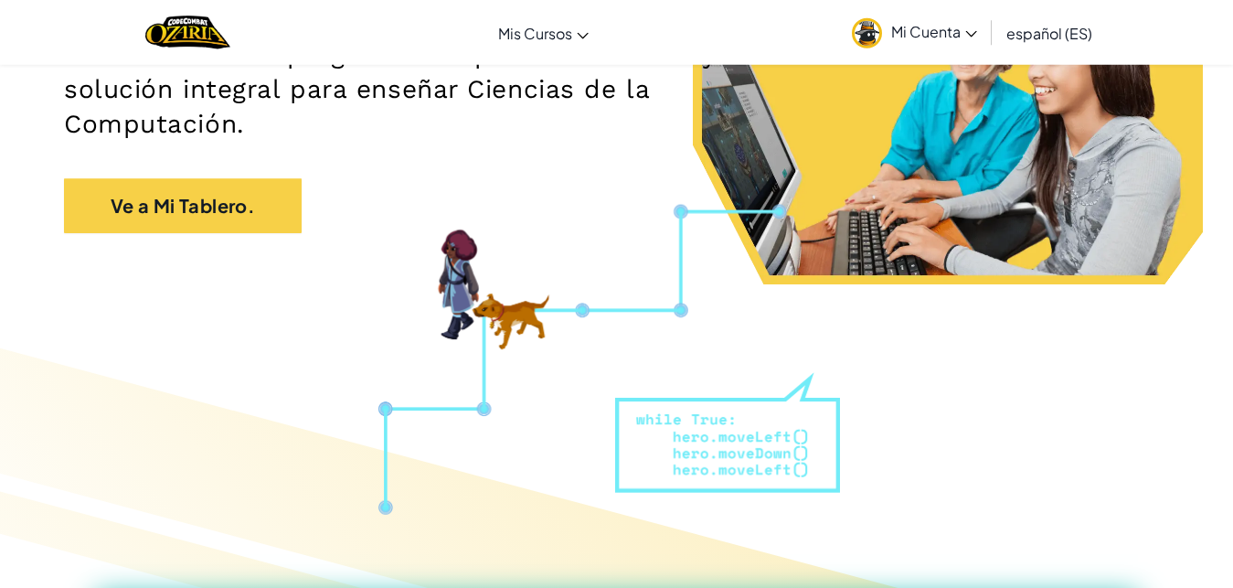
scroll to position [344, 0]
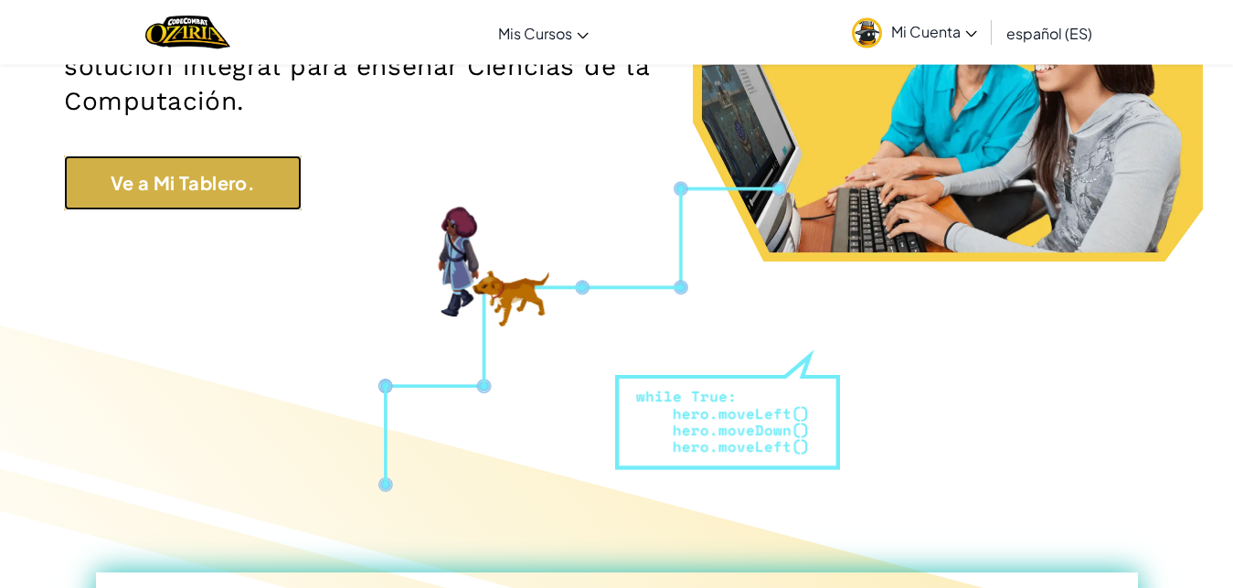
click at [300, 186] on link "Ve a Mi Tablero." at bounding box center [183, 182] width 238 height 55
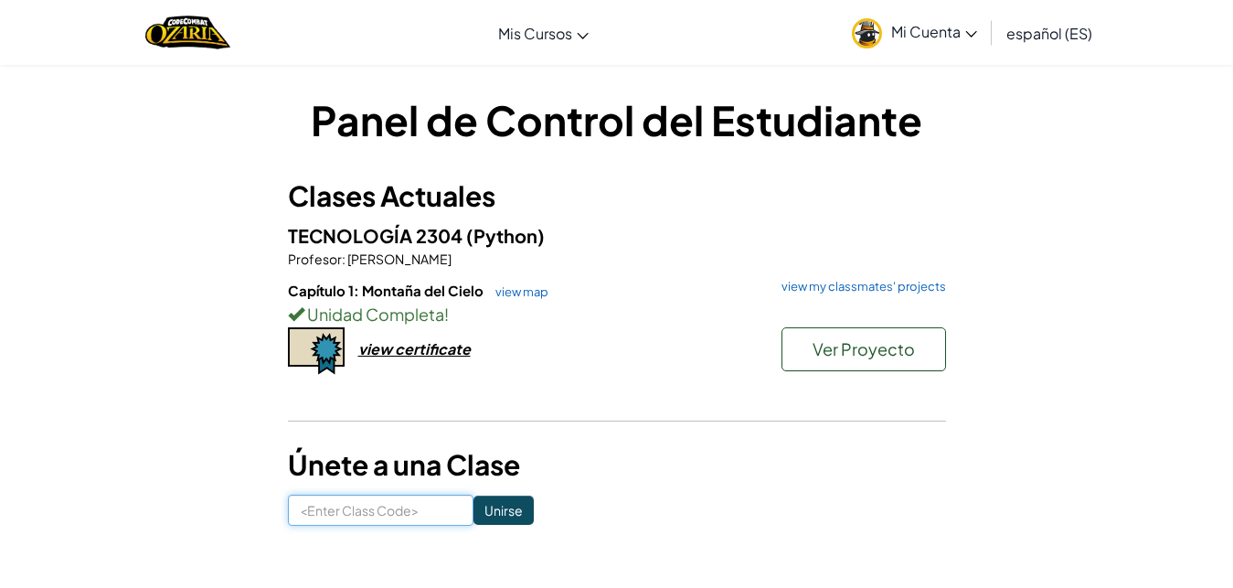
click at [358, 508] on input at bounding box center [380, 509] width 185 height 31
type input "5"
type input "RainArmDry"
click at [534, 514] on input "Unirse" at bounding box center [503, 509] width 60 height 29
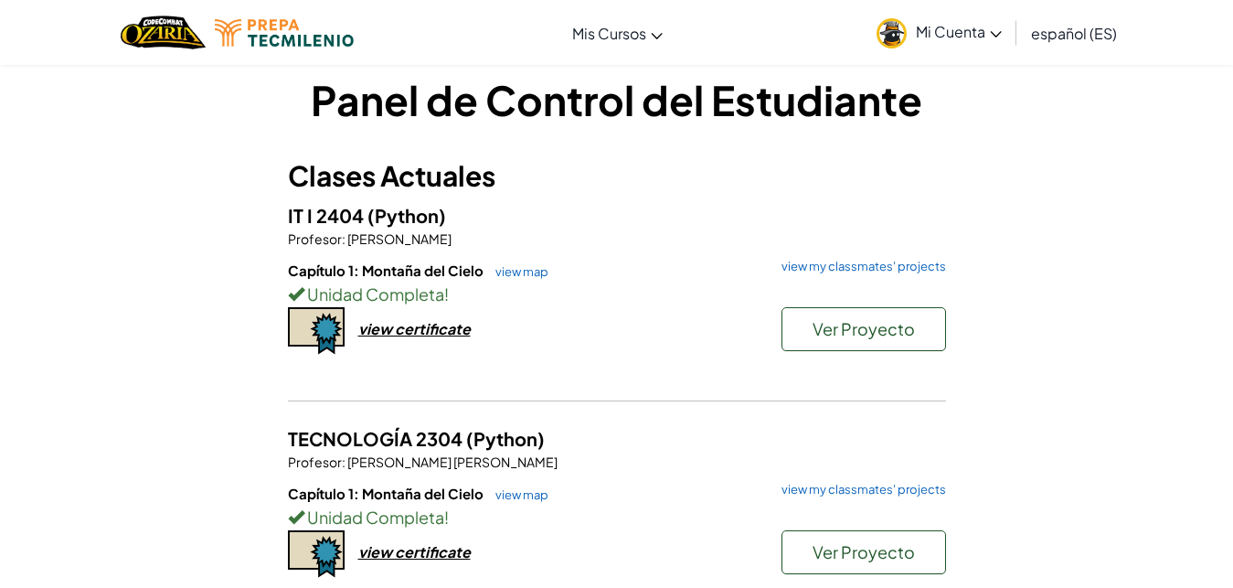
scroll to position [17, 0]
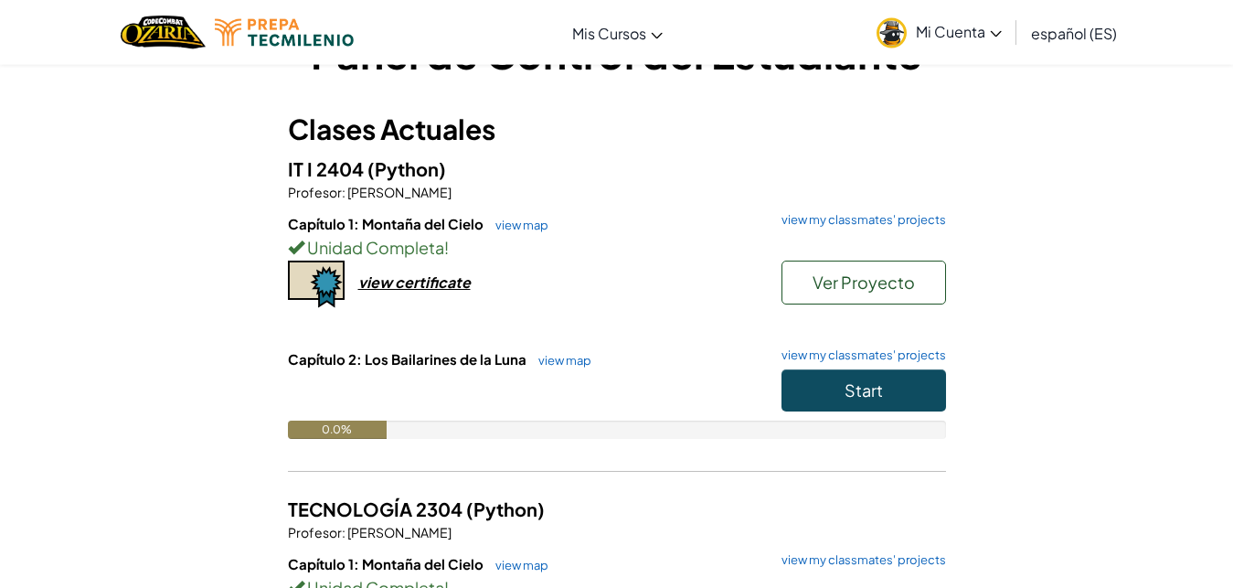
scroll to position [73, 0]
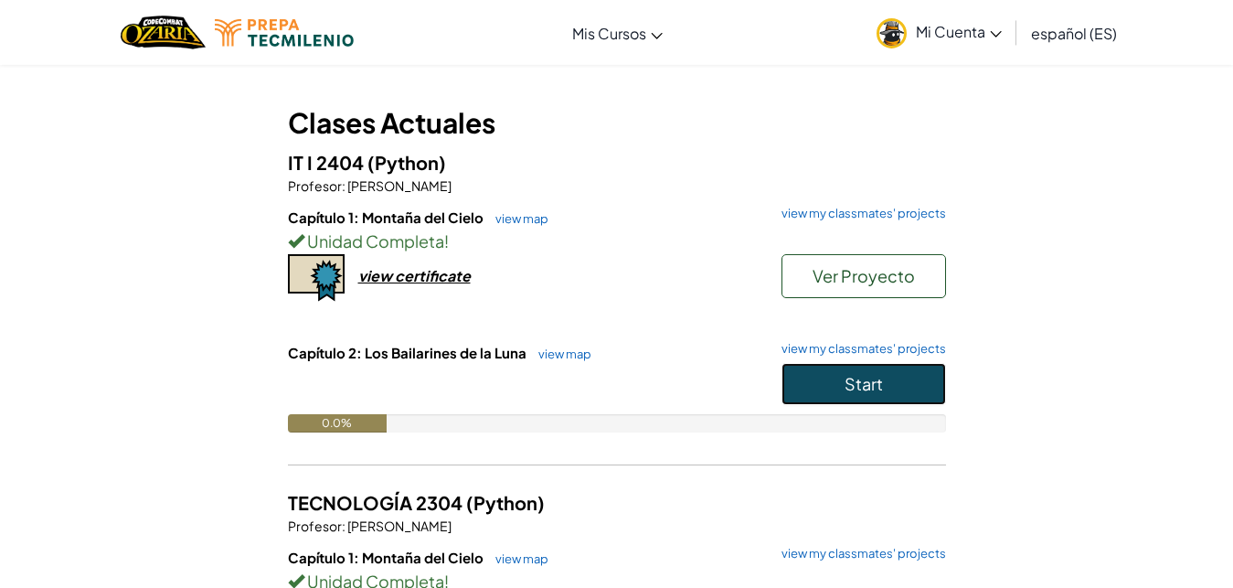
click at [916, 374] on button "Start" at bounding box center [863, 384] width 164 height 42
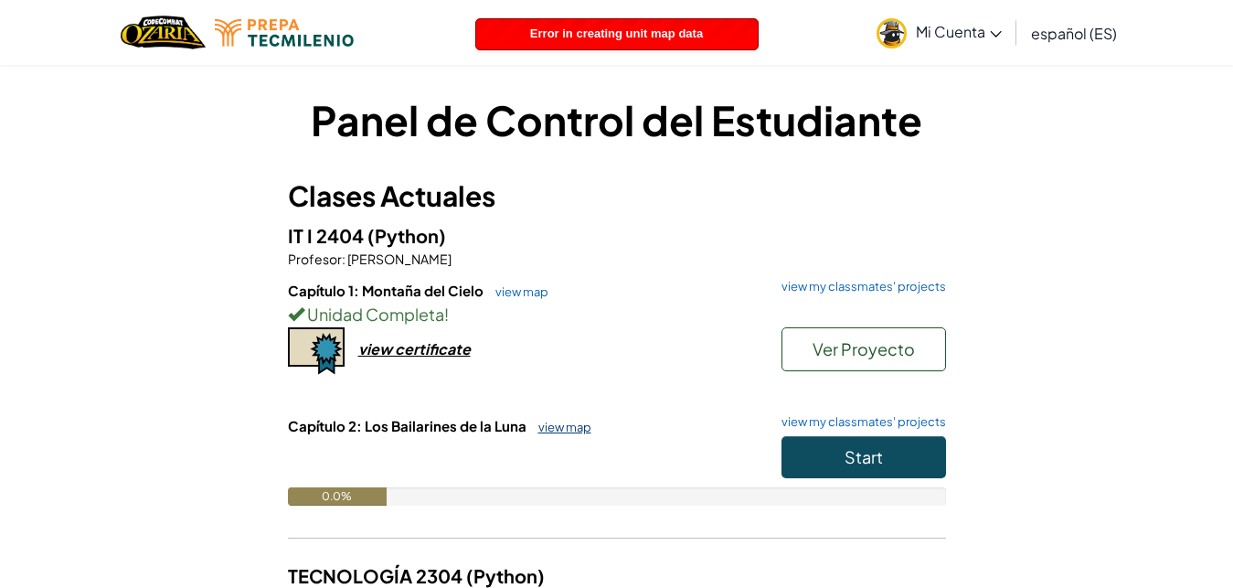
click at [570, 429] on link "view map" at bounding box center [560, 426] width 62 height 15
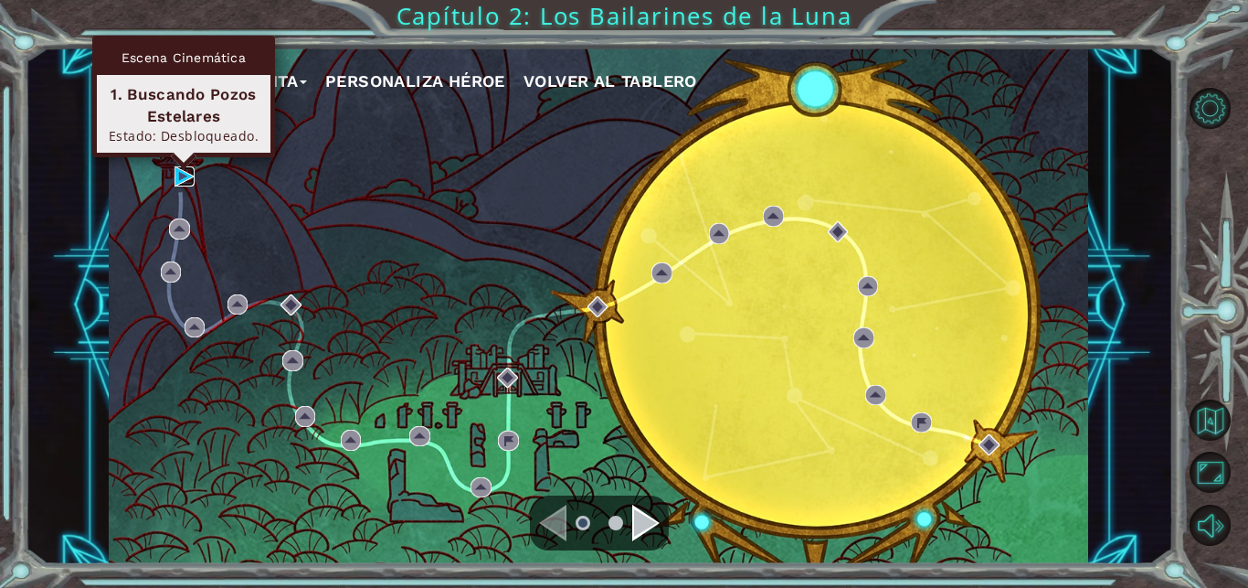
click at [184, 176] on img at bounding box center [185, 176] width 21 height 21
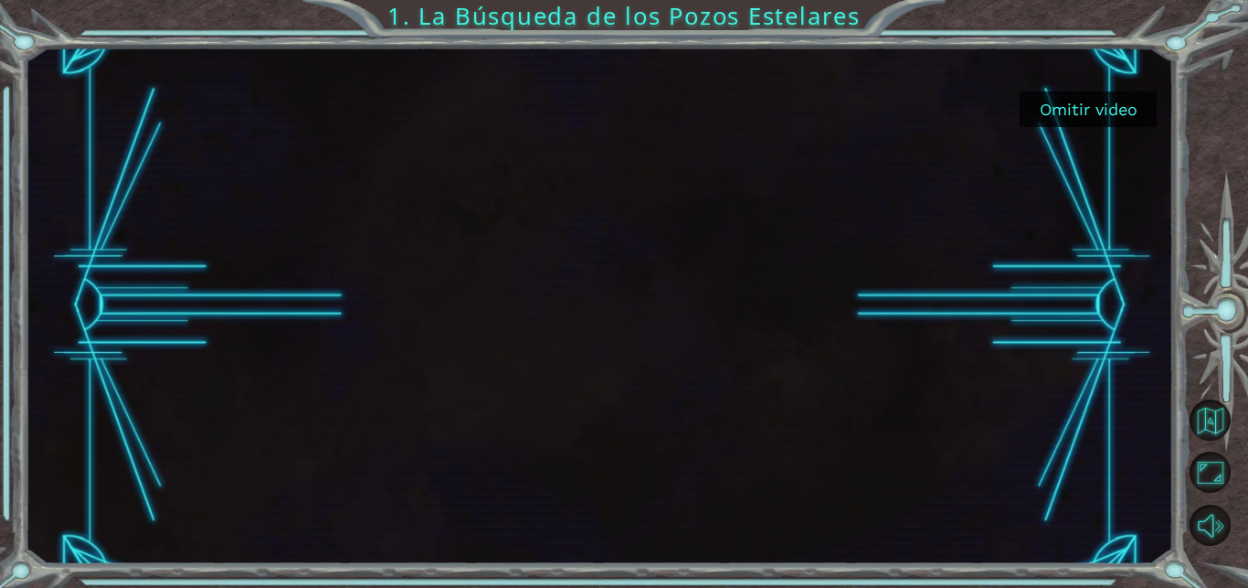
click at [604, 272] on div at bounding box center [599, 305] width 919 height 517
click at [1088, 118] on button "Omitir video" at bounding box center [1088, 109] width 137 height 36
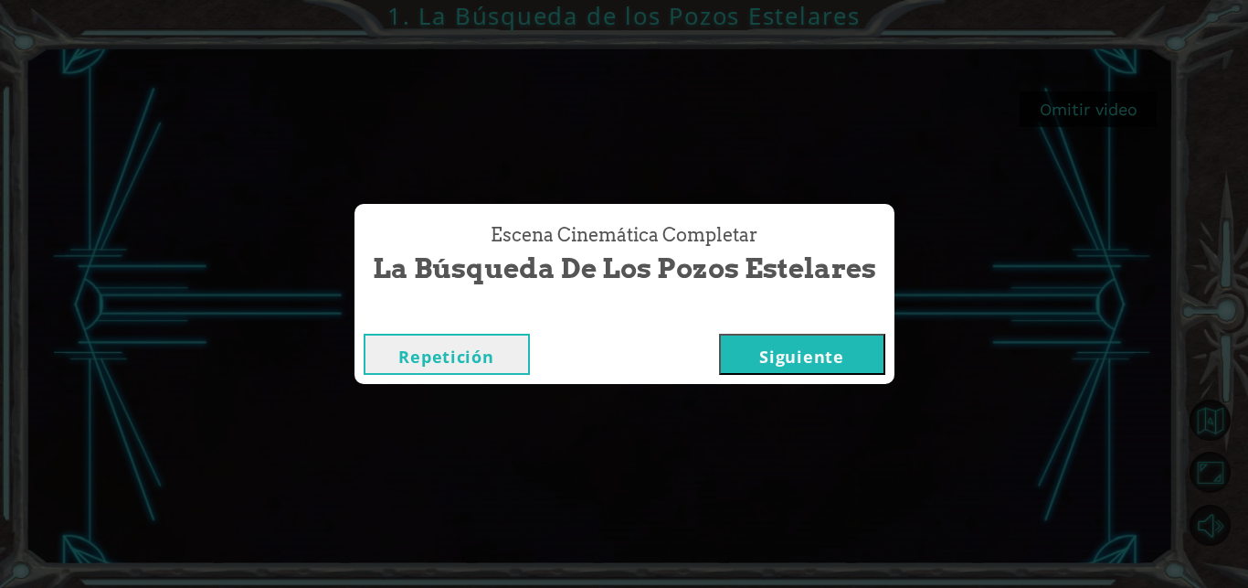
click at [803, 344] on button "Siguiente" at bounding box center [802, 354] width 166 height 41
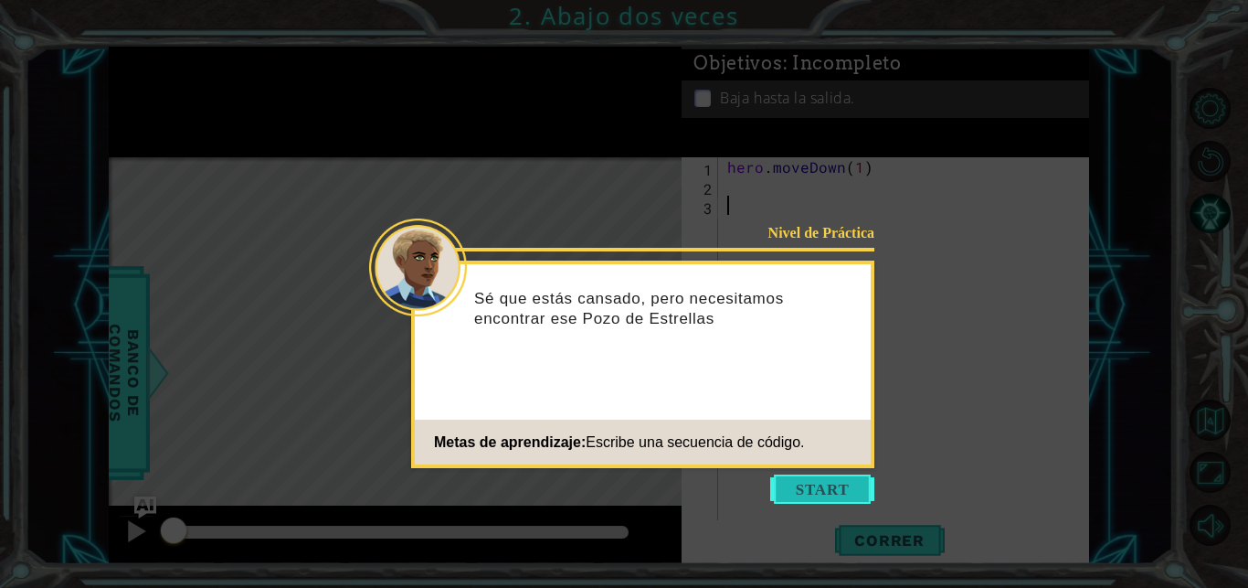
click at [804, 483] on button "Start" at bounding box center [822, 488] width 104 height 29
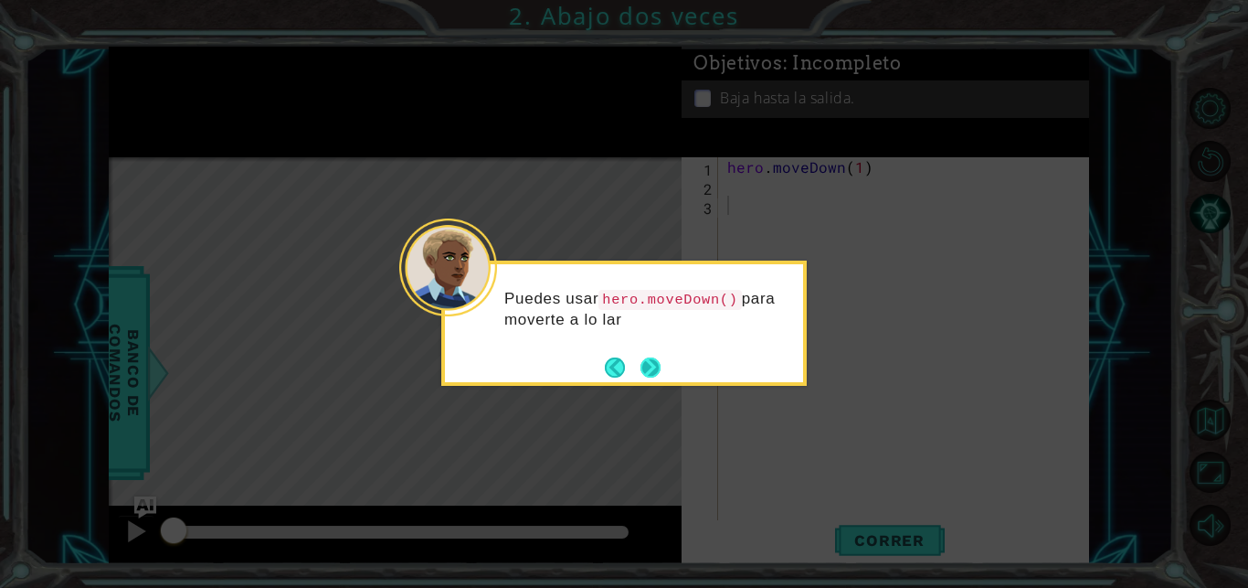
click at [645, 357] on button "Next" at bounding box center [651, 367] width 20 height 20
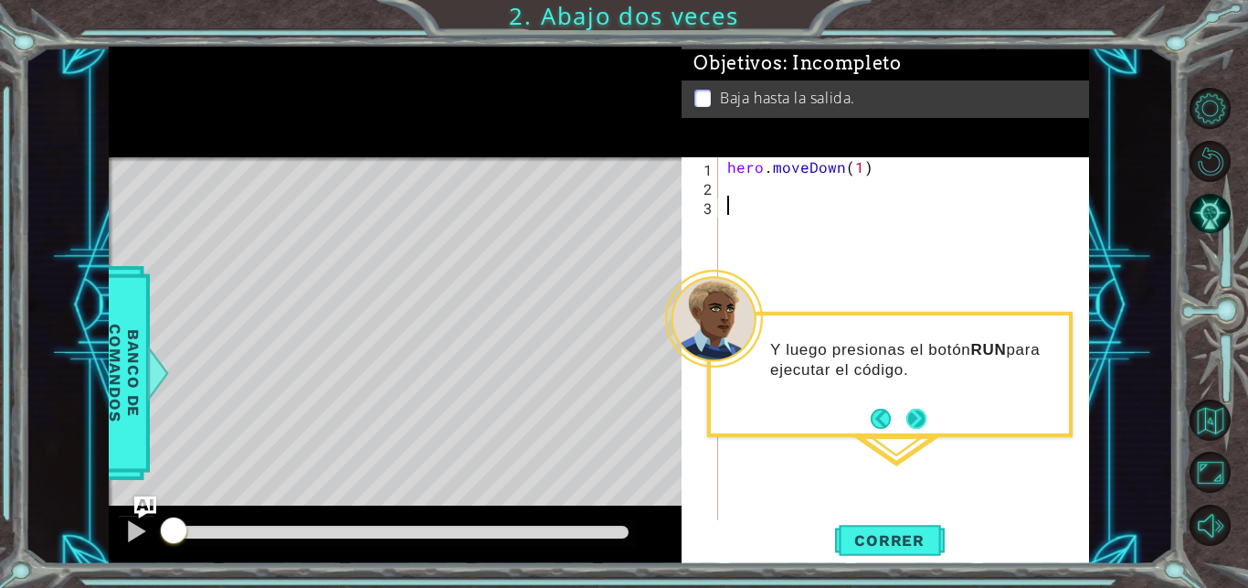
click at [912, 416] on button "Next" at bounding box center [916, 418] width 20 height 20
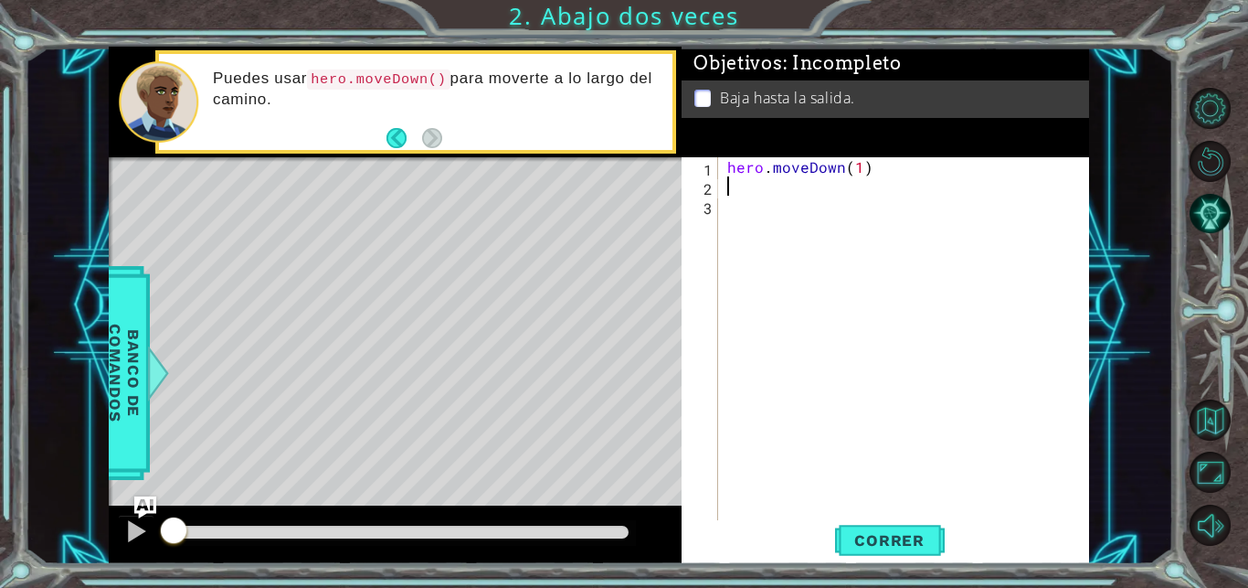
click at [757, 190] on div "hero . moveDown ( 1 )" at bounding box center [909, 358] width 370 height 403
click at [858, 166] on div "hero . moveDown ( 1 )" at bounding box center [909, 358] width 370 height 403
type textarea "hero.moveDown(2)"
click at [875, 544] on span "Correr" at bounding box center [889, 540] width 107 height 18
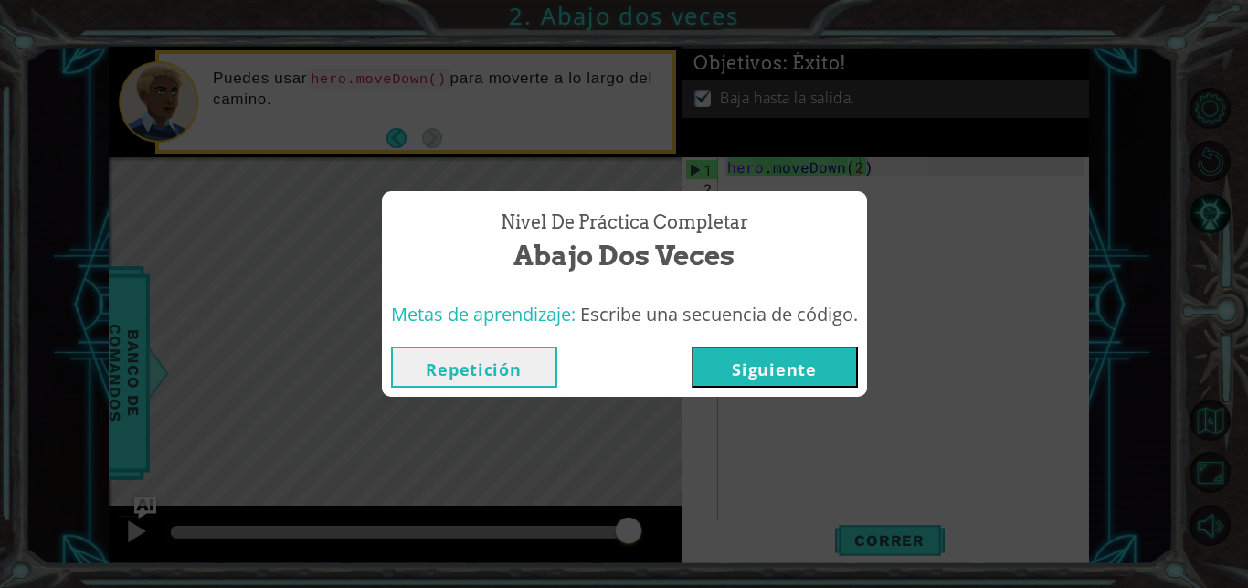
click at [792, 378] on button "Siguiente" at bounding box center [775, 366] width 166 height 41
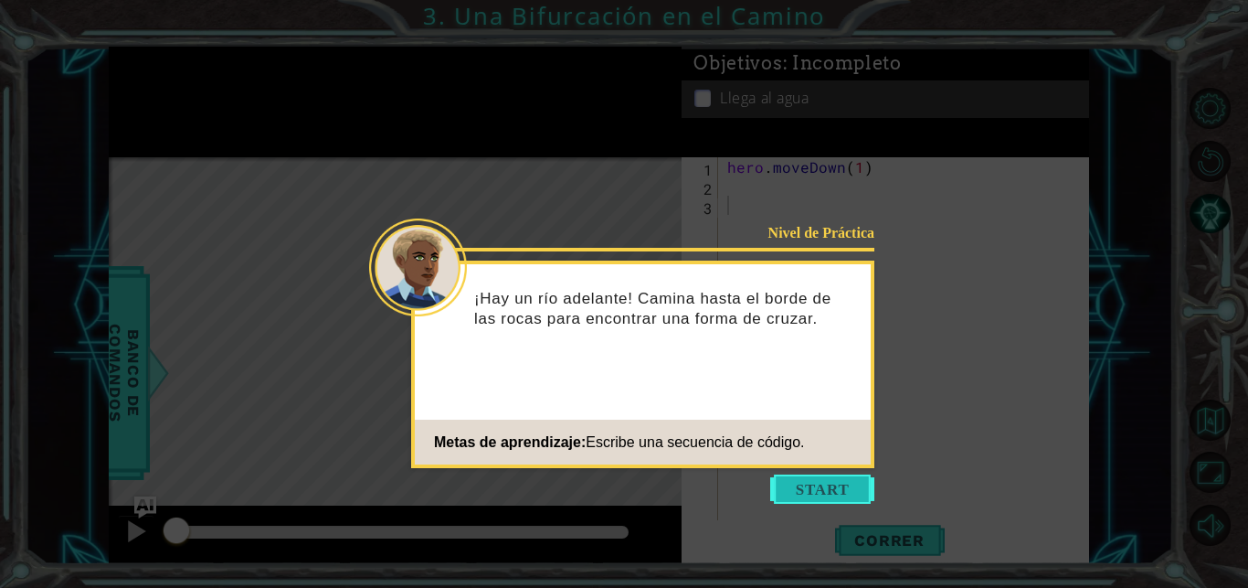
click at [822, 496] on button "Start" at bounding box center [822, 488] width 104 height 29
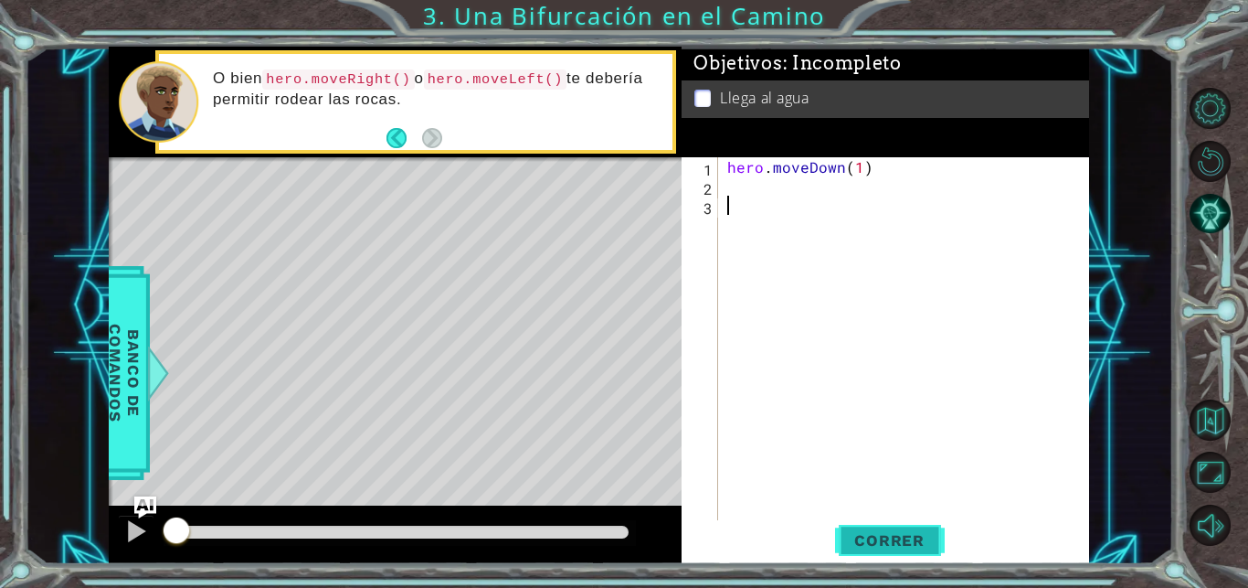
click at [865, 542] on span "Correr" at bounding box center [889, 540] width 107 height 18
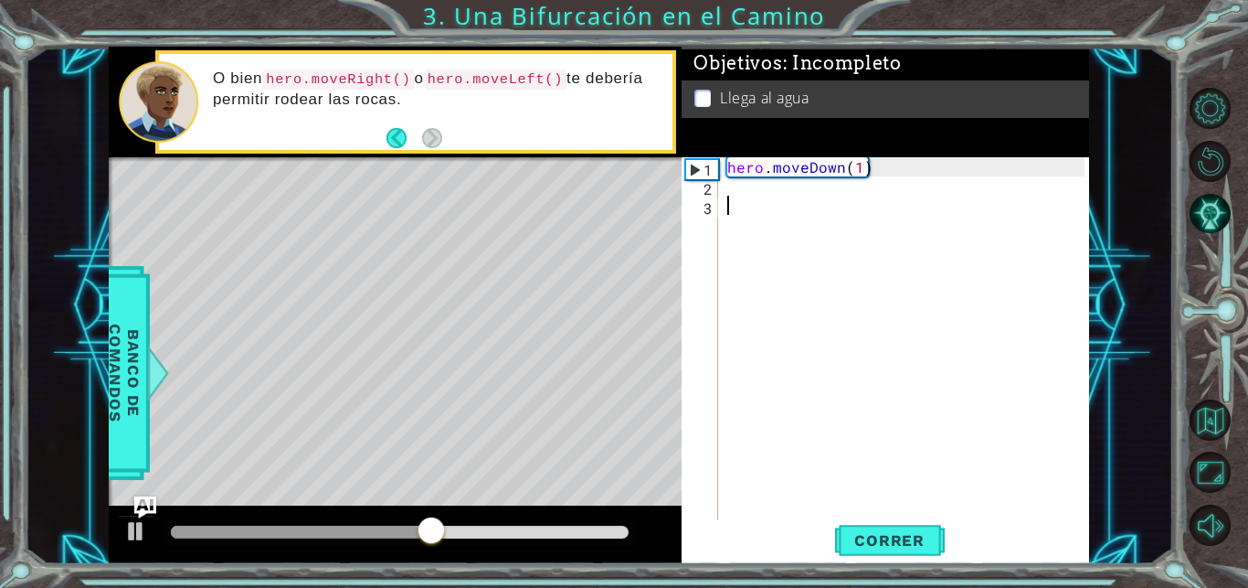
click at [738, 185] on div "hero . moveDown ( 1 )" at bounding box center [909, 358] width 370 height 403
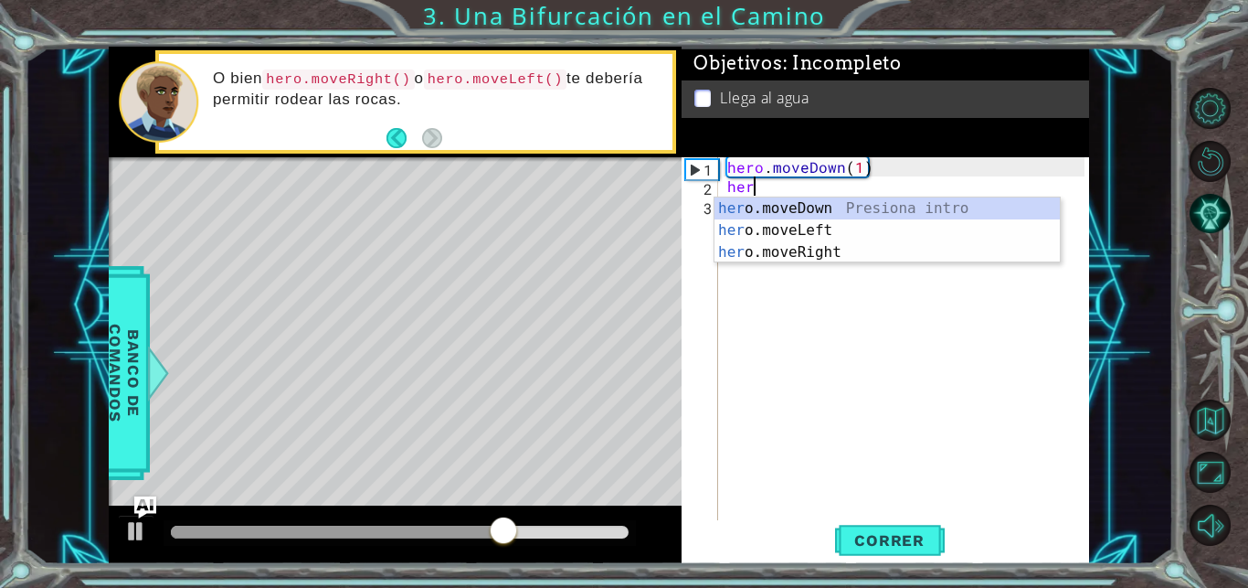
scroll to position [0, 2]
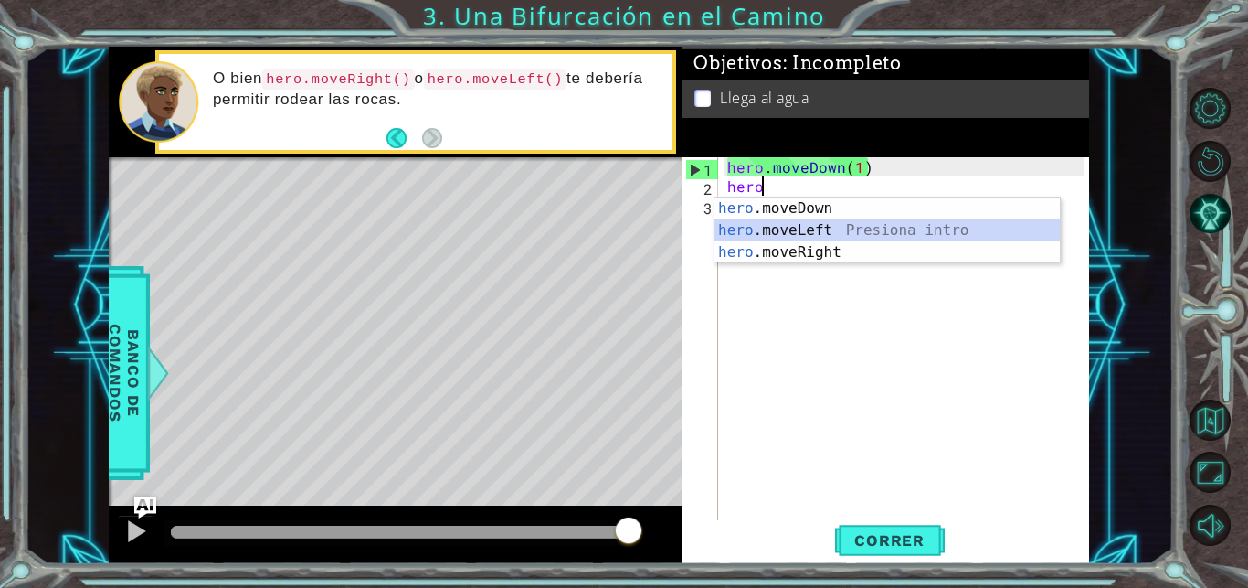
click at [810, 226] on div "hero .moveDown Presiona intro hero .moveLeft Presiona intro hero .moveRight Pre…" at bounding box center [887, 252] width 345 height 110
type textarea "hero.moveLeft(1)"
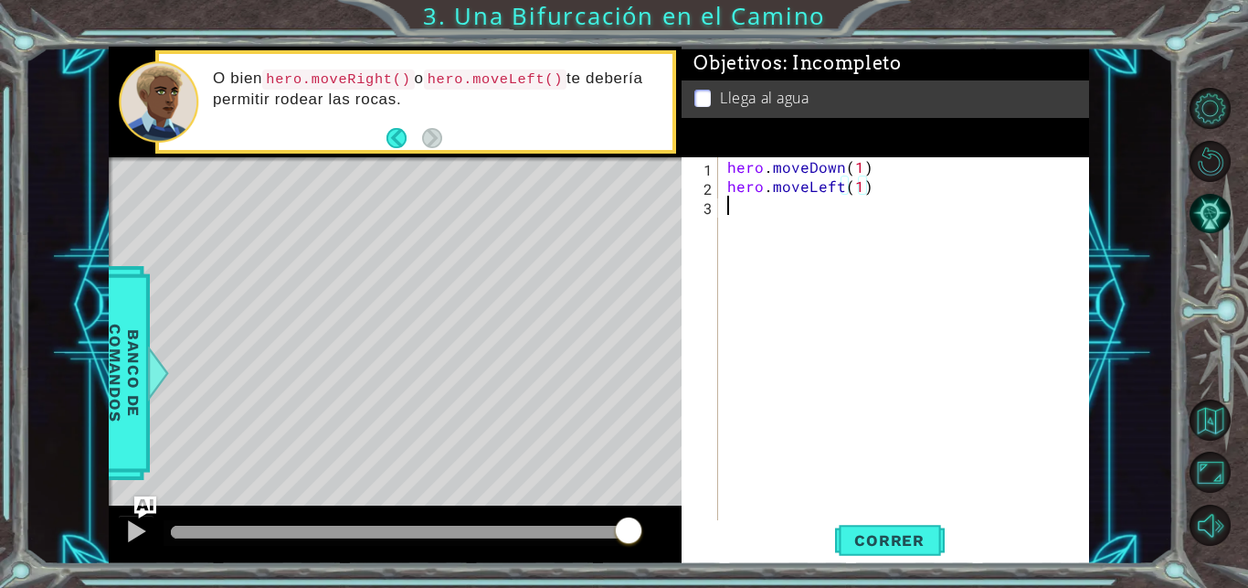
click at [758, 222] on div "hero . moveDown ( 1 ) hero . moveLeft ( 1 )" at bounding box center [909, 358] width 370 height 403
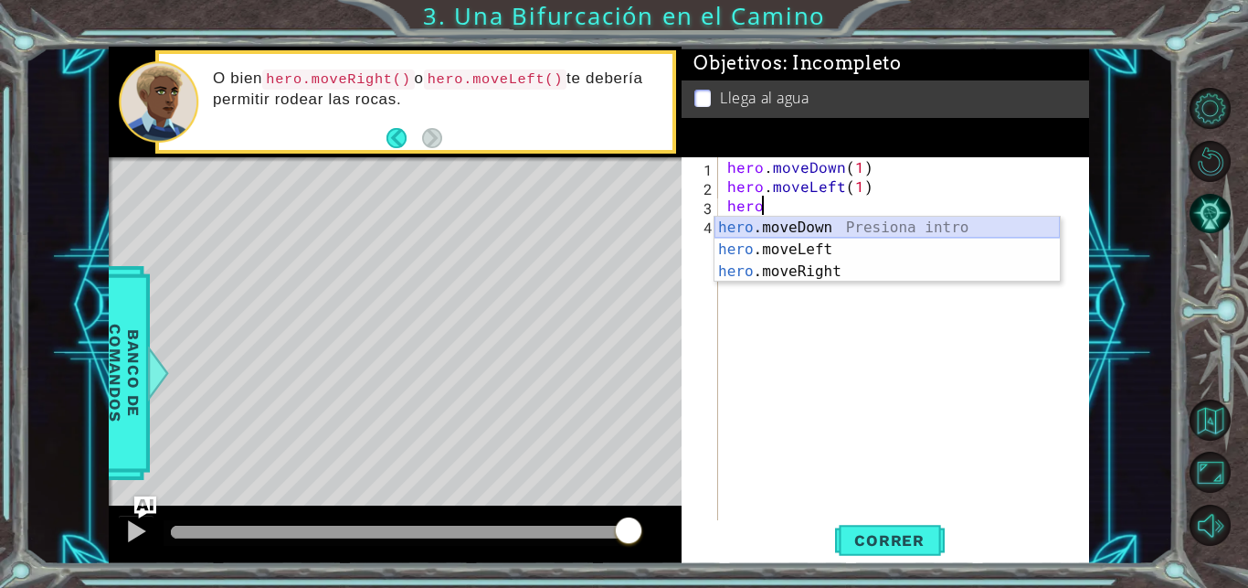
click at [784, 229] on div "hero .moveDown Presiona intro hero .moveLeft Presiona intro hero .moveRight Pre…" at bounding box center [887, 272] width 345 height 110
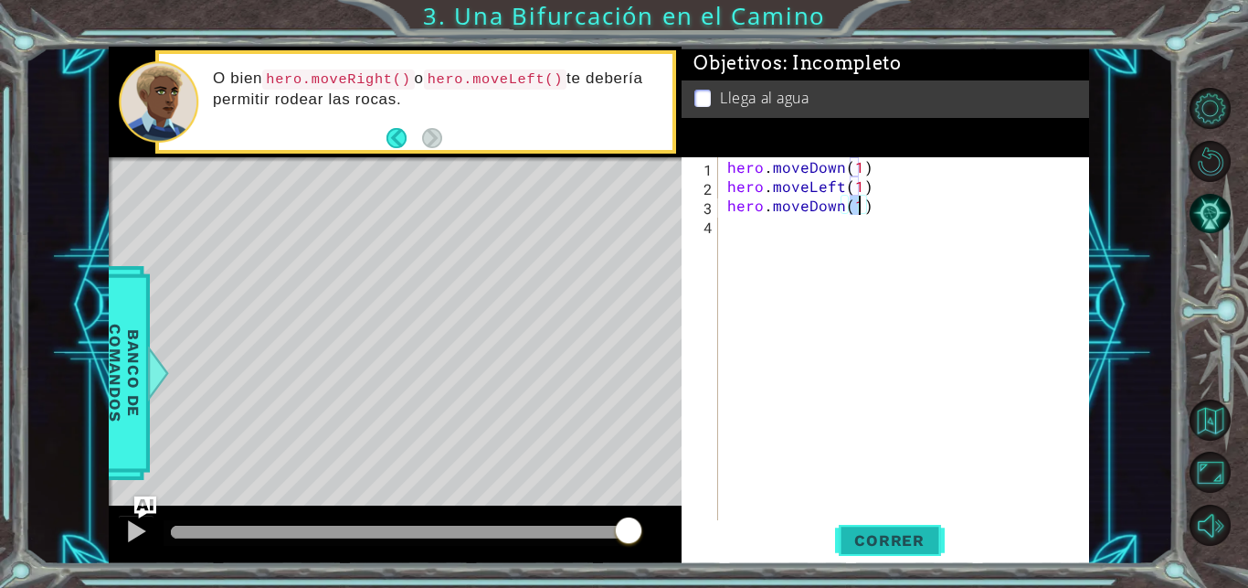
type textarea "hero.moveDown(1)"
click at [905, 545] on span "Correr" at bounding box center [889, 540] width 107 height 18
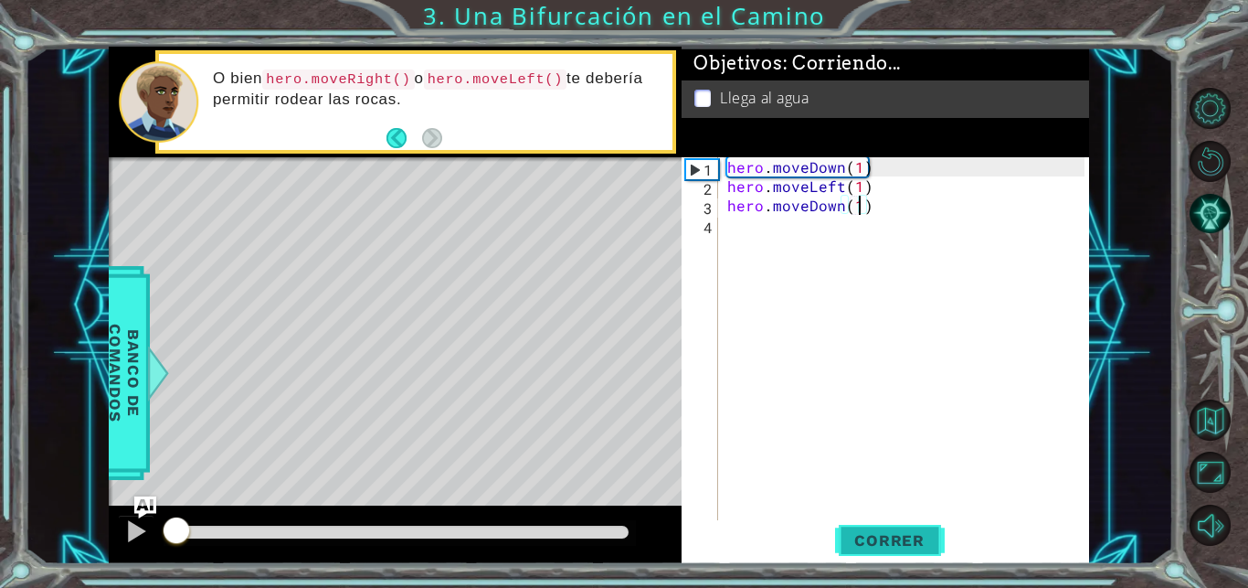
click at [905, 545] on span "Correr" at bounding box center [889, 540] width 107 height 18
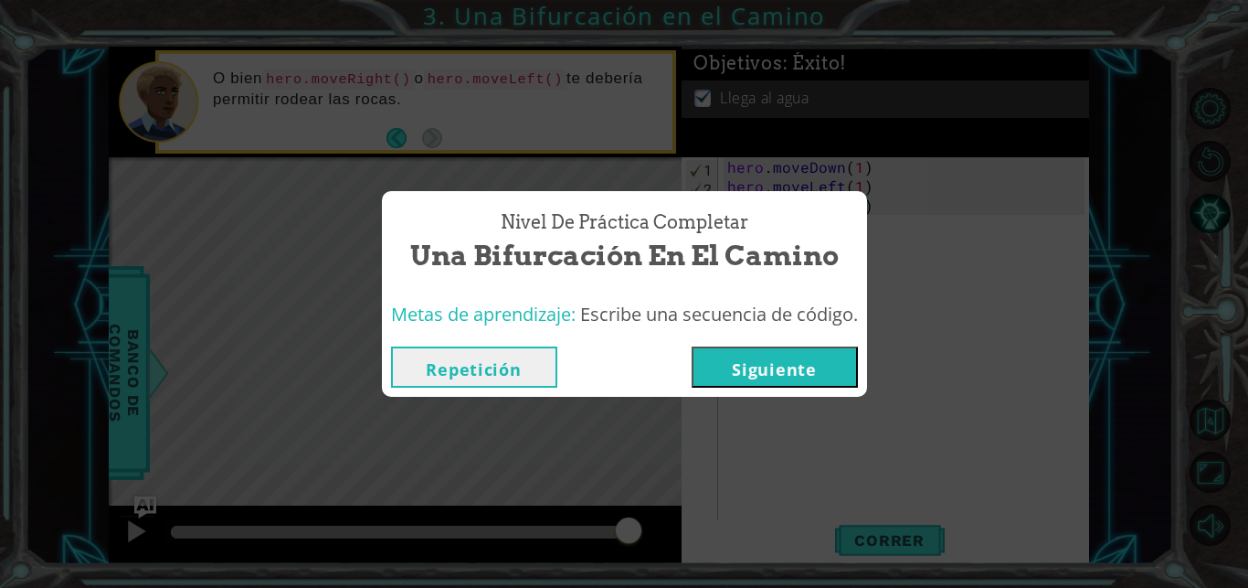
click at [801, 355] on button "Siguiente" at bounding box center [775, 366] width 166 height 41
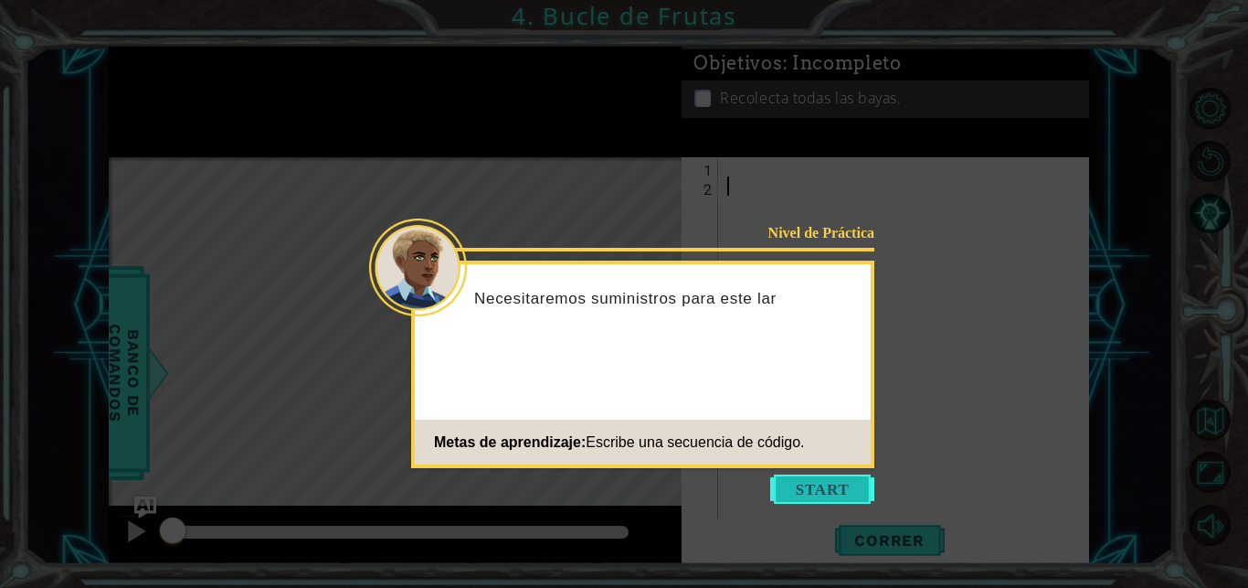
click at [853, 497] on button "Start" at bounding box center [822, 488] width 104 height 29
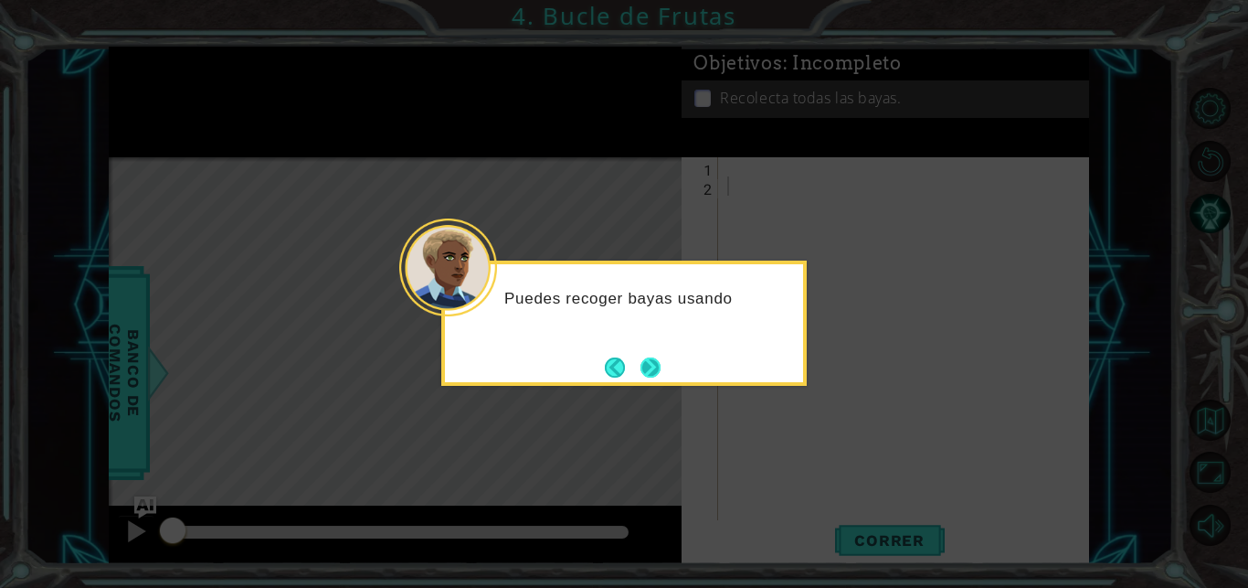
click at [652, 371] on button "Next" at bounding box center [651, 367] width 20 height 20
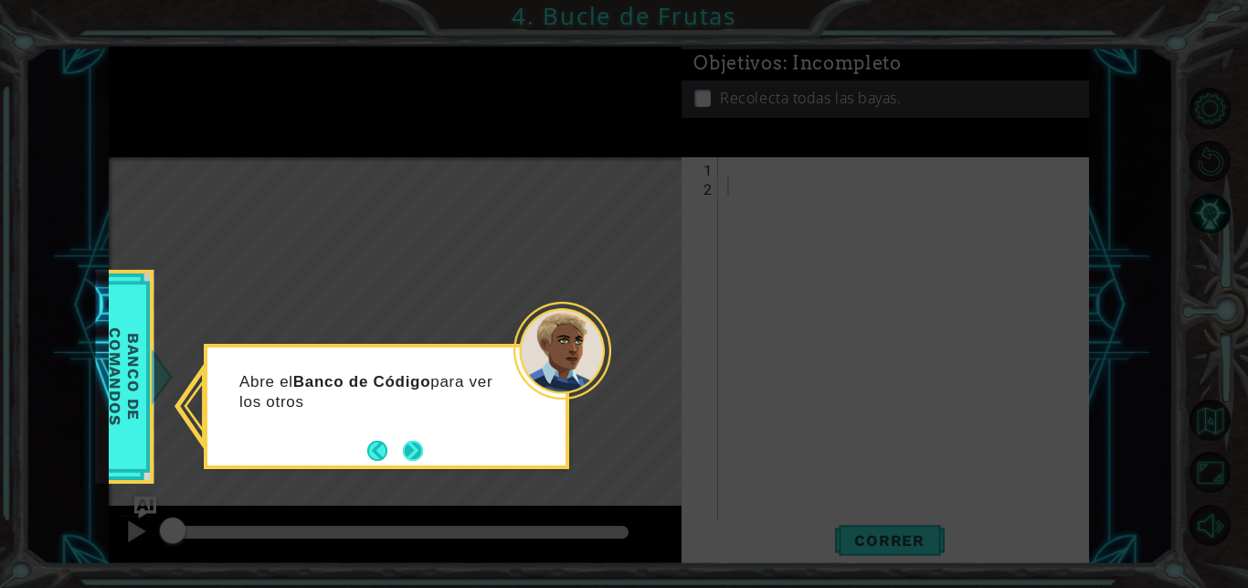
click at [420, 450] on button "Next" at bounding box center [413, 450] width 20 height 20
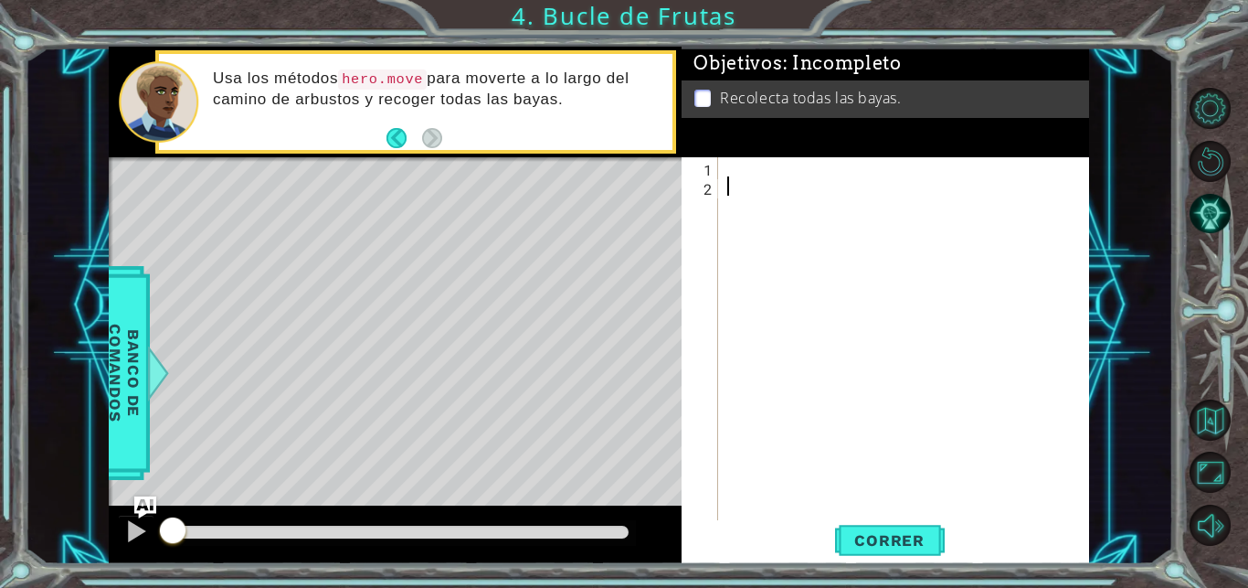
click at [744, 173] on div at bounding box center [909, 358] width 370 height 403
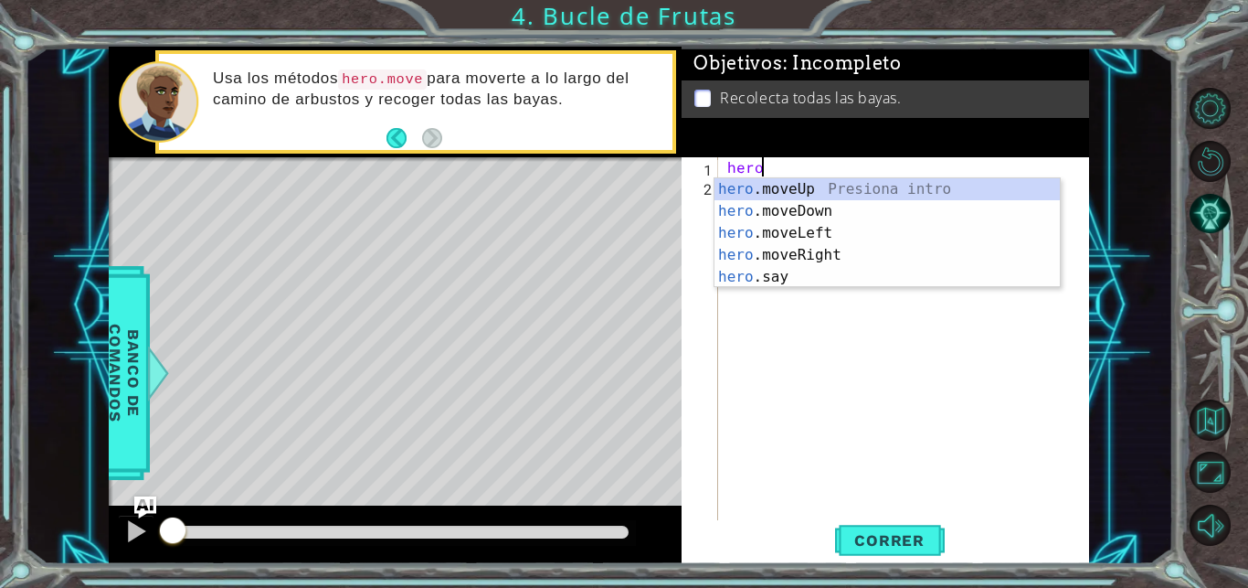
scroll to position [0, 2]
click at [824, 211] on div "hero .moveUp Presiona intro hero .moveDown Presiona intro hero .moveLeft Presio…" at bounding box center [887, 255] width 345 height 154
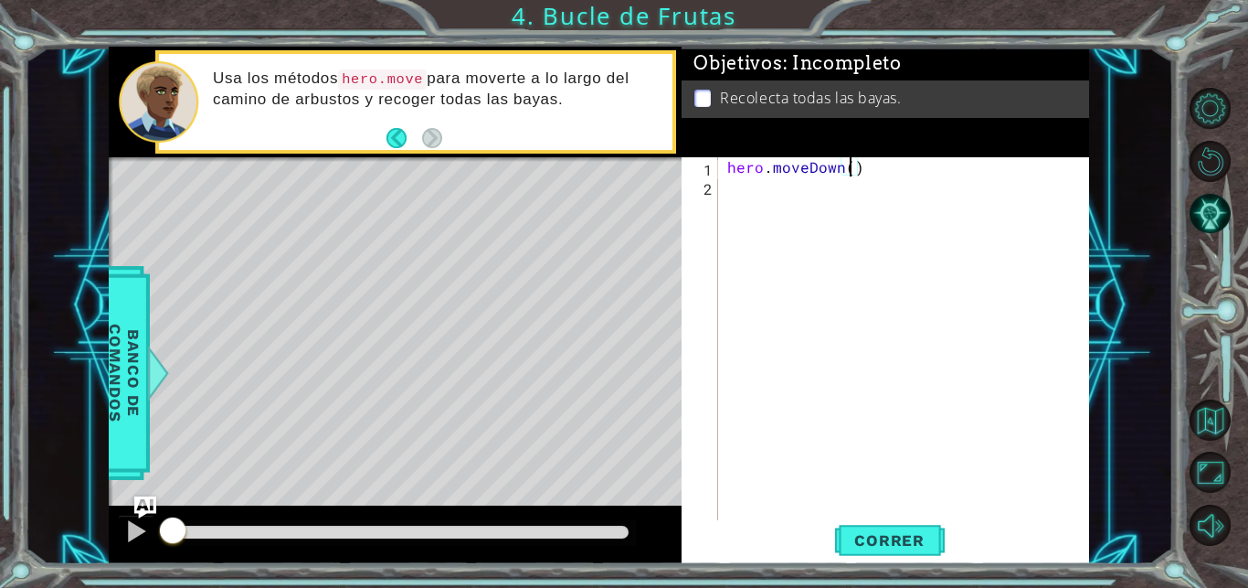
type textarea "hero.moveDown(2)"
click at [729, 193] on div "hero . moveDown ( 2 )" at bounding box center [909, 358] width 370 height 403
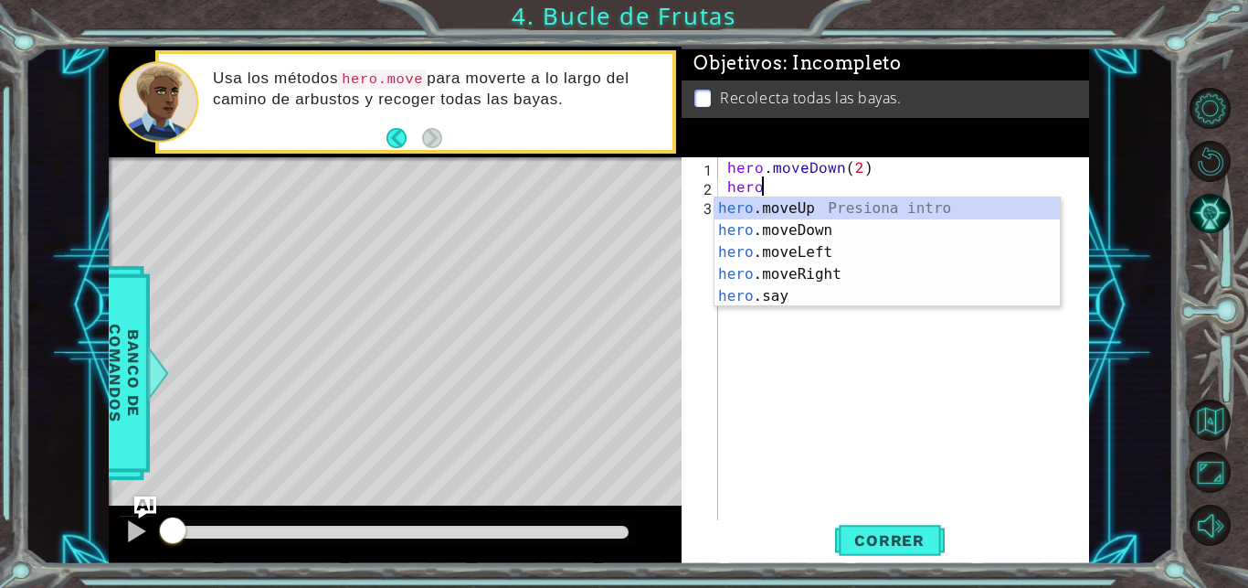
scroll to position [0, 2]
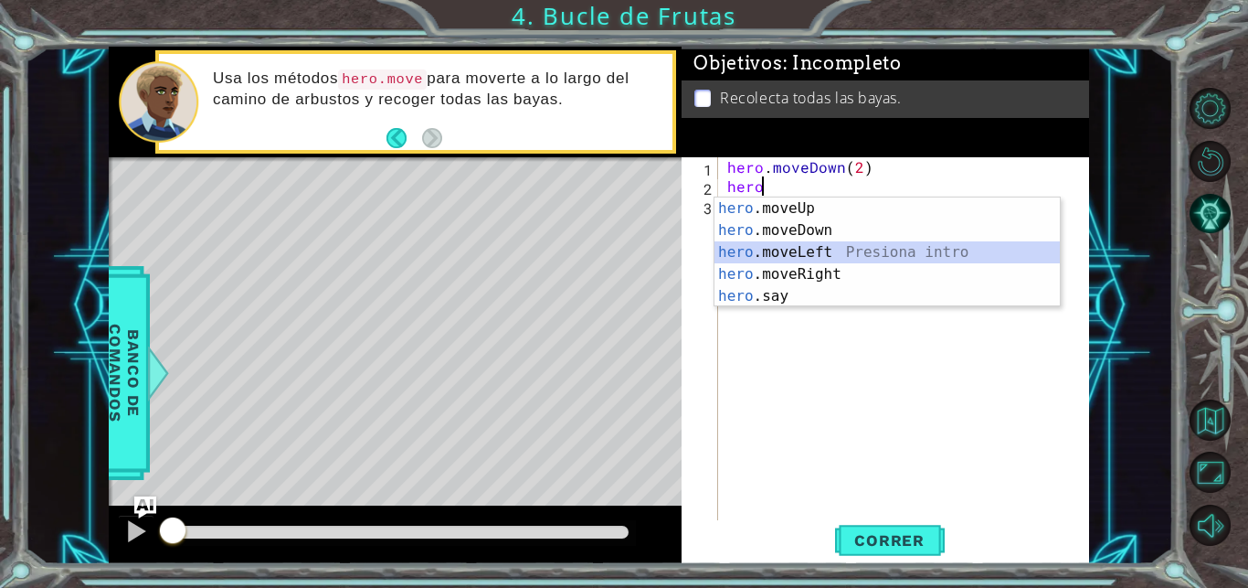
click at [794, 255] on div "hero .moveUp Presiona intro hero .moveDown Presiona intro hero .moveLeft Presio…" at bounding box center [887, 274] width 345 height 154
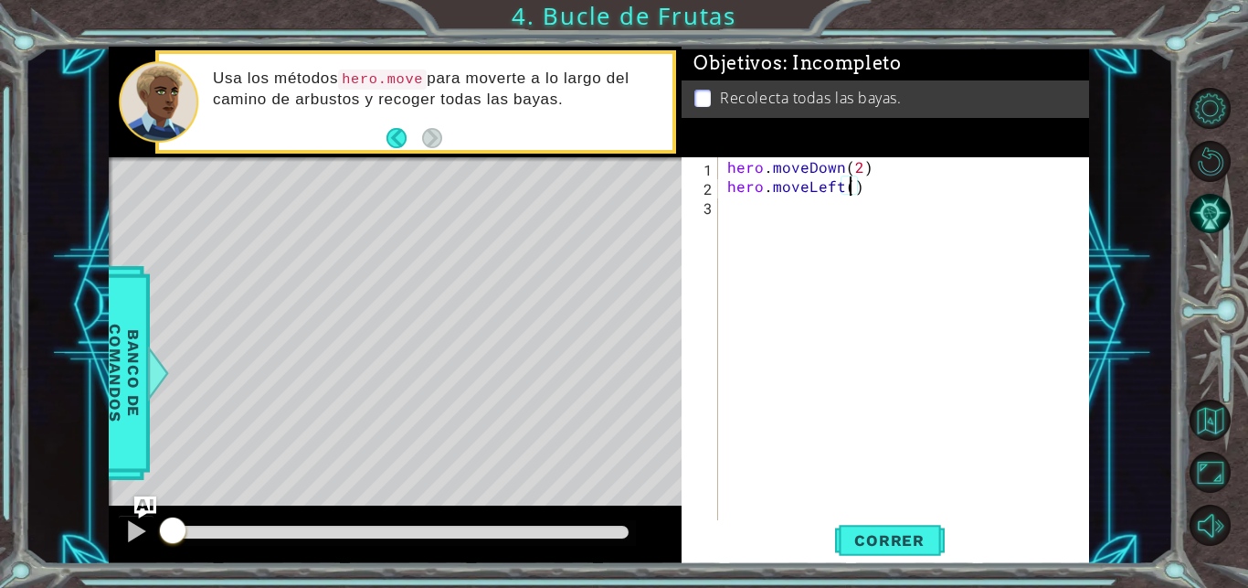
type textarea "hero.moveLeft(2)"
click at [750, 213] on div "hero . moveDown ( 2 ) hero . moveLeft ( 2 )" at bounding box center [909, 358] width 370 height 403
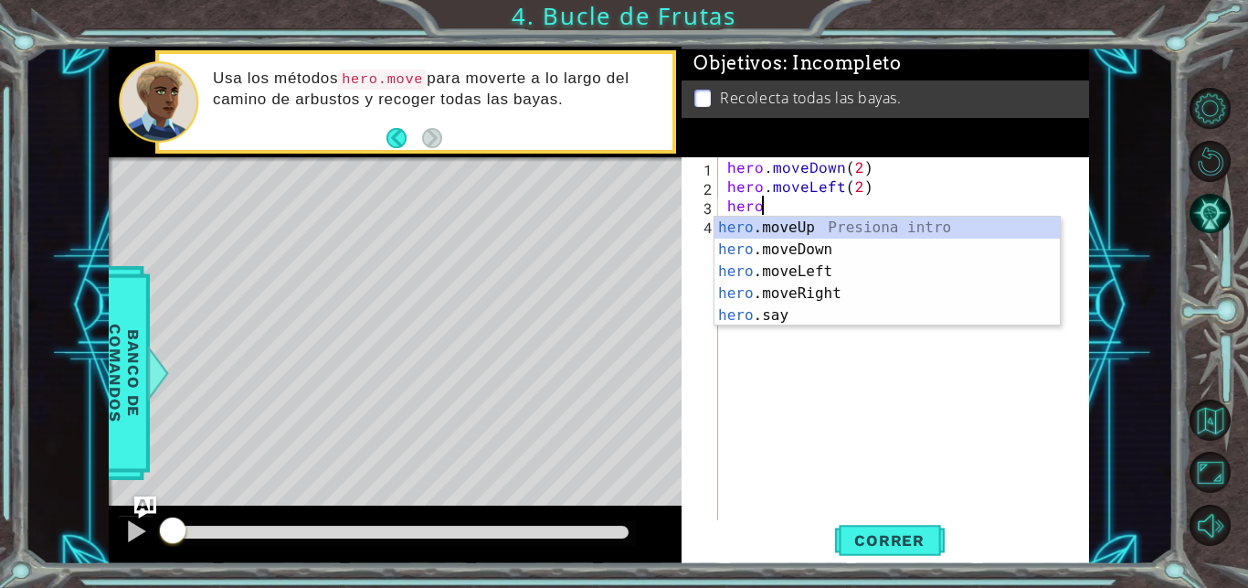
scroll to position [0, 2]
click at [842, 231] on div "hero .moveUp Presiona intro hero .moveDown Presiona intro hero .moveLeft Presio…" at bounding box center [887, 294] width 345 height 154
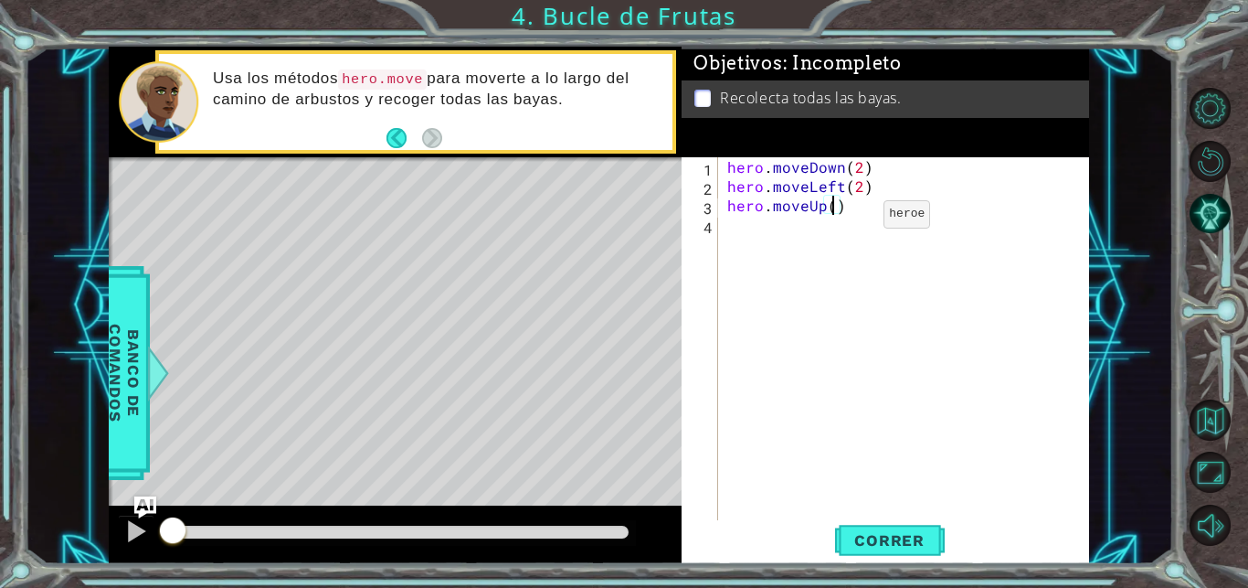
type textarea "hero.moveUp(2)"
click at [726, 219] on div "hero . moveDown ( 2 ) hero . moveLeft ( 2 ) hero . moveUp ( 2 )" at bounding box center [909, 358] width 370 height 403
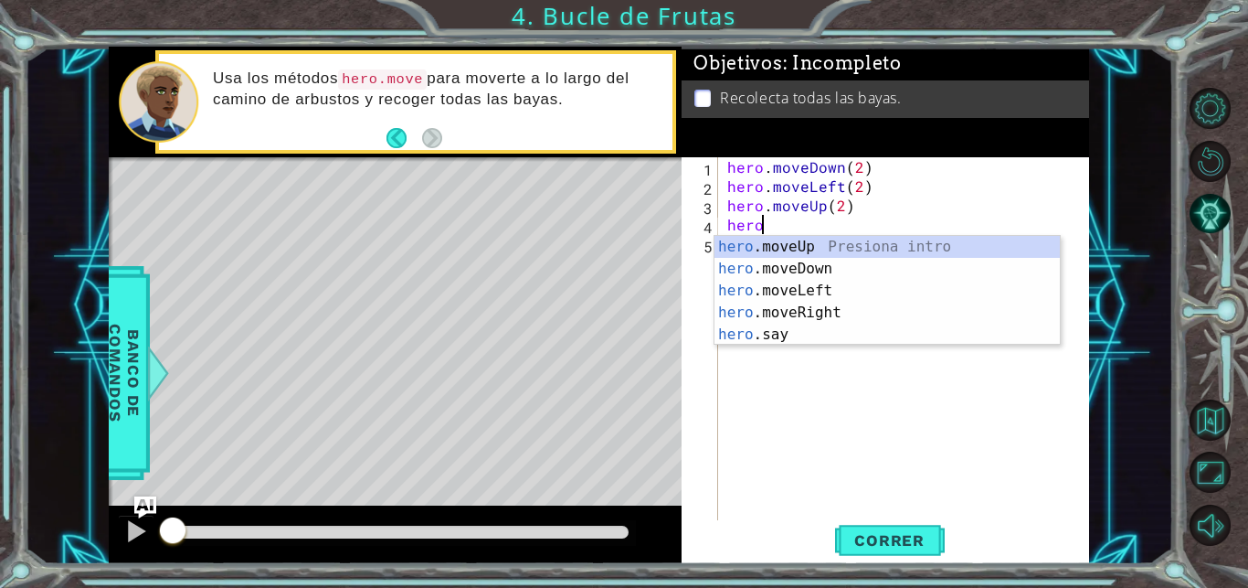
scroll to position [0, 2]
click at [802, 320] on div "hero .moveUp Presiona intro hero .moveDown Presiona intro hero .moveLeft Presio…" at bounding box center [887, 313] width 345 height 154
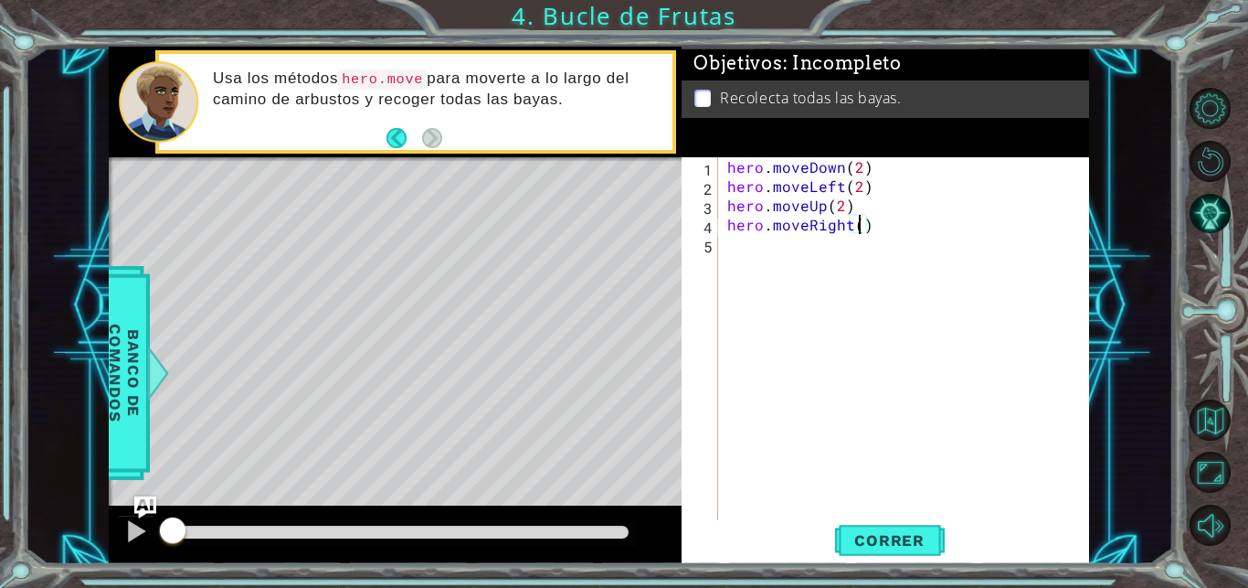
scroll to position [0, 8]
type textarea "hero.moveRight(2)"
click at [894, 559] on button "Correr" at bounding box center [890, 540] width 110 height 41
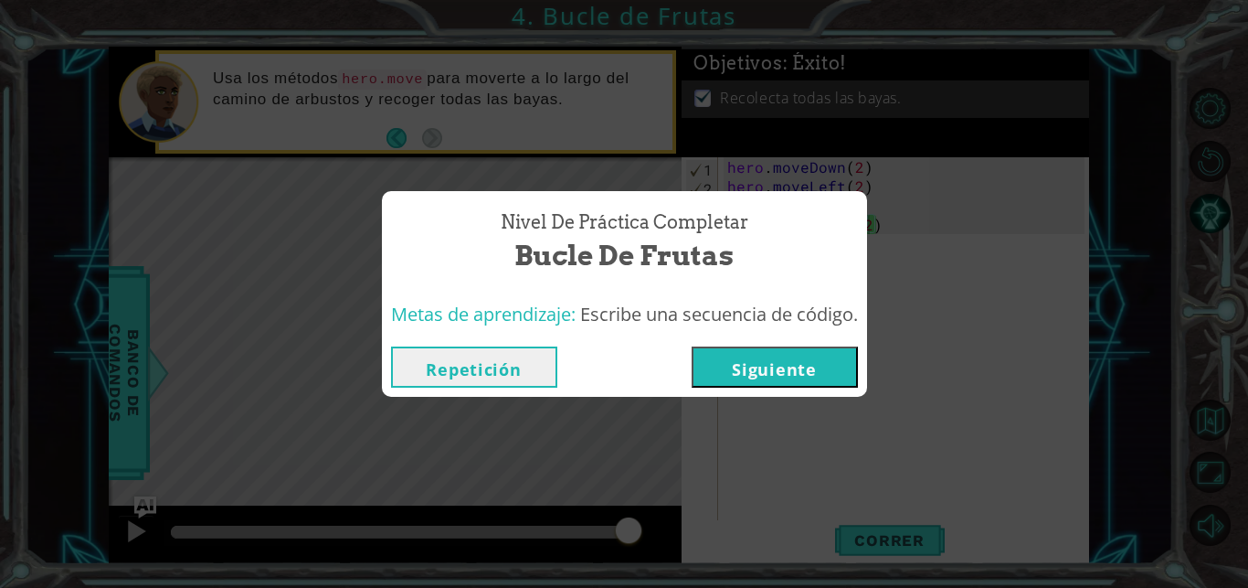
click at [789, 375] on button "Siguiente" at bounding box center [775, 366] width 166 height 41
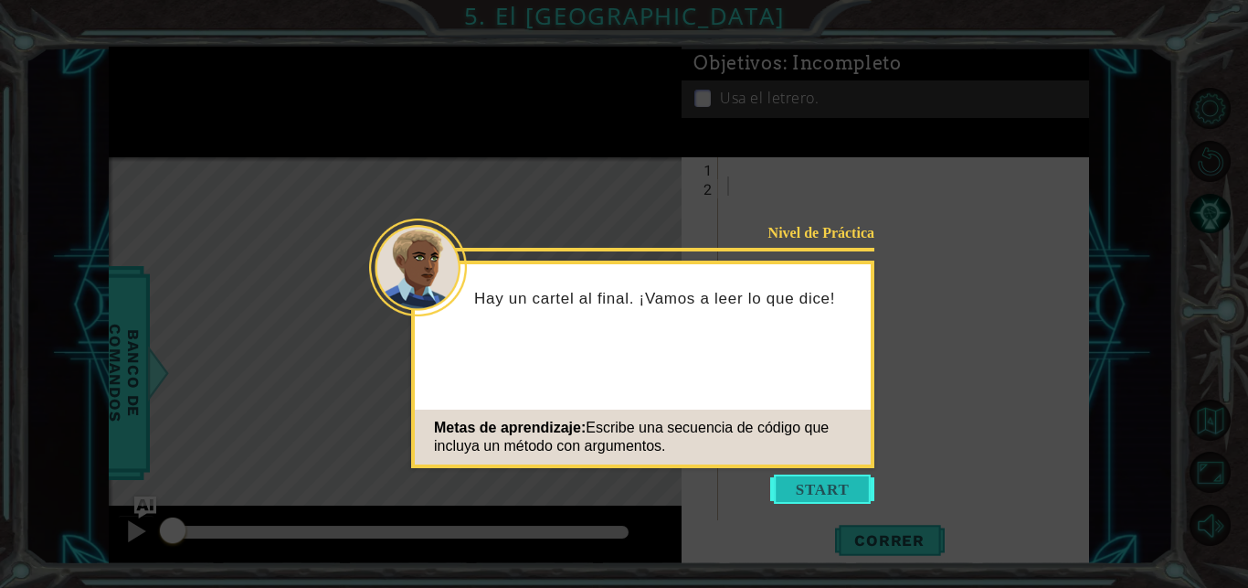
click at [839, 495] on button "Start" at bounding box center [822, 488] width 104 height 29
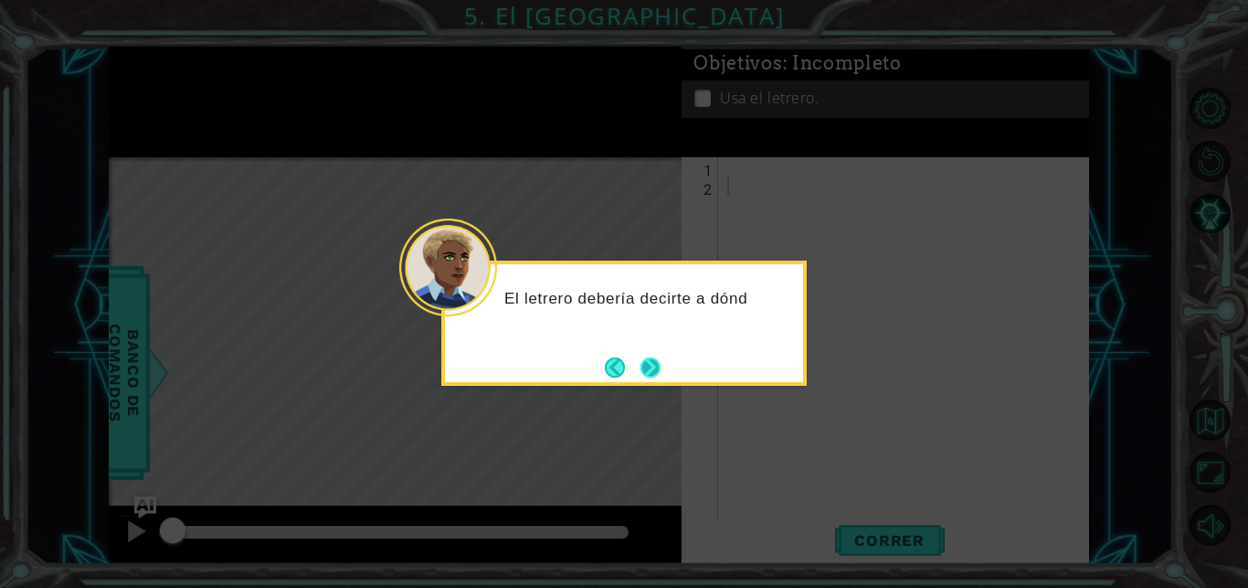
click at [659, 371] on button "Next" at bounding box center [651, 367] width 20 height 20
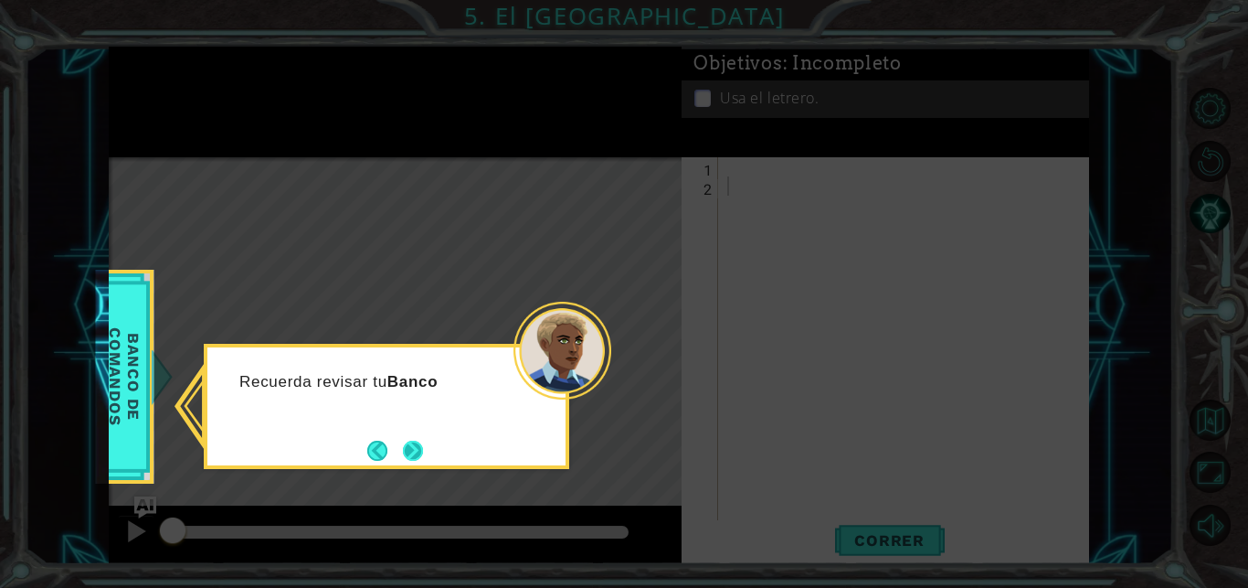
click at [420, 448] on button "Next" at bounding box center [413, 450] width 20 height 20
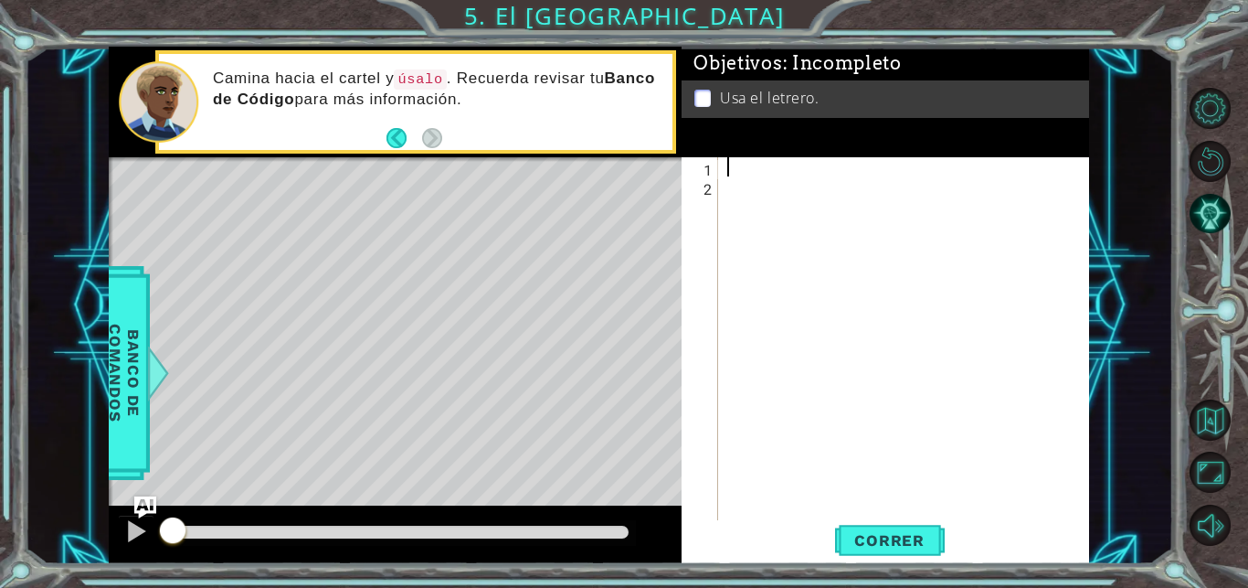
click at [744, 172] on div at bounding box center [909, 358] width 370 height 403
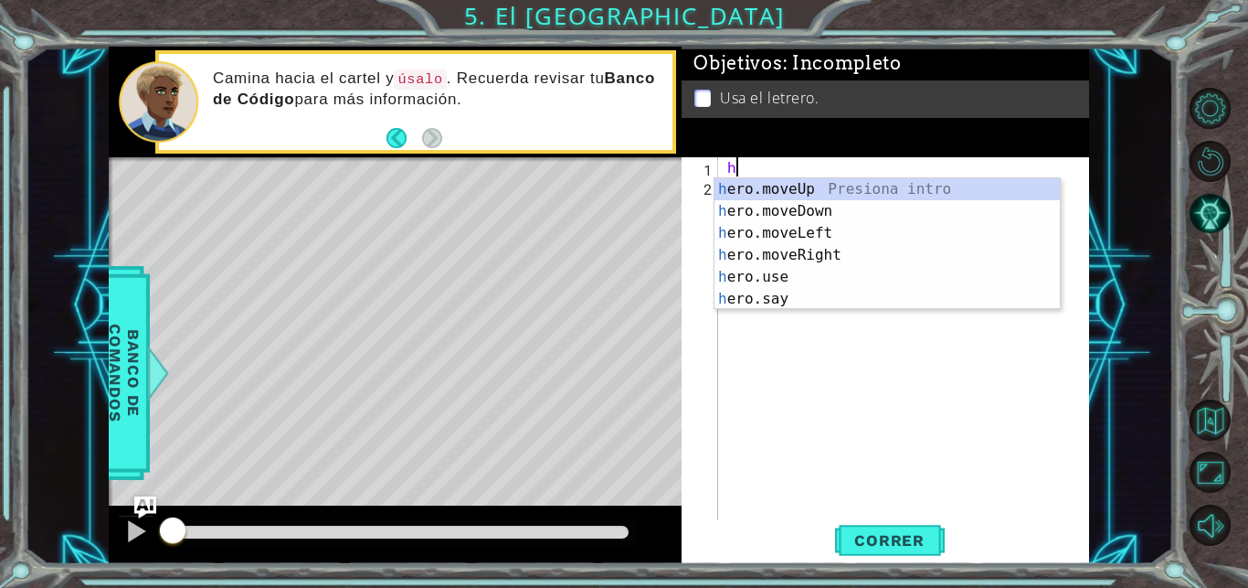
scroll to position [0, 1]
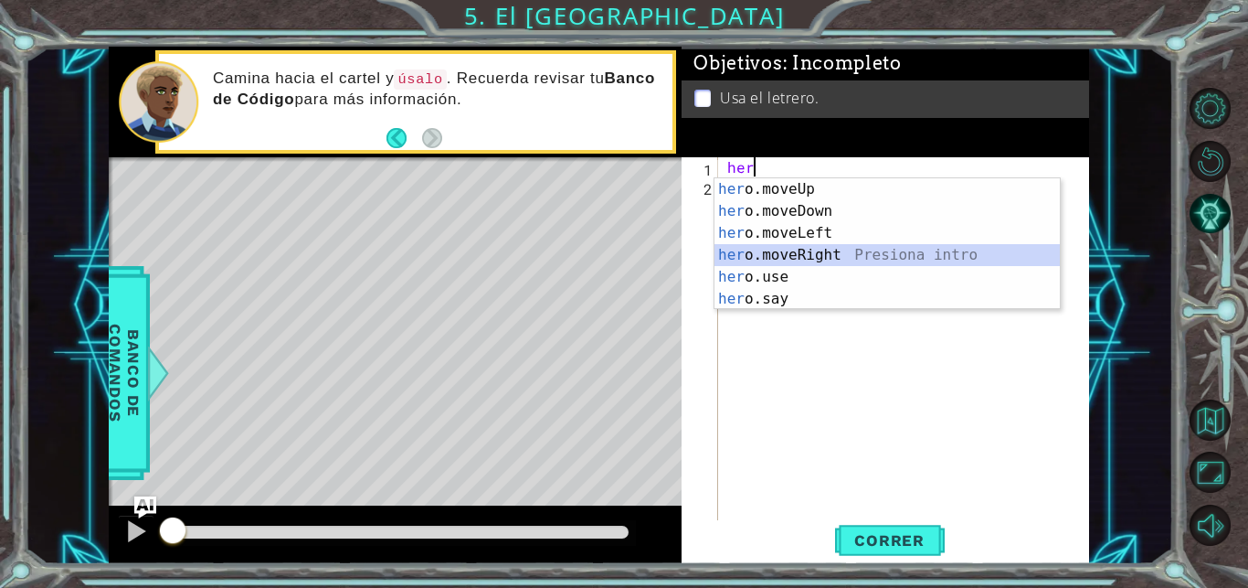
click at [820, 252] on div "her o.moveUp Presiona intro her o.moveDown Presiona intro her o.moveLeft Presio…" at bounding box center [887, 265] width 345 height 175
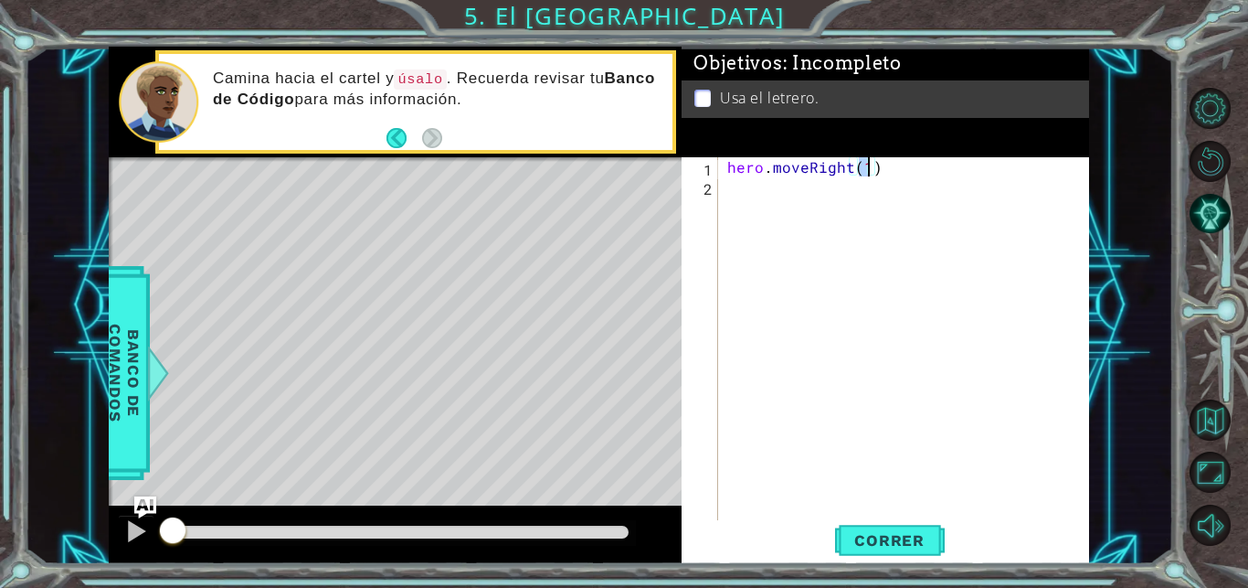
click at [766, 198] on div "hero . moveRight ( 1 )" at bounding box center [909, 358] width 370 height 403
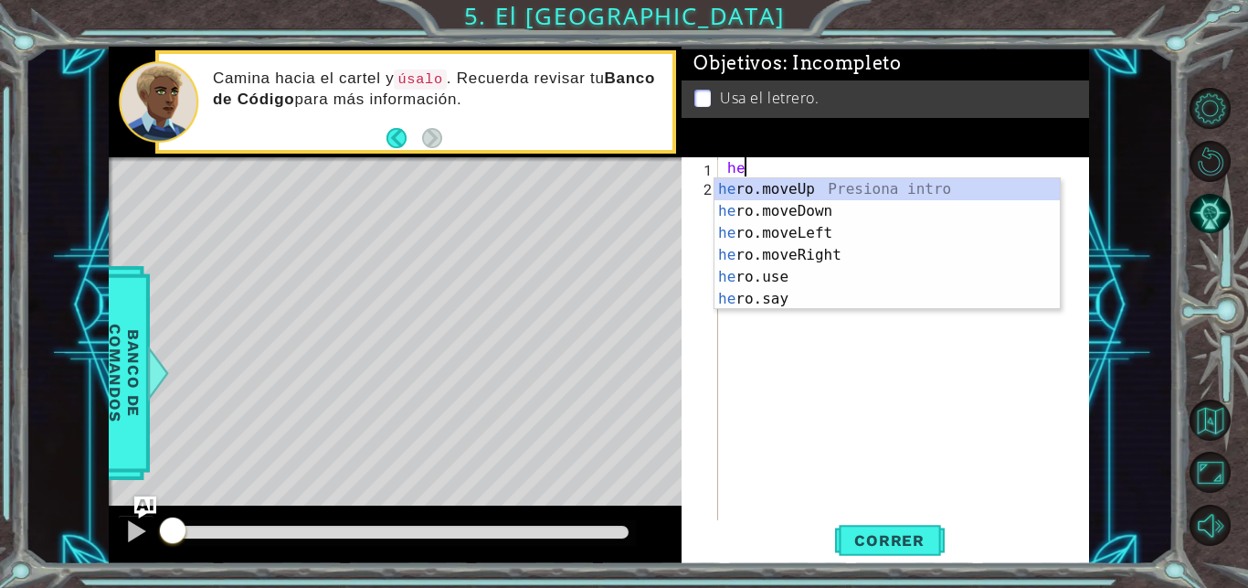
type textarea "h"
click at [816, 247] on div "her o.moveUp Presiona intro her o.moveDown Presiona intro her o.moveLeft Presio…" at bounding box center [887, 265] width 345 height 175
type textarea "hero.moveRight(1)"
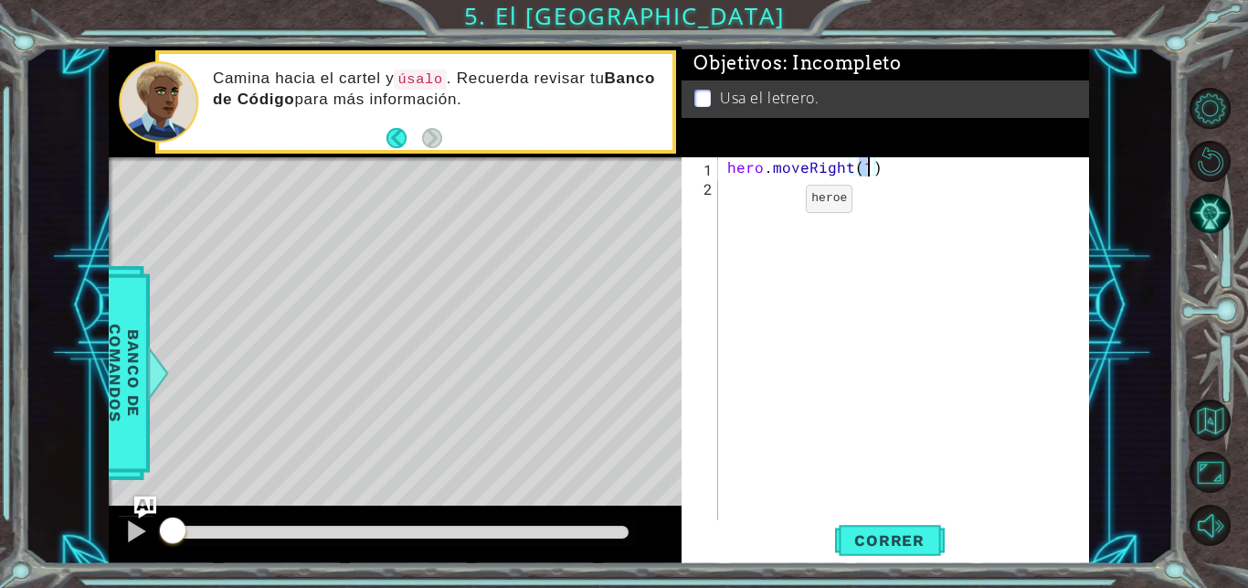
click at [775, 203] on div "hero . moveRight ( 1 )" at bounding box center [909, 358] width 370 height 403
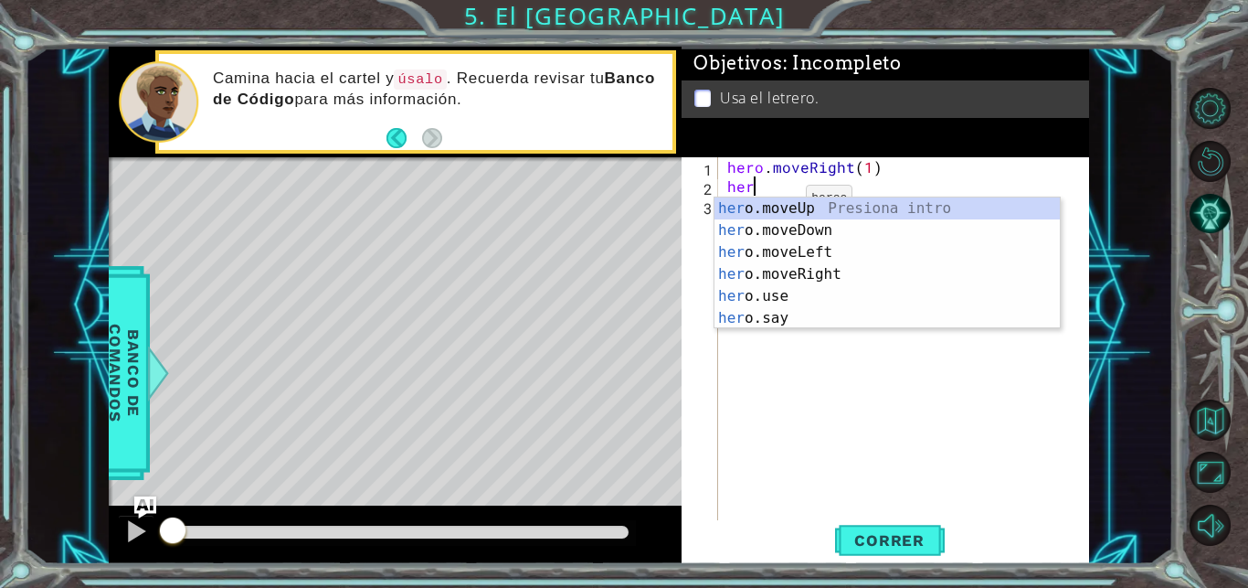
scroll to position [0, 2]
click at [828, 204] on div "hero .moveUp Presiona intro hero .moveDown Presiona intro hero .moveLeft Presio…" at bounding box center [887, 284] width 345 height 175
type textarea "hero.moveUp(1)"
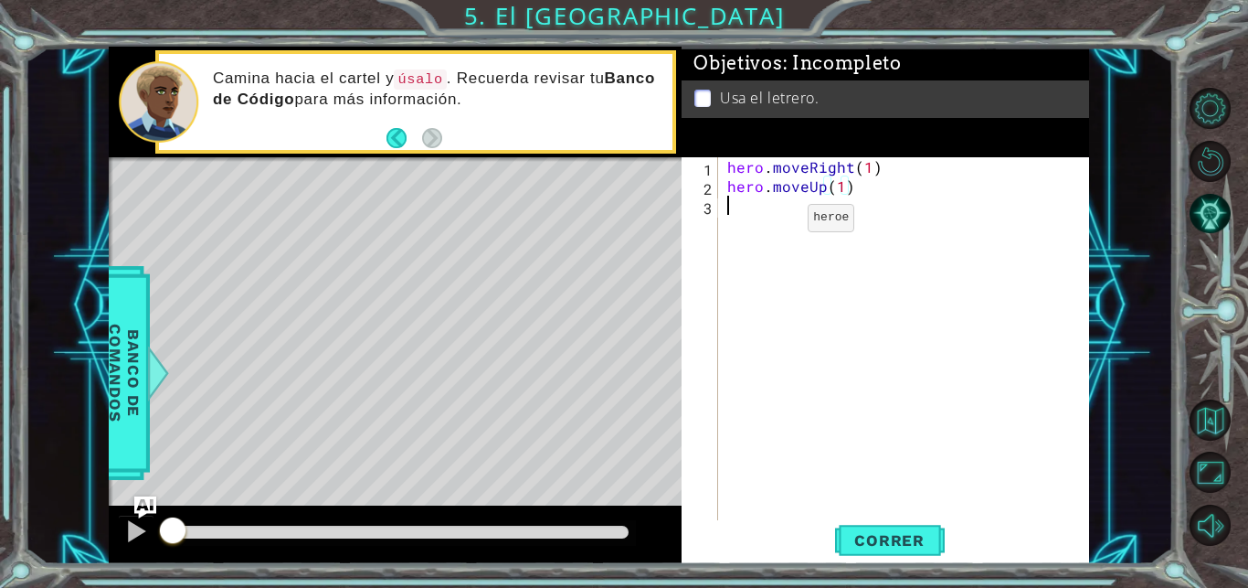
click at [777, 222] on div "hero . moveRight ( 1 ) hero . moveUp ( 1 )" at bounding box center [909, 358] width 370 height 403
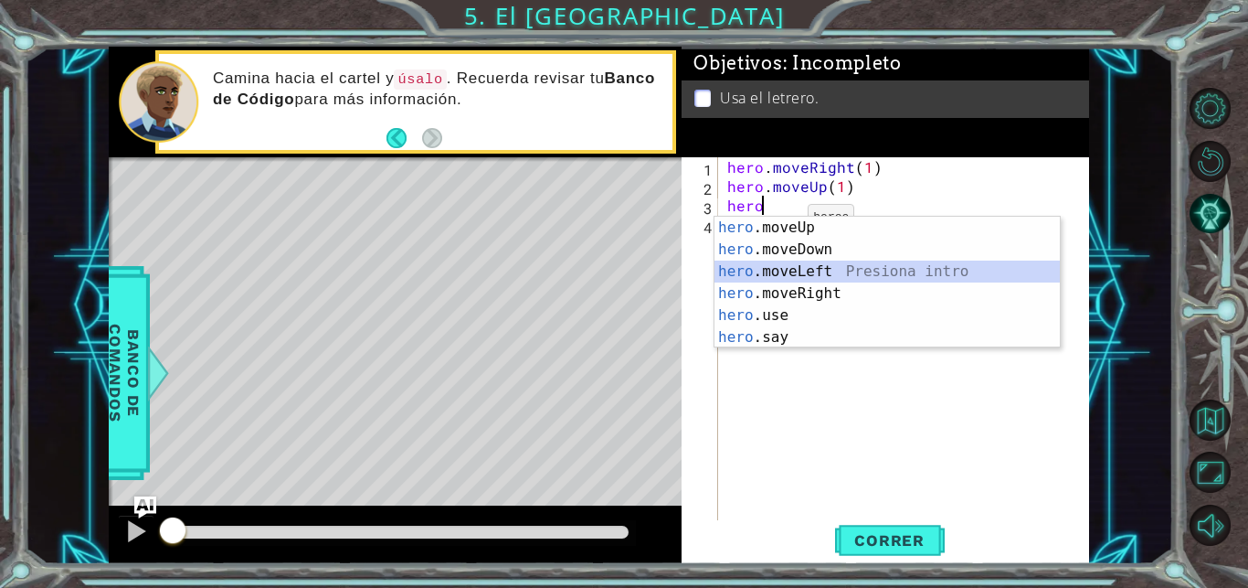
click at [857, 275] on div "hero .moveUp Presiona intro hero .moveDown Presiona intro hero .moveLeft Presio…" at bounding box center [887, 304] width 345 height 175
type textarea "hero.moveLeft(1)"
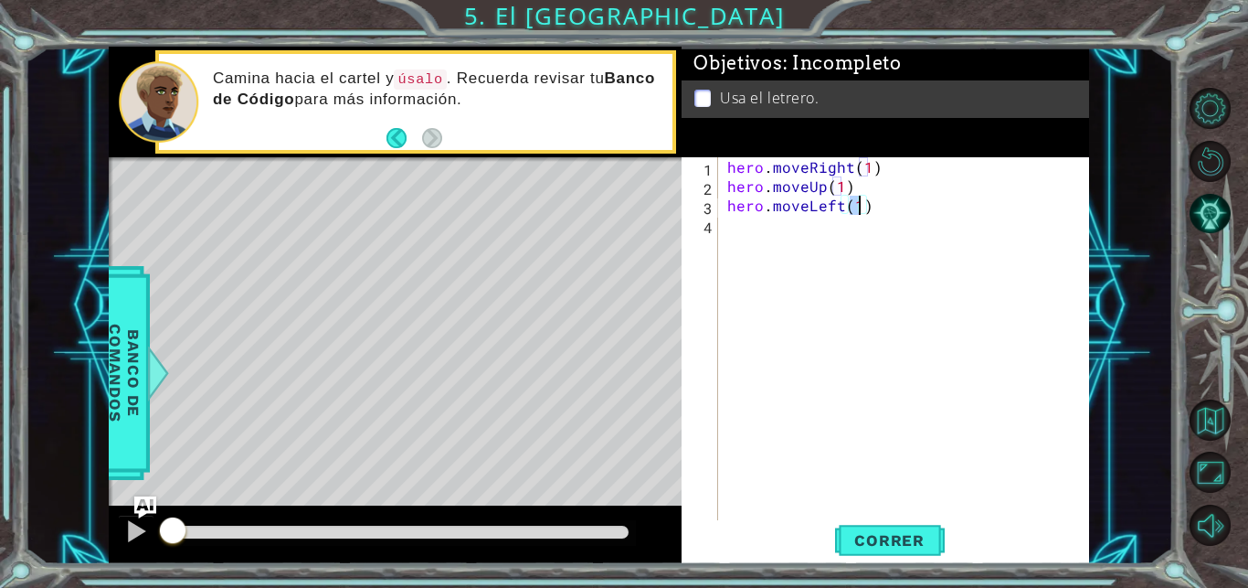
click at [752, 234] on div "hero . moveRight ( 1 ) hero . moveUp ( 1 ) hero . moveLeft ( 1 )" at bounding box center [909, 358] width 370 height 403
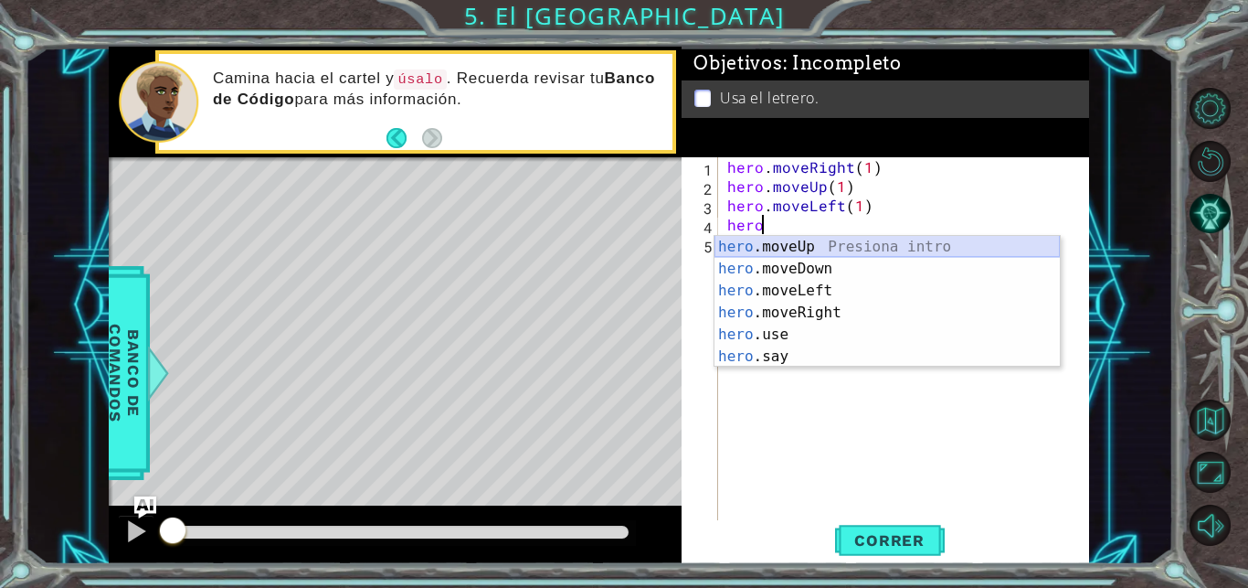
click at [822, 249] on div "hero .moveUp Presiona intro hero .moveDown Presiona intro hero .moveLeft Presio…" at bounding box center [887, 323] width 345 height 175
type textarea "hero.moveUp(1)"
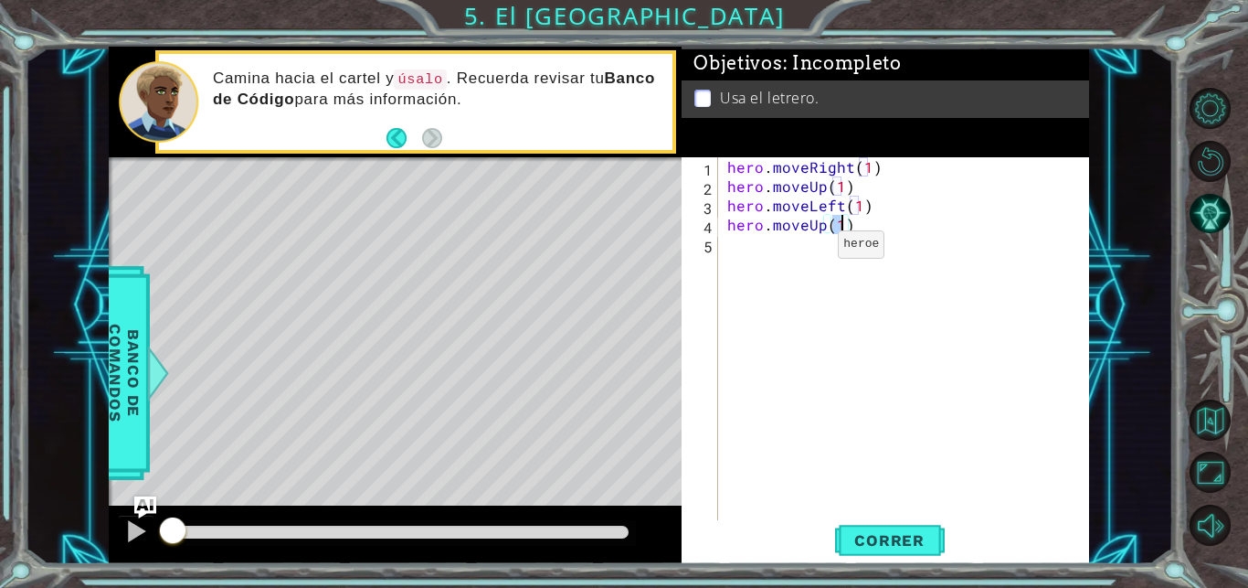
click at [789, 248] on div "hero . moveRight ( 1 ) hero . moveUp ( 1 ) hero . moveLeft ( 1 ) hero . moveUp …" at bounding box center [909, 358] width 370 height 403
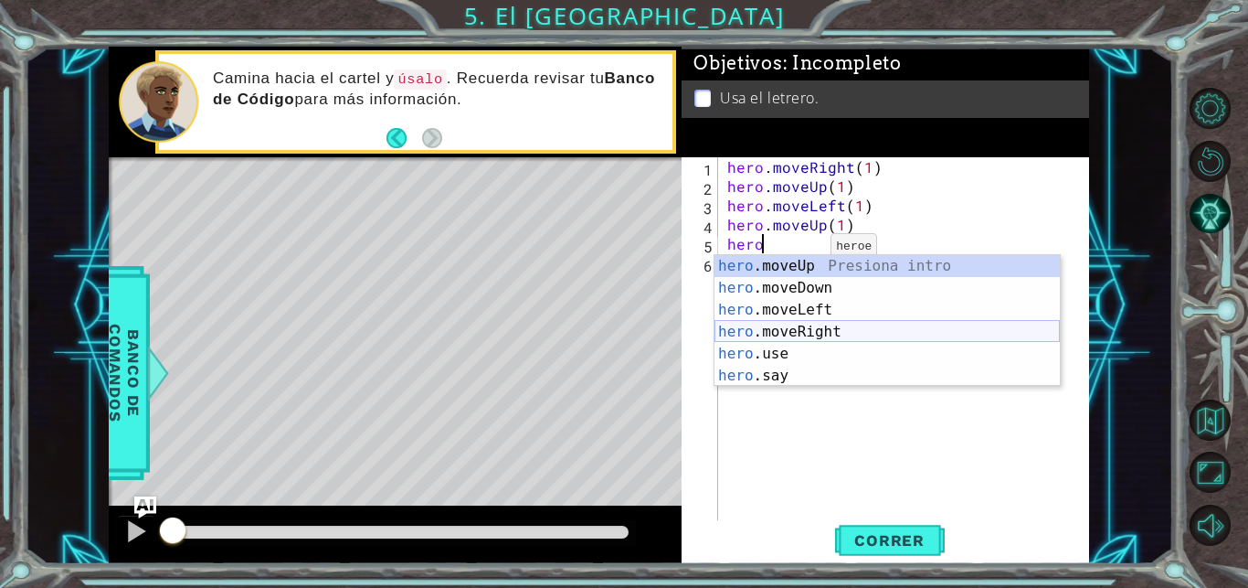
click at [821, 335] on div "hero .moveUp Presiona intro hero .moveDown Presiona intro hero .moveLeft Presio…" at bounding box center [887, 342] width 345 height 175
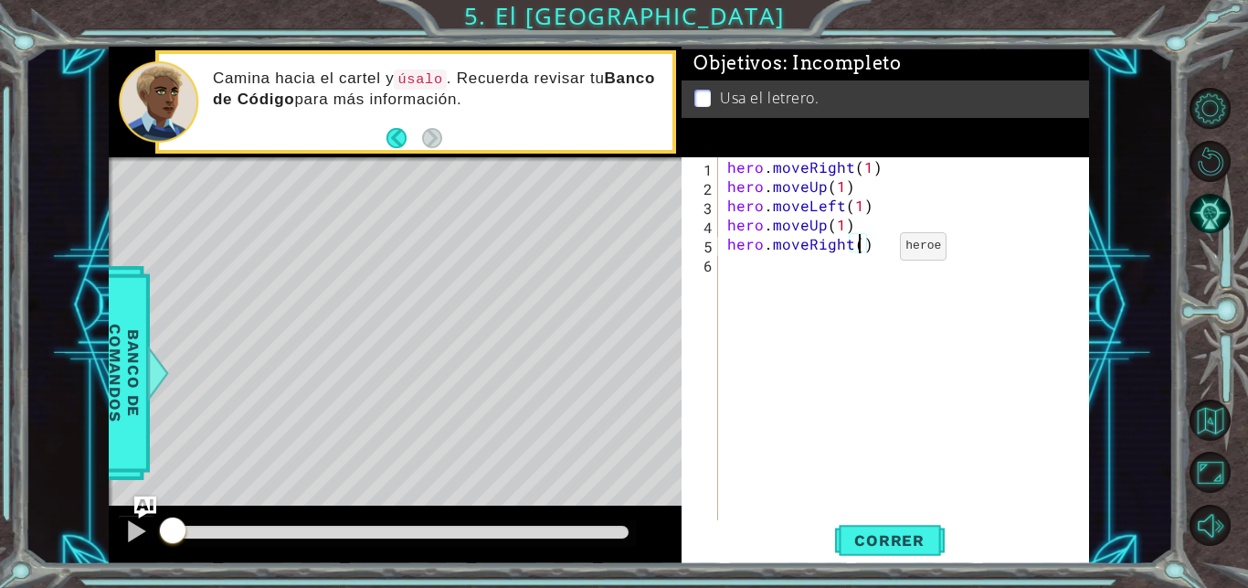
type textarea "hero.moveRight(2)"
click at [764, 270] on div "hero . moveRight ( 1 ) hero . moveUp ( 1 ) hero . moveLeft ( 1 ) hero . moveUp …" at bounding box center [909, 358] width 370 height 403
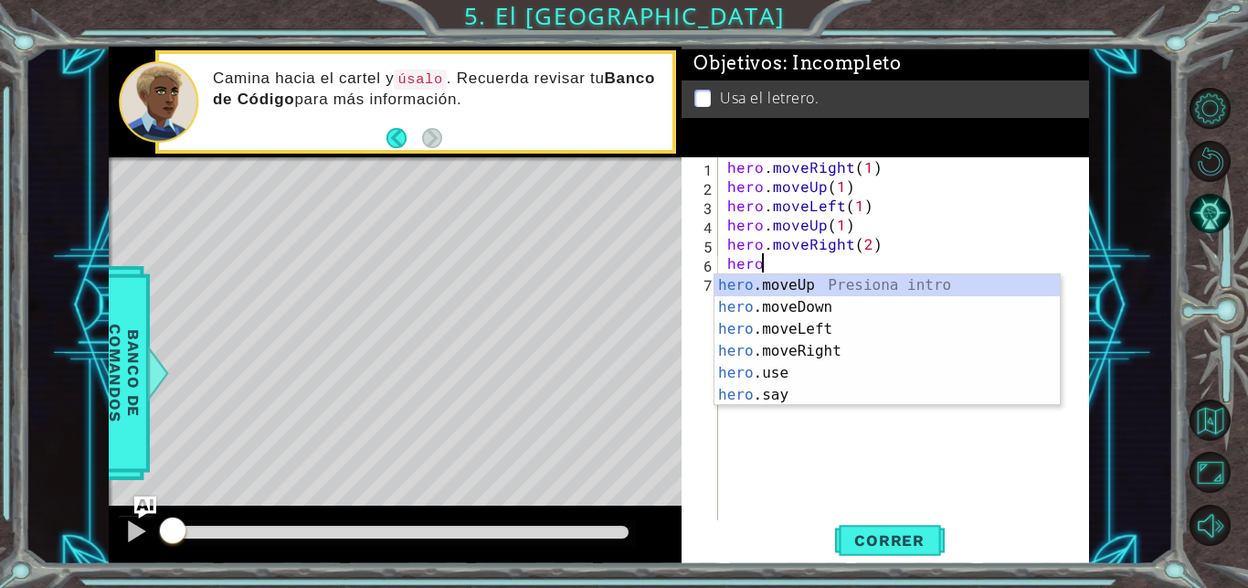
scroll to position [0, 2]
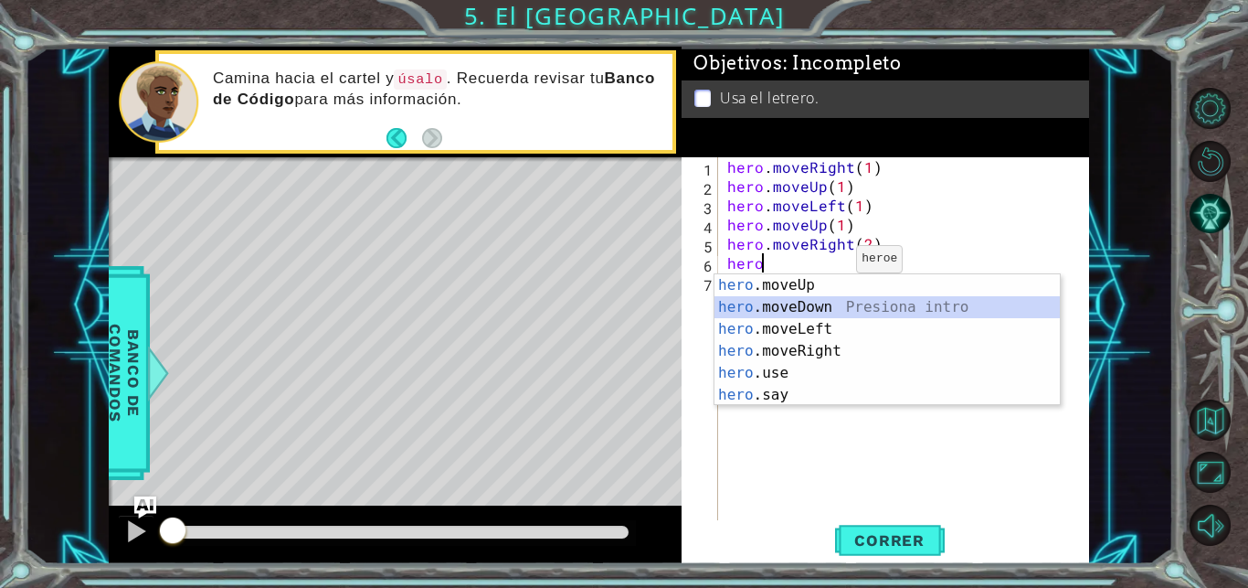
click at [815, 312] on div "hero .moveUp Presiona intro hero .moveDown Presiona intro hero .moveLeft Presio…" at bounding box center [887, 361] width 345 height 175
type textarea "hero.moveDown(1)"
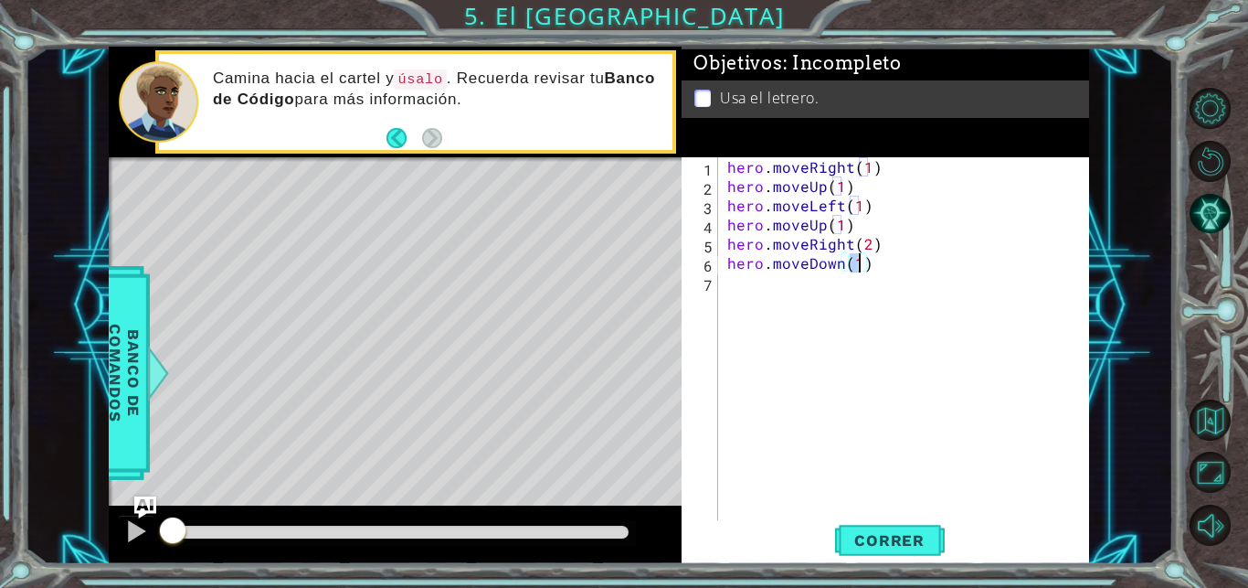
click at [760, 299] on div "hero . moveRight ( 1 ) hero . moveUp ( 1 ) hero . moveLeft ( 1 ) hero . moveUp …" at bounding box center [909, 358] width 370 height 403
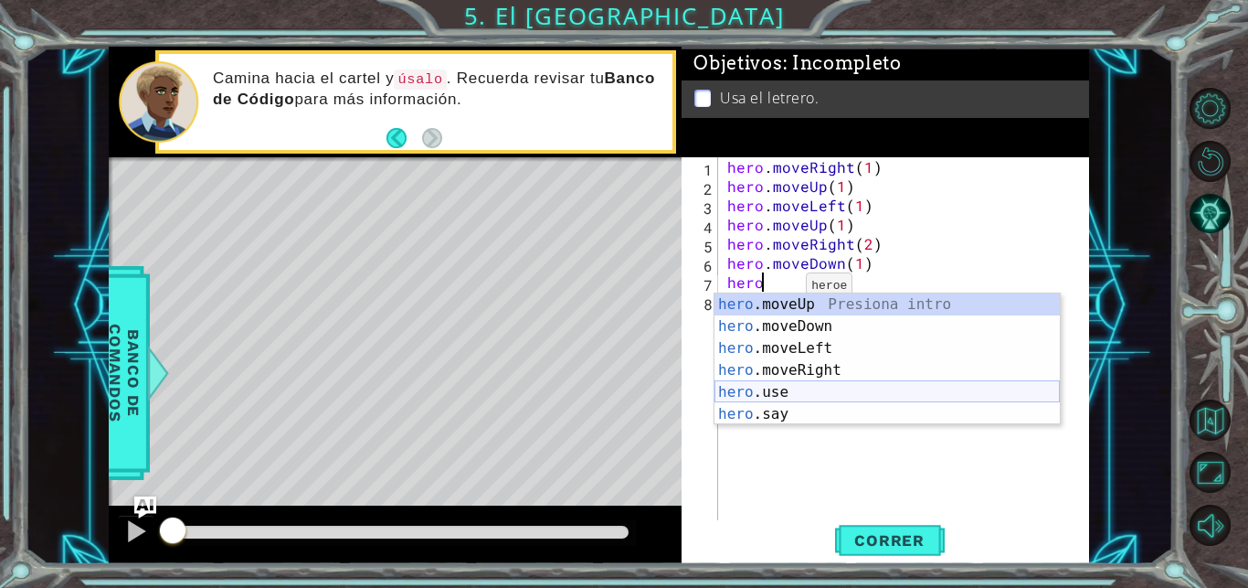
click at [775, 393] on div "hero .moveUp Presiona intro hero .moveDown Presiona intro hero .moveLeft Presio…" at bounding box center [887, 380] width 345 height 175
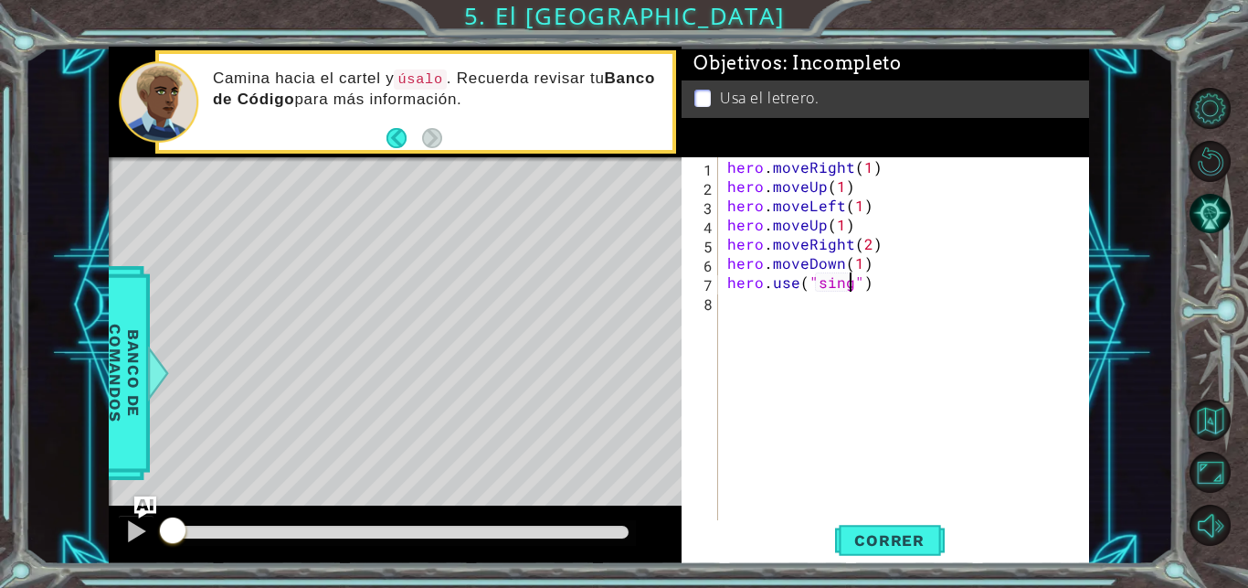
scroll to position [0, 7]
click at [859, 536] on span "Correr" at bounding box center [889, 540] width 107 height 18
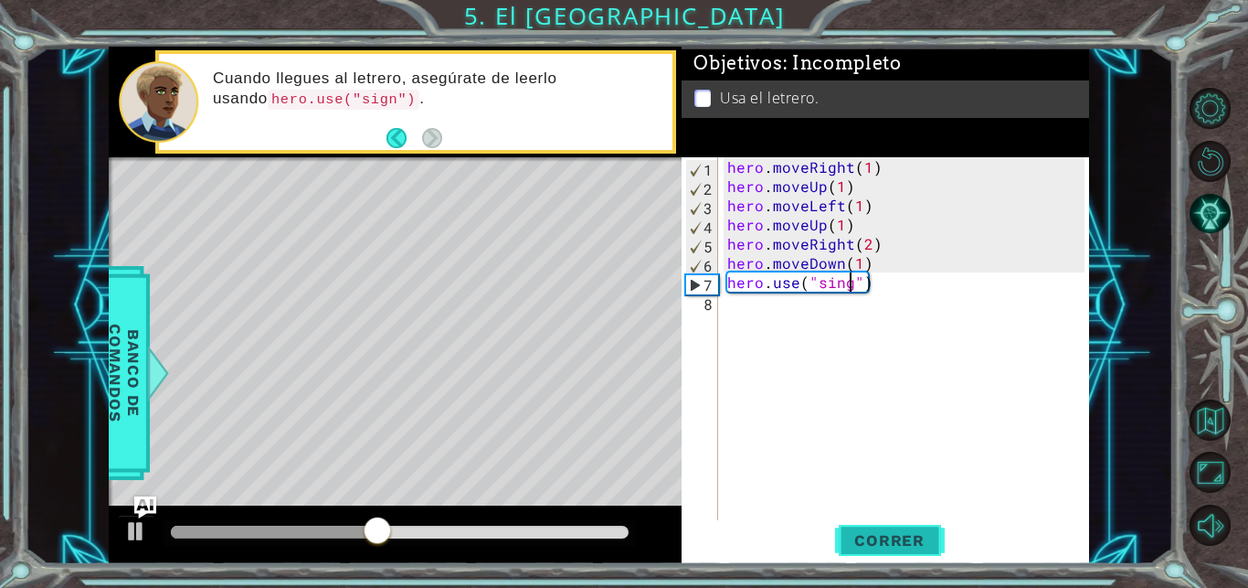
click at [883, 532] on span "Correr" at bounding box center [889, 540] width 107 height 18
click at [872, 268] on div "hero . moveRight ( 1 ) hero . moveUp ( 1 ) hero . moveLeft ( 1 ) hero . moveUp …" at bounding box center [909, 358] width 370 height 403
type textarea "hero.moveDown(1)"
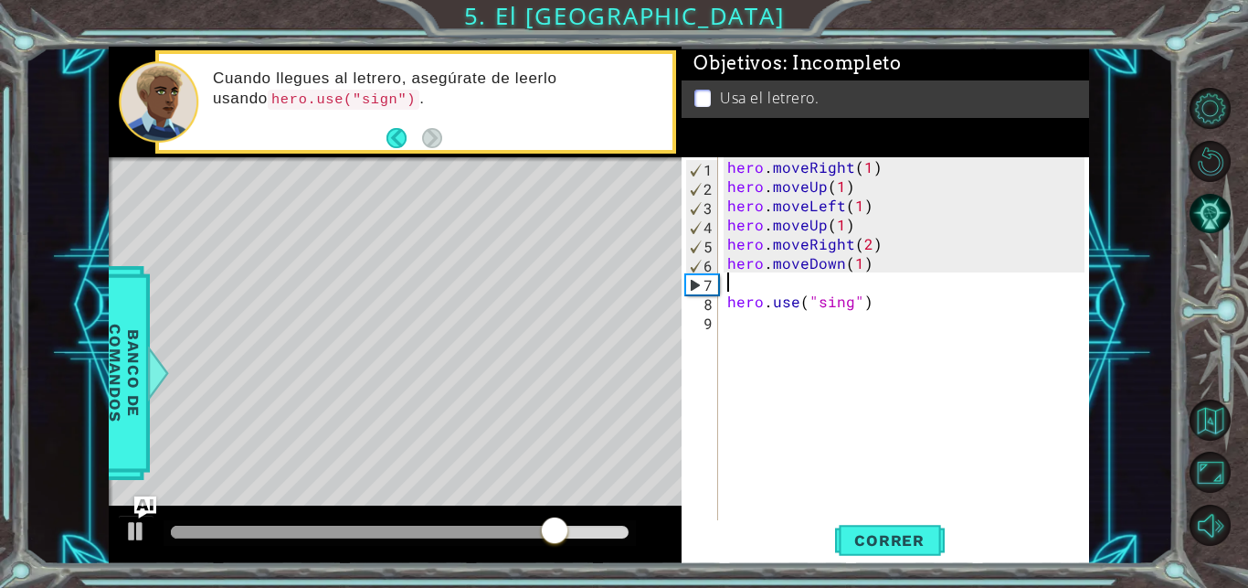
click at [758, 291] on div "hero . moveRight ( 1 ) hero . moveUp ( 1 ) hero . moveLeft ( 1 ) hero . moveUp …" at bounding box center [909, 358] width 370 height 403
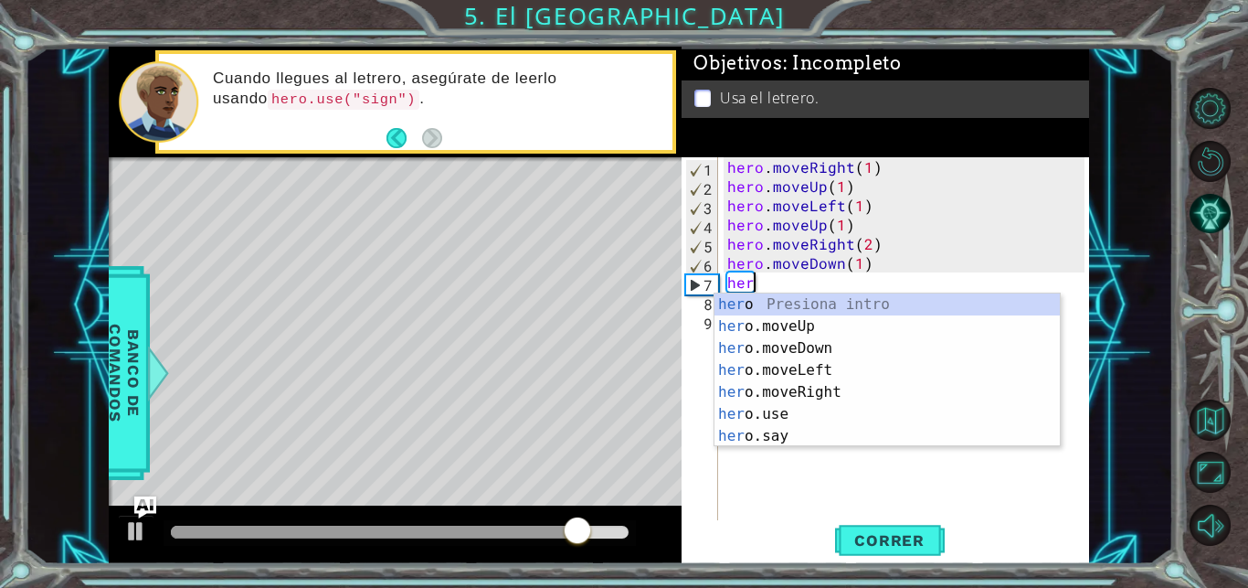
scroll to position [0, 2]
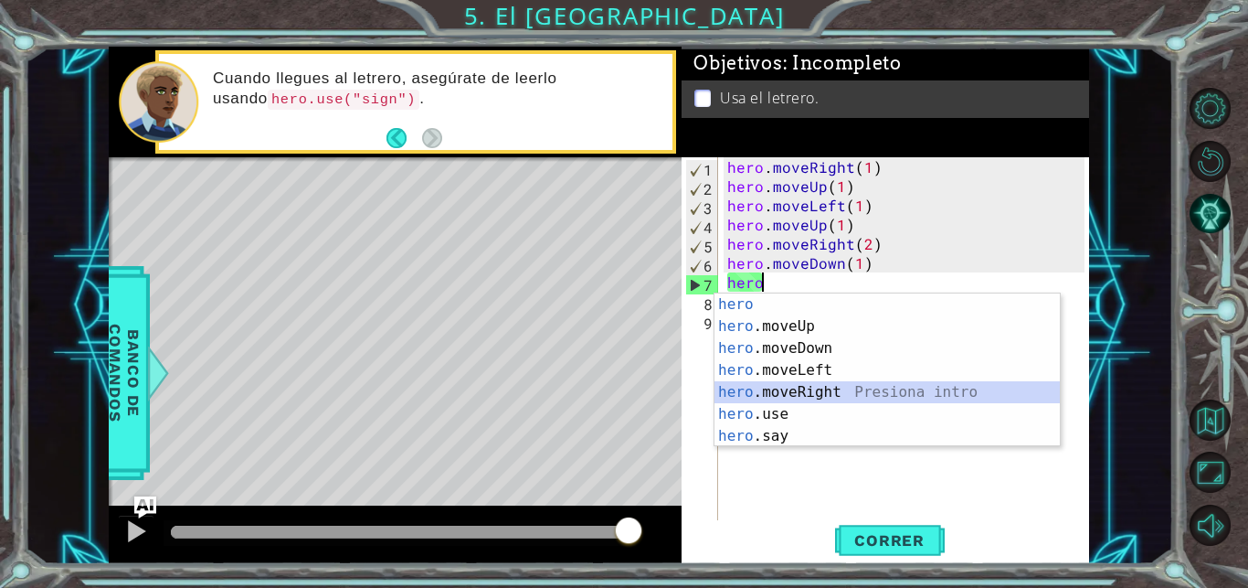
click at [847, 384] on div "hero Presiona intro hero .moveUp Presiona intro hero .moveDown Presiona intro h…" at bounding box center [887, 391] width 345 height 197
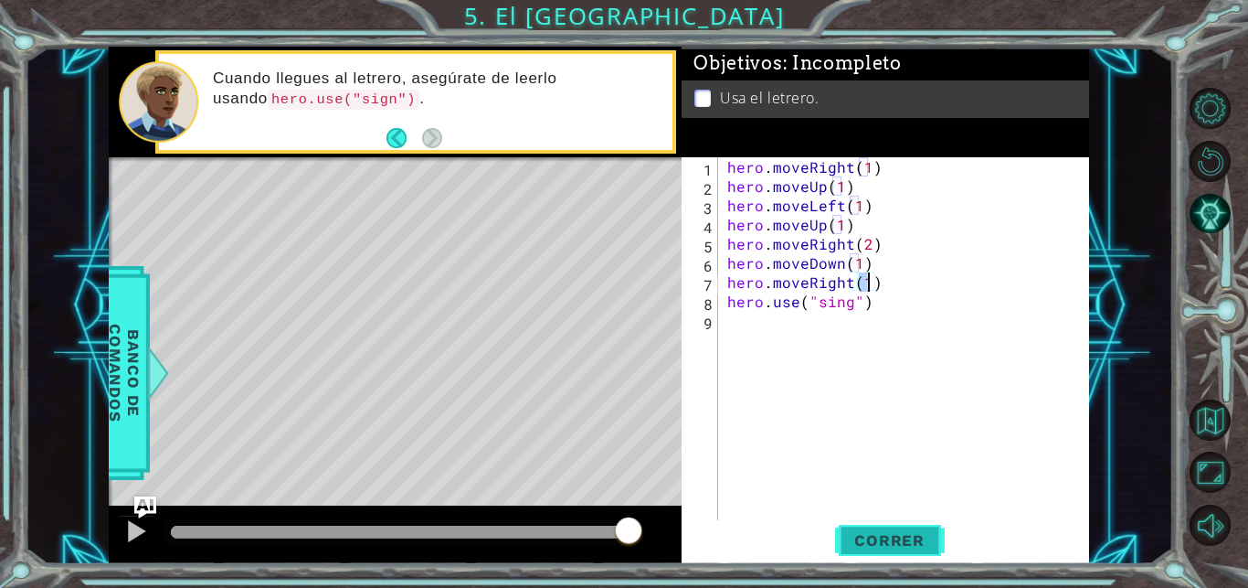
type textarea "hero.moveRight(1)"
click at [913, 537] on span "Correr" at bounding box center [889, 540] width 107 height 18
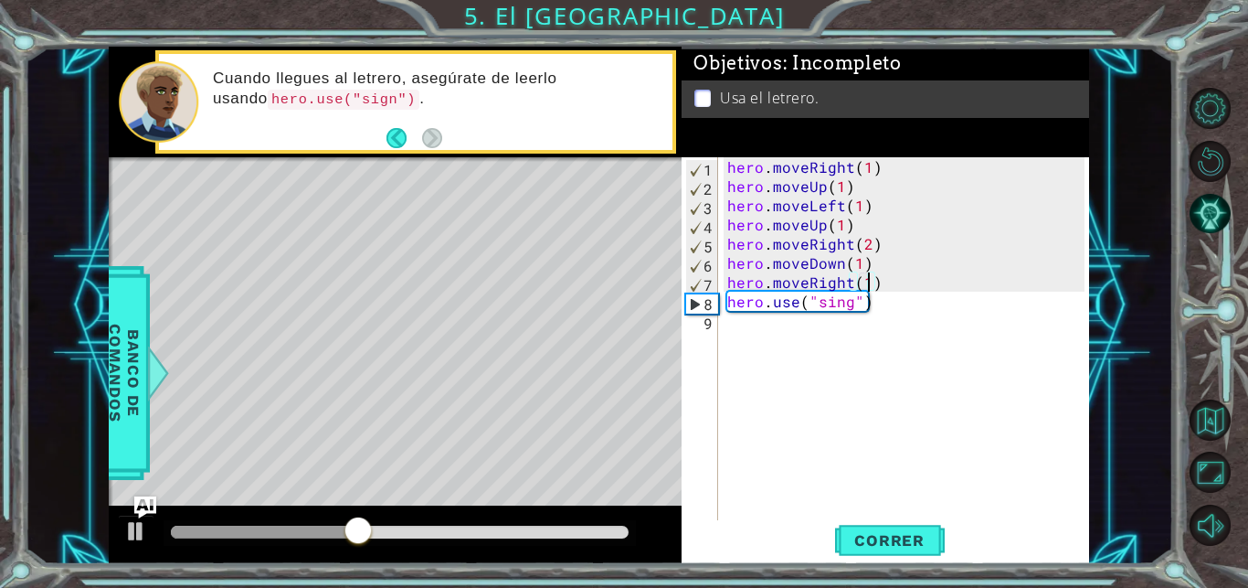
click at [894, 288] on div "hero . moveRight ( 1 ) hero . moveUp ( 1 ) hero . moveLeft ( 1 ) hero . moveUp …" at bounding box center [909, 358] width 370 height 403
drag, startPoint x: 888, startPoint y: 288, endPoint x: 721, endPoint y: 285, distance: 167.2
click at [724, 285] on div "hero . moveRight ( 1 ) hero . moveUp ( 1 ) hero . moveLeft ( 1 ) hero . moveUp …" at bounding box center [904, 339] width 361 height 365
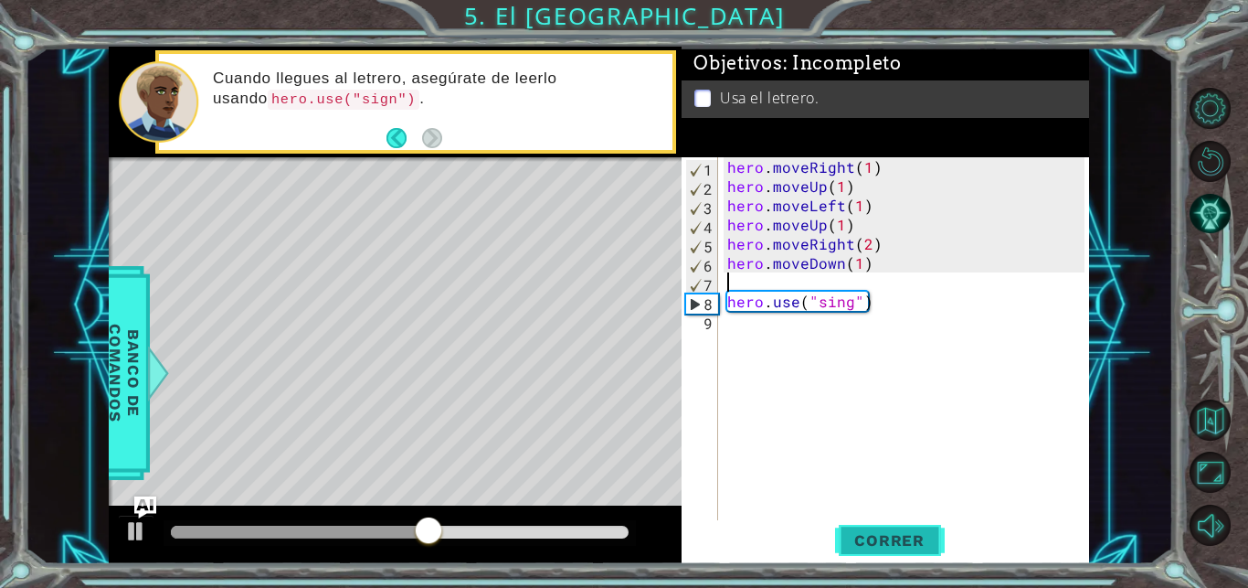
click at [881, 539] on span "Correr" at bounding box center [889, 540] width 107 height 18
click at [895, 557] on button "Correr" at bounding box center [890, 540] width 110 height 41
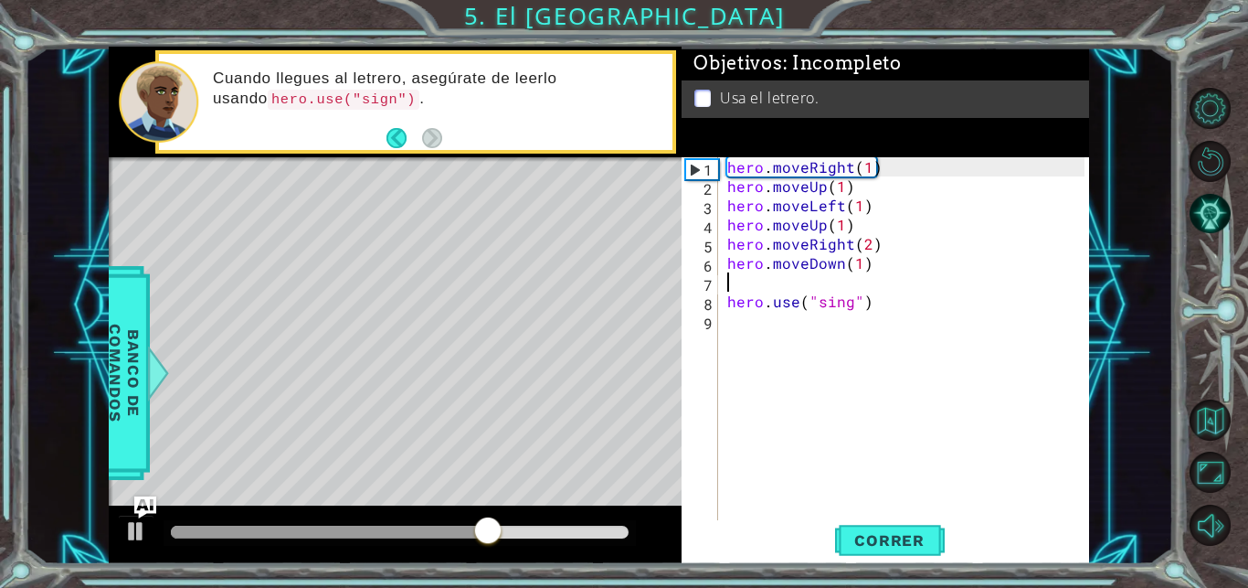
click at [744, 322] on div "hero . moveRight ( 1 ) hero . moveUp ( 1 ) hero . moveLeft ( 1 ) hero . moveUp …" at bounding box center [909, 358] width 370 height 403
click at [743, 278] on div "hero . moveRight ( 1 ) hero . moveUp ( 1 ) hero . moveLeft ( 1 ) hero . moveUp …" at bounding box center [909, 358] width 370 height 403
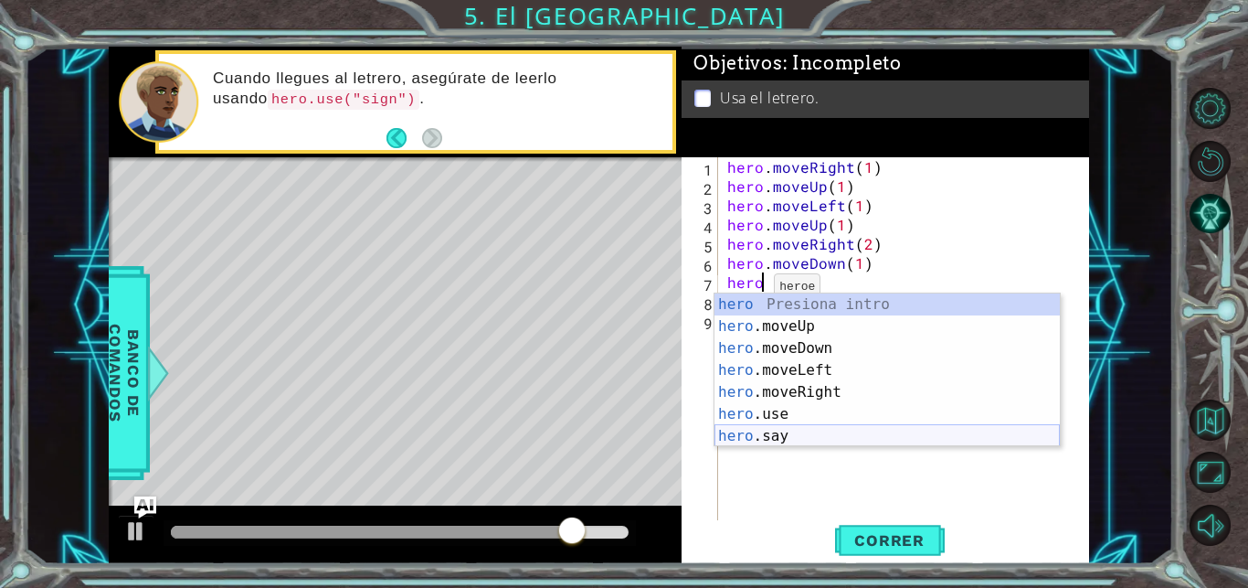
click at [788, 430] on div "hero Presiona intro hero .moveUp Presiona intro hero .moveDown Presiona intro h…" at bounding box center [887, 391] width 345 height 197
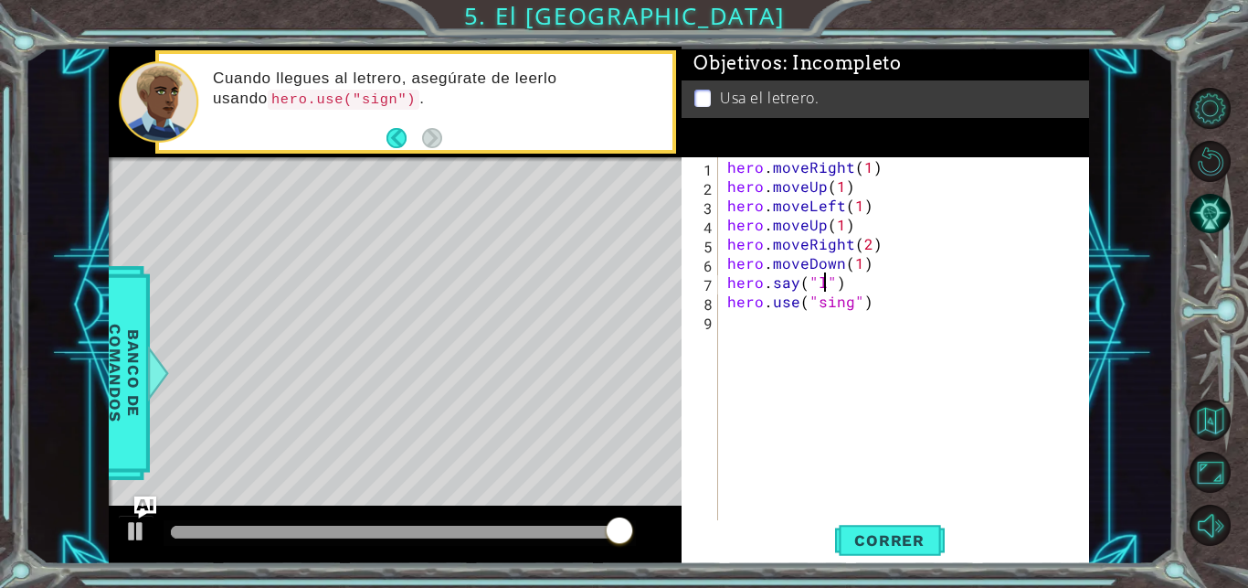
scroll to position [0, 6]
click at [877, 541] on span "Correr" at bounding box center [889, 540] width 107 height 18
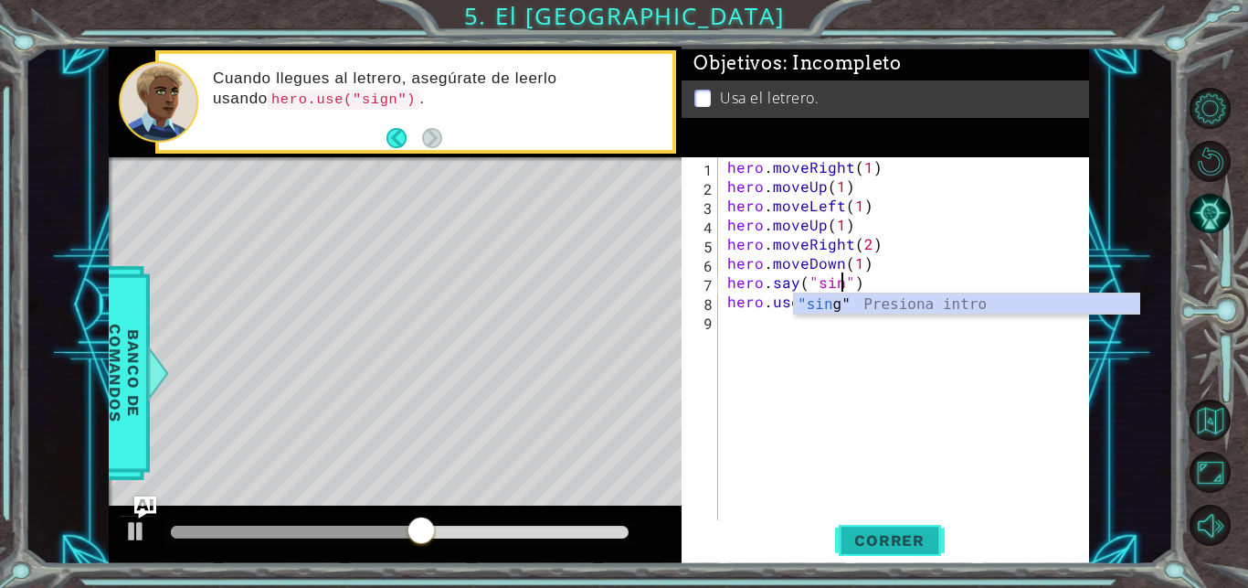
scroll to position [0, 7]
click at [907, 551] on button "Correr" at bounding box center [890, 540] width 110 height 41
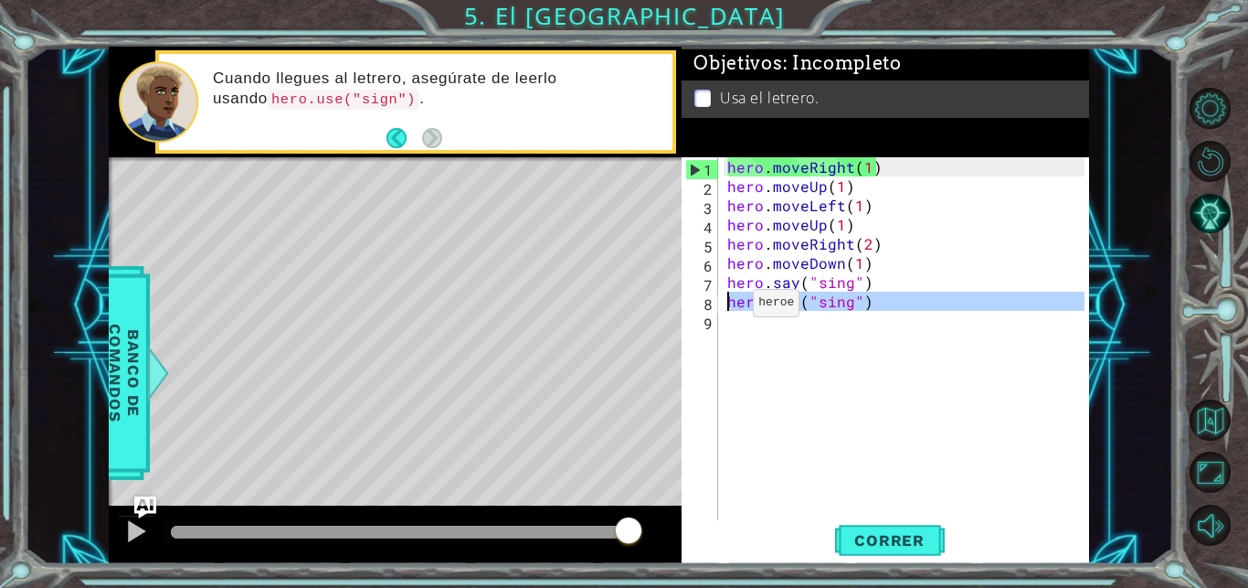
drag, startPoint x: 895, startPoint y: 314, endPoint x: 722, endPoint y: 307, distance: 172.8
click at [724, 307] on div "hero . moveRight ( 1 ) hero . moveUp ( 1 ) hero . moveLeft ( 1 ) hero . moveUp …" at bounding box center [904, 339] width 361 height 365
type textarea "hero.use("sing")"
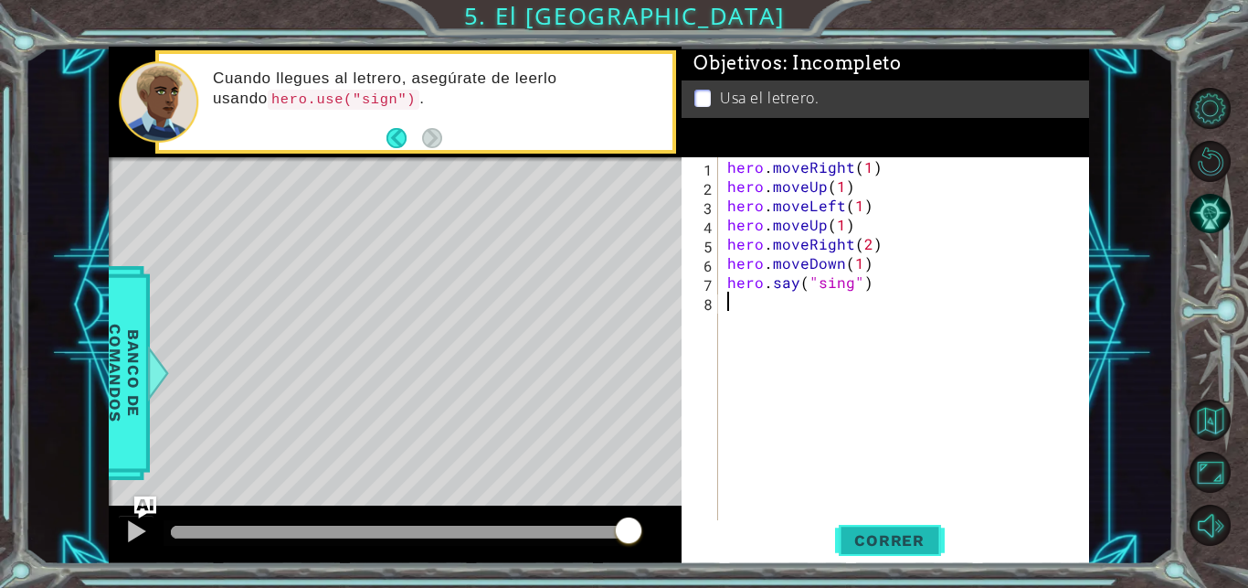
click at [901, 544] on span "Correr" at bounding box center [889, 540] width 107 height 18
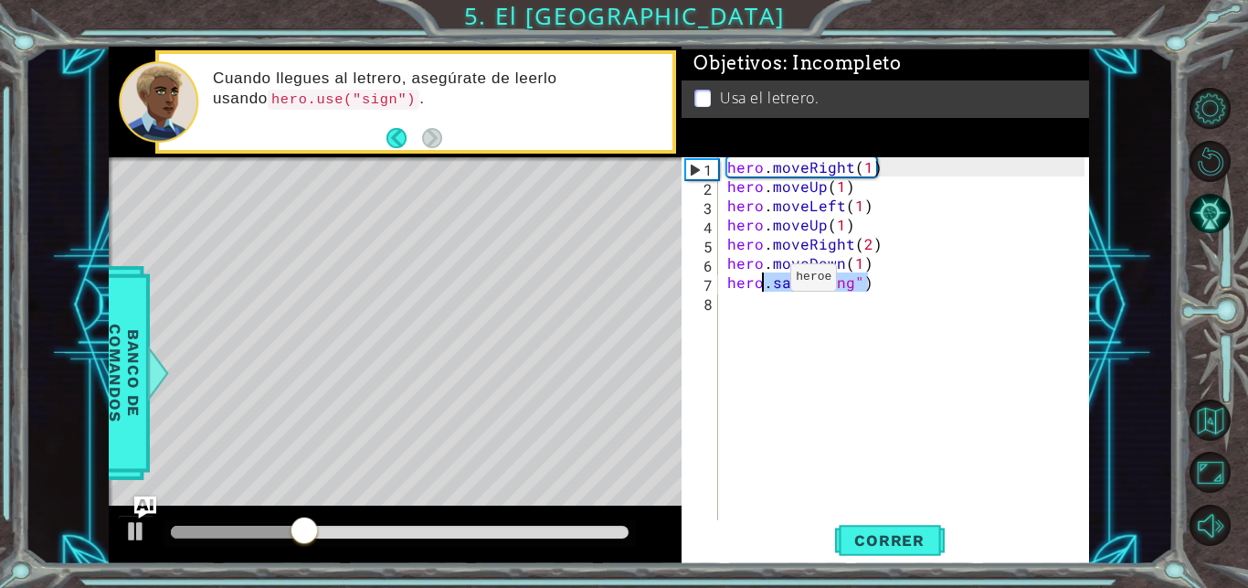
drag, startPoint x: 880, startPoint y: 281, endPoint x: 759, endPoint y: 281, distance: 120.6
click at [759, 281] on div "hero . moveRight ( 1 ) hero . moveUp ( 1 ) hero . moveLeft ( 1 ) hero . moveUp …" at bounding box center [909, 358] width 370 height 403
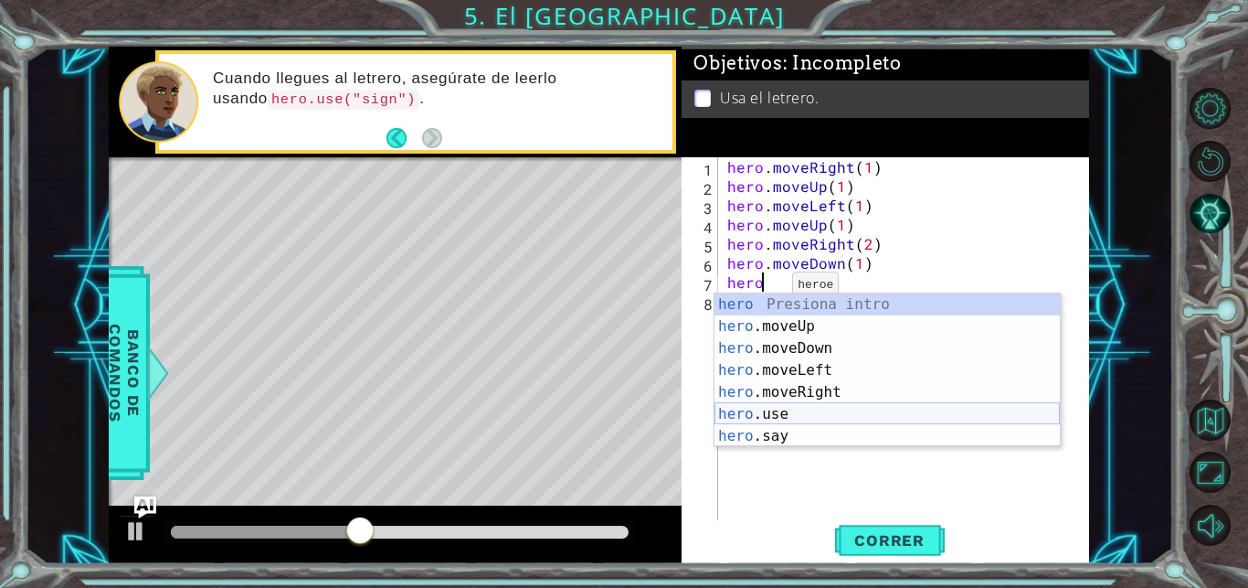
click at [830, 407] on div "hero Presiona intro hero .moveUp Presiona intro hero .moveDown Presiona intro h…" at bounding box center [887, 391] width 345 height 197
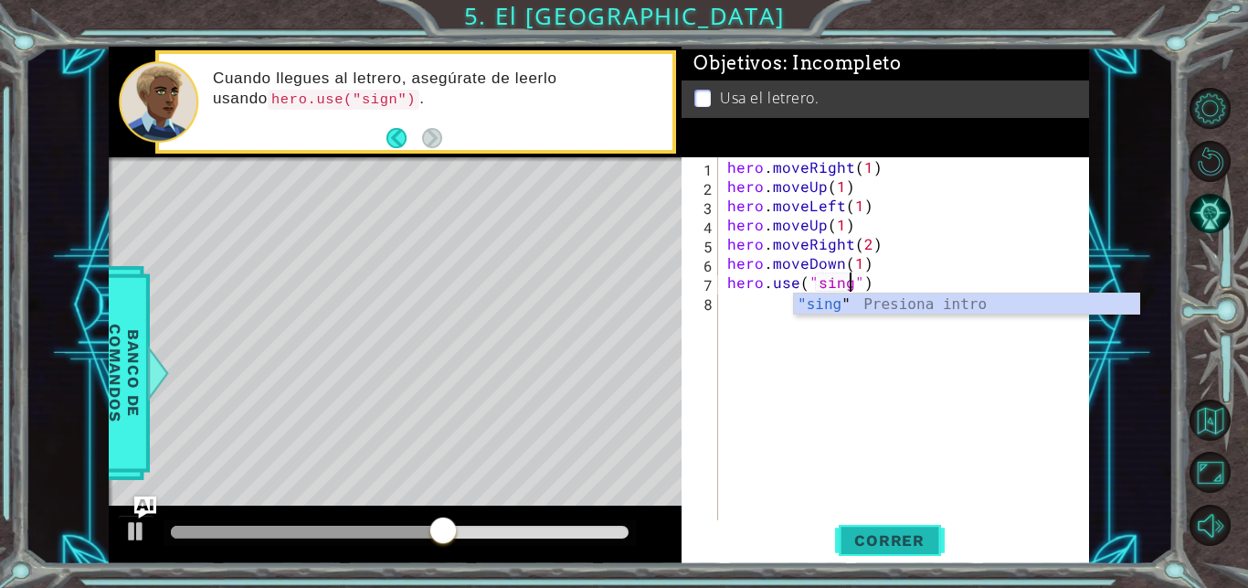
click at [900, 541] on span "Correr" at bounding box center [889, 540] width 107 height 18
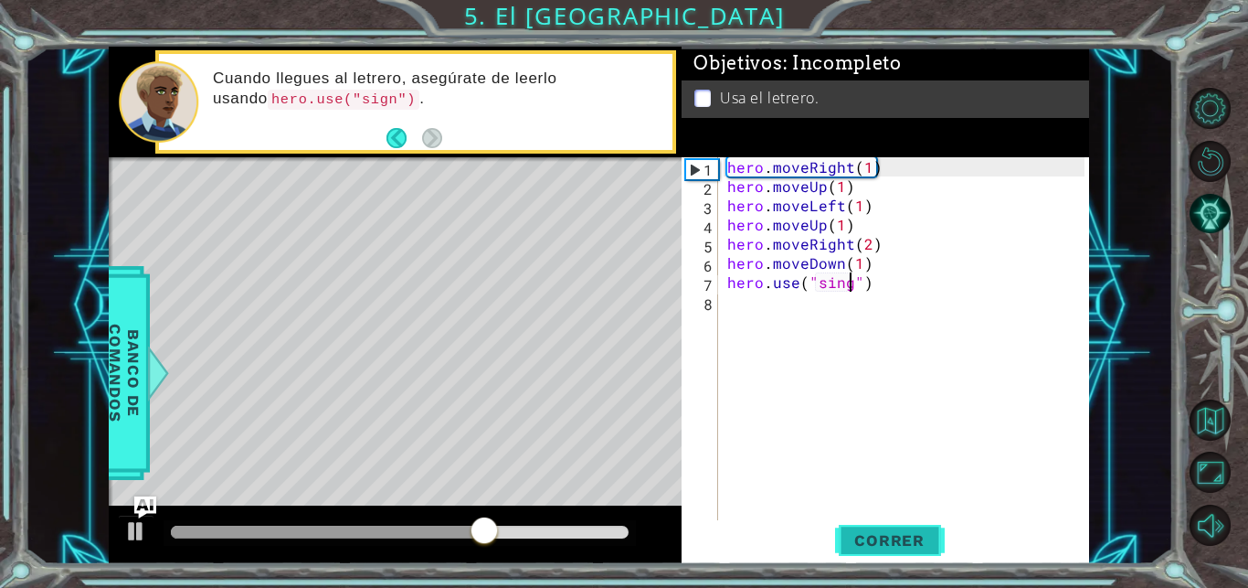
click at [900, 541] on span "Correr" at bounding box center [889, 540] width 107 height 18
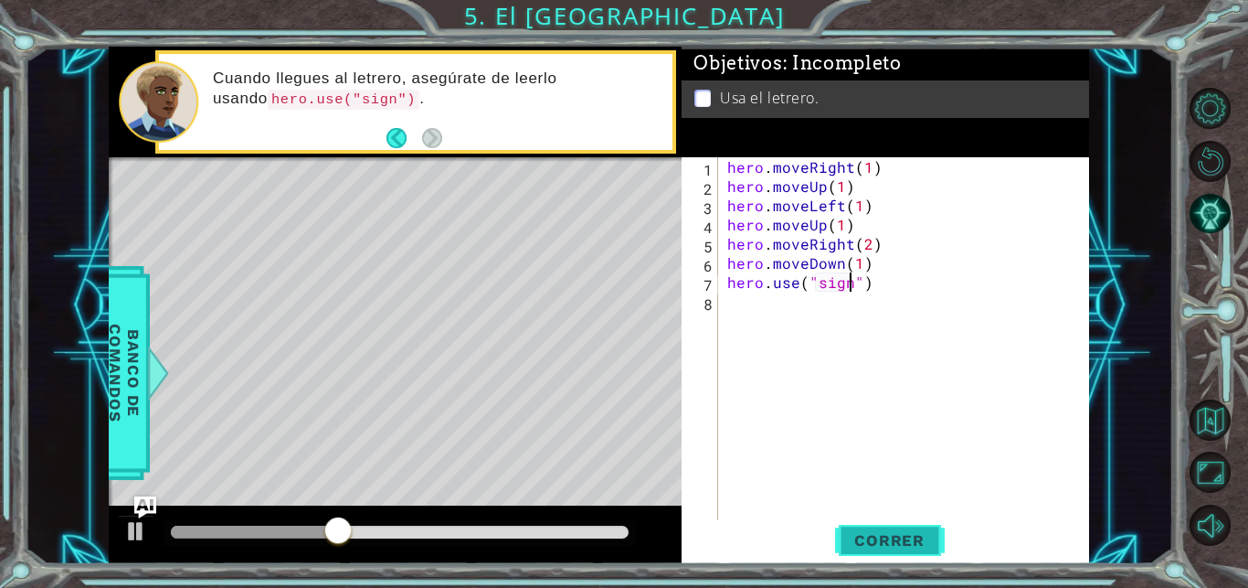
type textarea "hero.use("sign")"
click at [893, 545] on span "Correr" at bounding box center [889, 540] width 107 height 18
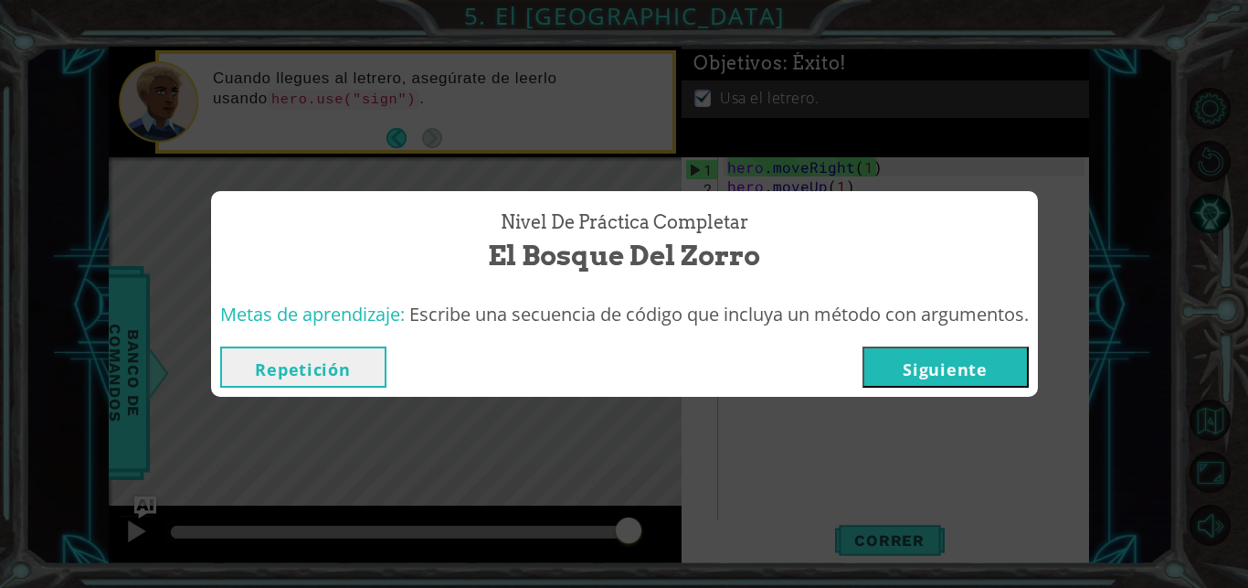
click at [987, 375] on button "Siguiente" at bounding box center [946, 366] width 166 height 41
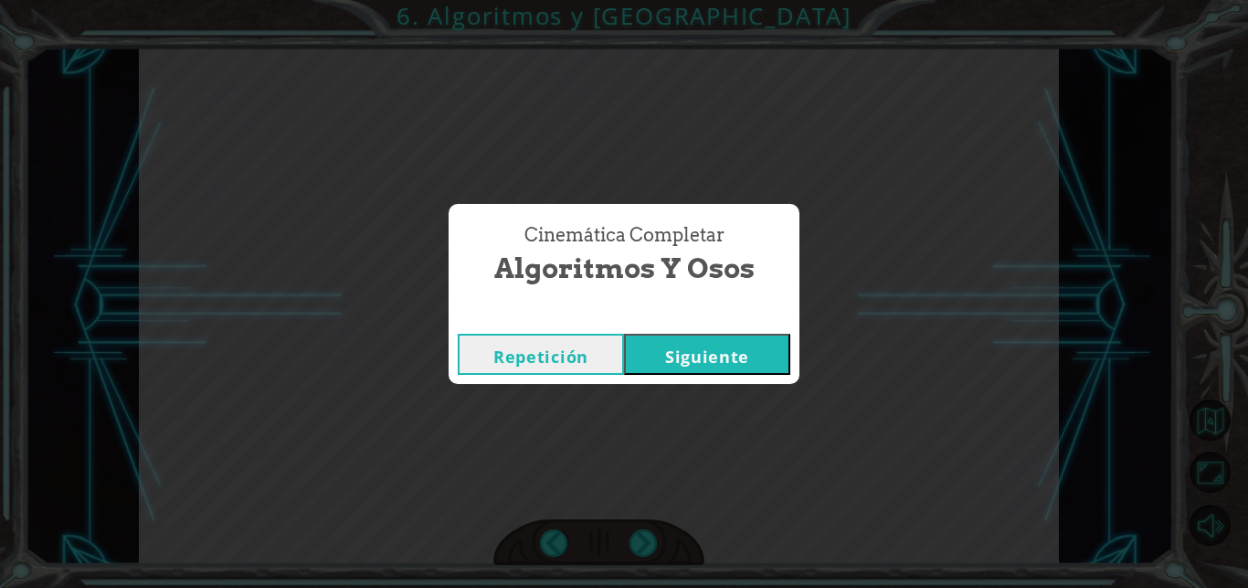
click at [731, 348] on button "Siguiente" at bounding box center [707, 354] width 166 height 41
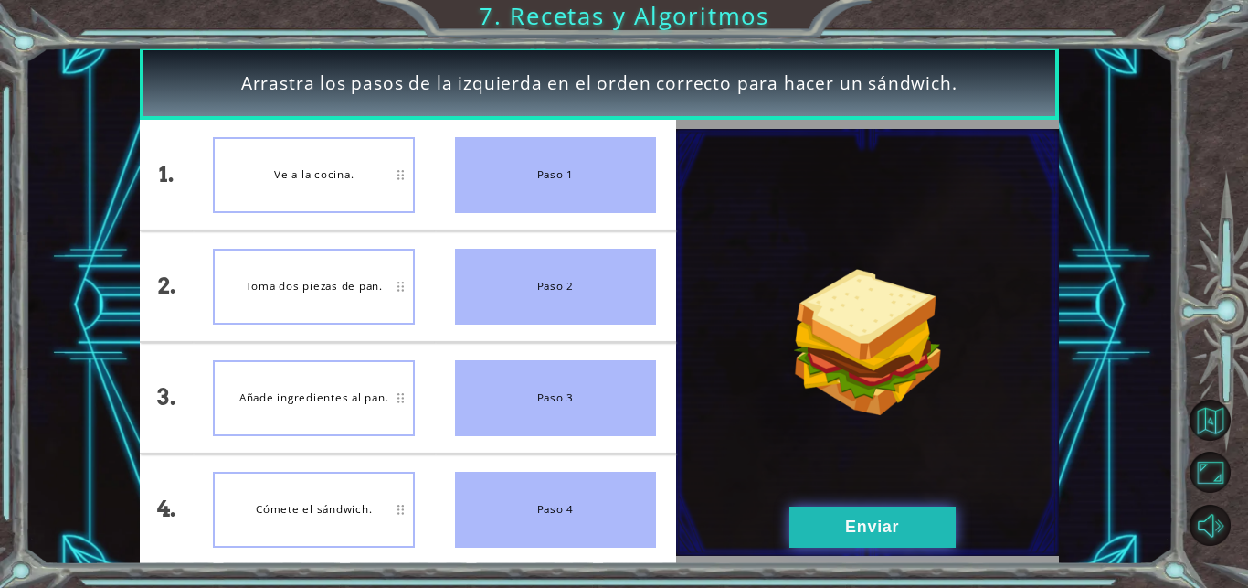
click at [891, 524] on button "Enviar" at bounding box center [872, 526] width 166 height 41
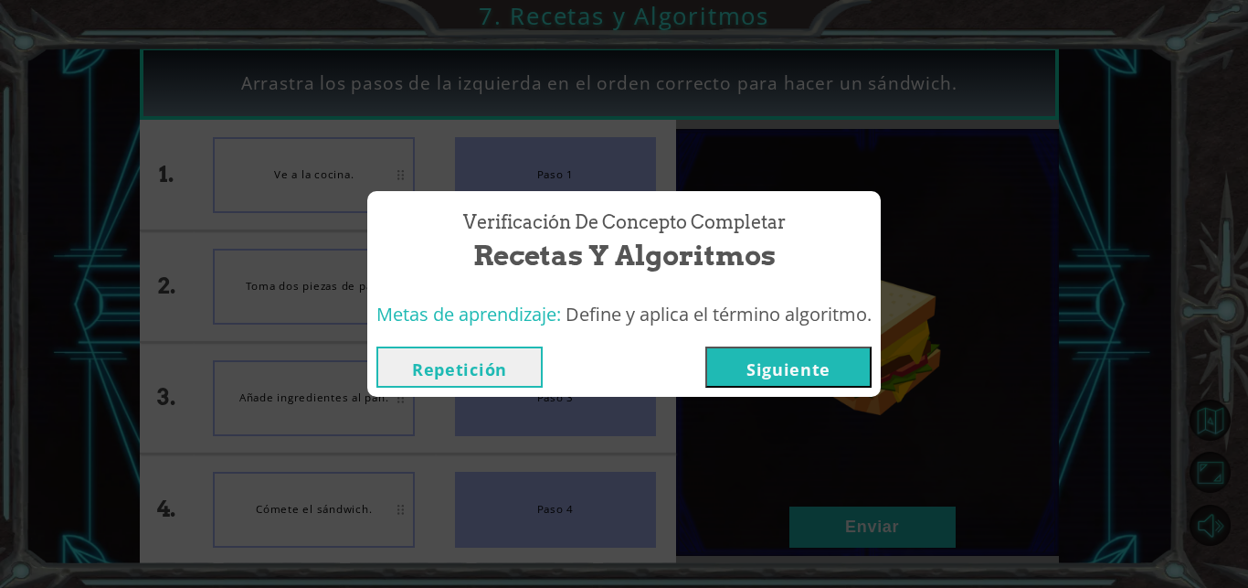
click at [797, 350] on button "Siguiente" at bounding box center [788, 366] width 166 height 41
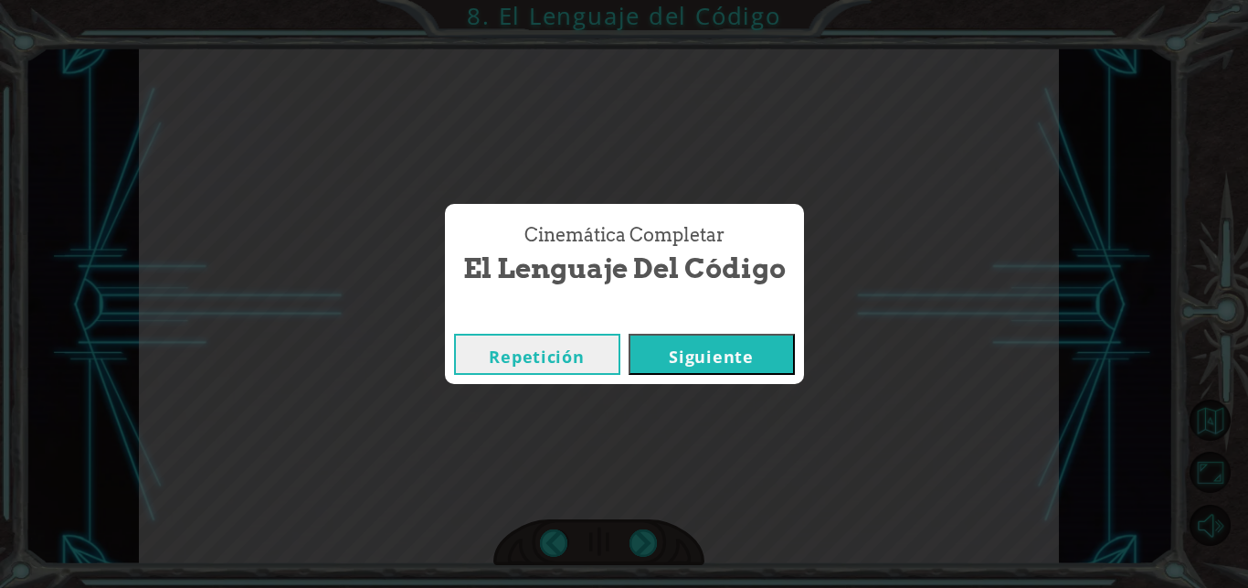
click at [763, 350] on button "Siguiente" at bounding box center [712, 354] width 166 height 41
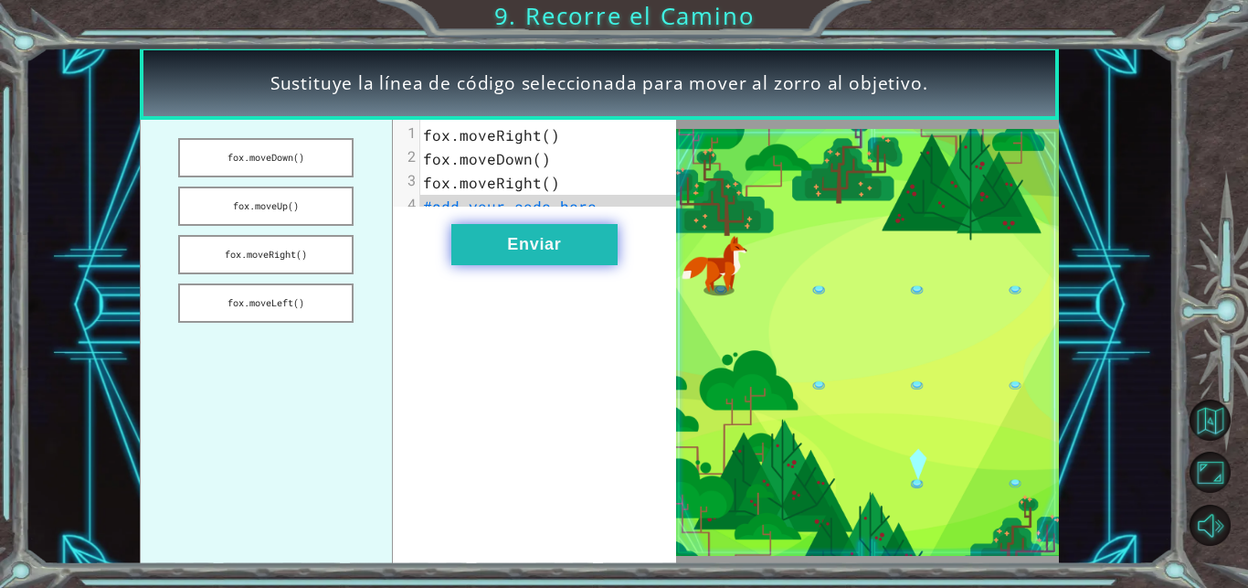
click at [539, 259] on button "Enviar" at bounding box center [534, 244] width 166 height 41
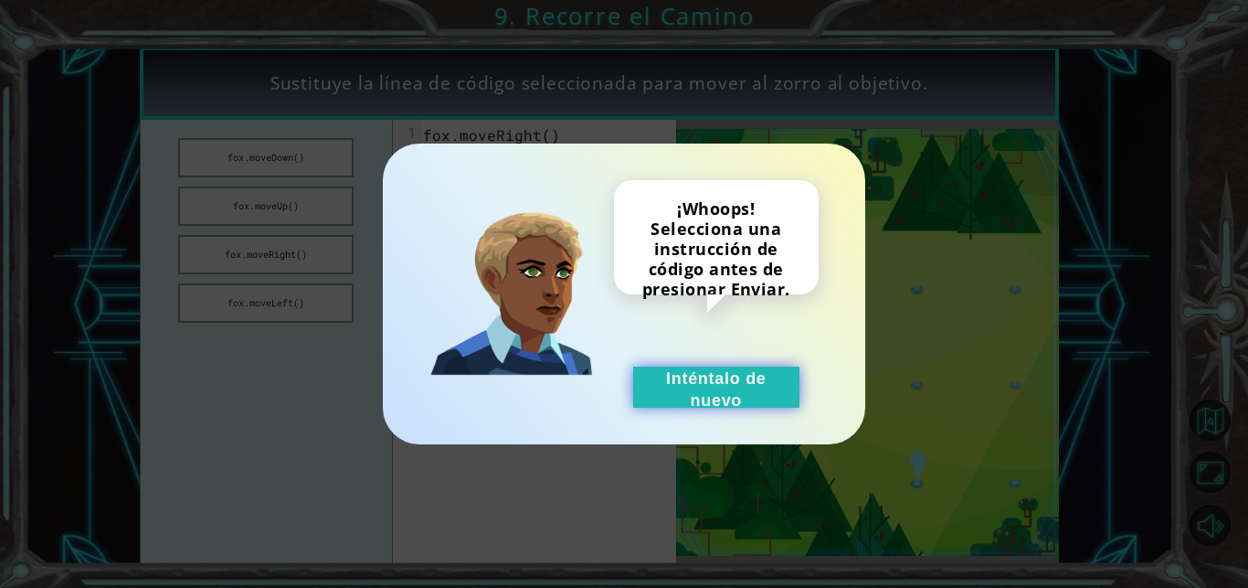
click at [740, 377] on button "Inténtalo de nuevo" at bounding box center [716, 386] width 166 height 41
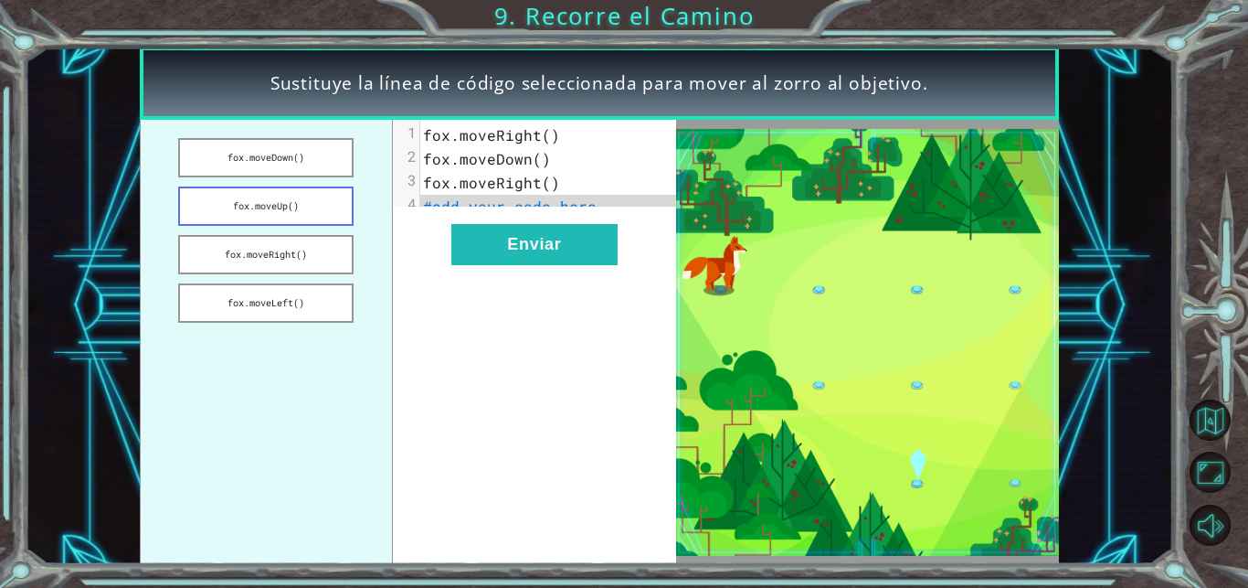
drag, startPoint x: 312, startPoint y: 242, endPoint x: 307, endPoint y: 200, distance: 42.3
click at [305, 190] on ul "fox.moveDown() fox.moveUp() fox.moveRight() fox.moveLeft()" at bounding box center [266, 342] width 253 height 444
click at [321, 259] on button "fox.moveRight()" at bounding box center [265, 254] width 175 height 39
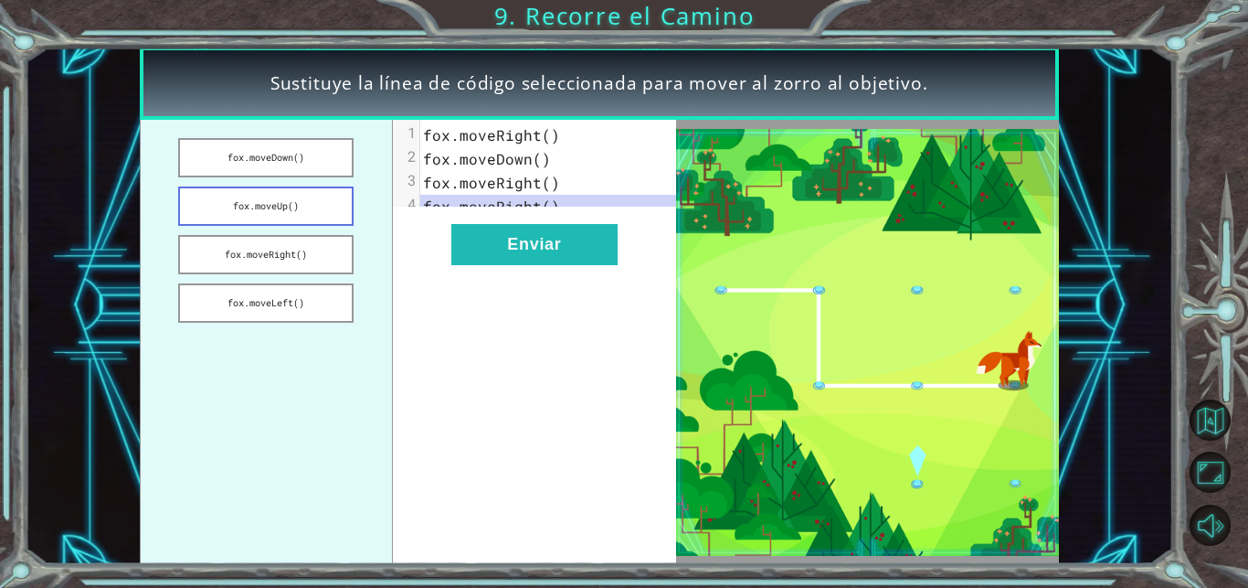
click at [312, 196] on button "fox.moveUp()" at bounding box center [265, 205] width 175 height 39
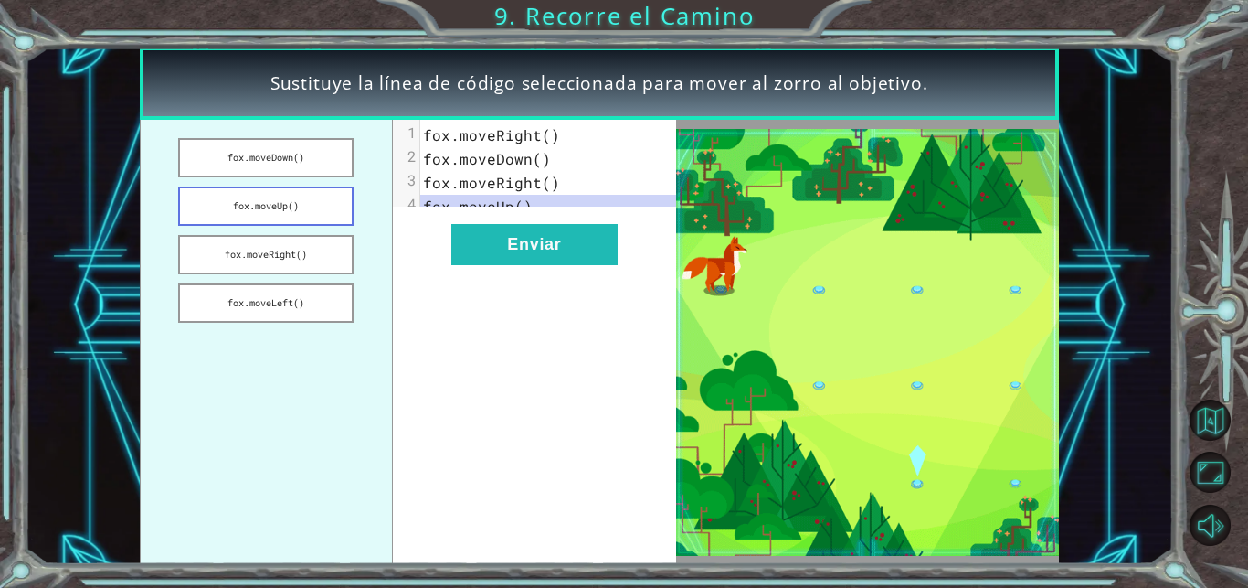
click at [312, 196] on button "fox.moveUp()" at bounding box center [265, 205] width 175 height 39
click at [313, 164] on button "fox.moveDown()" at bounding box center [265, 157] width 175 height 39
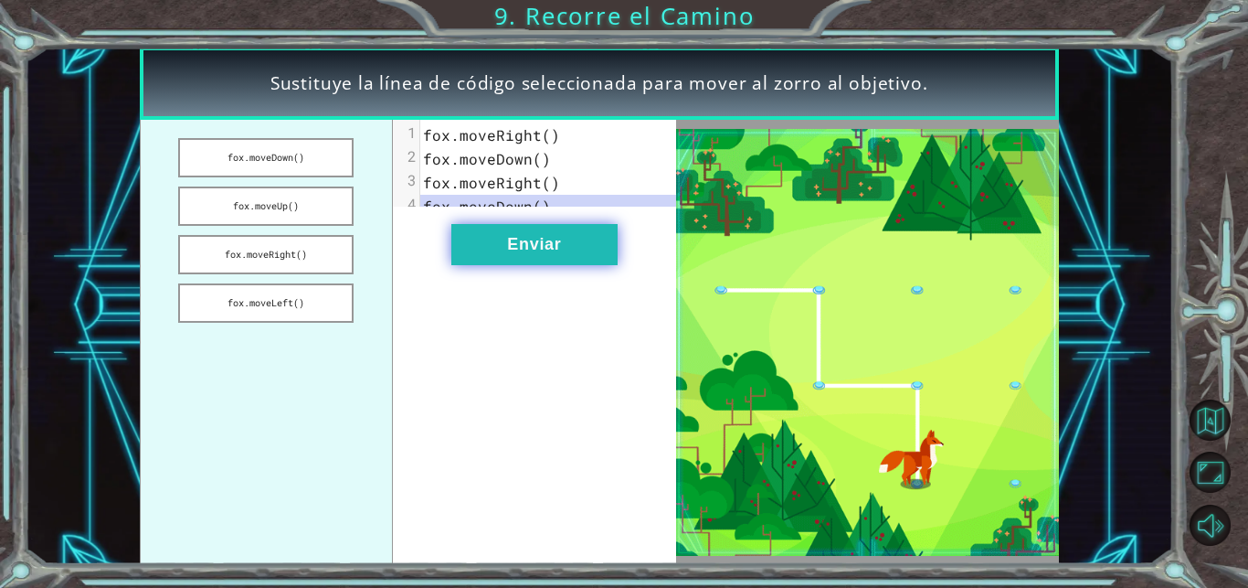
click at [577, 265] on button "Enviar" at bounding box center [534, 244] width 166 height 41
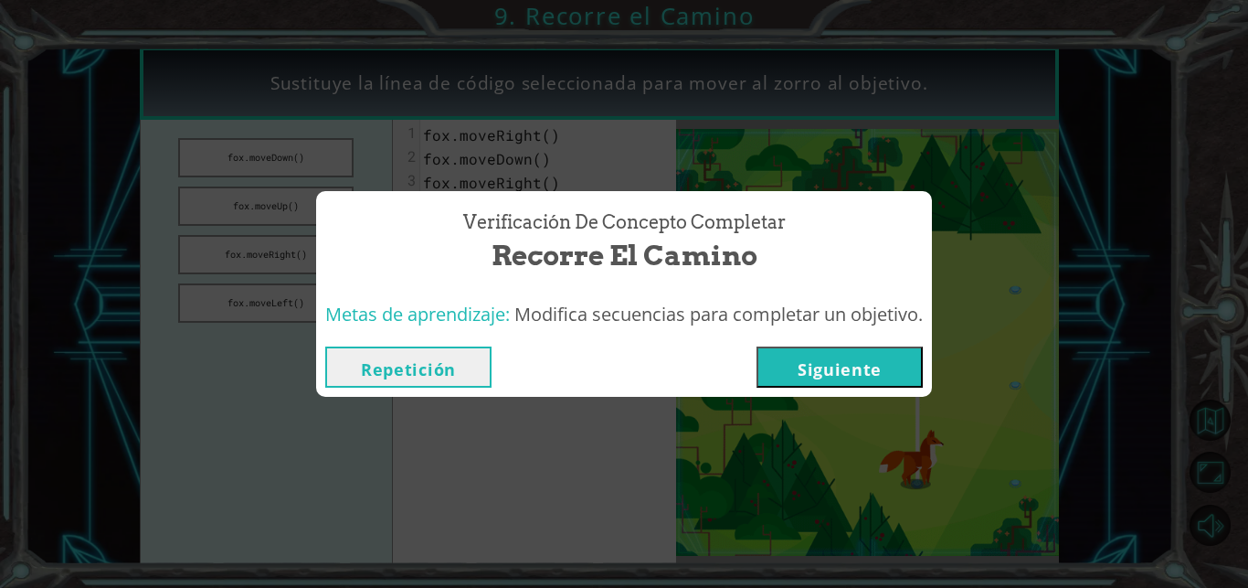
click at [826, 381] on button "Siguiente" at bounding box center [840, 366] width 166 height 41
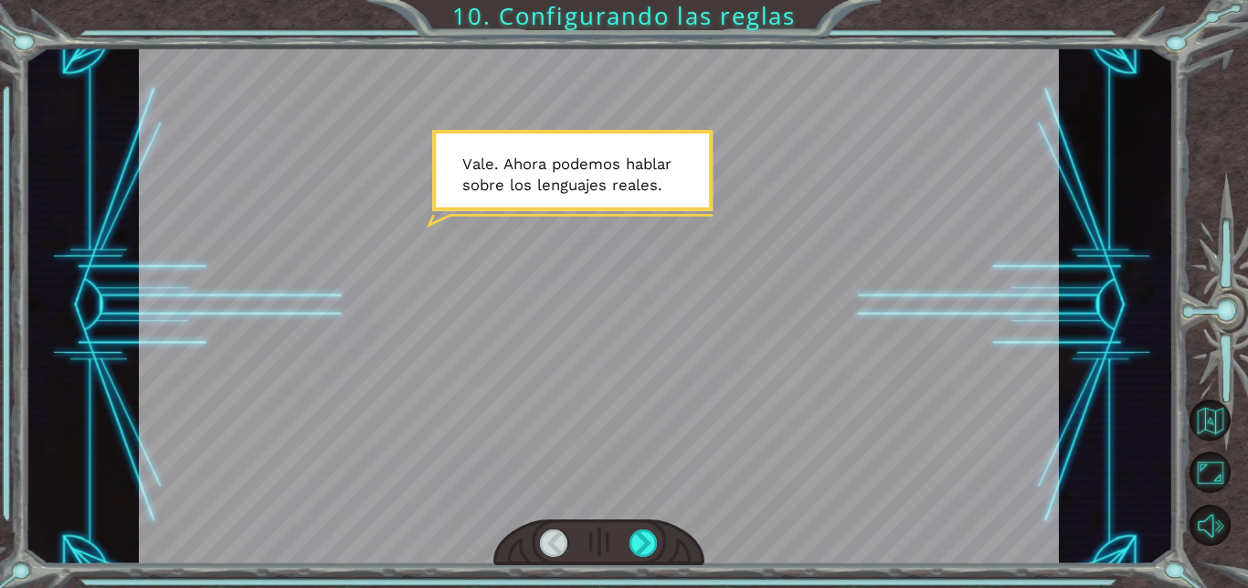
click at [637, 524] on div at bounding box center [598, 542] width 211 height 47
click at [641, 535] on div at bounding box center [644, 543] width 28 height 28
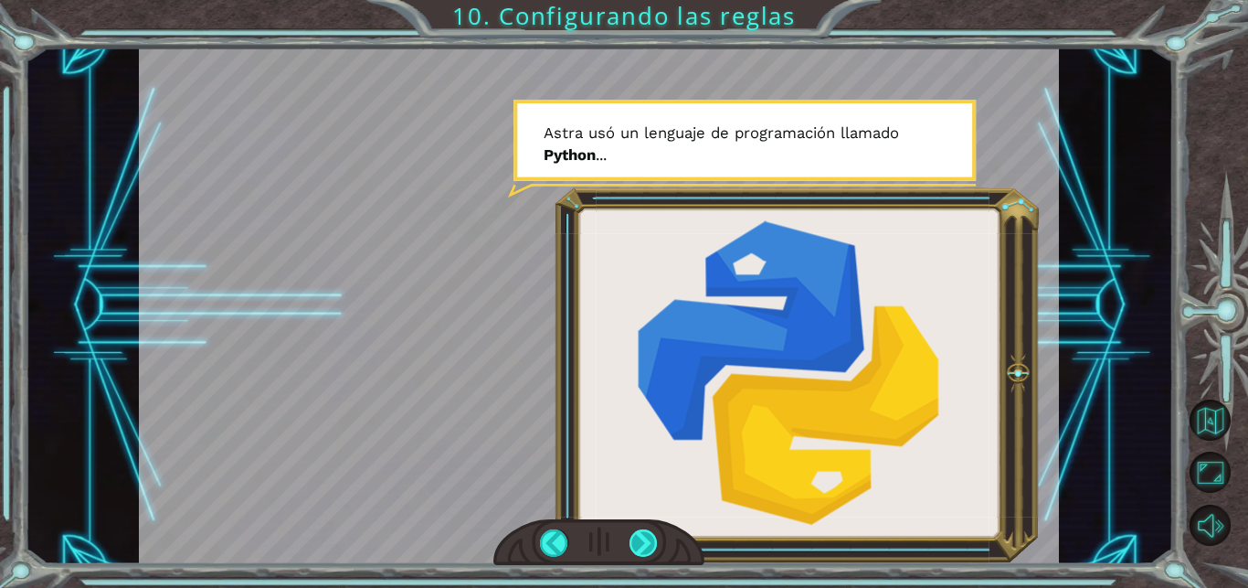
click at [641, 536] on div at bounding box center [644, 543] width 28 height 28
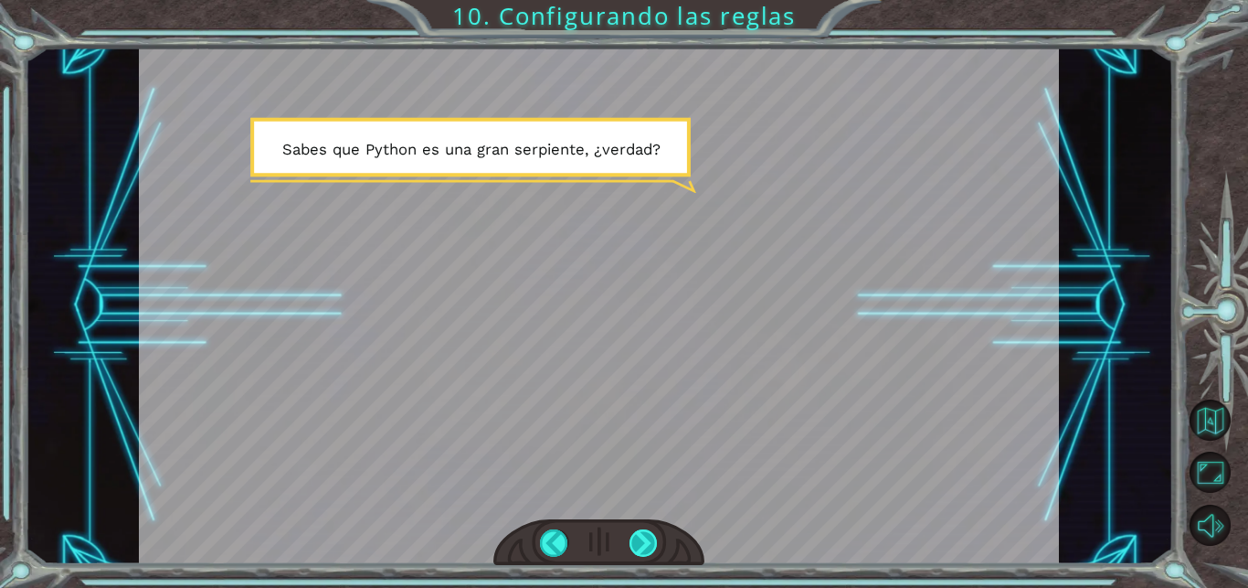
click at [641, 536] on div at bounding box center [644, 543] width 28 height 28
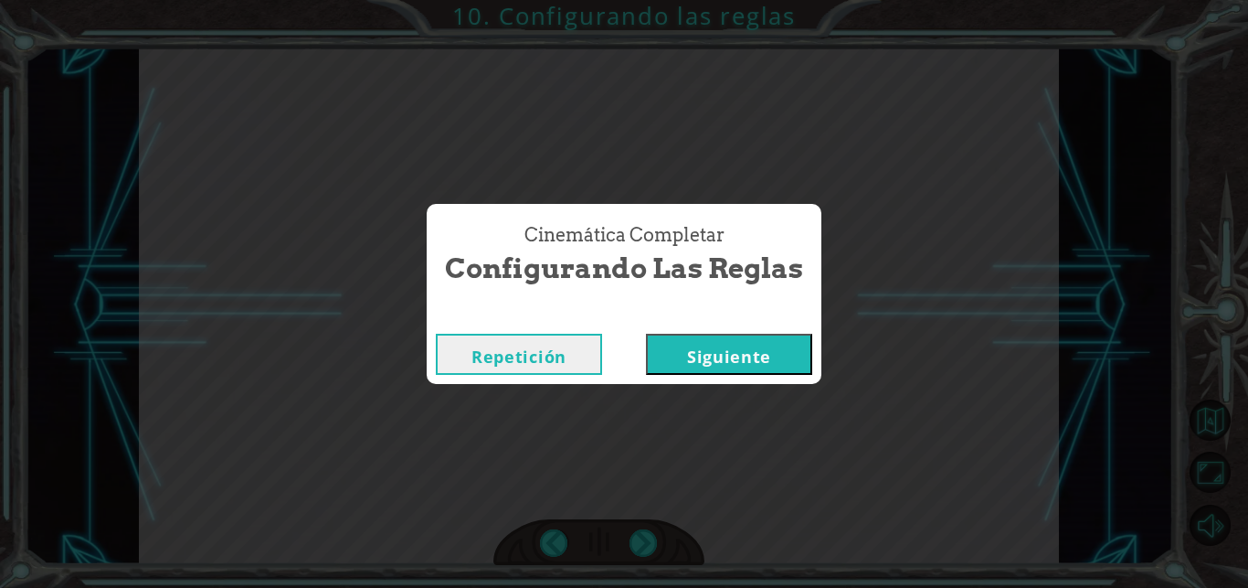
click at [767, 350] on button "Siguiente" at bounding box center [729, 354] width 166 height 41
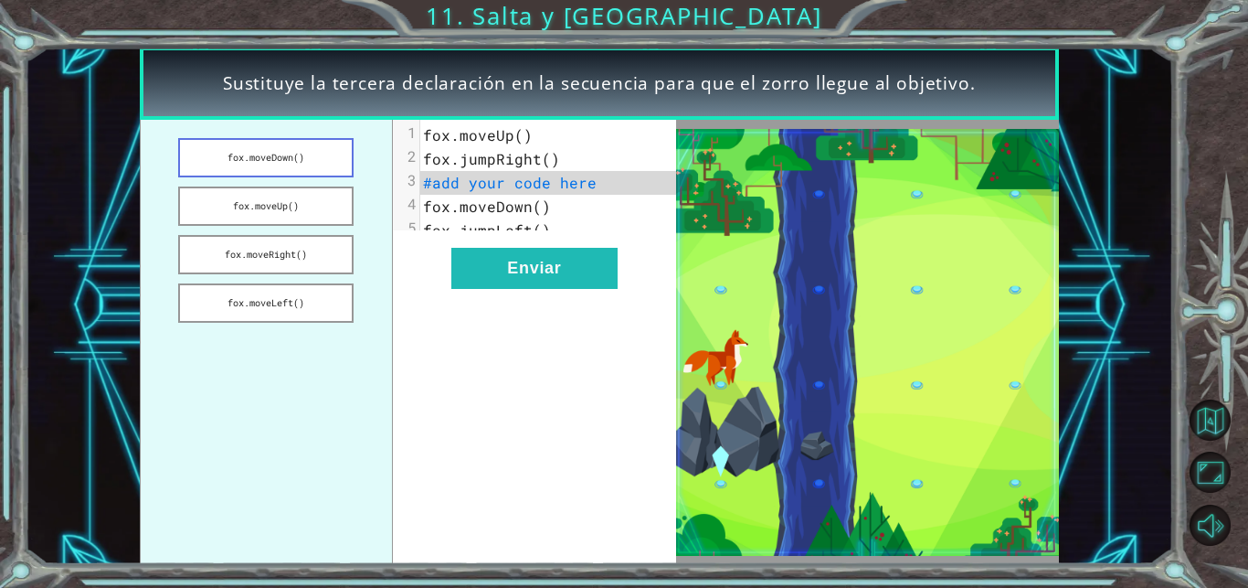
click at [312, 160] on button "fox.moveDown()" at bounding box center [265, 157] width 175 height 39
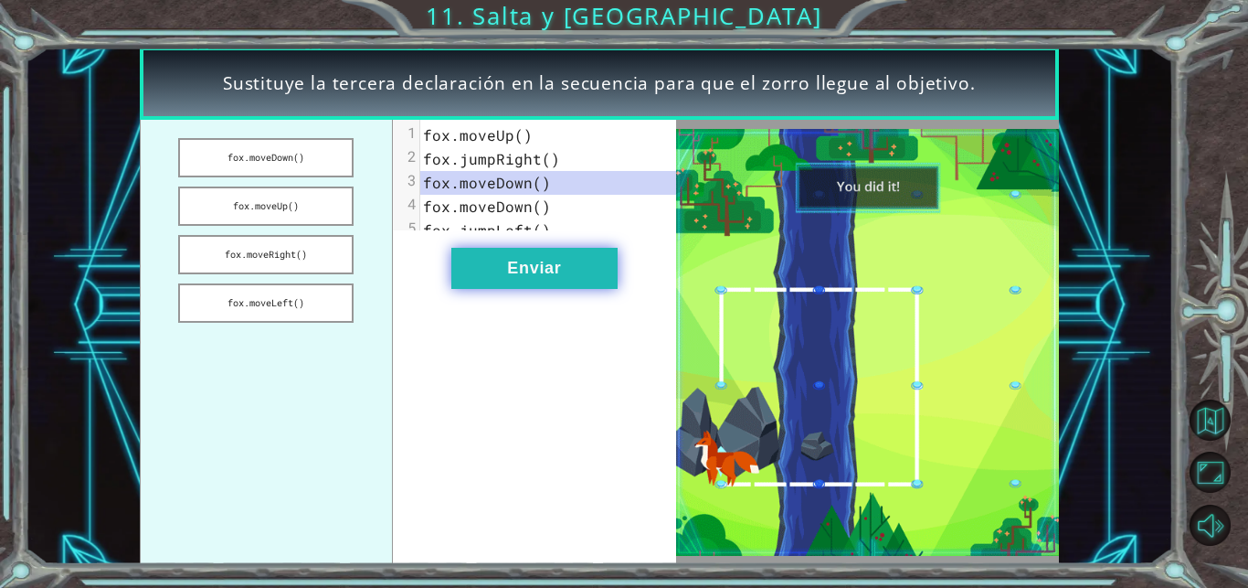
click at [570, 284] on button "Enviar" at bounding box center [534, 268] width 166 height 41
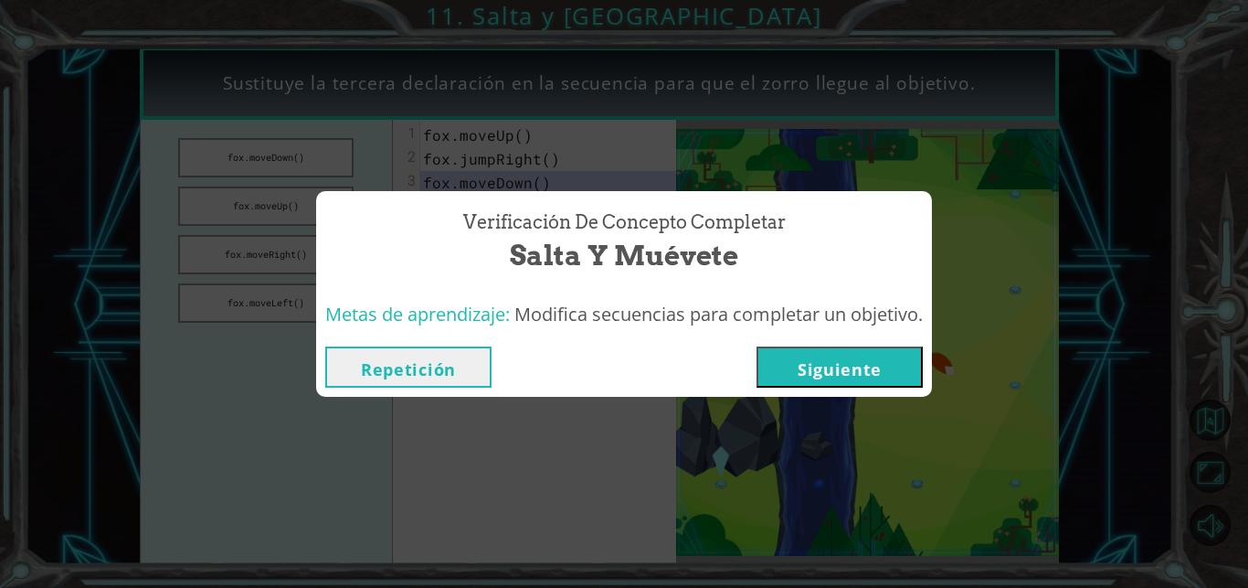
click at [801, 358] on button "Siguiente" at bounding box center [840, 366] width 166 height 41
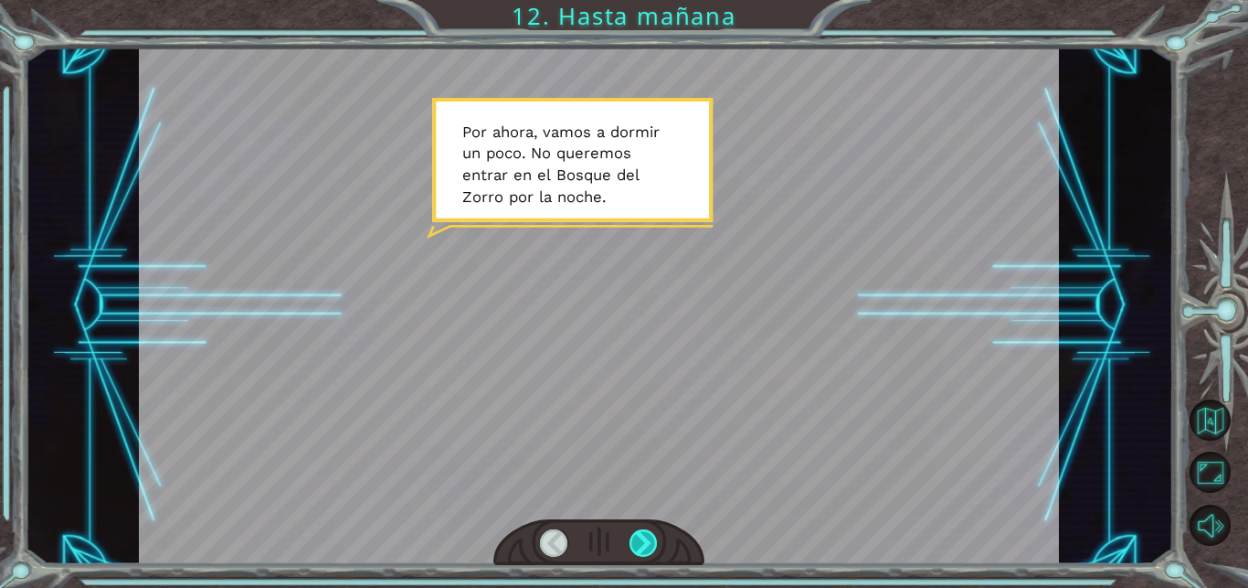
click at [650, 538] on div at bounding box center [644, 543] width 28 height 28
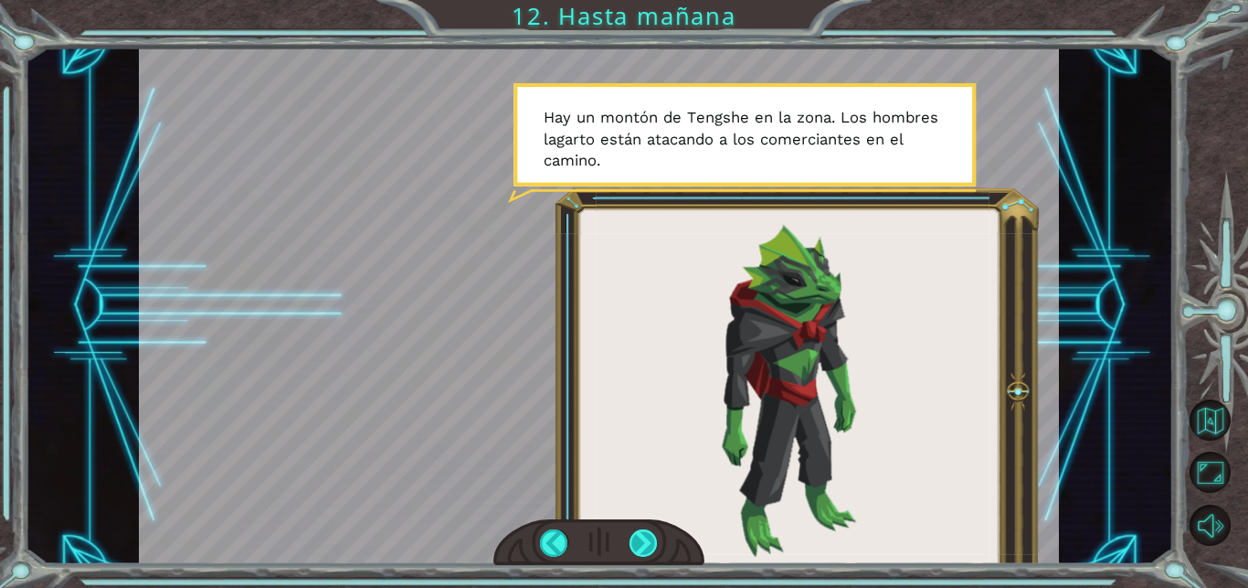
click at [650, 538] on div at bounding box center [644, 543] width 28 height 28
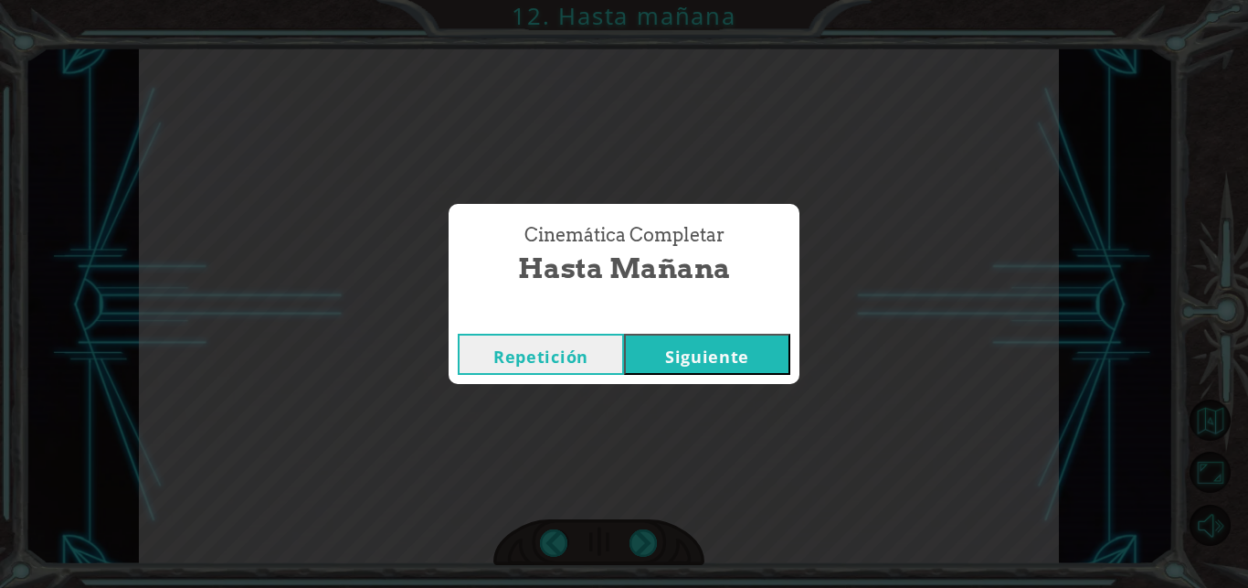
click at [710, 363] on button "Siguiente" at bounding box center [707, 354] width 166 height 41
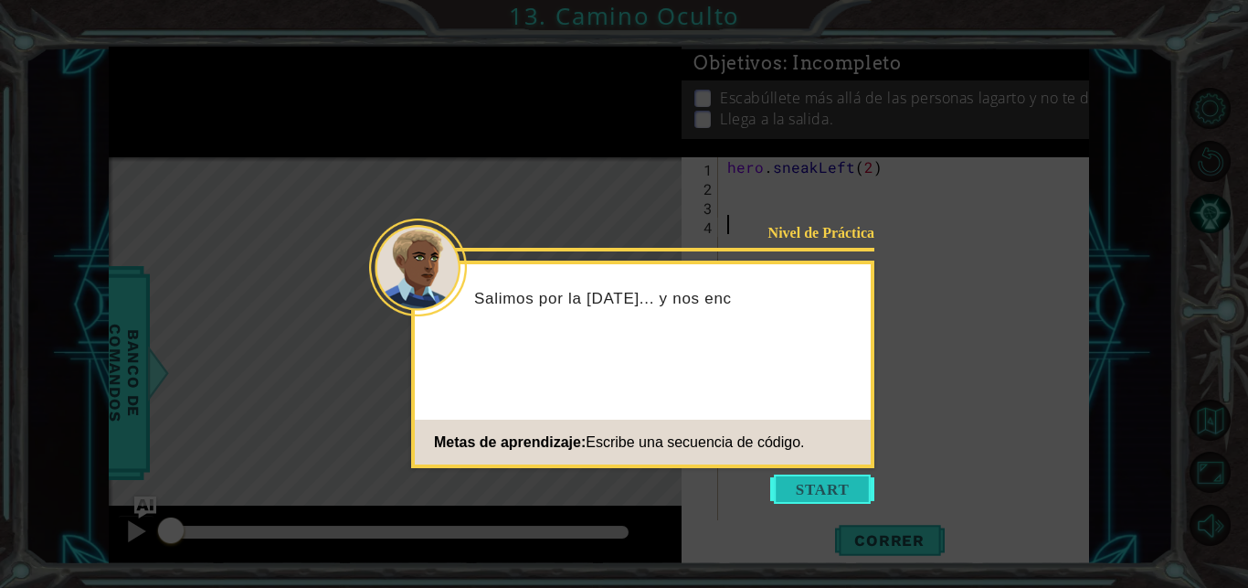
click at [839, 491] on button "Start" at bounding box center [822, 488] width 104 height 29
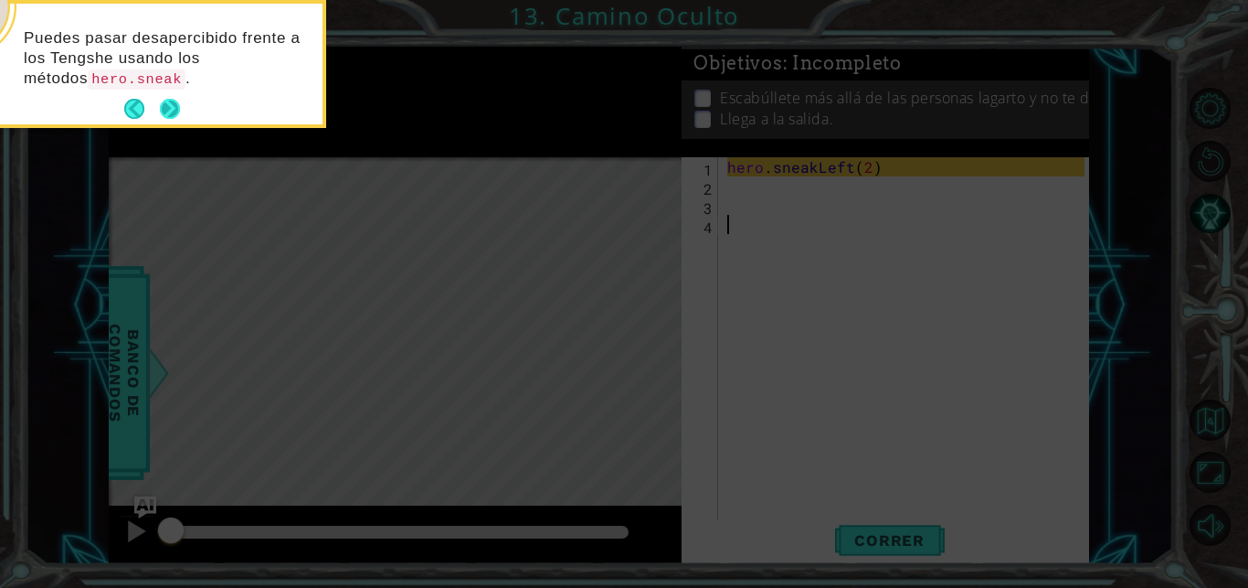
click at [169, 113] on button "Next" at bounding box center [170, 109] width 20 height 20
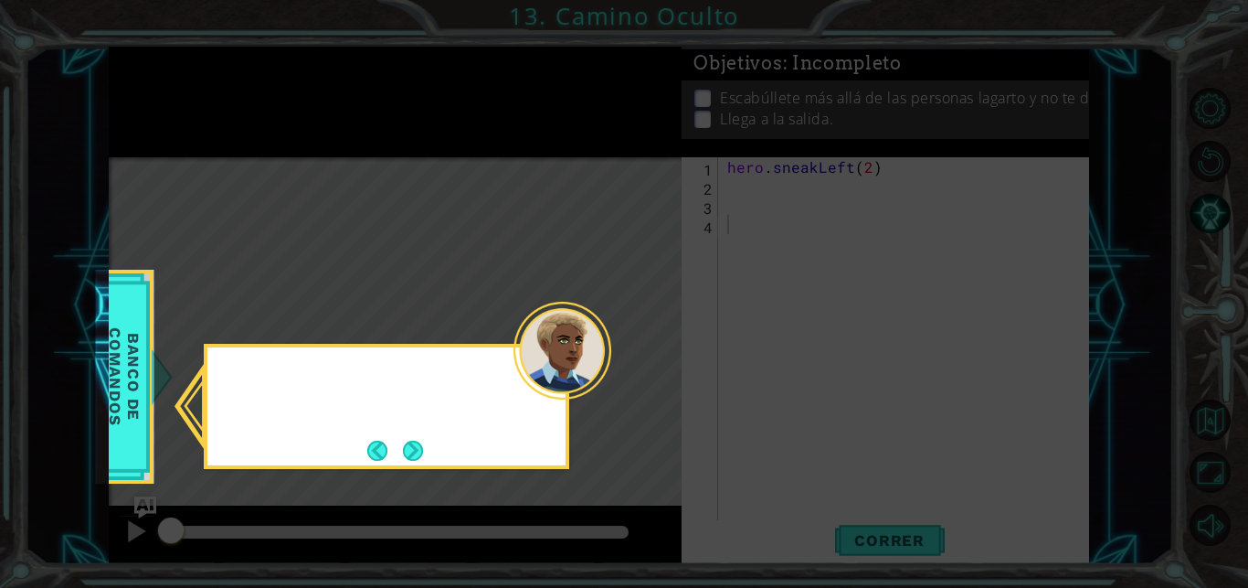
click at [169, 113] on icon at bounding box center [624, 294] width 1248 height 588
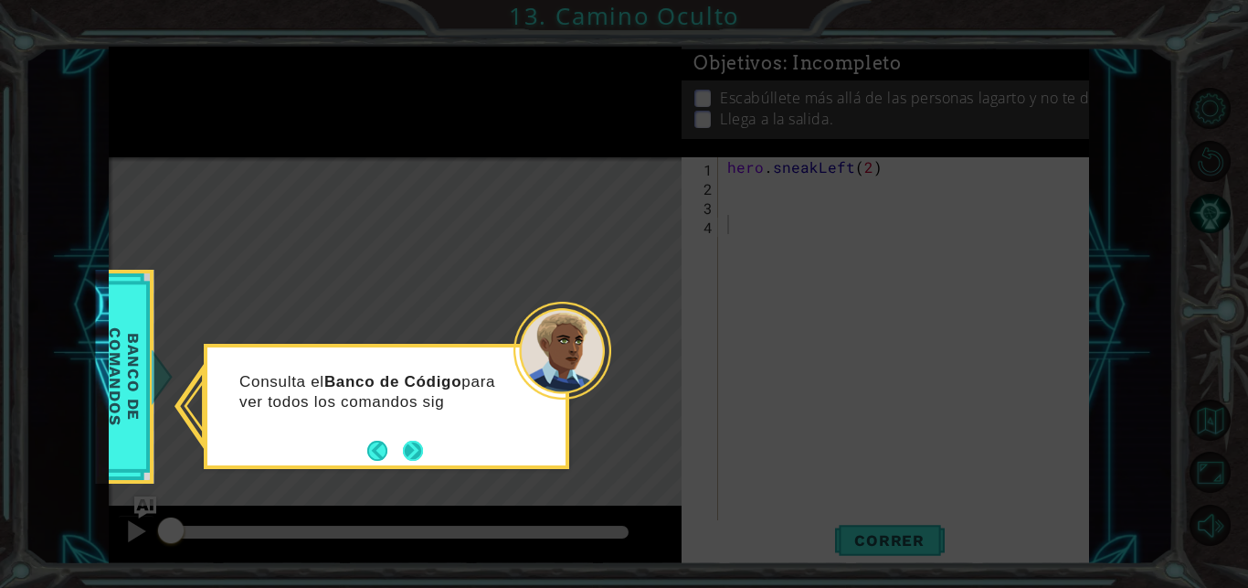
click at [414, 450] on button "Next" at bounding box center [413, 450] width 20 height 20
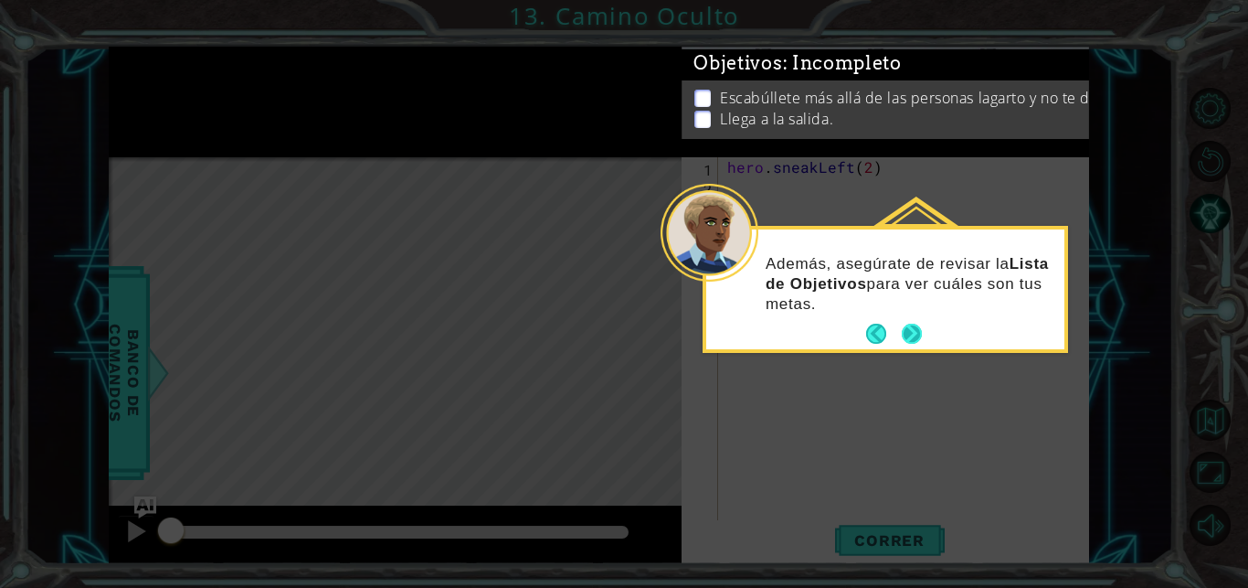
click at [920, 330] on button "Next" at bounding box center [912, 333] width 20 height 20
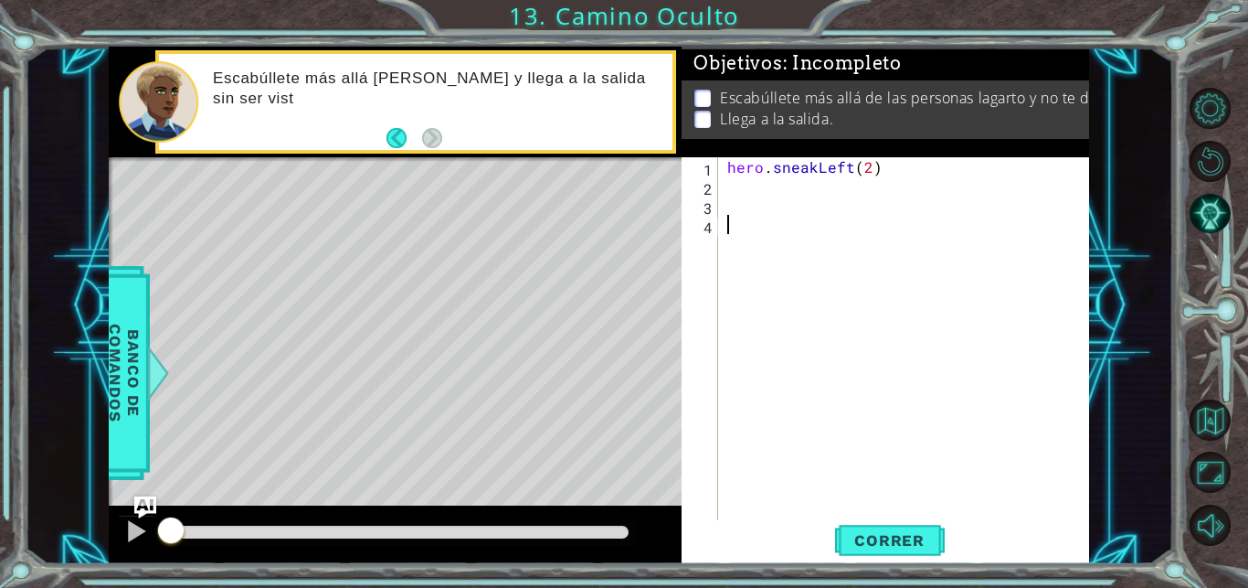
click at [759, 190] on div "hero . sneakLeft ( 2 )" at bounding box center [909, 358] width 370 height 403
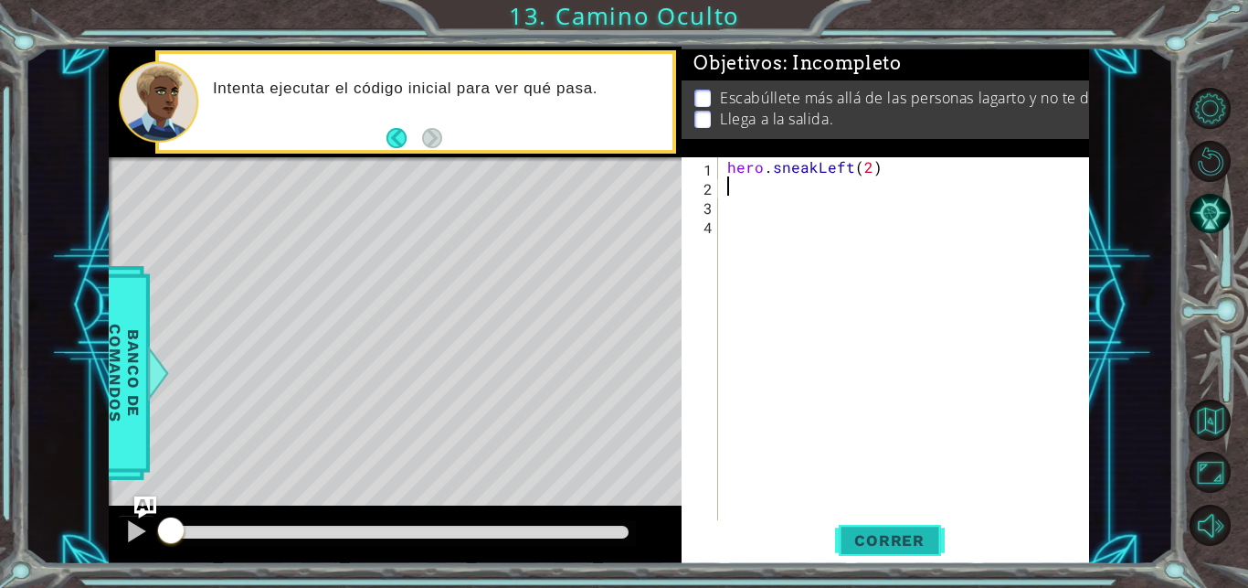
click at [881, 540] on span "Correr" at bounding box center [889, 540] width 107 height 18
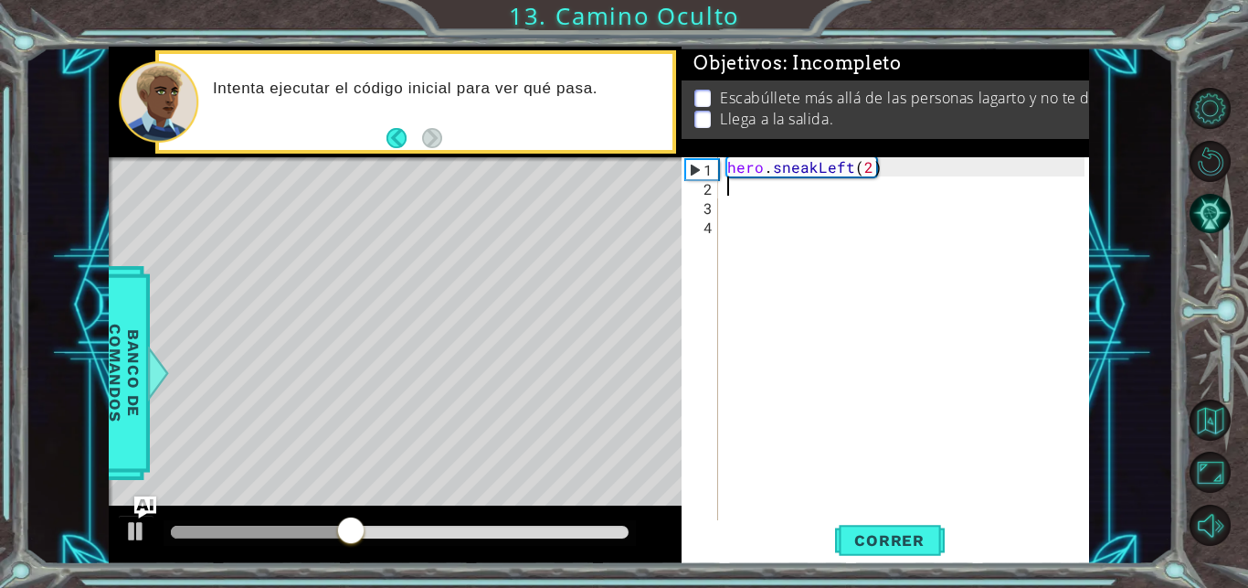
click at [771, 201] on div "hero . sneakLeft ( 2 )" at bounding box center [909, 358] width 370 height 403
click at [766, 186] on div "hero . sneakLeft ( 2 )" at bounding box center [909, 358] width 370 height 403
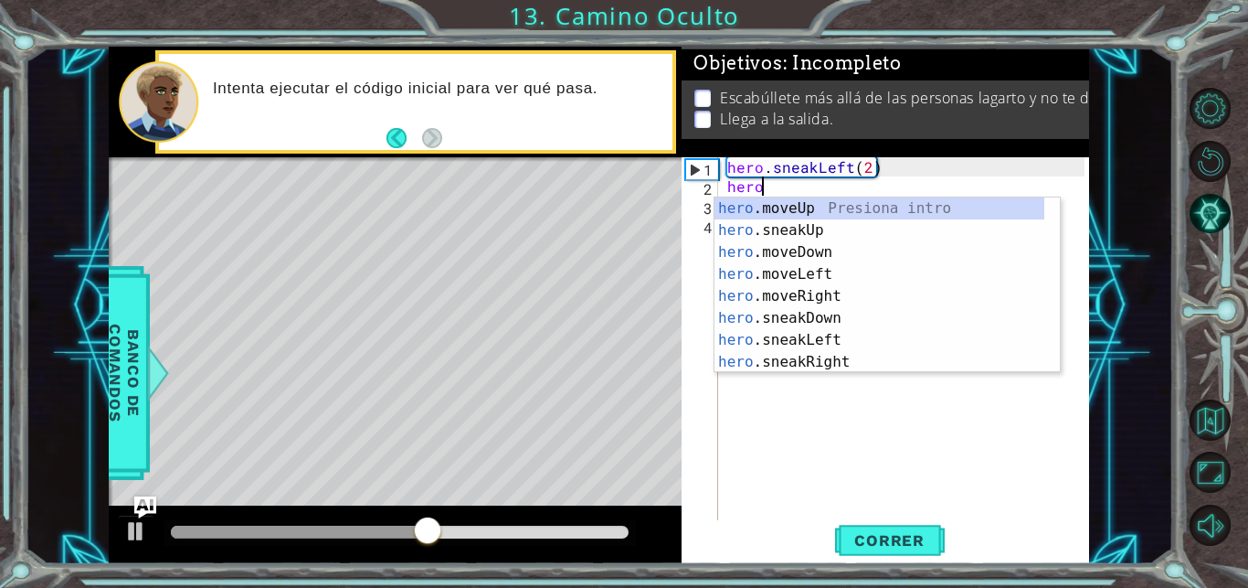
scroll to position [0, 2]
click at [804, 227] on div "hero .moveUp Presiona intro hero .sneakUp Presiona intro hero .moveDown Presion…" at bounding box center [880, 306] width 330 height 219
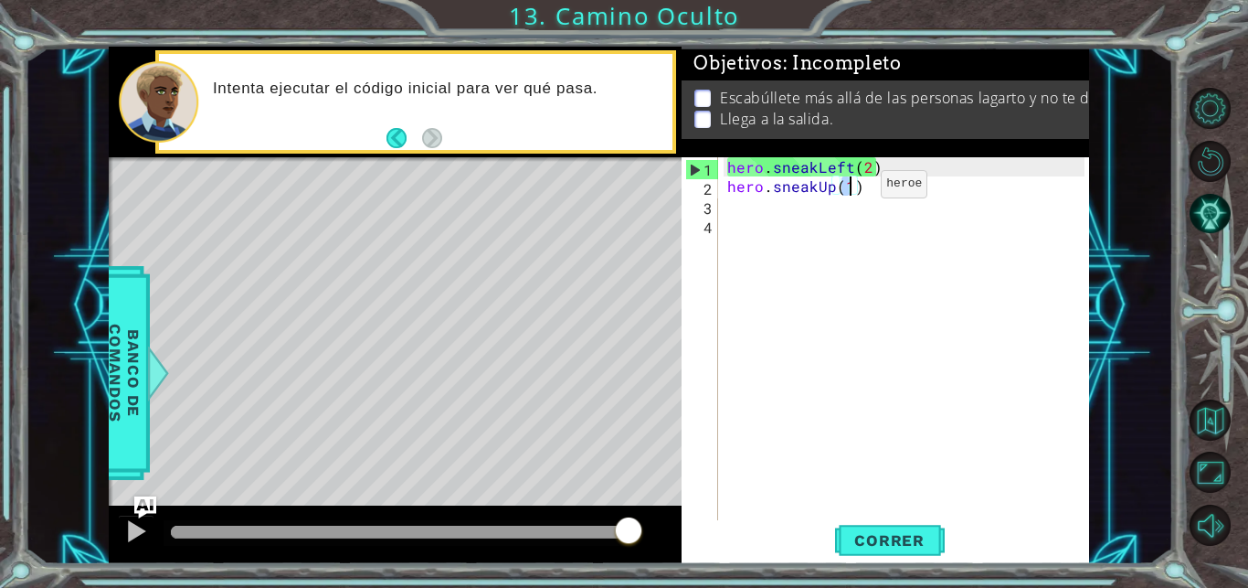
click at [850, 188] on div "hero . sneakLeft ( 2 ) hero . sneakUp ( 1 )" at bounding box center [904, 339] width 361 height 365
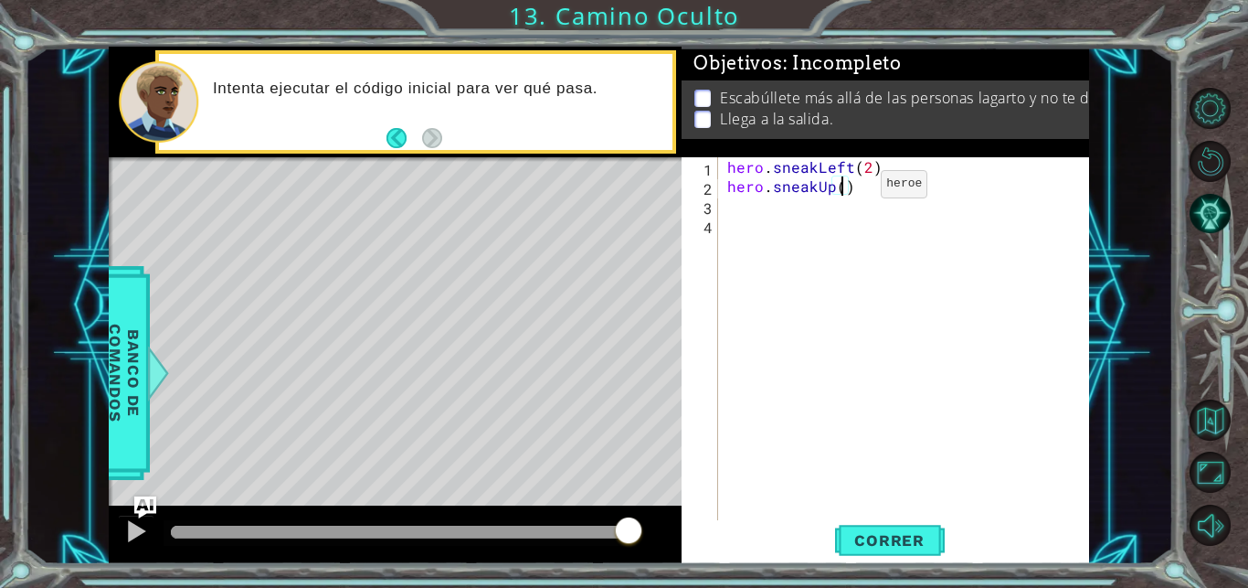
type textarea "hero.sneakUp(2)"
click at [753, 199] on div "hero . sneakLeft ( 2 ) hero . sneakUp ( 2 )" at bounding box center [909, 358] width 370 height 403
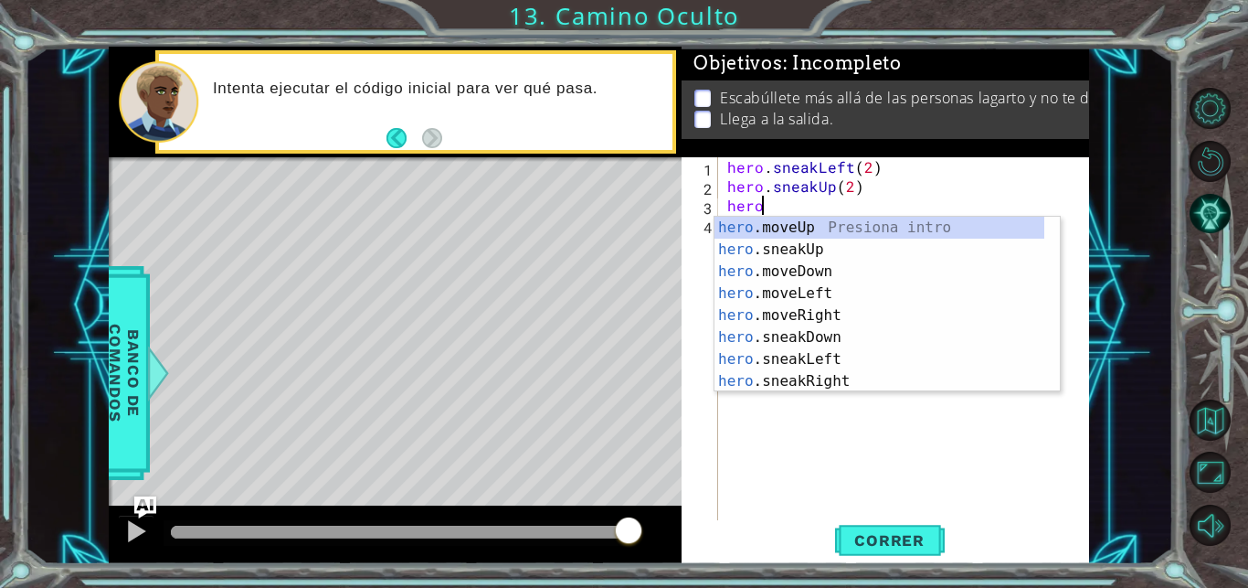
scroll to position [0, 2]
click at [820, 315] on div "hero .moveUp Presiona intro hero .sneakUp Presiona intro hero .moveDown Presion…" at bounding box center [880, 326] width 330 height 219
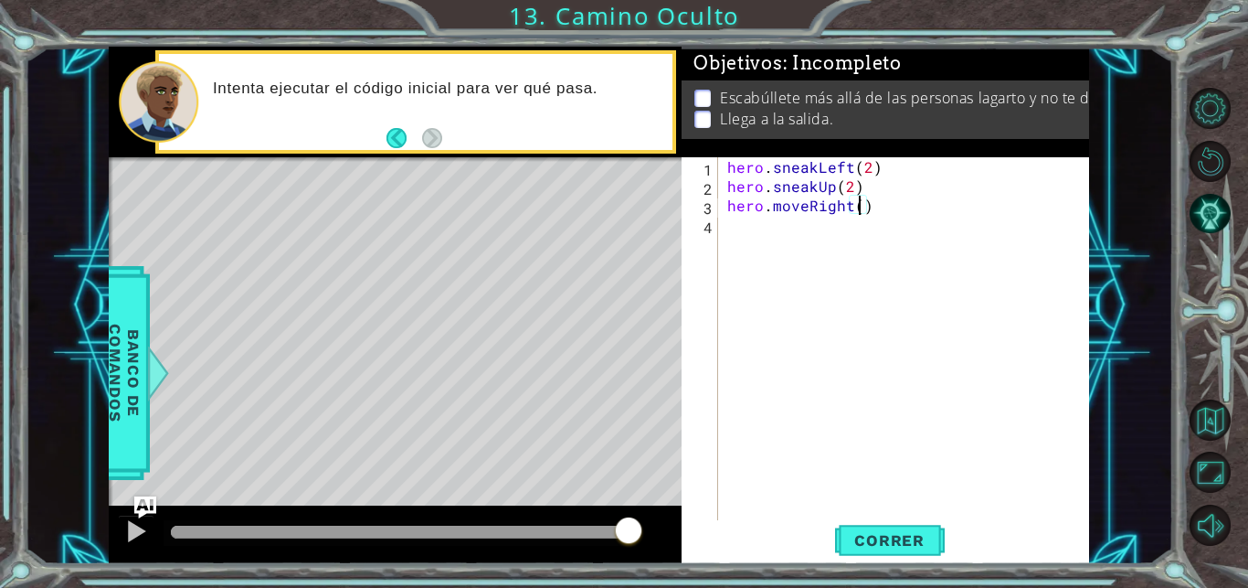
scroll to position [0, 8]
click at [884, 534] on span "Correr" at bounding box center [889, 540] width 107 height 18
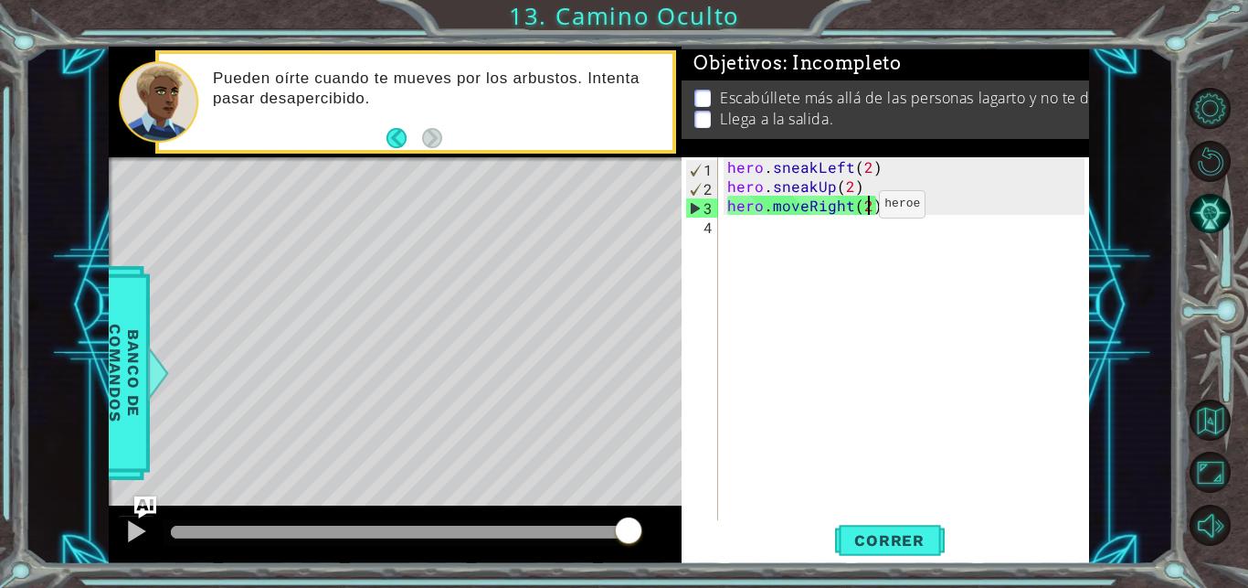
click at [848, 208] on div "hero . sneakLeft ( 2 ) hero . sneakUp ( 2 ) hero . moveRight ( 2 )" at bounding box center [909, 358] width 370 height 403
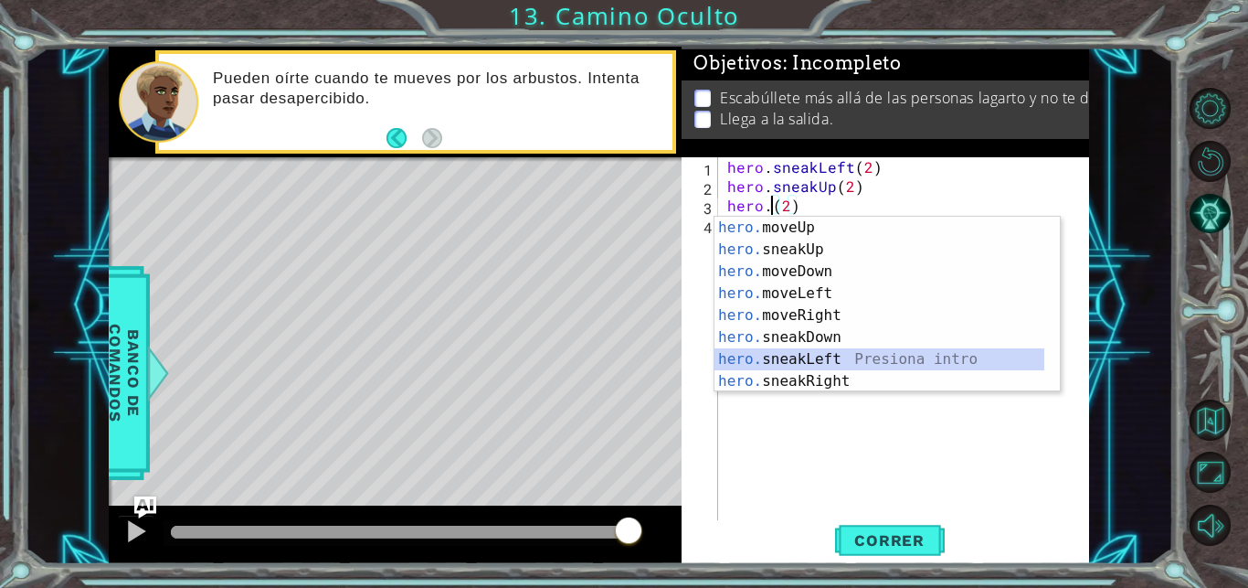
click at [813, 357] on div "hero. moveUp Presiona intro hero. sneakUp Presiona intro hero. moveDown Presion…" at bounding box center [880, 326] width 330 height 219
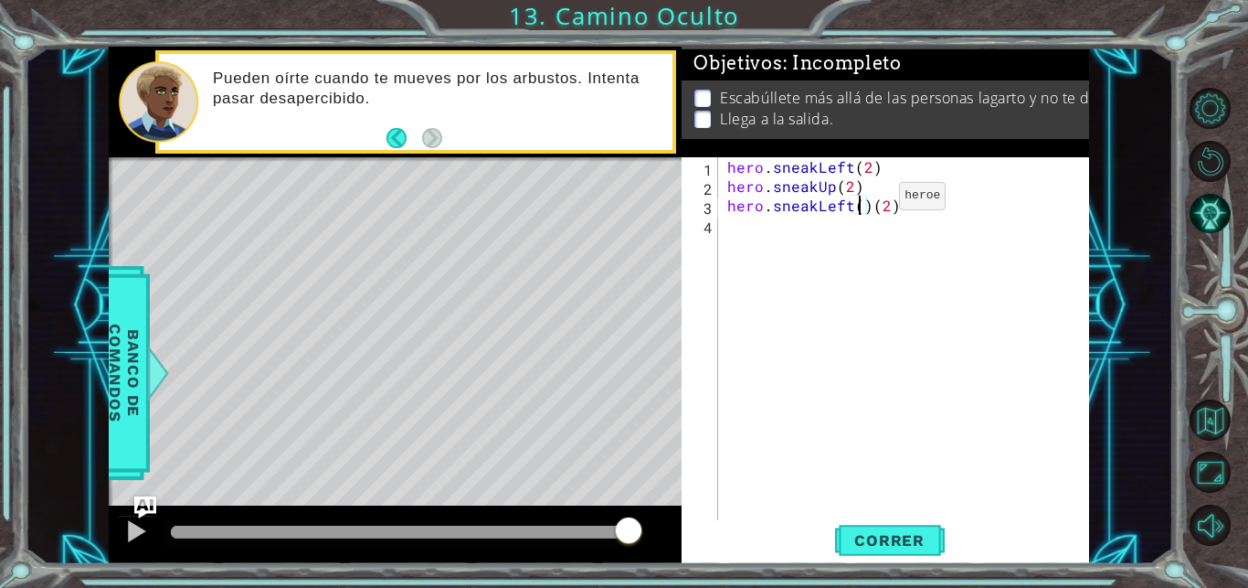
click at [868, 200] on div "hero . sneakLeft ( 2 ) hero . sneakUp ( 2 ) hero . sneakLeft ( ) ( 2 )" at bounding box center [909, 358] width 370 height 403
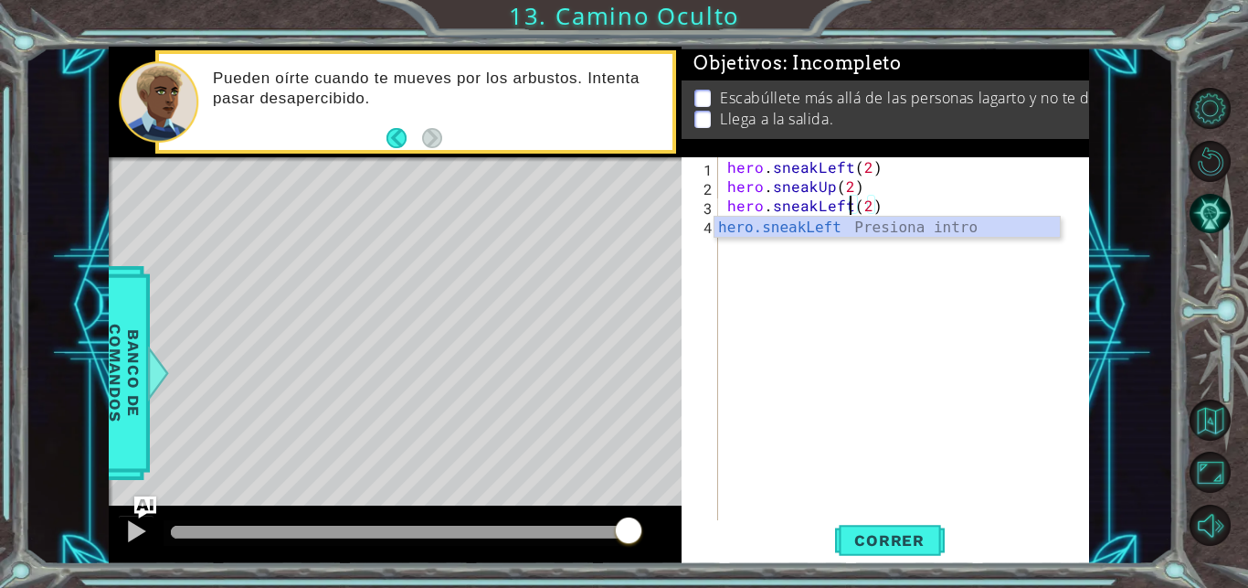
scroll to position [0, 7]
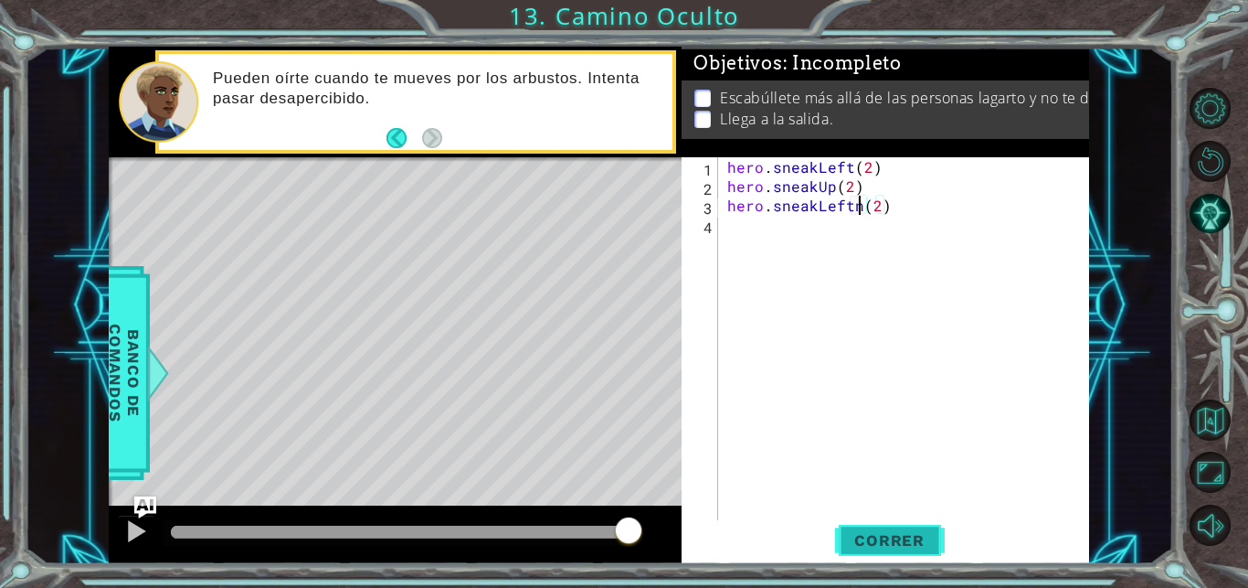
click at [873, 534] on span "Correr" at bounding box center [889, 540] width 107 height 18
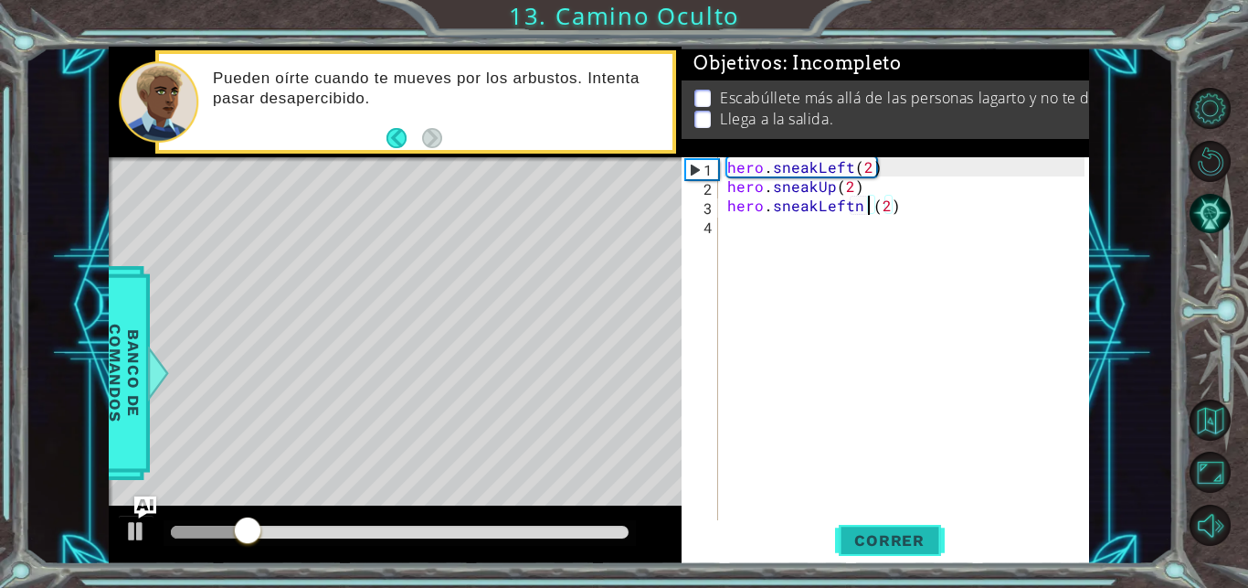
click at [879, 539] on span "Correr" at bounding box center [889, 540] width 107 height 18
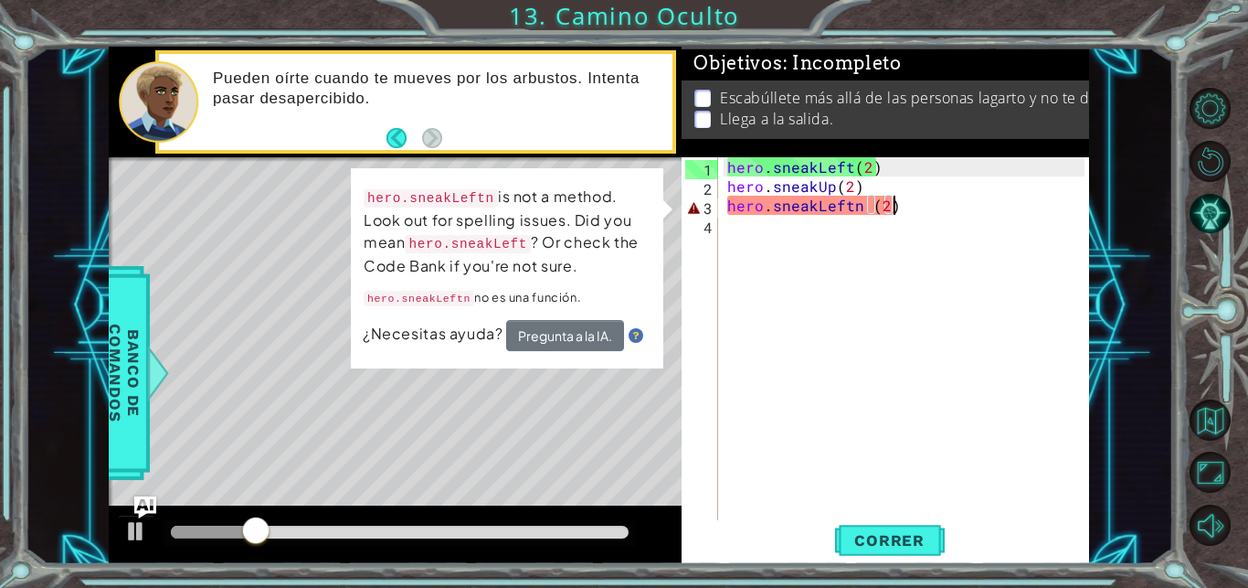
click at [903, 207] on div "hero . sneakLeft ( 2 ) hero . sneakUp ( 2 ) hero . sneakLeftn ( 2 )" at bounding box center [909, 358] width 370 height 403
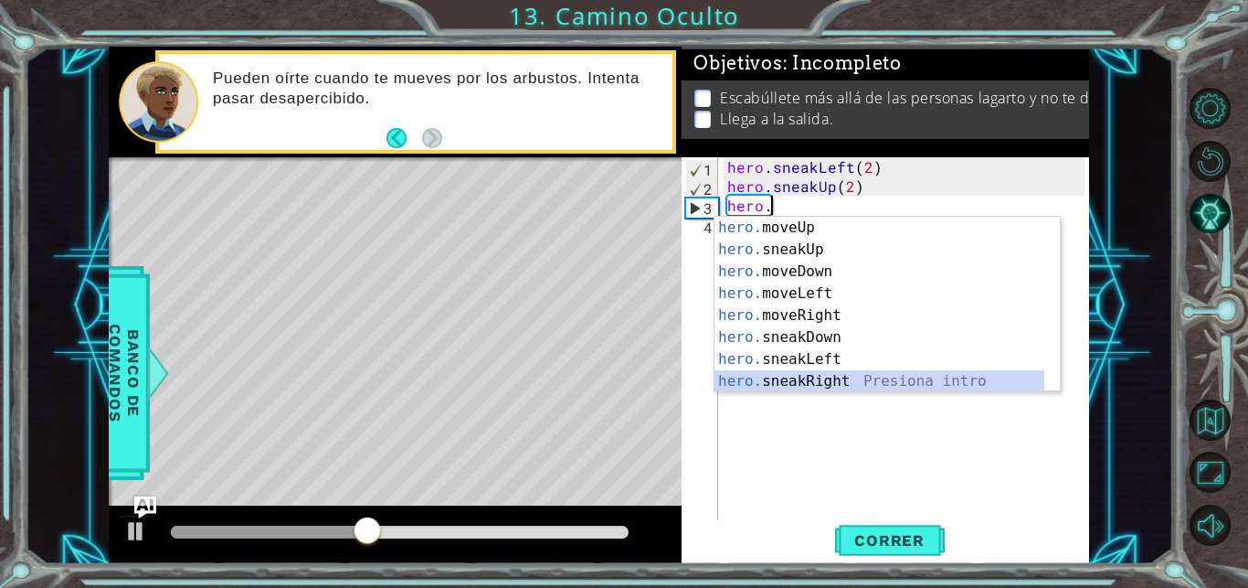
click at [851, 378] on div "hero. moveUp Presiona intro hero. sneakUp Presiona intro hero. moveDown Presion…" at bounding box center [880, 326] width 330 height 219
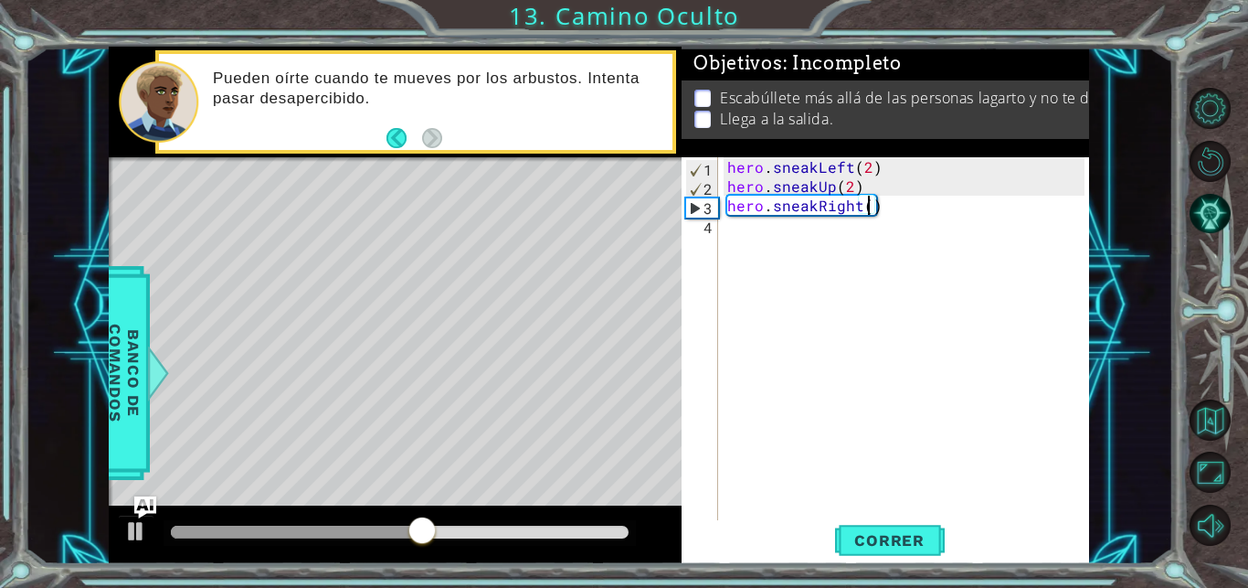
scroll to position [0, 9]
type textarea "hero.sneakRight(2)"
click at [902, 536] on span "Correr" at bounding box center [889, 540] width 107 height 18
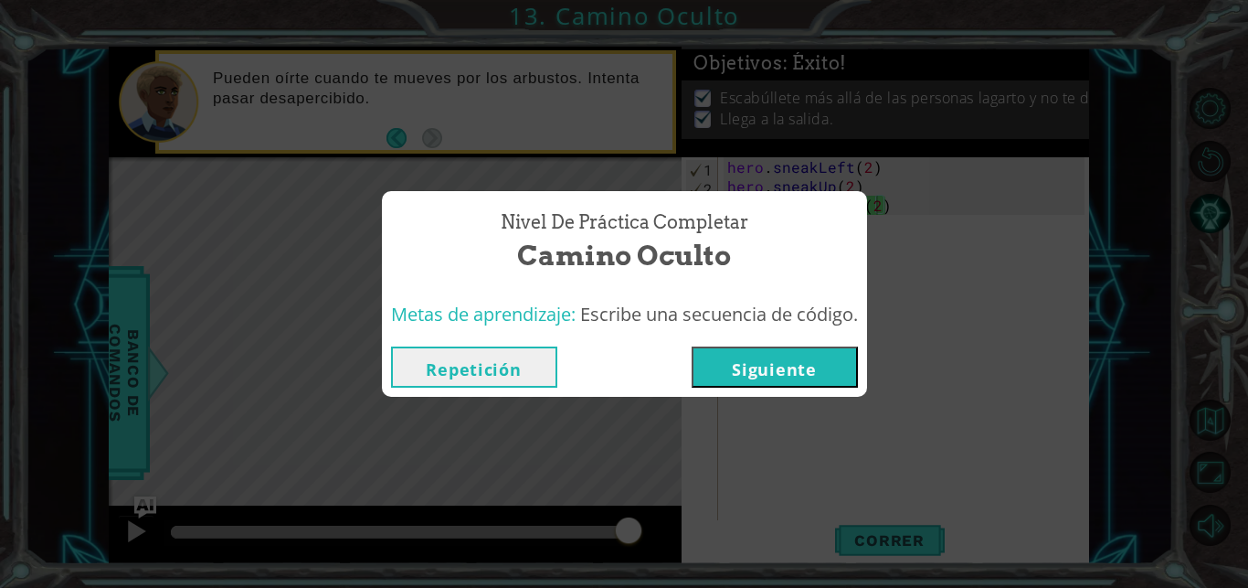
click at [799, 364] on button "Siguiente" at bounding box center [775, 366] width 166 height 41
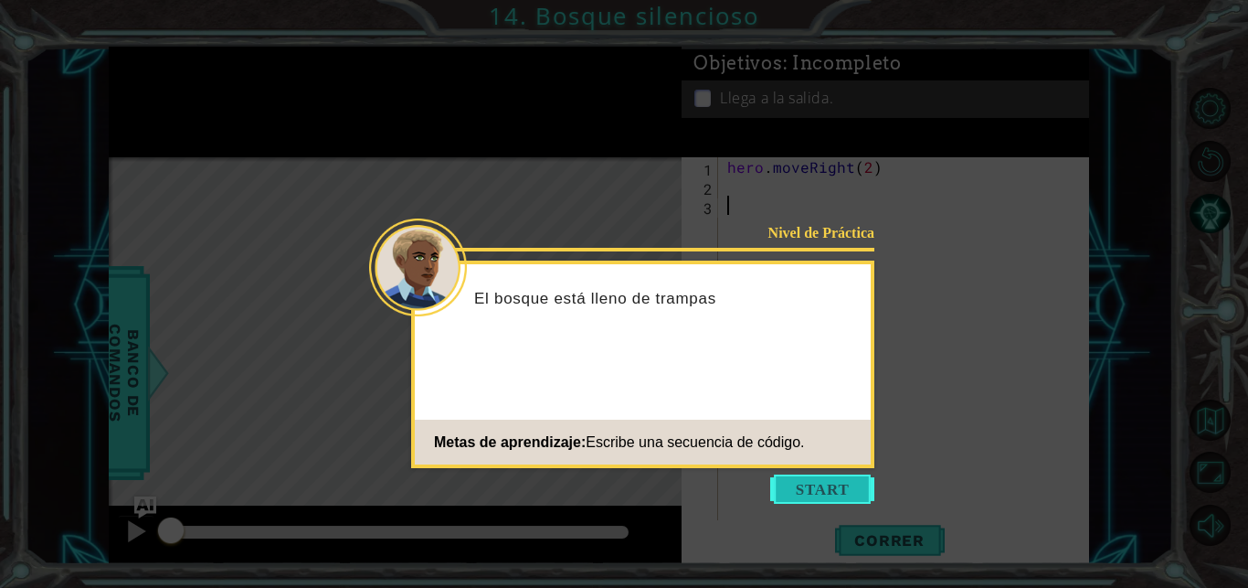
click at [805, 479] on button "Start" at bounding box center [822, 488] width 104 height 29
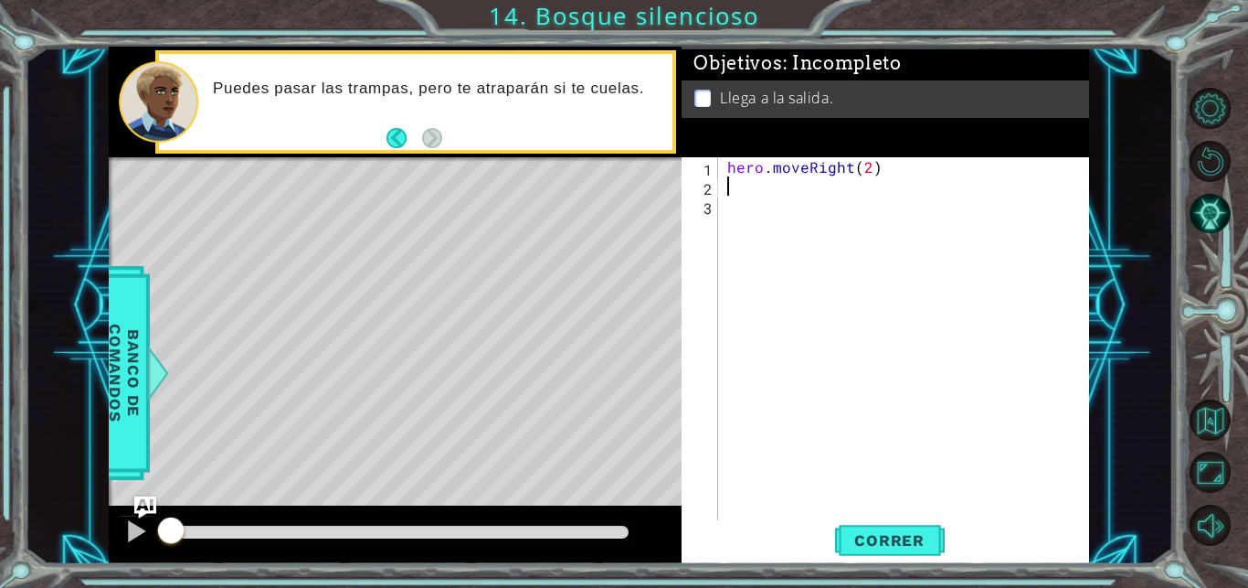
click at [762, 184] on div "hero . moveRight ( 2 )" at bounding box center [909, 358] width 370 height 403
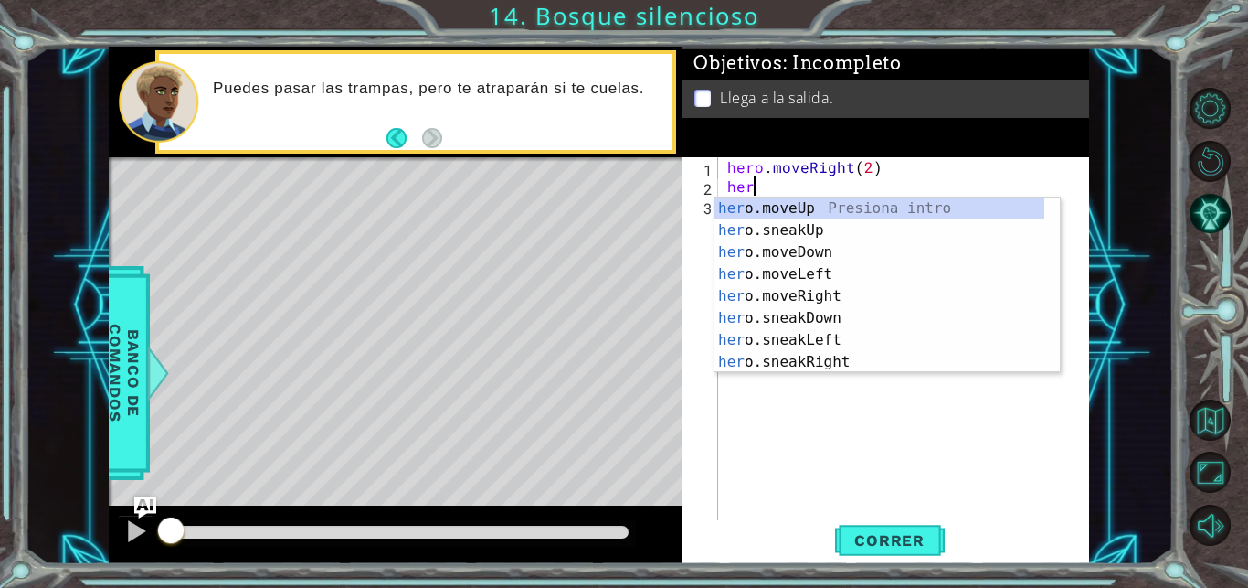
scroll to position [0, 2]
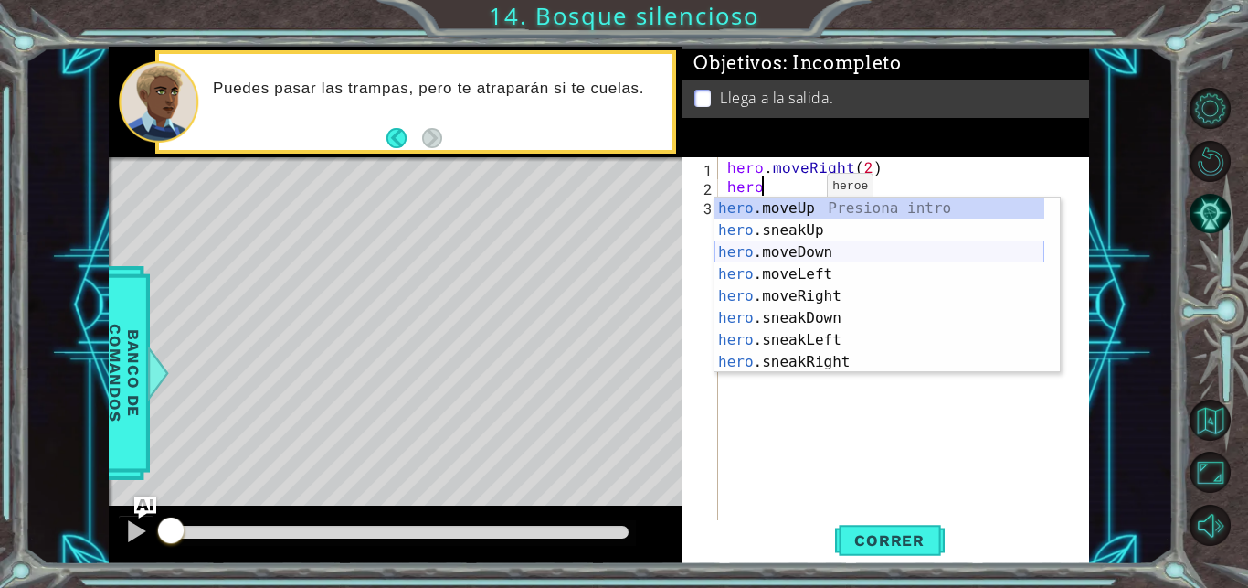
click at [831, 249] on div "hero .moveUp Presiona intro hero .sneakUp Presiona intro hero .moveDown Presion…" at bounding box center [880, 306] width 330 height 219
type textarea "hero.moveDown(1)"
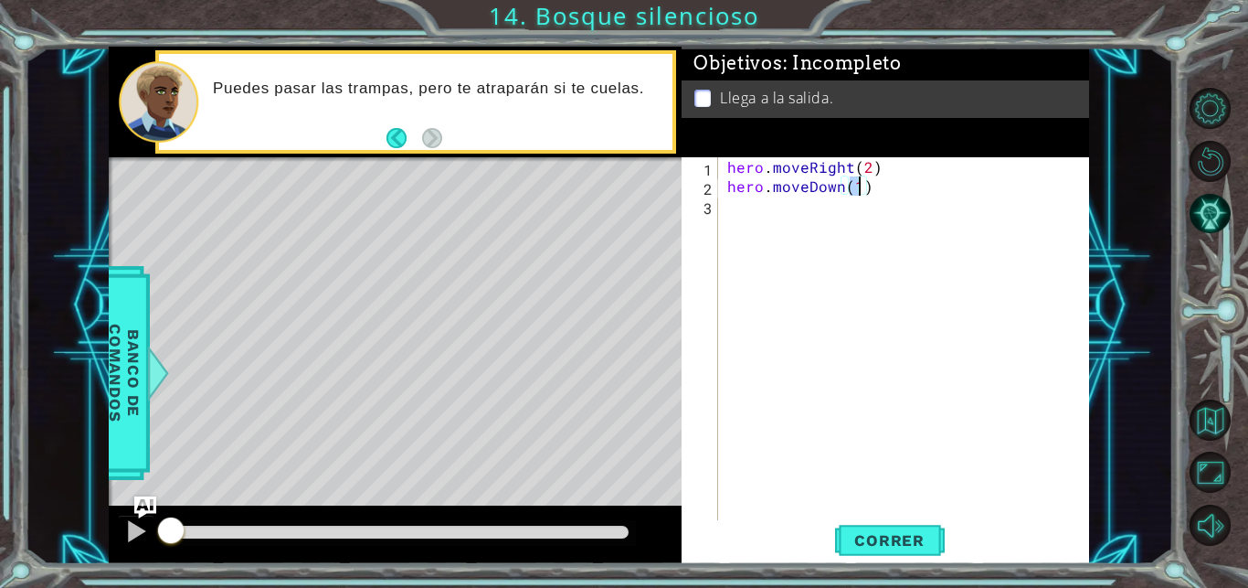
click at [757, 202] on div "hero . moveRight ( 2 ) hero . moveDown ( 1 )" at bounding box center [909, 358] width 370 height 403
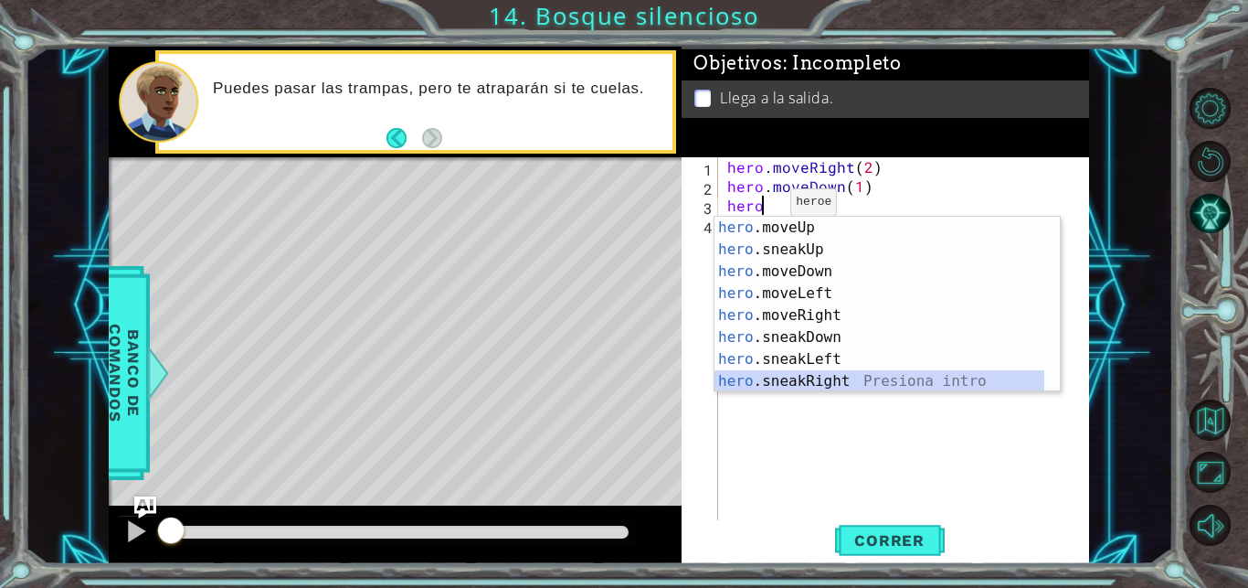
click at [824, 382] on div "hero .moveUp Presiona intro hero .sneakUp Presiona intro hero .moveDown Presion…" at bounding box center [880, 326] width 330 height 219
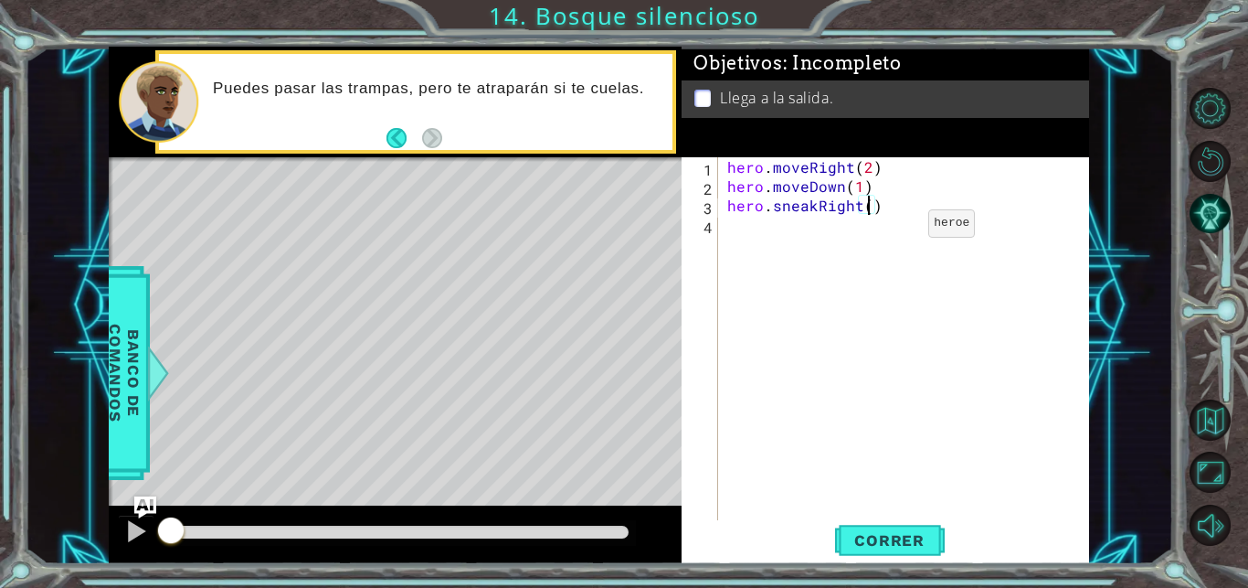
type textarea "hero.sneakRight(2)"
click at [734, 225] on div "hero . moveRight ( 2 ) hero . moveDown ( 1 ) hero . sneakRight ( 2 )" at bounding box center [909, 358] width 370 height 403
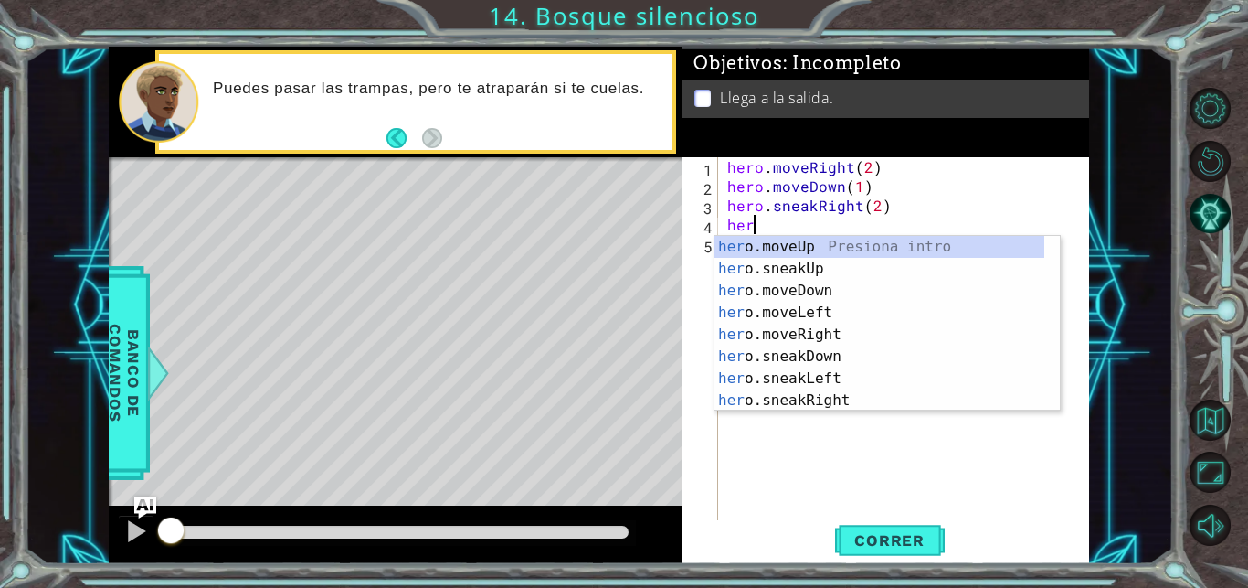
scroll to position [0, 2]
click at [817, 251] on div "hero .moveUp Presiona intro hero .sneakUp Presiona intro hero .moveDown Presion…" at bounding box center [880, 345] width 330 height 219
type textarea "hero.moveUp(1)"
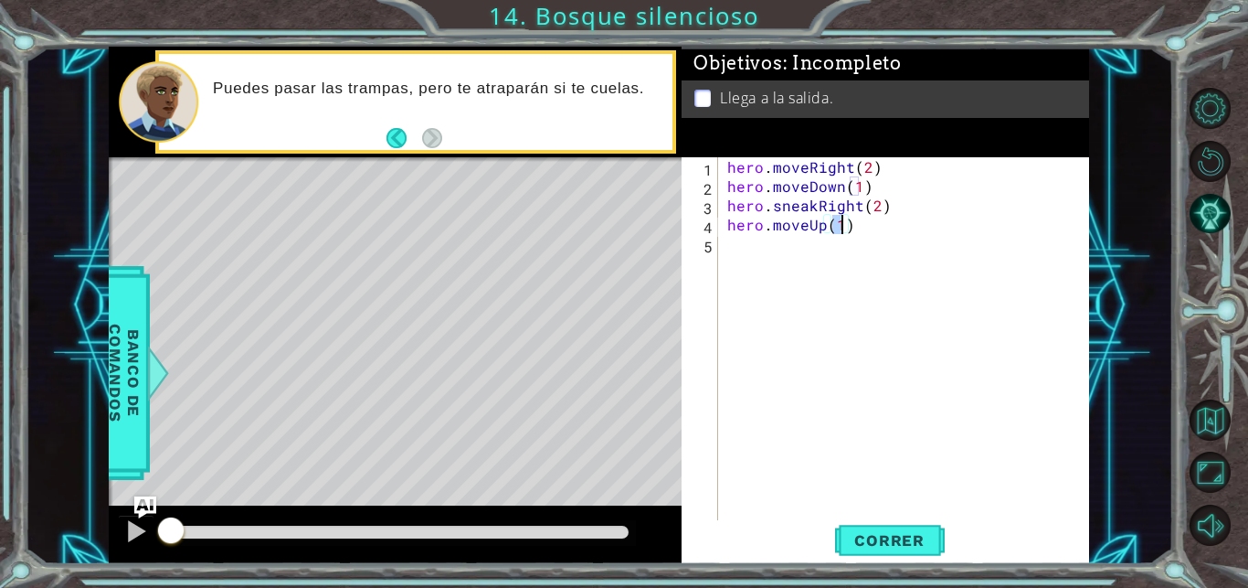
click at [795, 250] on div "hero . moveRight ( 2 ) hero . moveDown ( 1 ) hero . sneakRight ( 2 ) hero . mov…" at bounding box center [909, 358] width 370 height 403
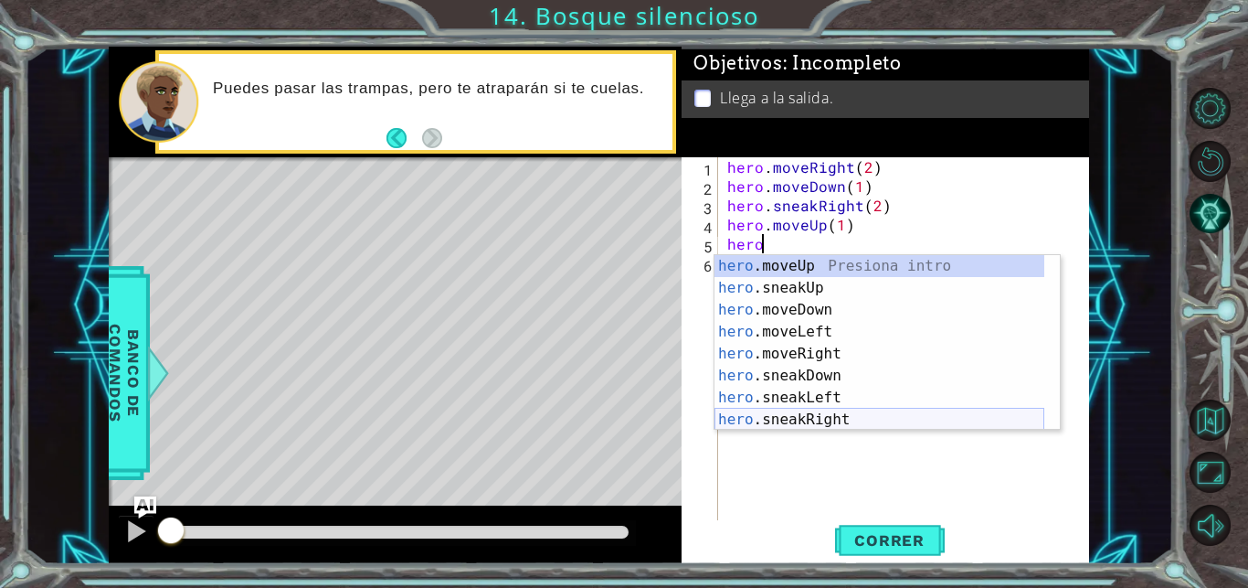
click at [831, 424] on div "hero .moveUp Presiona intro hero .sneakUp Presiona intro hero .moveDown Presion…" at bounding box center [880, 364] width 330 height 219
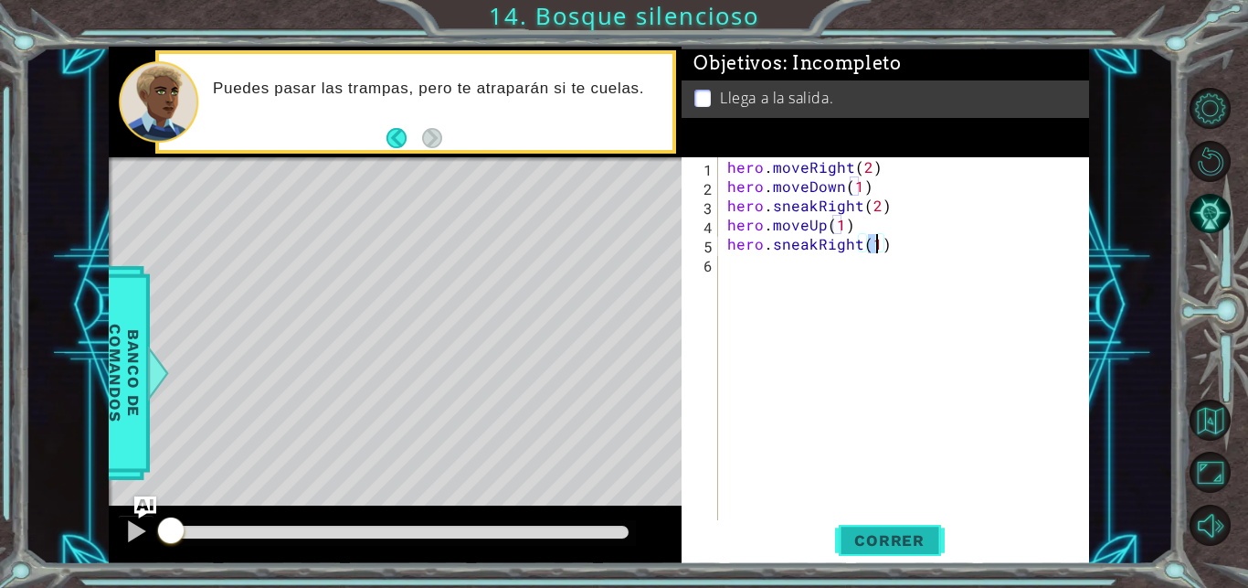
click at [894, 554] on button "Correr" at bounding box center [890, 540] width 110 height 41
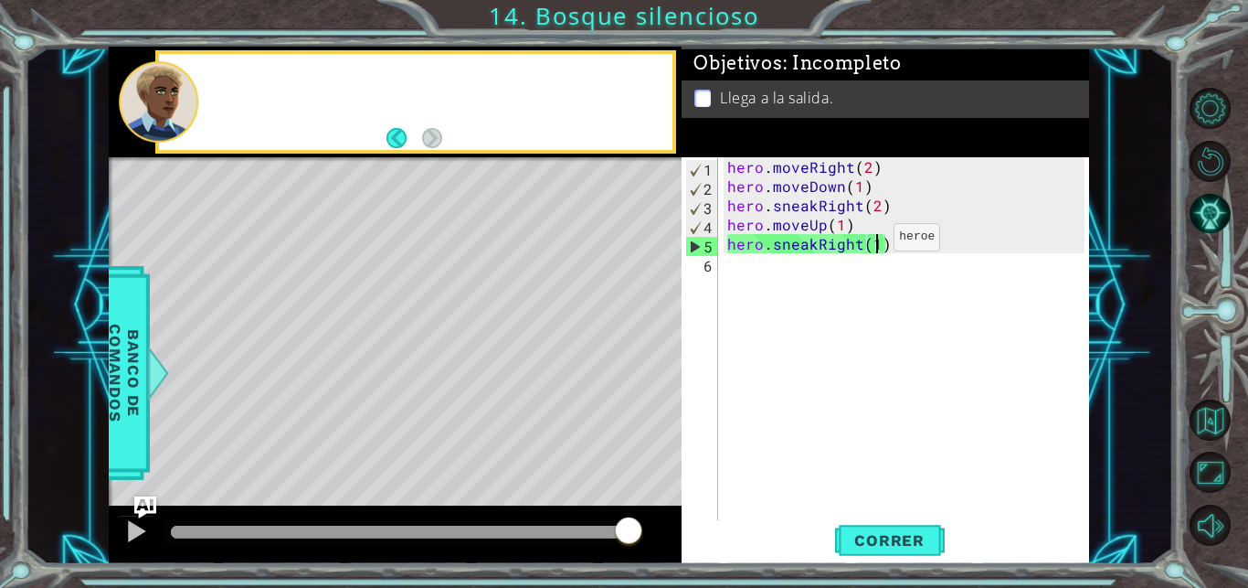
click at [863, 241] on div "hero . moveRight ( 2 ) hero . moveDown ( 1 ) hero . sneakRight ( 2 ) hero . mov…" at bounding box center [909, 358] width 370 height 403
click at [908, 249] on div "hero . moveRight ( 2 ) hero . moveDown ( 1 ) hero . sneakRight ( 2 ) hero . mov…" at bounding box center [909, 358] width 370 height 403
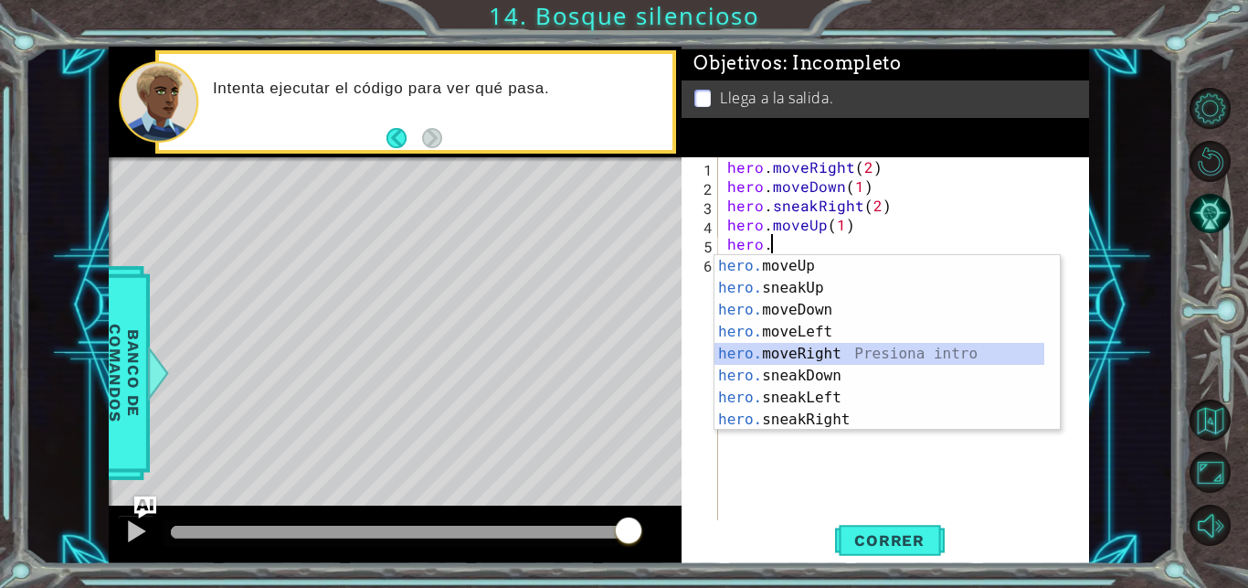
click at [859, 346] on div "hero. moveUp Presiona intro hero. sneakUp Presiona intro hero. moveDown Presion…" at bounding box center [880, 364] width 330 height 219
type textarea "hero.moveRight(1)"
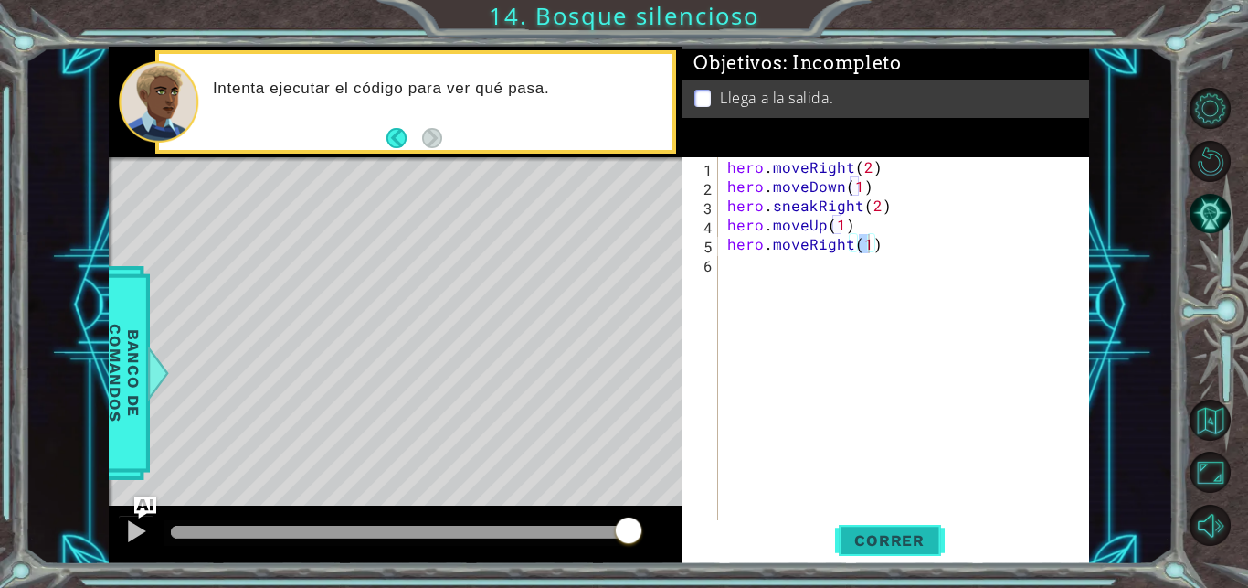
click at [908, 545] on span "Correr" at bounding box center [889, 540] width 107 height 18
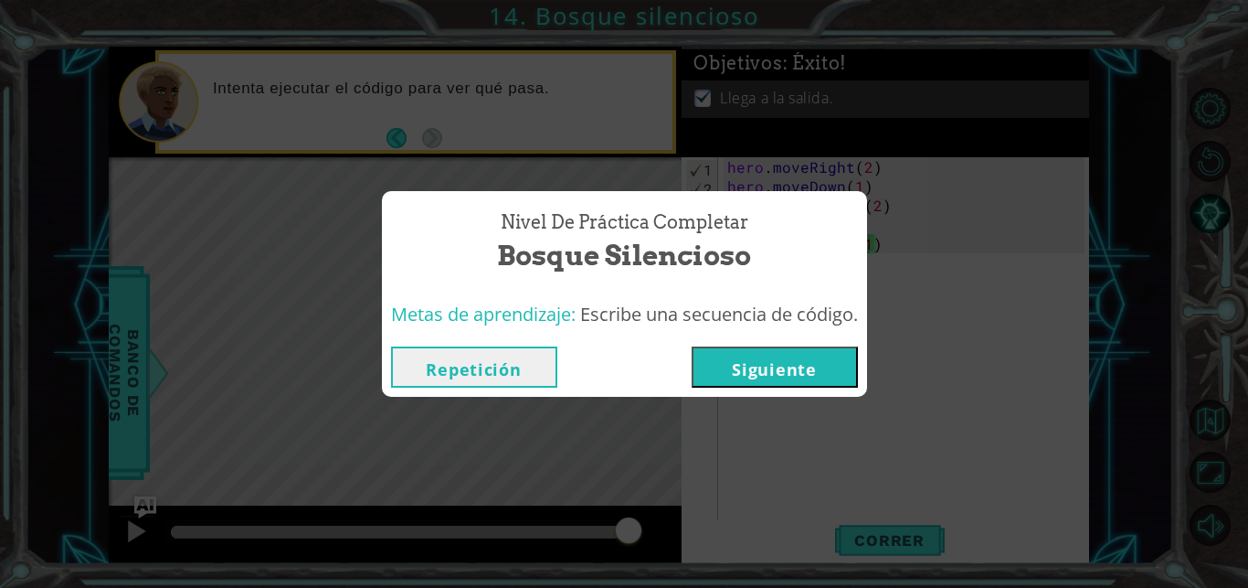
click at [760, 354] on button "Siguiente" at bounding box center [775, 366] width 166 height 41
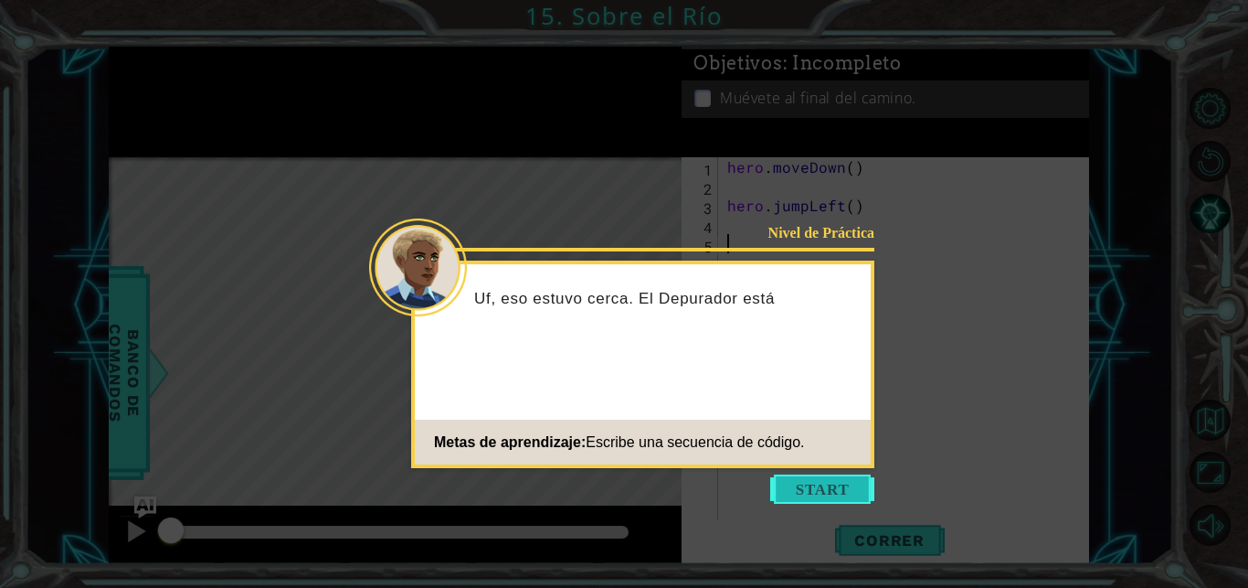
click at [822, 494] on button "Start" at bounding box center [822, 488] width 104 height 29
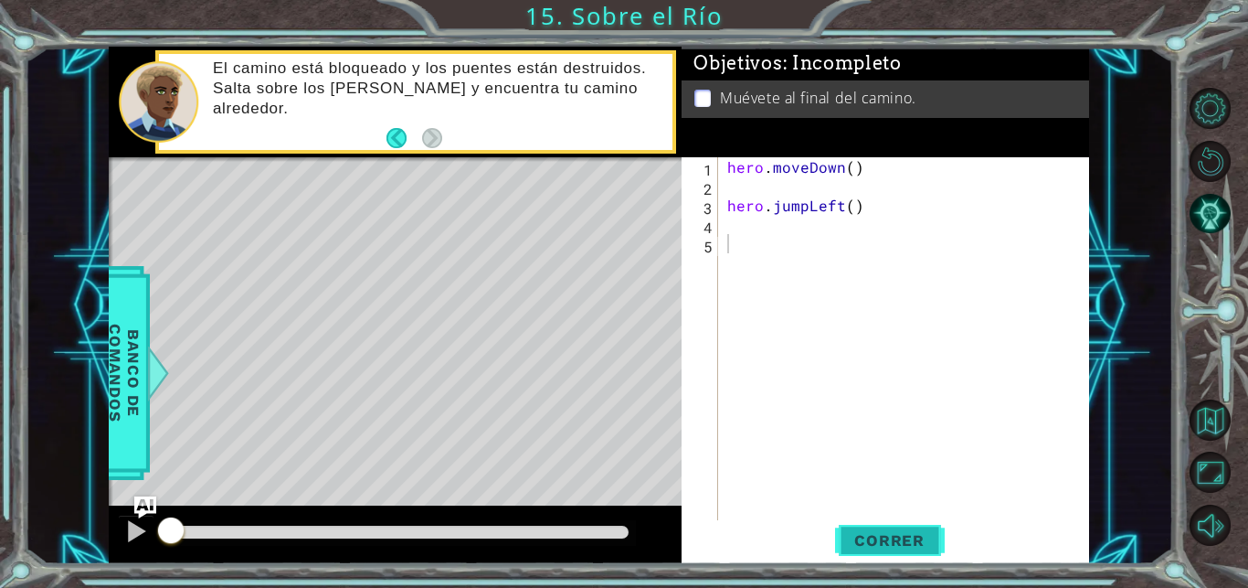
click at [879, 533] on span "Correr" at bounding box center [889, 540] width 107 height 18
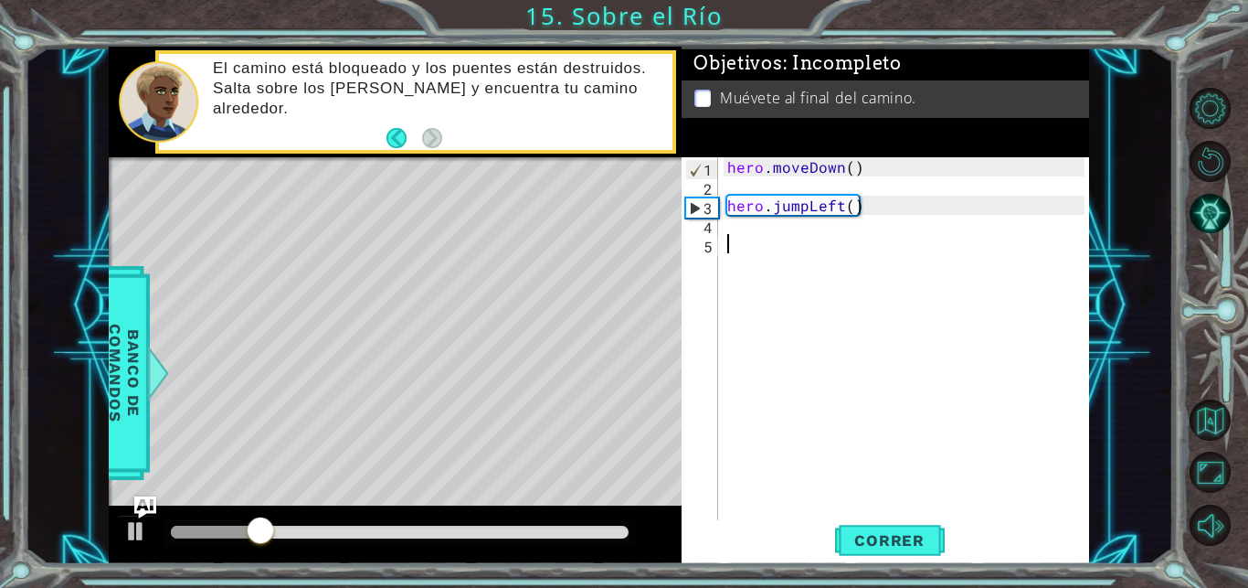
click at [750, 232] on div "hero . moveDown ( ) hero . jumpLeft ( )" at bounding box center [909, 358] width 370 height 403
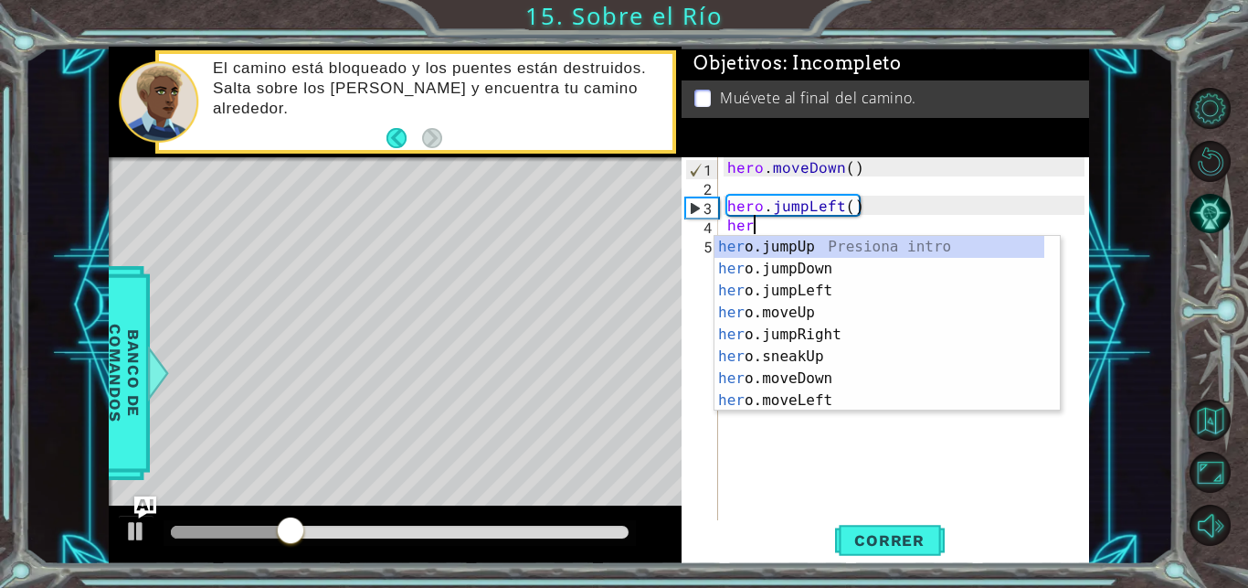
scroll to position [0, 2]
click at [864, 397] on div "hero .jumpUp Presiona intro hero .jumpDown Presiona intro hero .jumpLeft Presio…" at bounding box center [880, 345] width 330 height 219
type textarea "hero.moveLeft(1)"
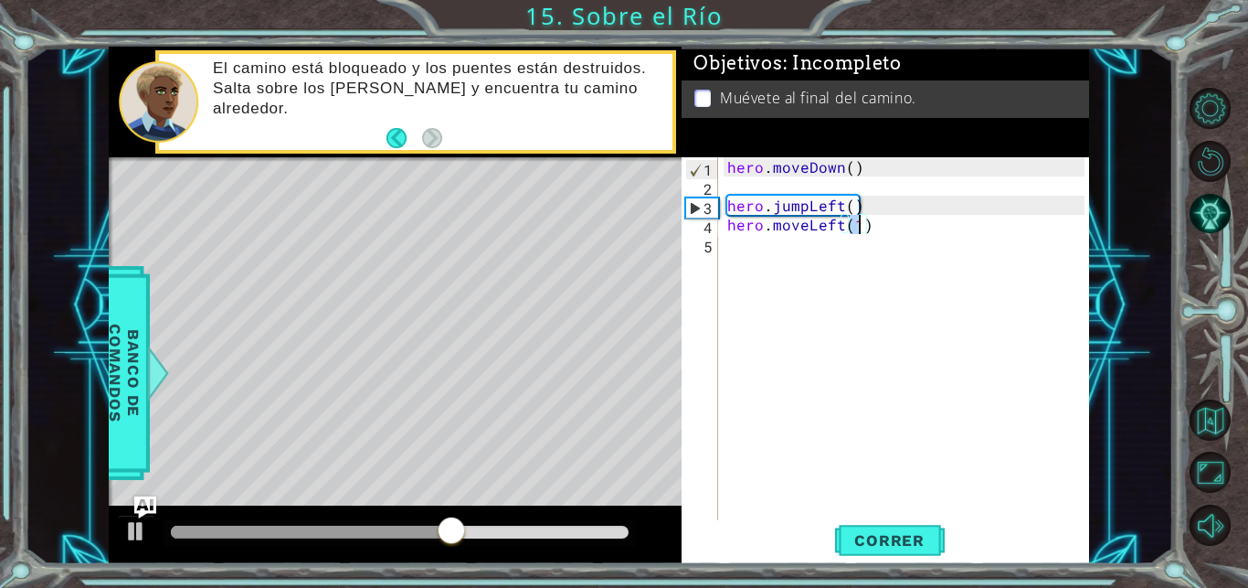
click at [776, 249] on div "hero . moveDown ( ) hero . jumpLeft ( ) hero . moveLeft ( 1 )" at bounding box center [909, 358] width 370 height 403
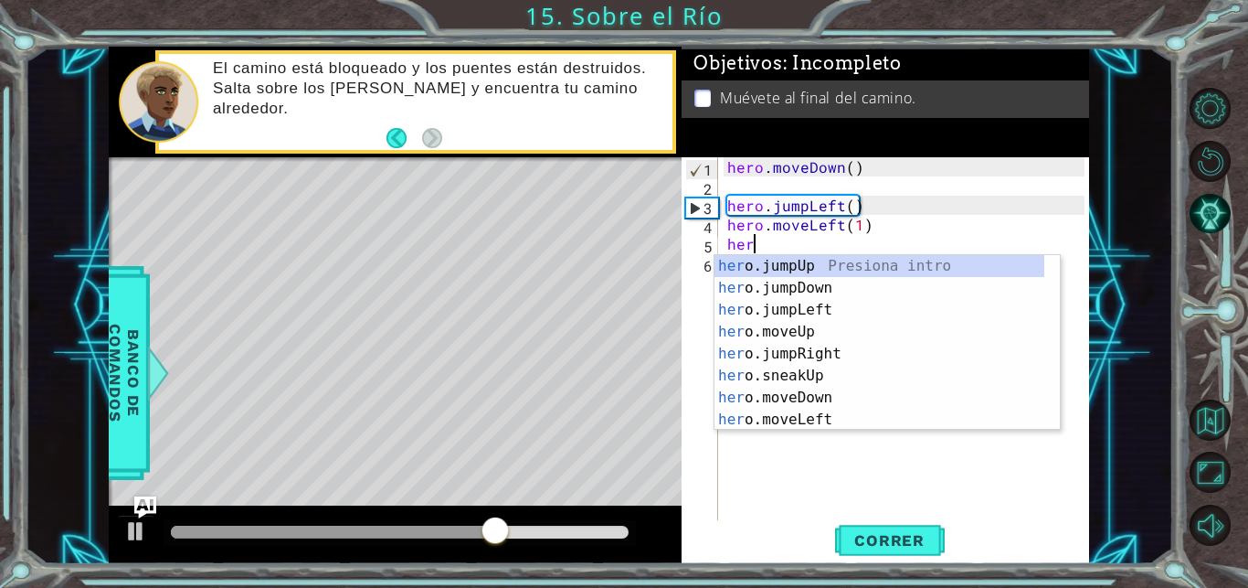
type textarea "hero"
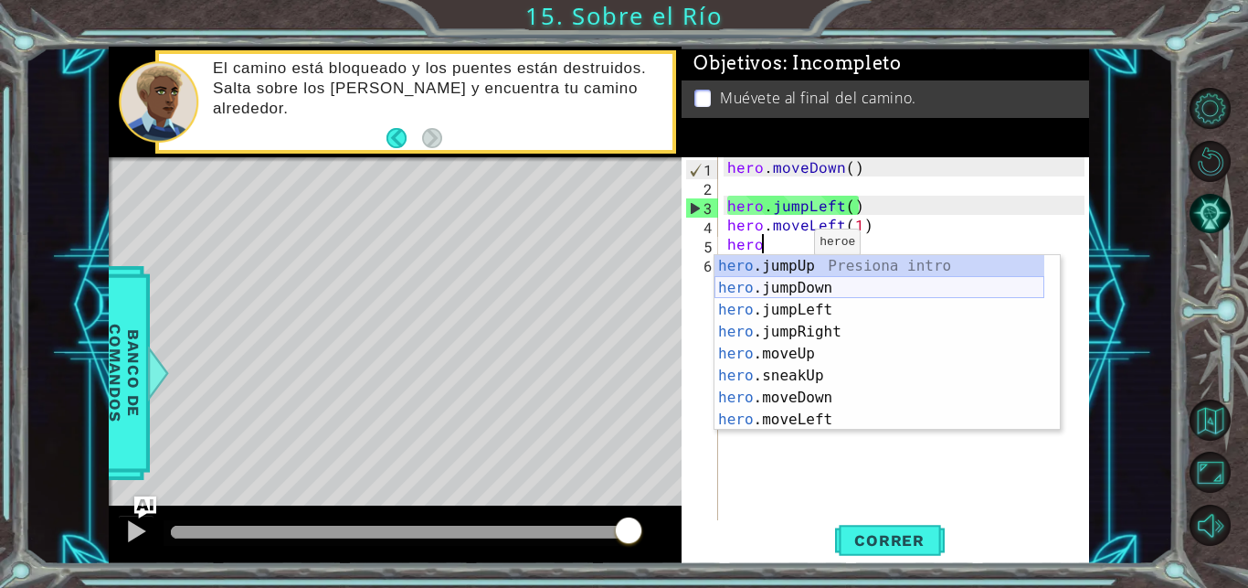
click at [836, 288] on div "hero .jumpUp Presiona intro hero .jumpDown Presiona intro hero .jumpLeft Presio…" at bounding box center [880, 364] width 330 height 219
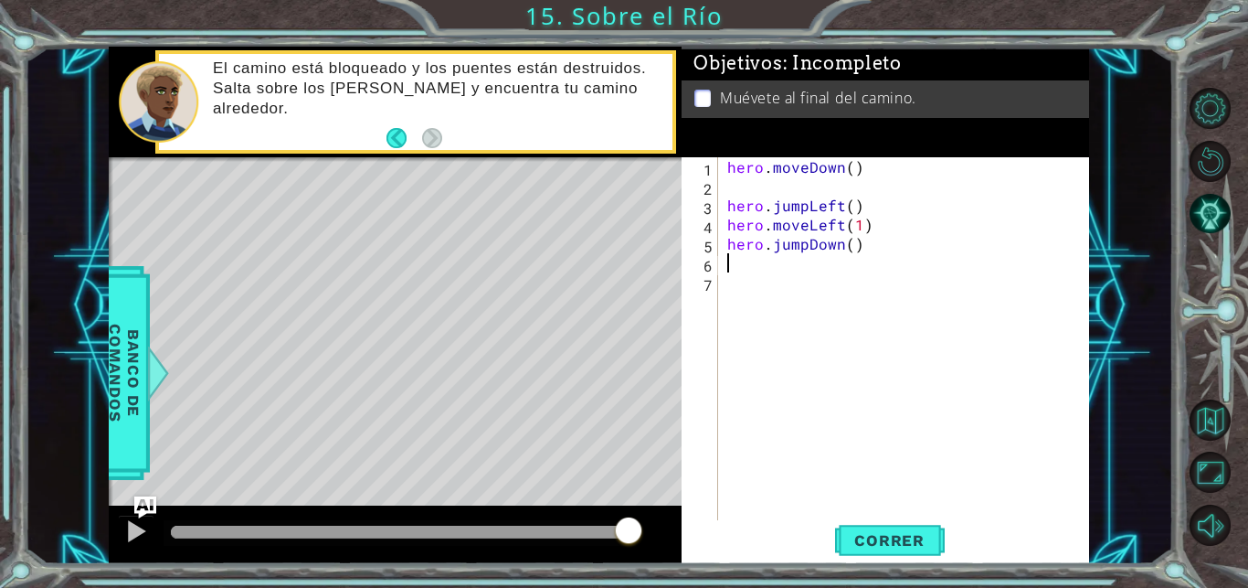
scroll to position [0, 0]
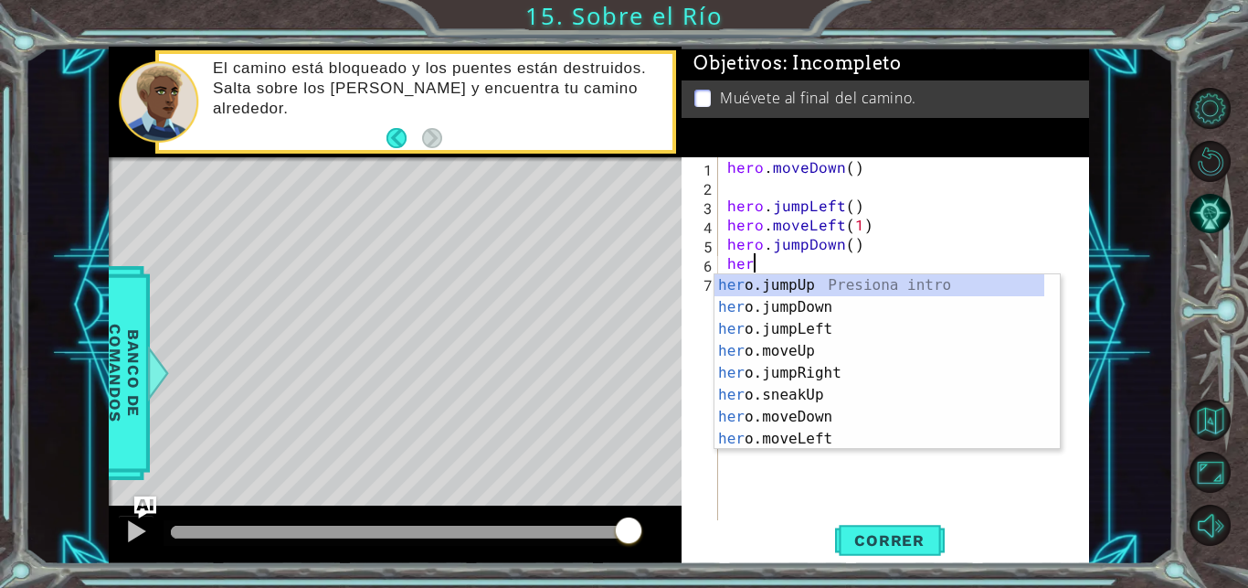
type textarea "hero"
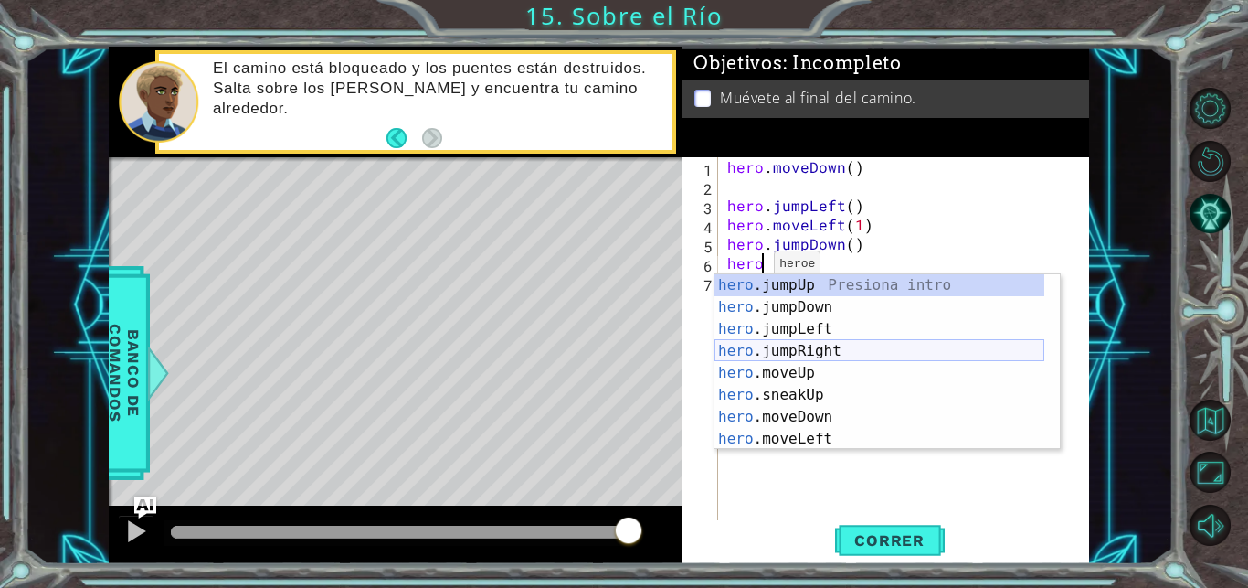
click at [860, 352] on div "hero .jumpUp Presiona intro hero .jumpDown Presiona intro hero .jumpLeft Presio…" at bounding box center [880, 383] width 330 height 219
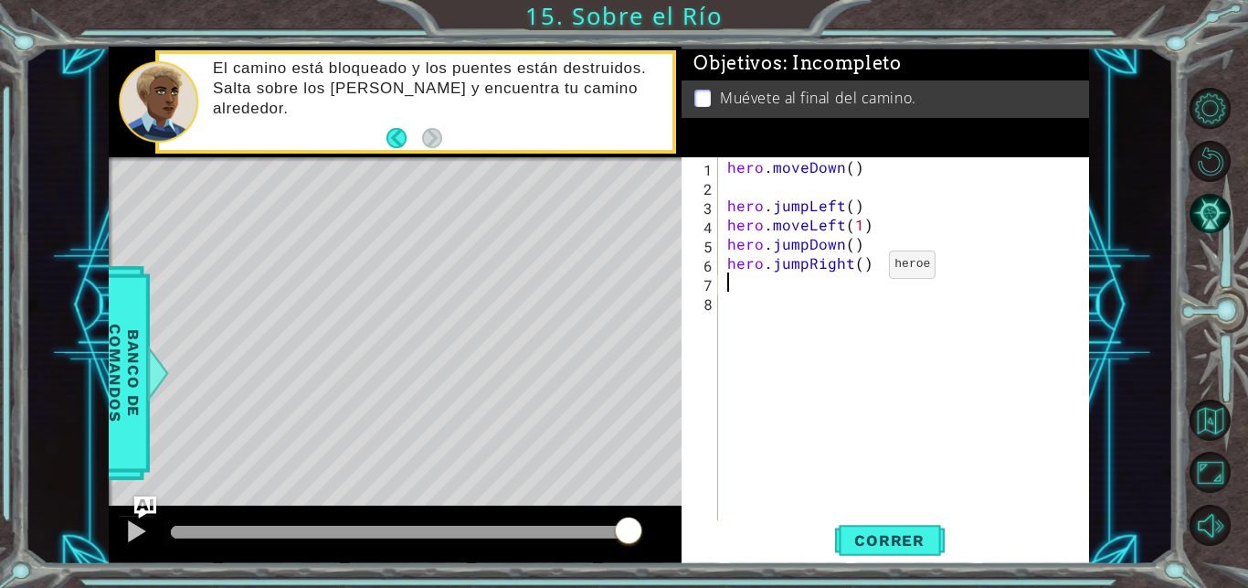
click at [858, 269] on div "hero . moveDown ( ) hero . jumpLeft ( ) hero . moveLeft ( 1 ) hero . jumpDown (…" at bounding box center [909, 358] width 370 height 403
click at [889, 523] on button "Correr" at bounding box center [890, 540] width 110 height 41
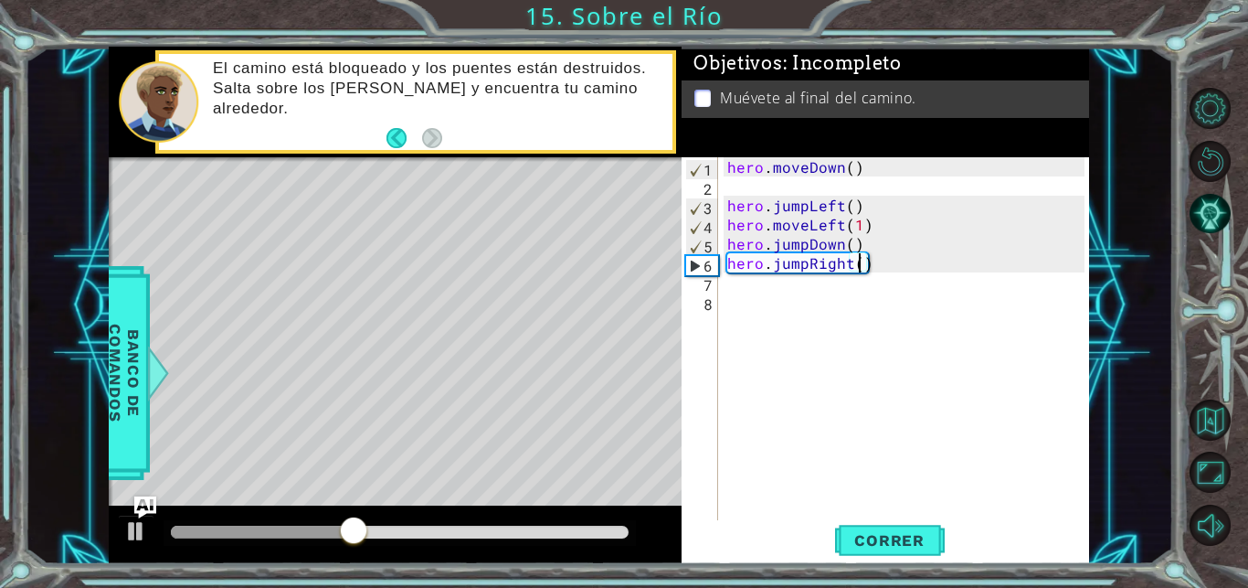
type textarea "hero.jumpRight(1)"
click at [762, 287] on div "hero . moveDown ( ) hero . jumpLeft ( ) hero . moveLeft ( 1 ) hero . jumpDown (…" at bounding box center [909, 358] width 370 height 403
type textarea "j"
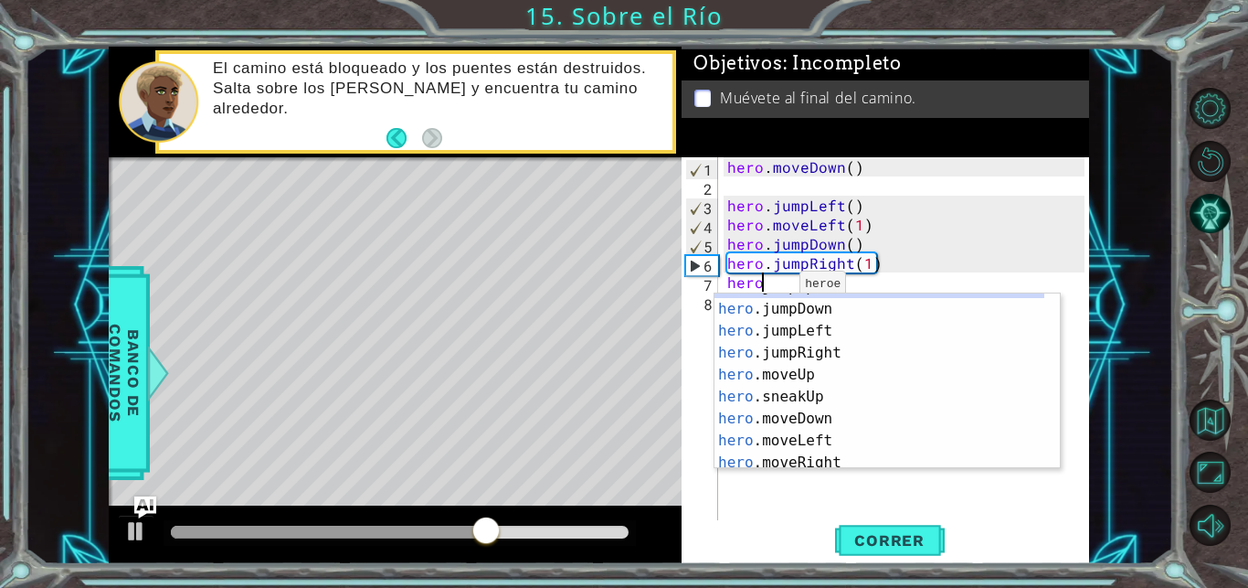
scroll to position [17, 0]
click at [853, 457] on div "hero .jumpUp Presiona intro hero .jumpDown Presiona intro hero .jumpLeft Presio…" at bounding box center [880, 385] width 330 height 219
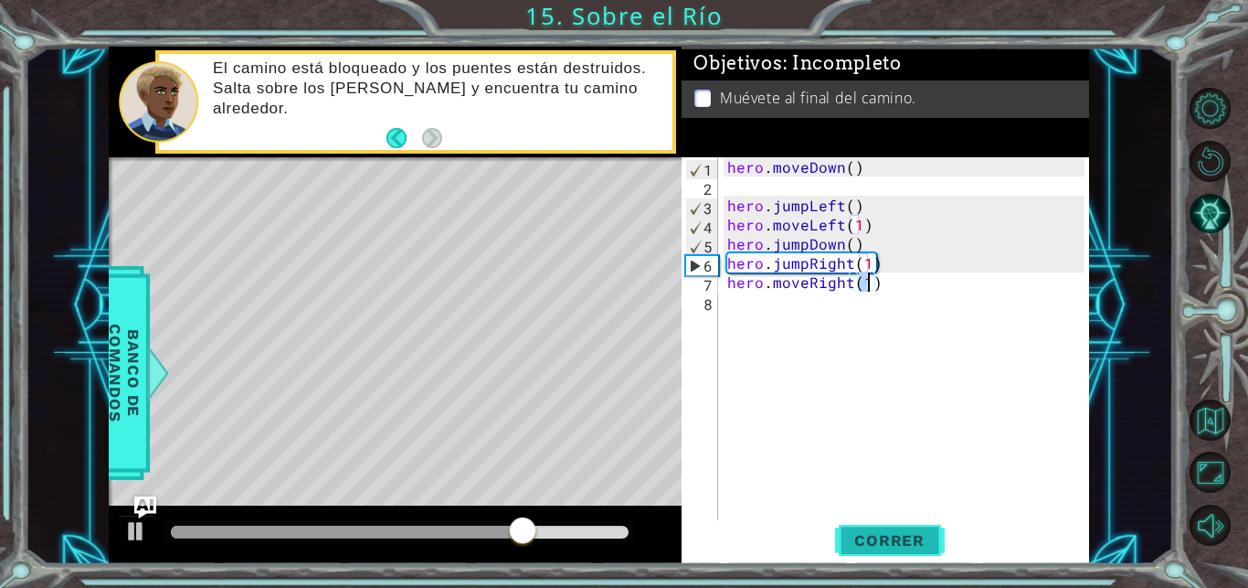
type textarea "hero.moveRight(1)"
click at [897, 547] on span "Correr" at bounding box center [889, 540] width 107 height 18
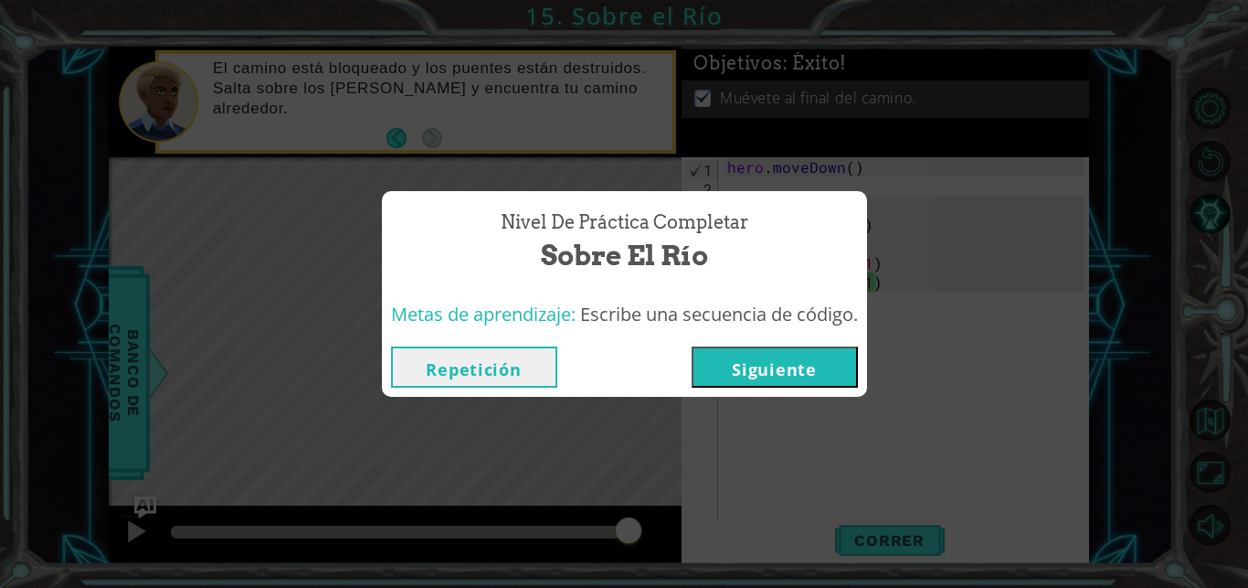
click at [811, 362] on button "Siguiente" at bounding box center [775, 366] width 166 height 41
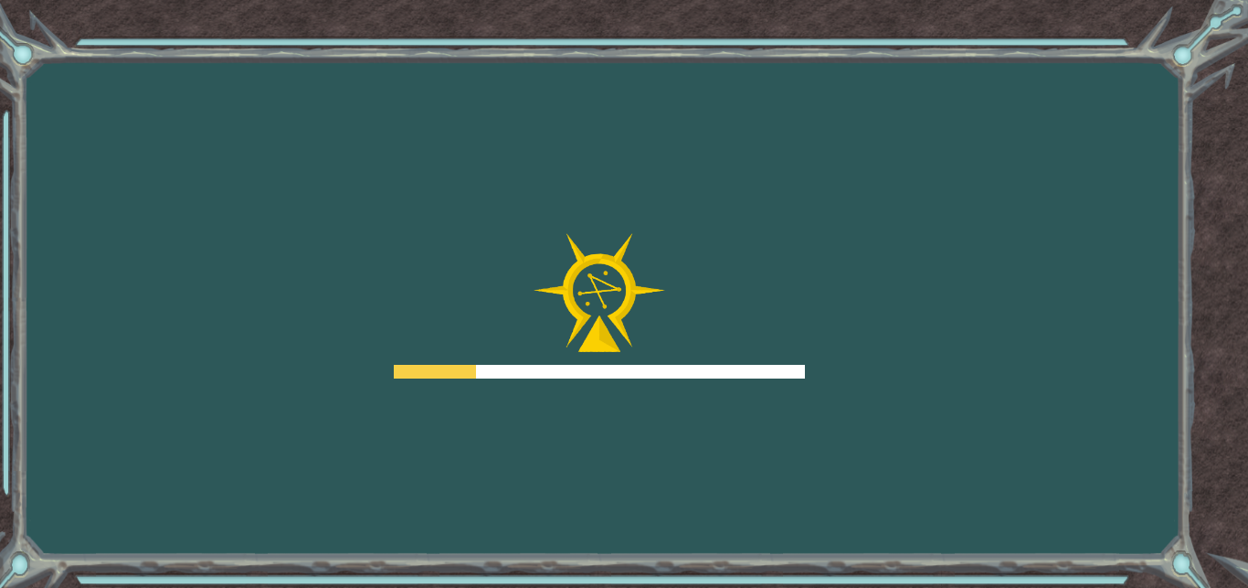
click at [811, 362] on div "Goals Error al cargar desde el servidor. Intenta refrescar la página. Necesitar…" at bounding box center [624, 294] width 1248 height 588
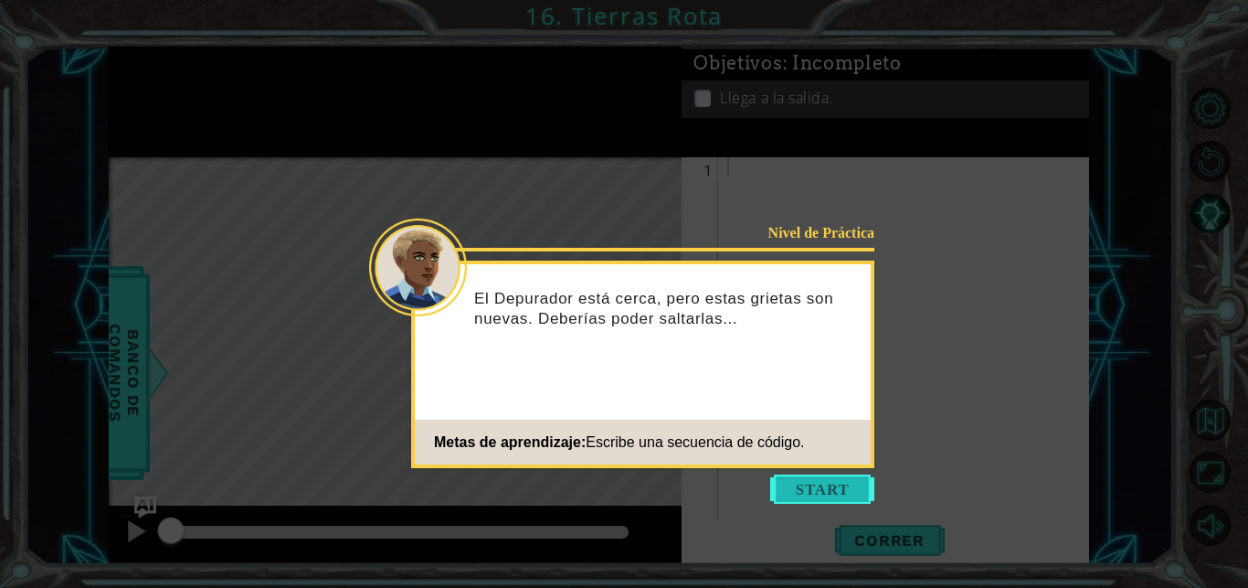
click at [818, 482] on button "Start" at bounding box center [822, 488] width 104 height 29
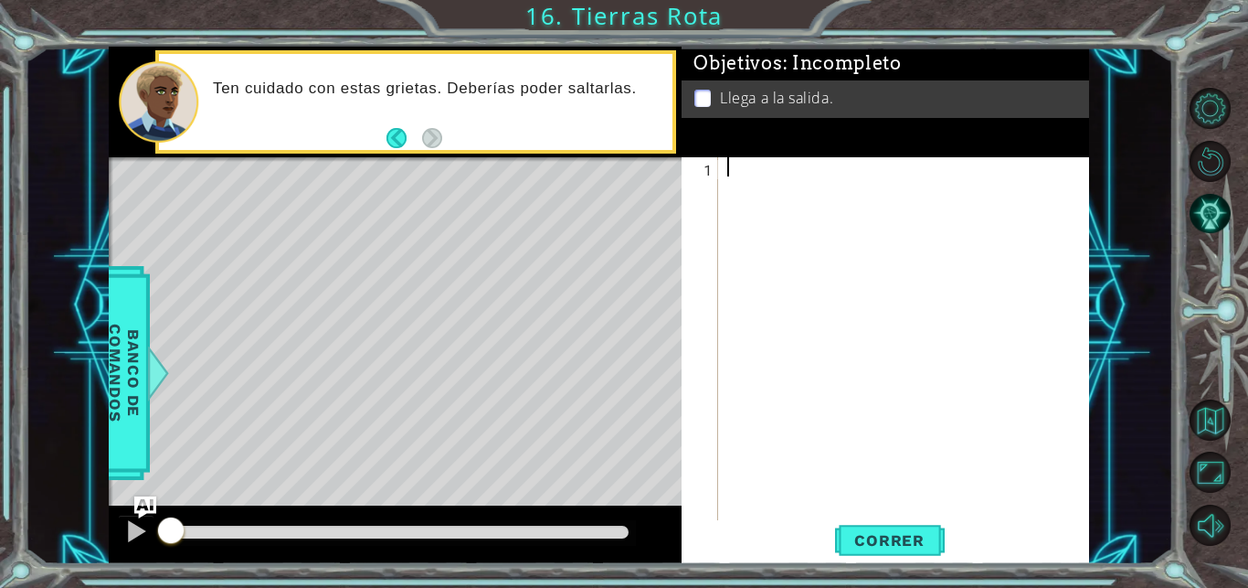
click at [777, 161] on div at bounding box center [909, 358] width 370 height 403
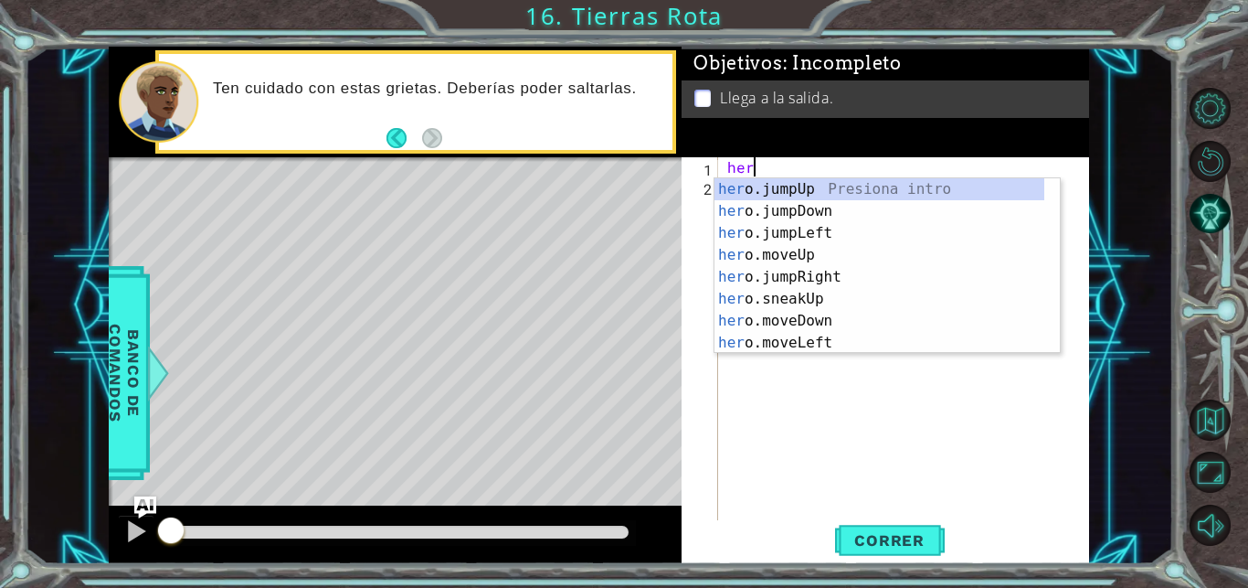
type textarea "hero"
click at [818, 180] on div "hero .jumpUp Presiona intro hero .jumpDown Presiona intro hero .jumpLeft Presio…" at bounding box center [880, 287] width 330 height 219
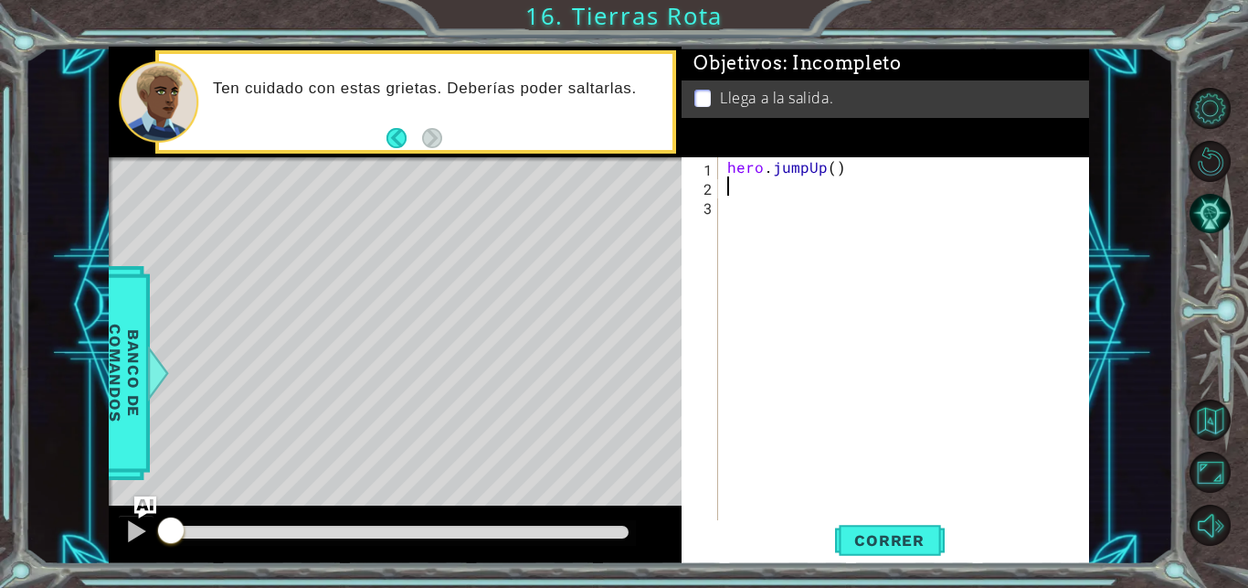
click at [766, 189] on div "hero . jumpUp ( )" at bounding box center [909, 358] width 370 height 403
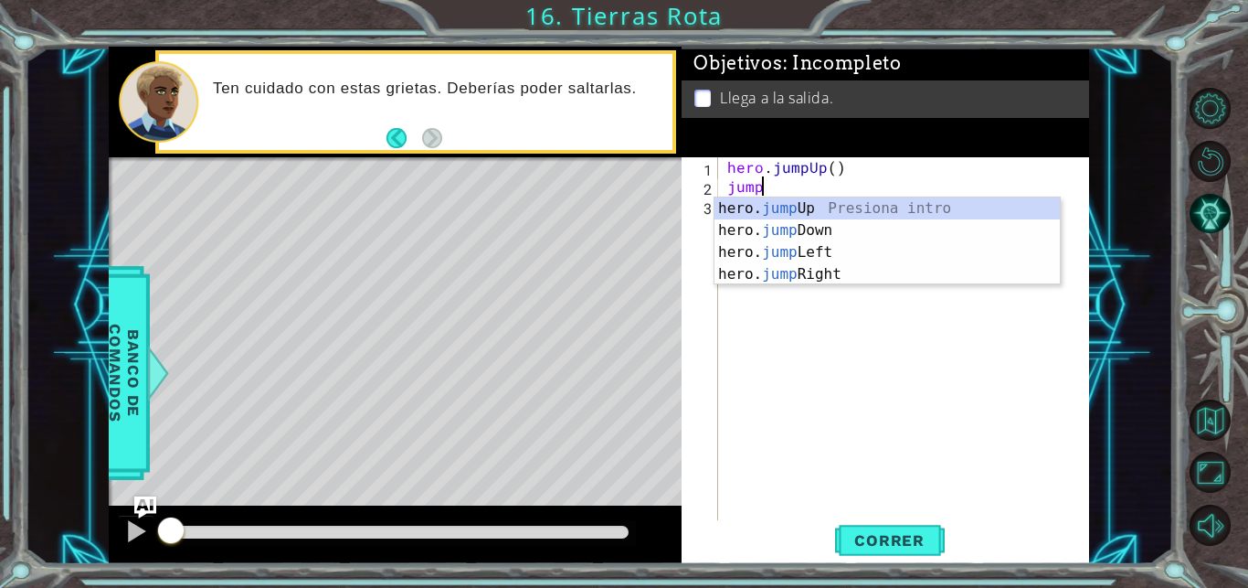
scroll to position [0, 1]
type textarea "j"
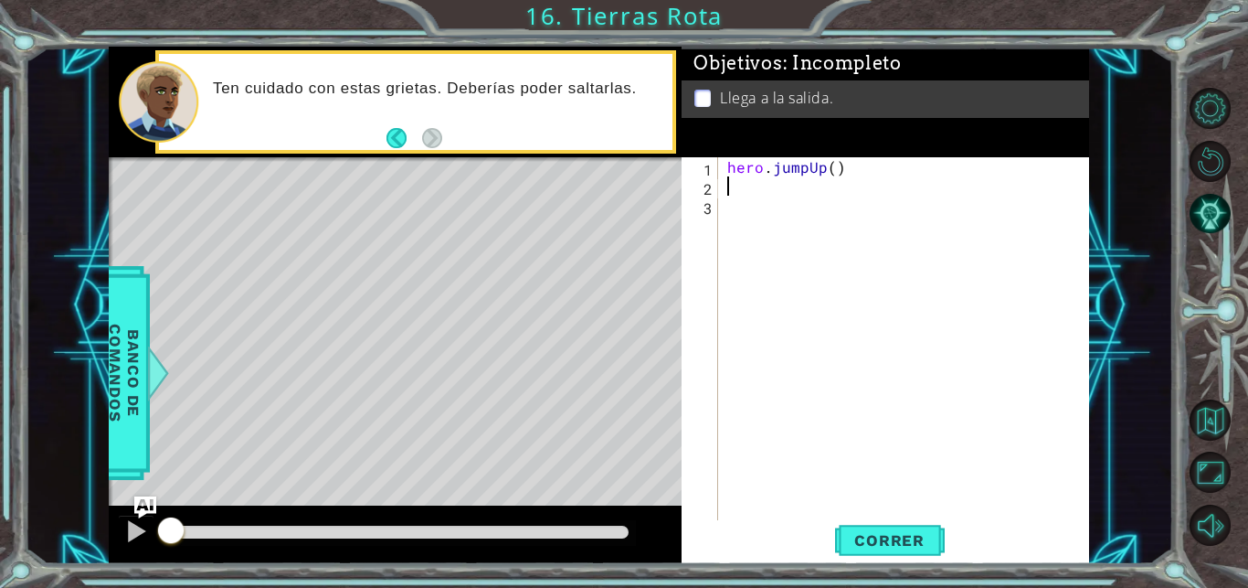
scroll to position [0, 0]
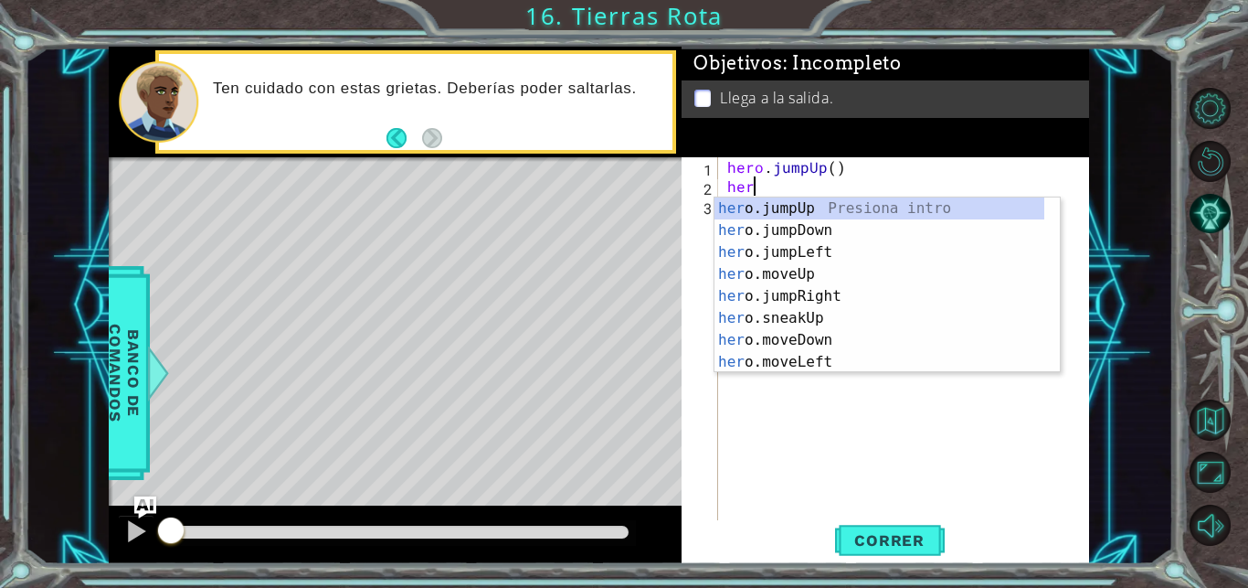
type textarea "hero"
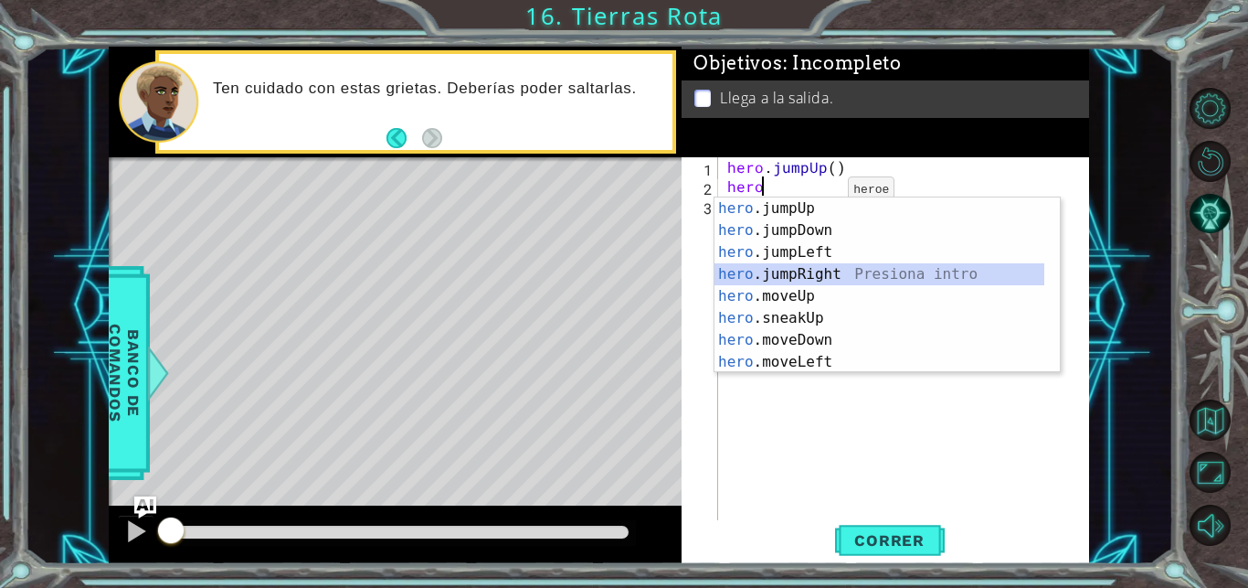
click at [841, 270] on div "hero .jumpUp Presiona intro hero .jumpDown Presiona intro hero .jumpLeft Presio…" at bounding box center [880, 306] width 330 height 219
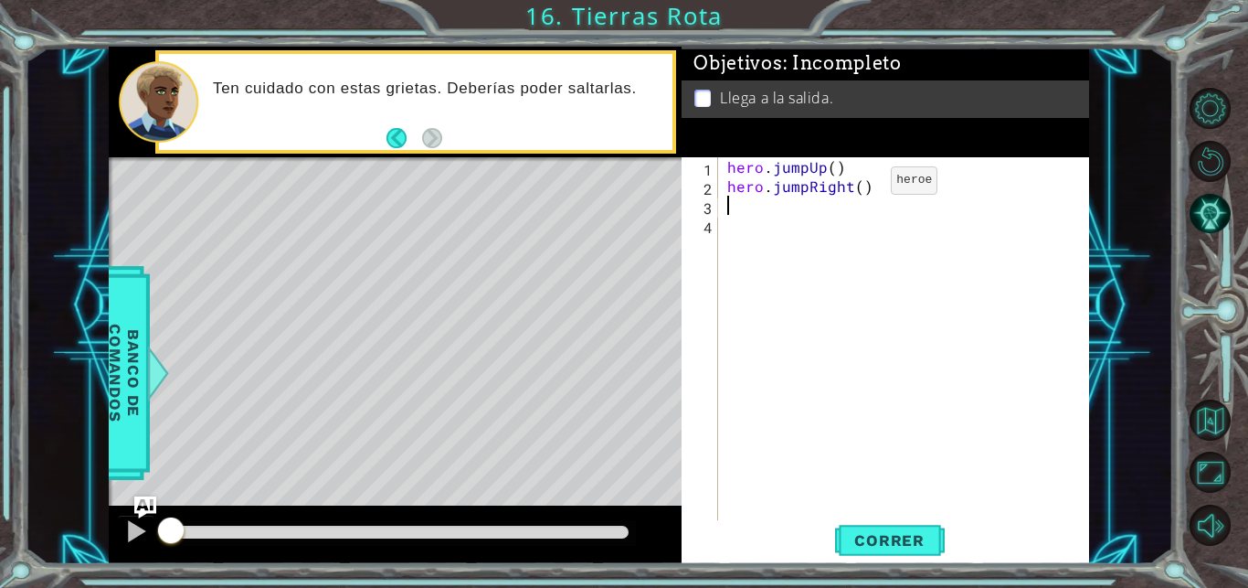
click at [860, 185] on div "hero . jumpUp ( ) hero . jumpRight ( )" at bounding box center [909, 358] width 370 height 403
type textarea "hero.jumpRight(2)"
click at [750, 208] on div "hero . jumpUp ( ) hero . jumpRight ( 2 )" at bounding box center [909, 358] width 370 height 403
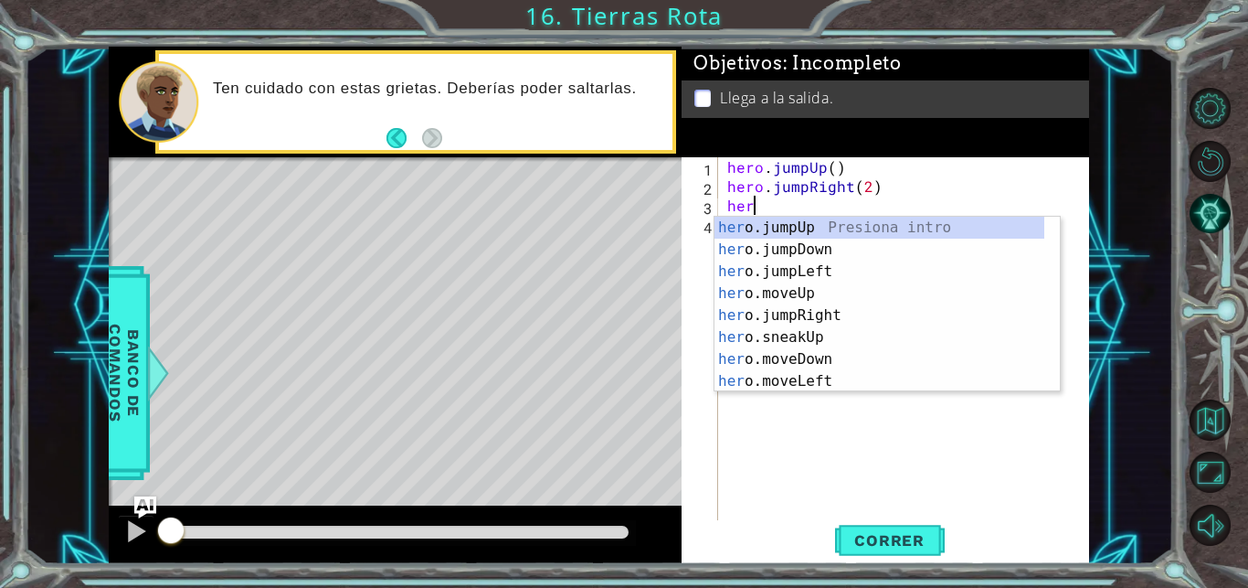
scroll to position [0, 2]
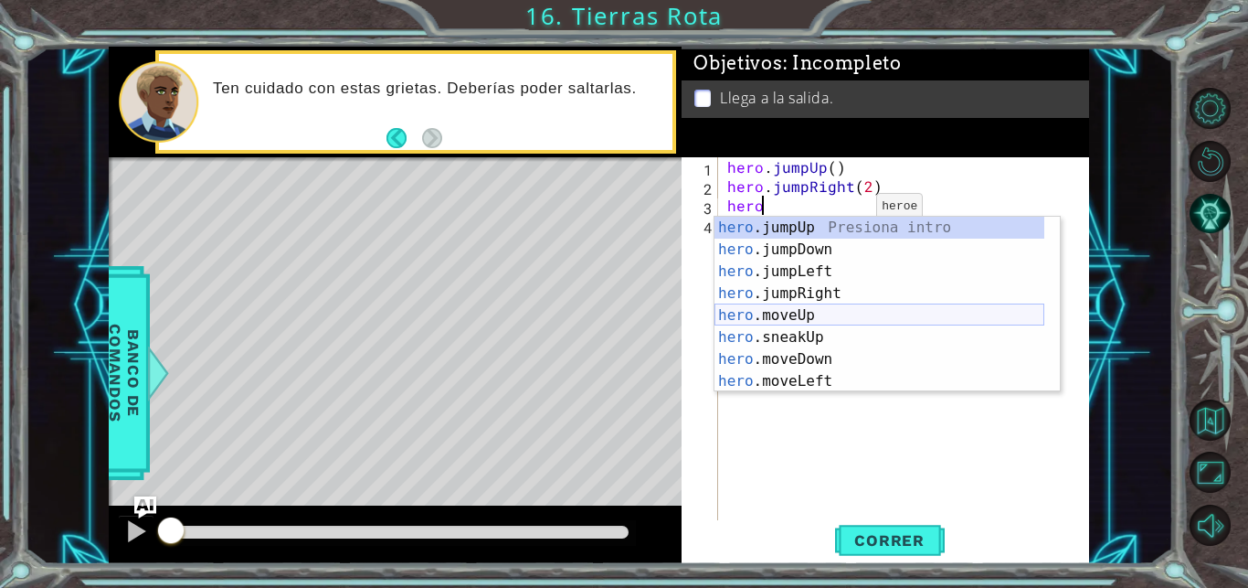
click at [844, 318] on div "hero .jumpUp Presiona intro hero .jumpDown Presiona intro hero .jumpLeft Presio…" at bounding box center [880, 326] width 330 height 219
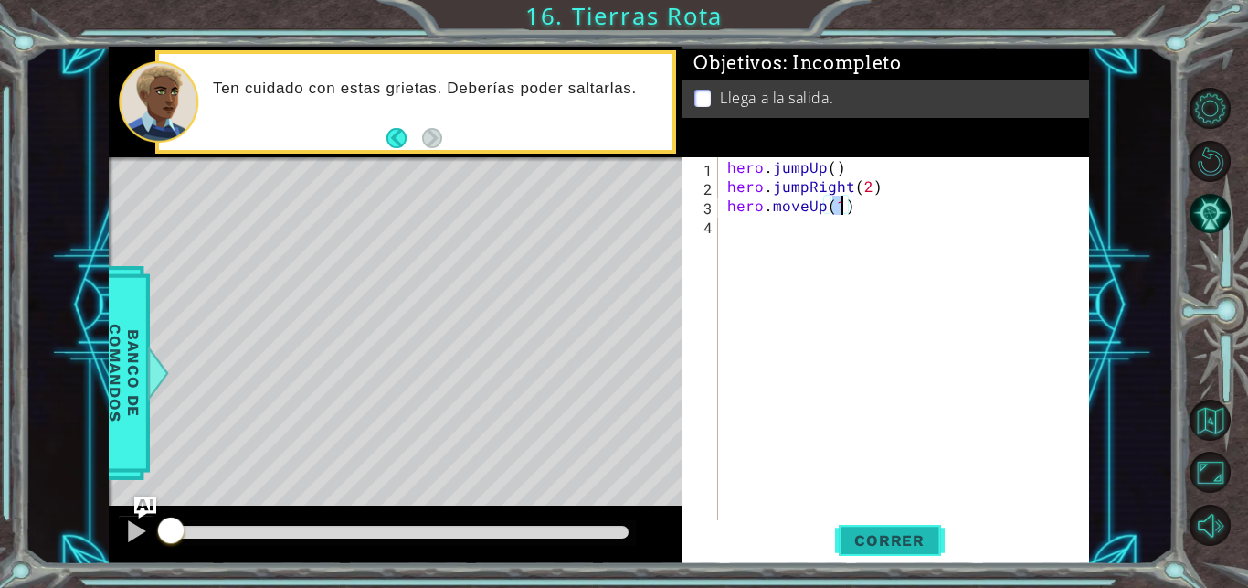
type textarea "hero.moveUp(1)"
click at [907, 533] on span "Correr" at bounding box center [889, 540] width 107 height 18
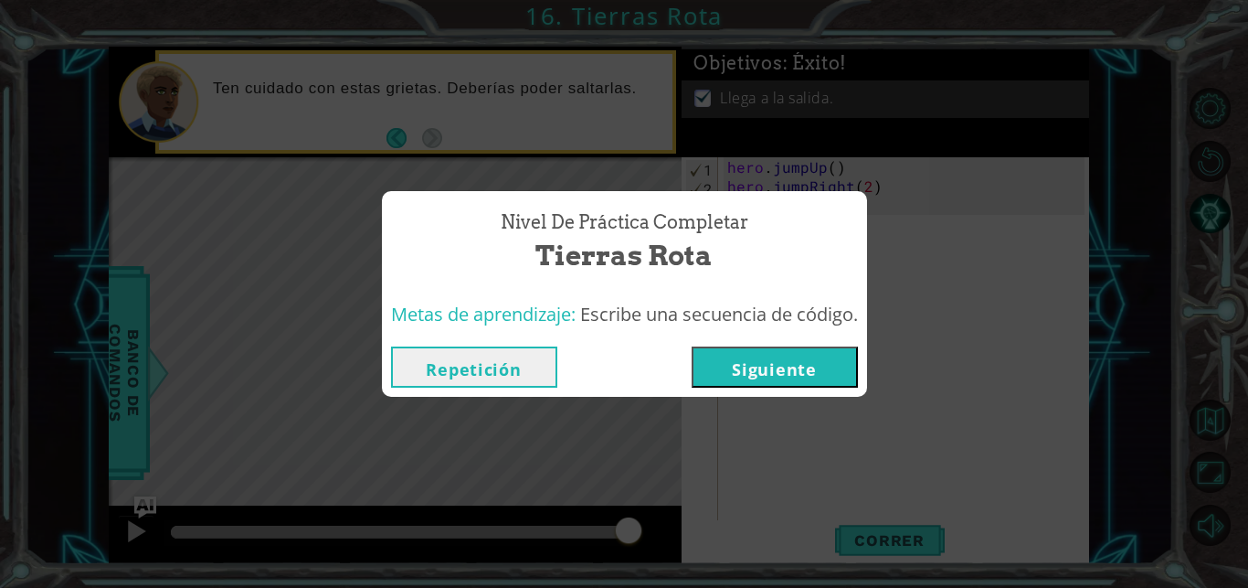
click at [778, 365] on button "Siguiente" at bounding box center [775, 366] width 166 height 41
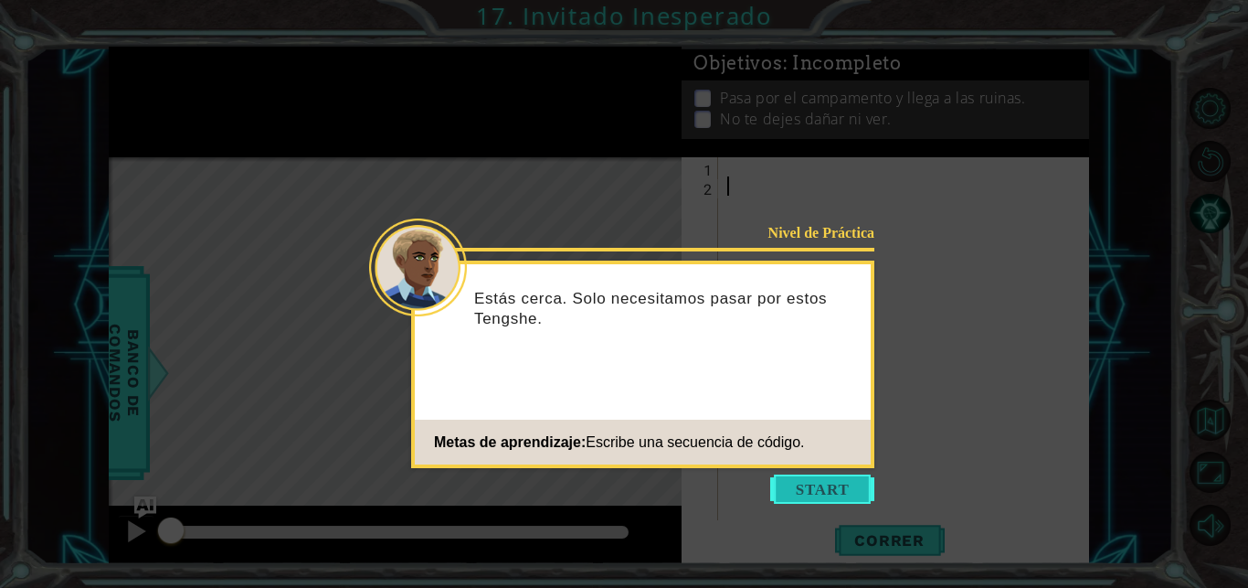
click at [821, 495] on button "Start" at bounding box center [822, 488] width 104 height 29
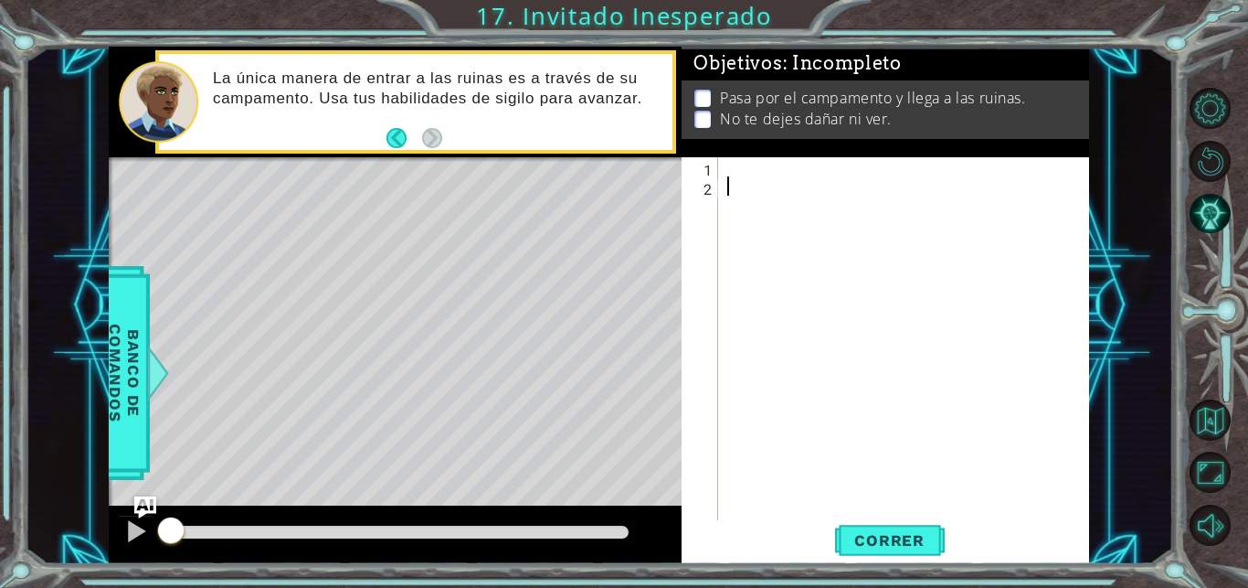
click at [749, 159] on div at bounding box center [909, 358] width 370 height 403
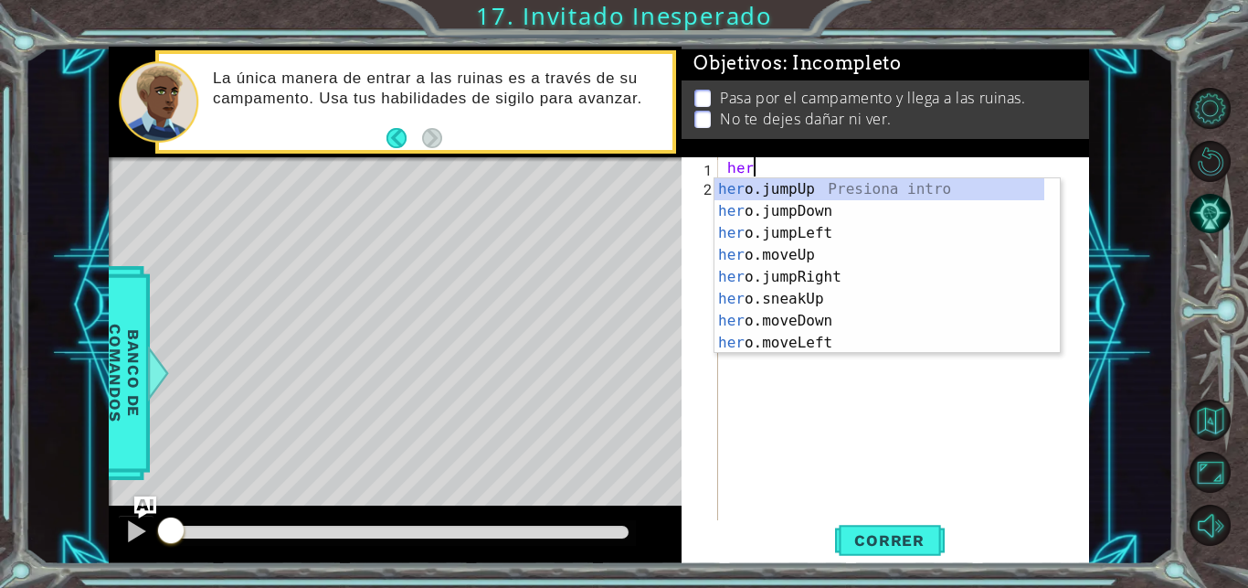
scroll to position [0, 2]
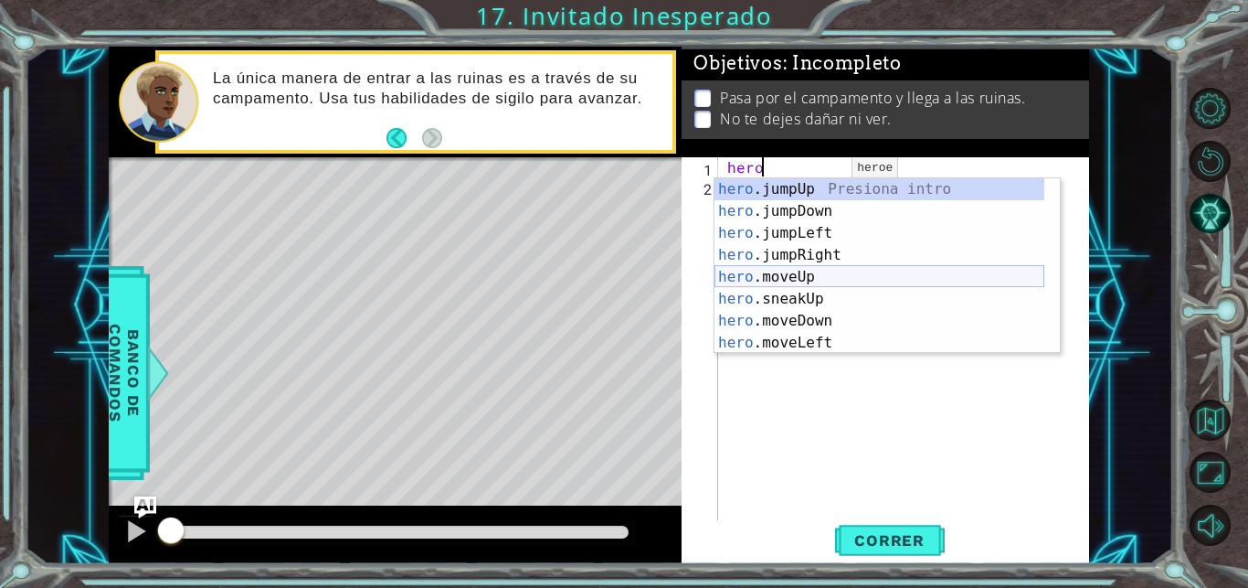
click at [818, 280] on div "hero .jumpUp Presiona intro hero .jumpDown Presiona intro hero .jumpLeft Presio…" at bounding box center [880, 287] width 330 height 219
type textarea "hero.moveUp(1)"
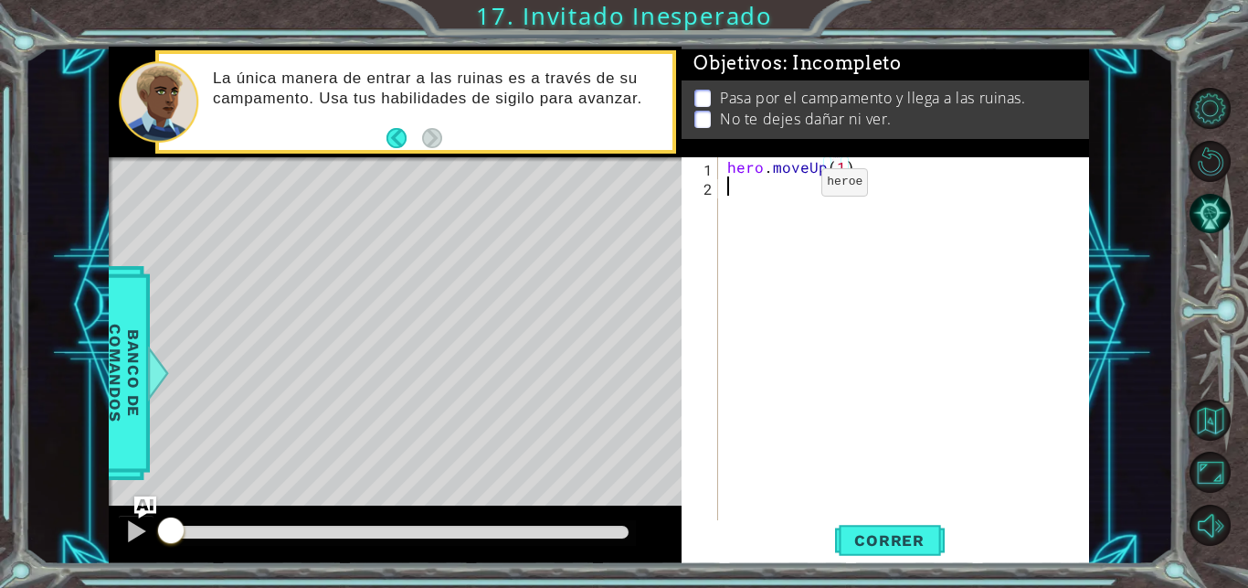
click at [790, 186] on div "hero . moveUp ( 1 )" at bounding box center [909, 358] width 370 height 403
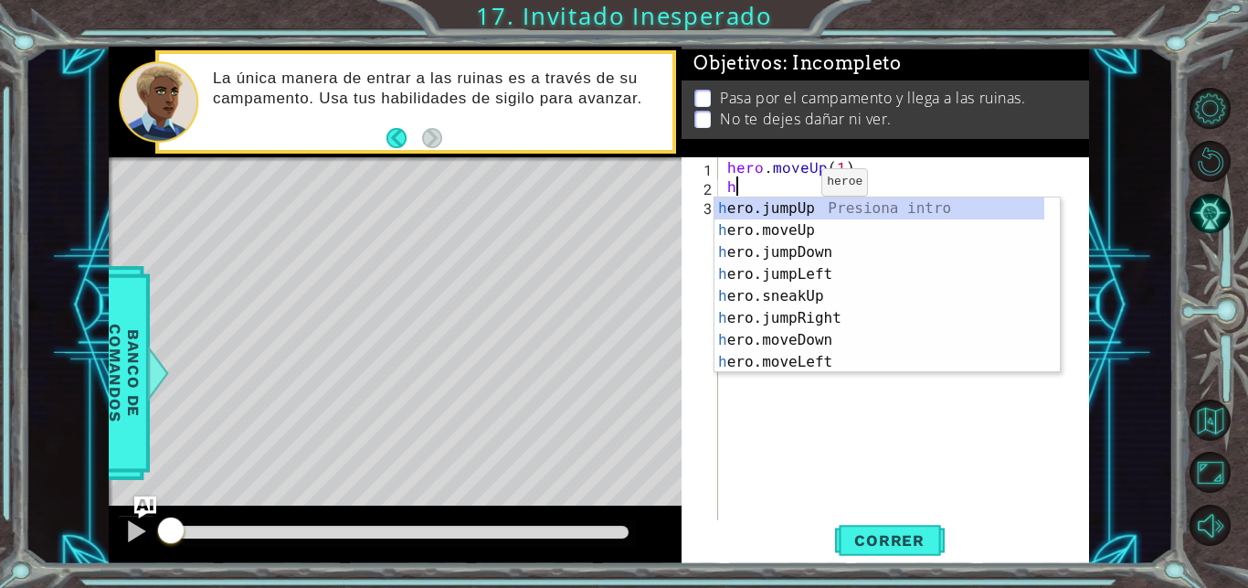
scroll to position [0, 0]
type textarea "hero"
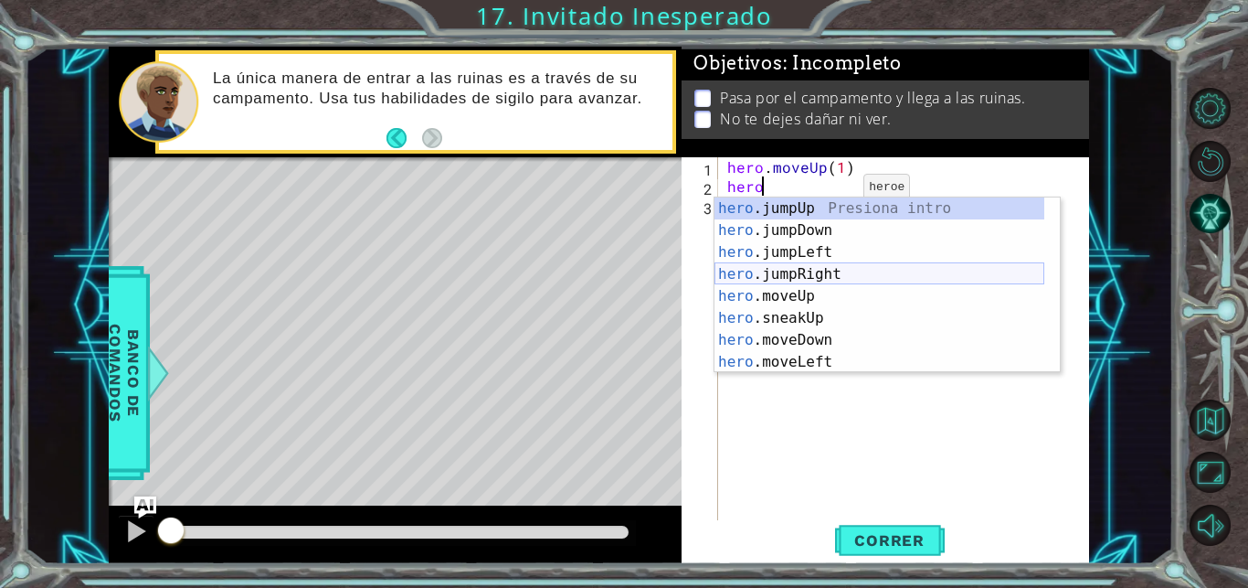
click at [837, 274] on div "hero .jumpUp Presiona intro hero .jumpDown Presiona intro hero .jumpLeft Presio…" at bounding box center [880, 306] width 330 height 219
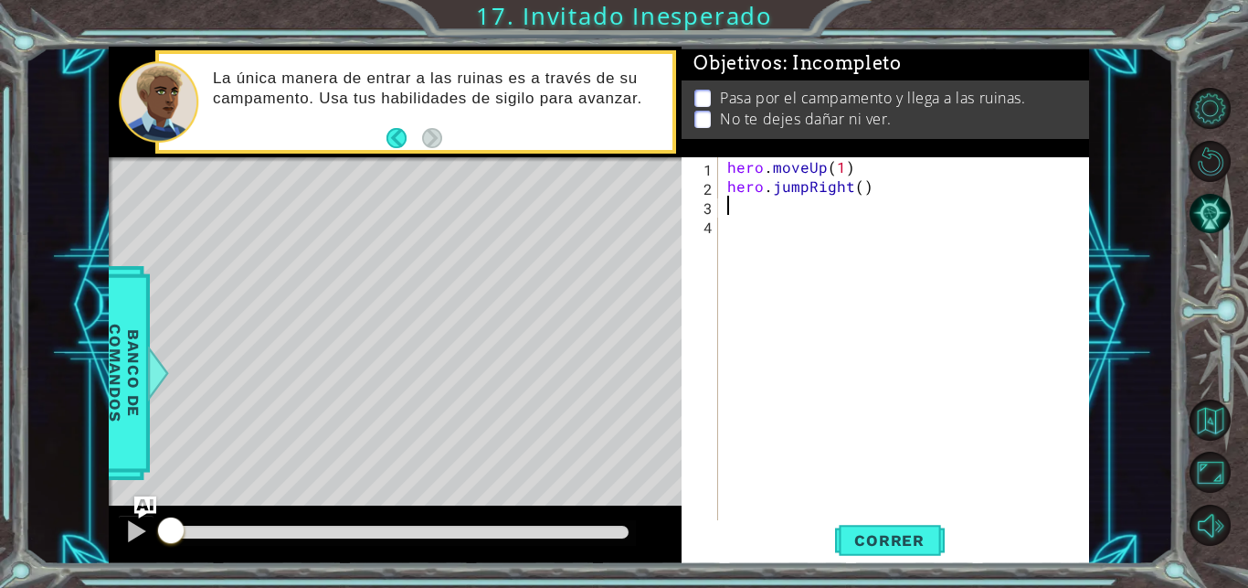
click at [759, 216] on div "hero . moveUp ( 1 ) hero . jumpRight ( )" at bounding box center [909, 358] width 370 height 403
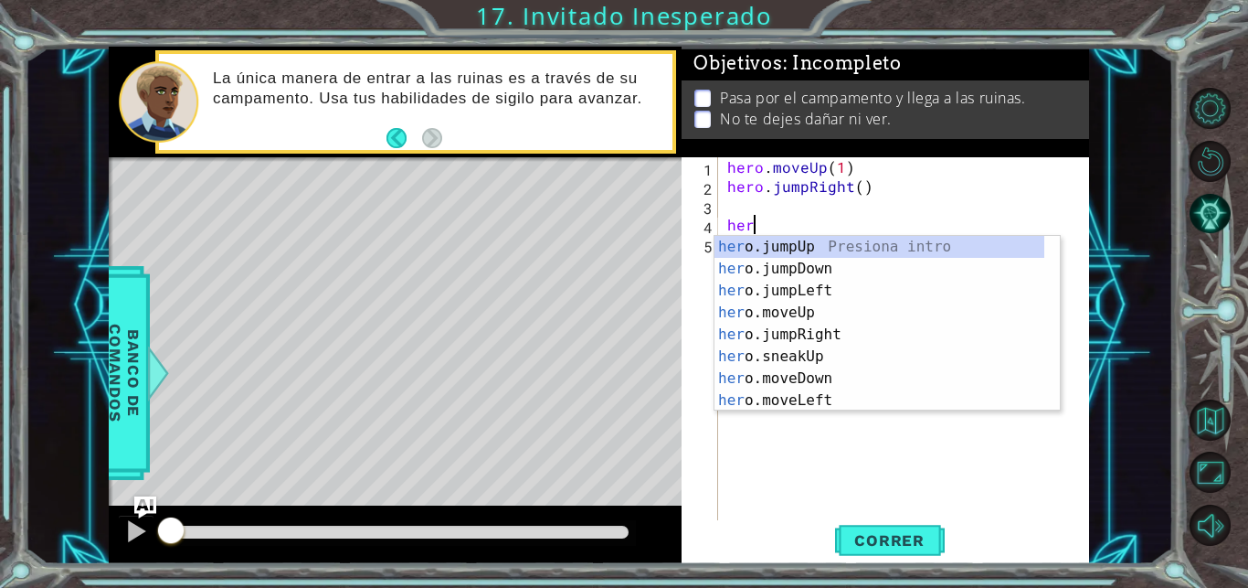
type textarea "hero"
click at [809, 273] on div "hero .jumpUp Presiona intro hero .jumpDown Presiona intro hero .jumpLeft Presio…" at bounding box center [880, 345] width 330 height 219
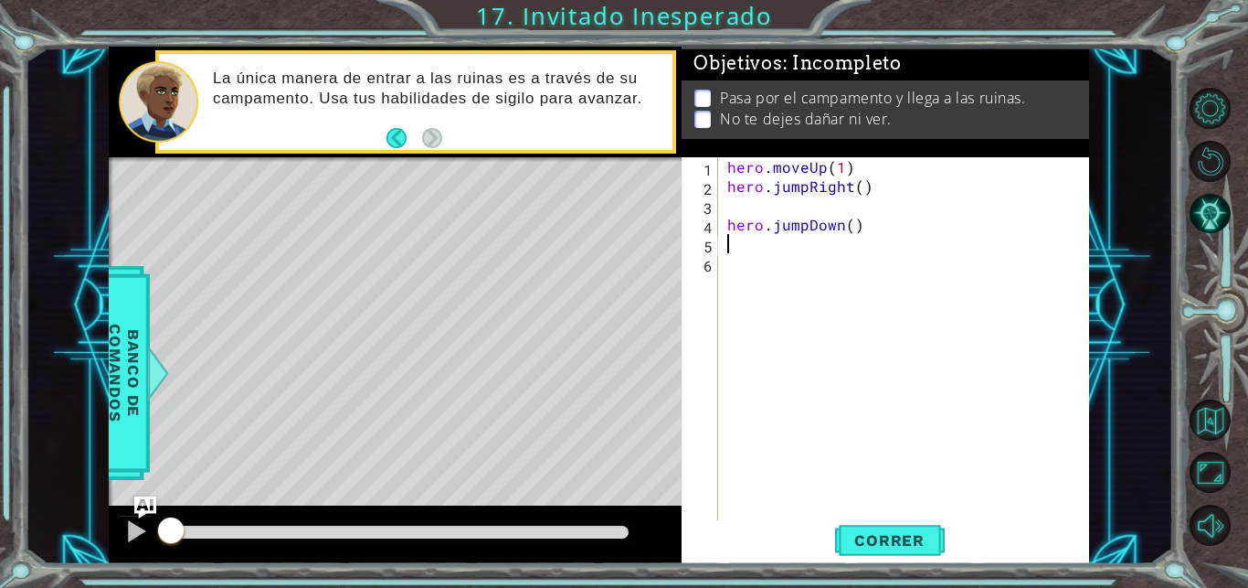
click at [739, 243] on div "hero . moveUp ( 1 ) hero . jumpRight ( ) hero . jumpDown ( )" at bounding box center [909, 358] width 370 height 403
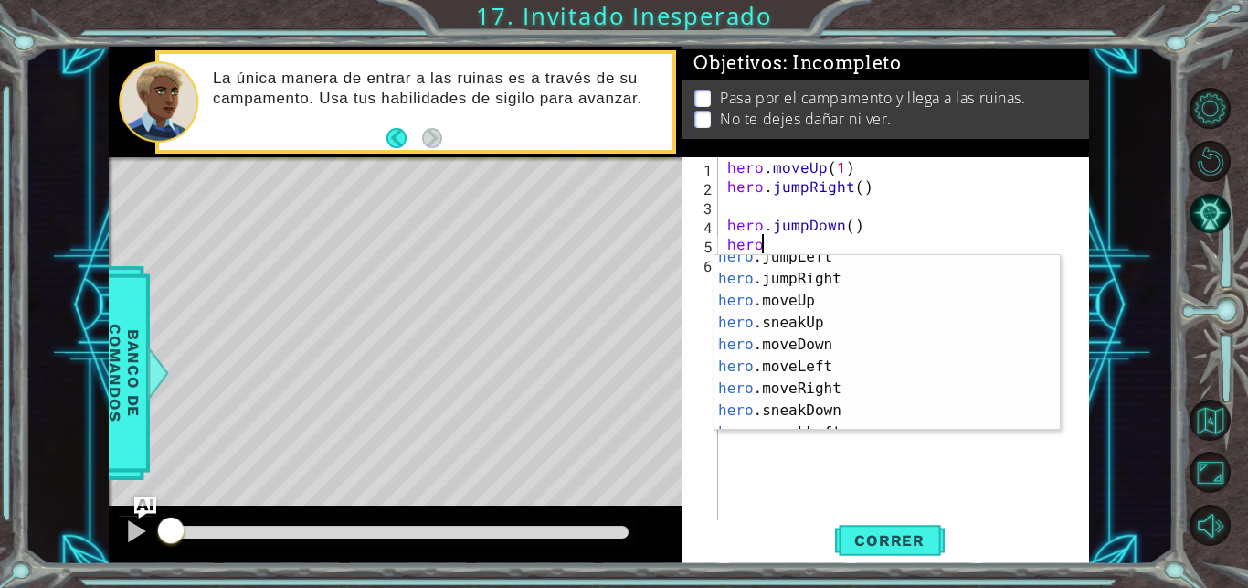
scroll to position [69, 0]
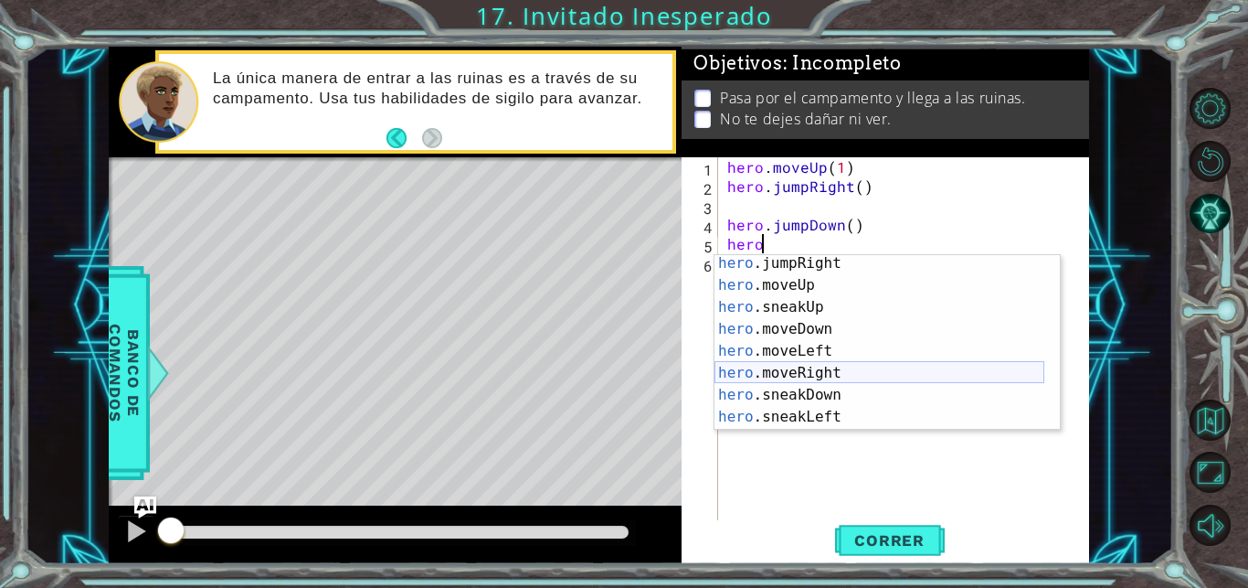
click at [797, 372] on div "hero .jumpRight Presiona intro hero .moveUp Presiona intro hero .sneakUp Presio…" at bounding box center [880, 361] width 330 height 219
type textarea "hero.moveRight(1)"
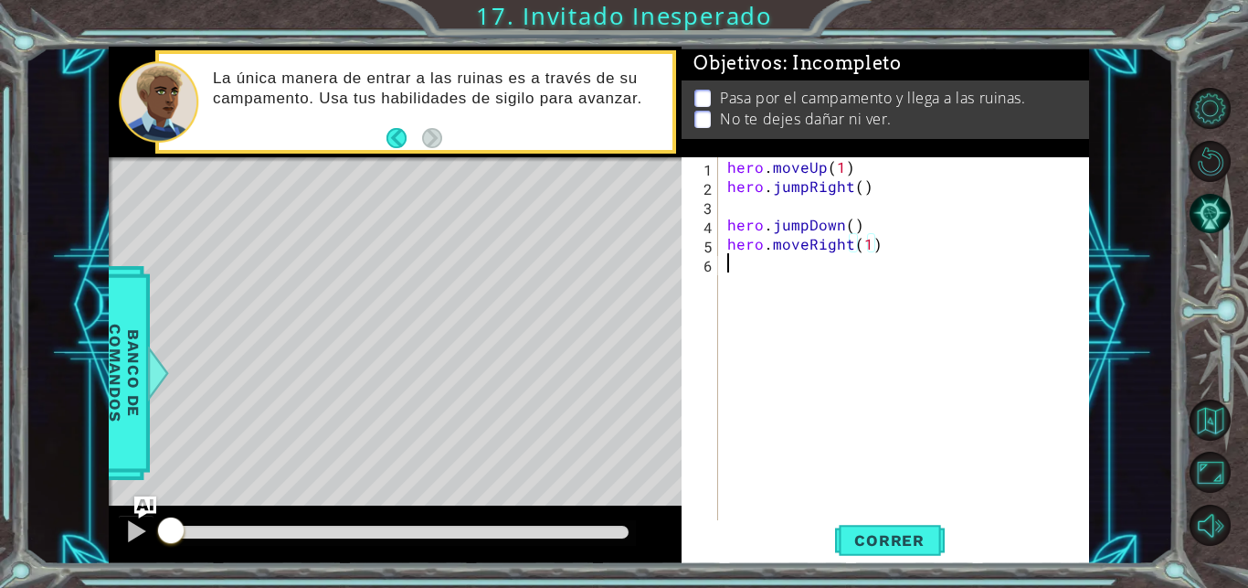
click at [746, 273] on div "hero . moveUp ( 1 ) hero . jumpRight ( ) hero . jumpDown ( ) hero . moveRight (…" at bounding box center [909, 358] width 370 height 403
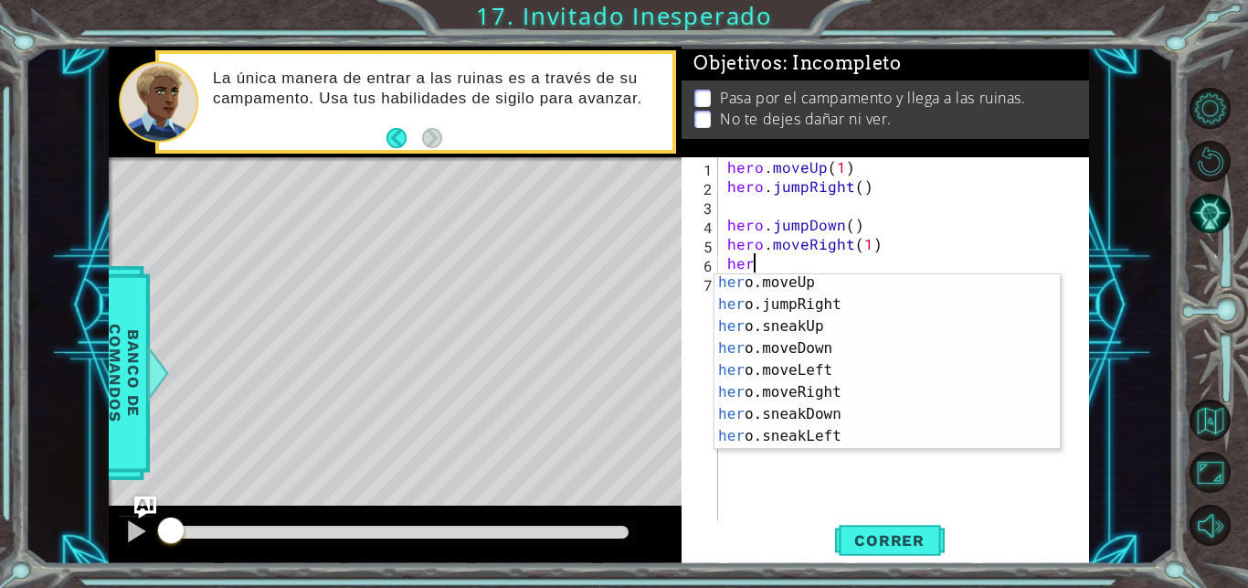
scroll to position [0, 2]
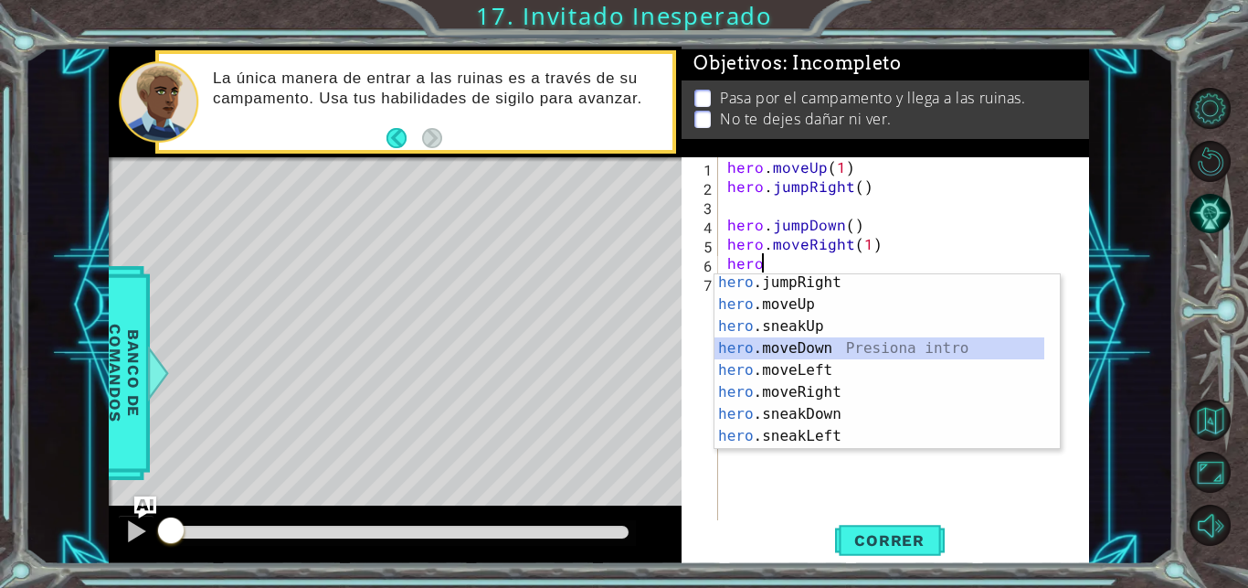
click at [800, 351] on div "hero .jumpRight Presiona intro hero .moveUp Presiona intro hero .sneakUp Presio…" at bounding box center [880, 380] width 330 height 219
type textarea "hero.moveDown(1)"
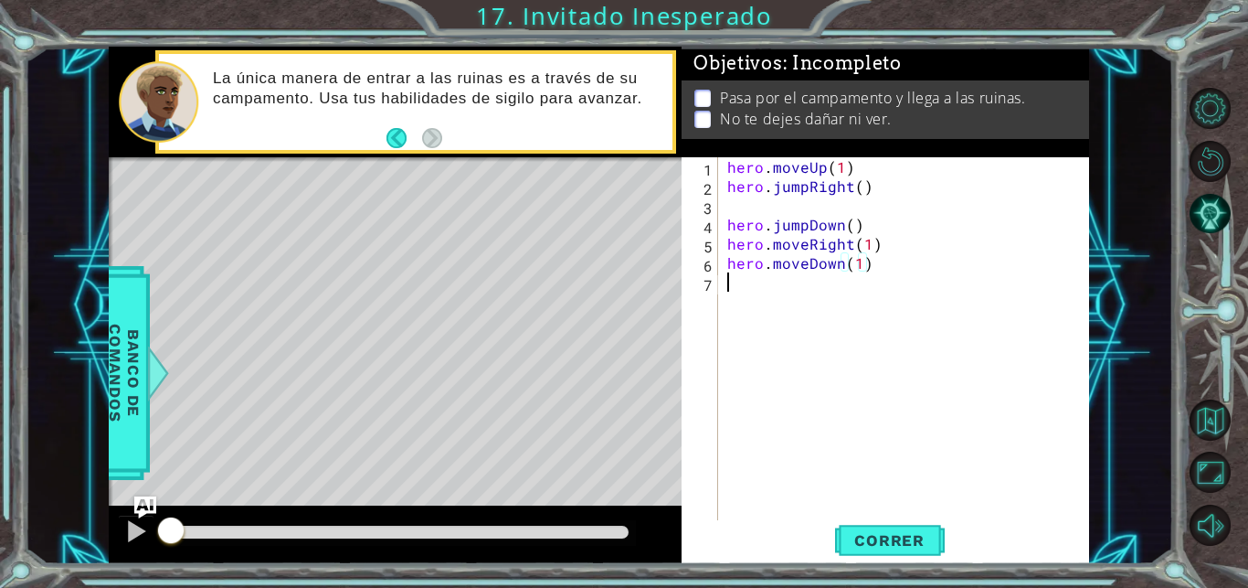
click at [748, 299] on div "hero . moveUp ( 1 ) hero . jumpRight ( ) hero . jumpDown ( ) hero . moveRight (…" at bounding box center [909, 358] width 370 height 403
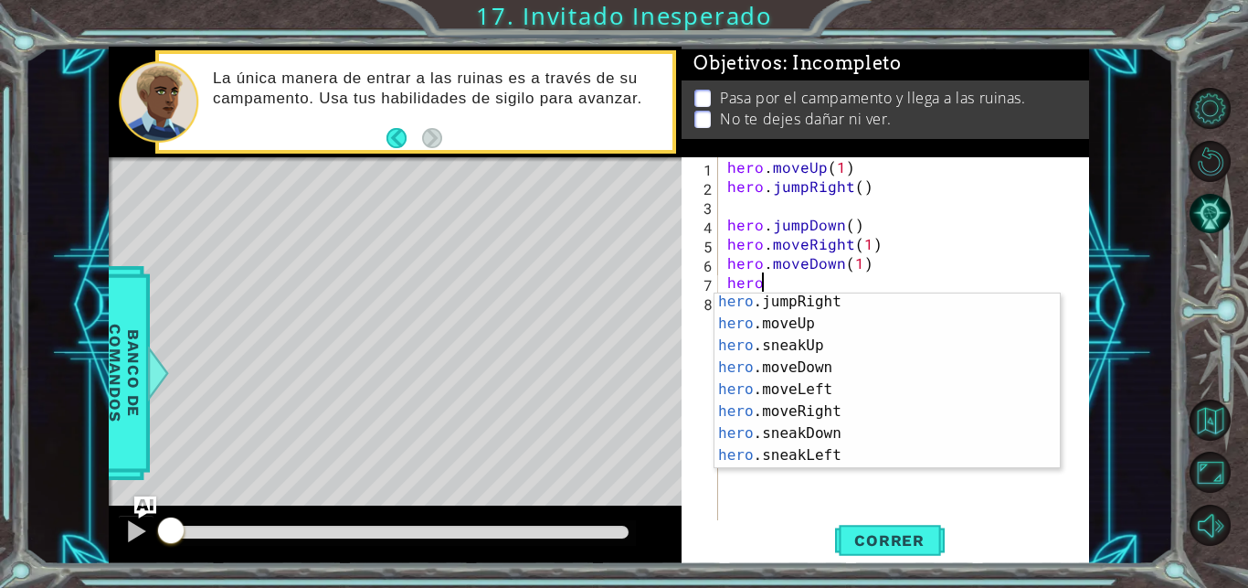
click at [1107, 213] on div "1 ההההההההההההההההההההההההההההההההההההההההההההההההההההההההההההההההההההההההההההה…" at bounding box center [599, 305] width 1149 height 517
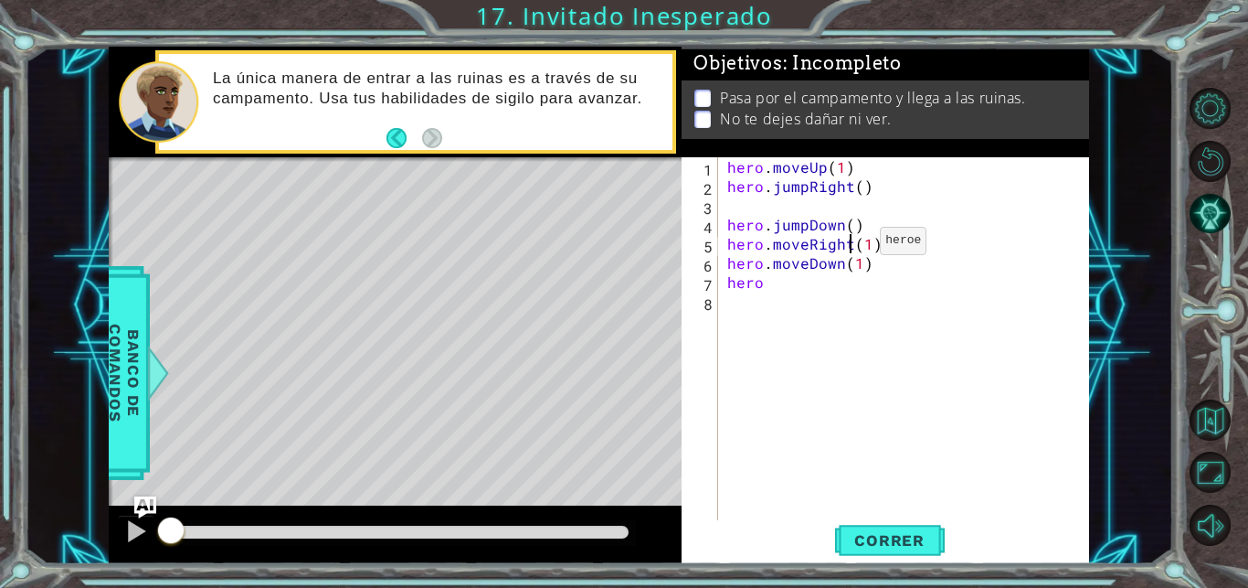
click at [849, 245] on div "hero . moveUp ( 1 ) hero . jumpRight ( ) hero . jumpDown ( ) hero . moveRight (…" at bounding box center [909, 358] width 370 height 403
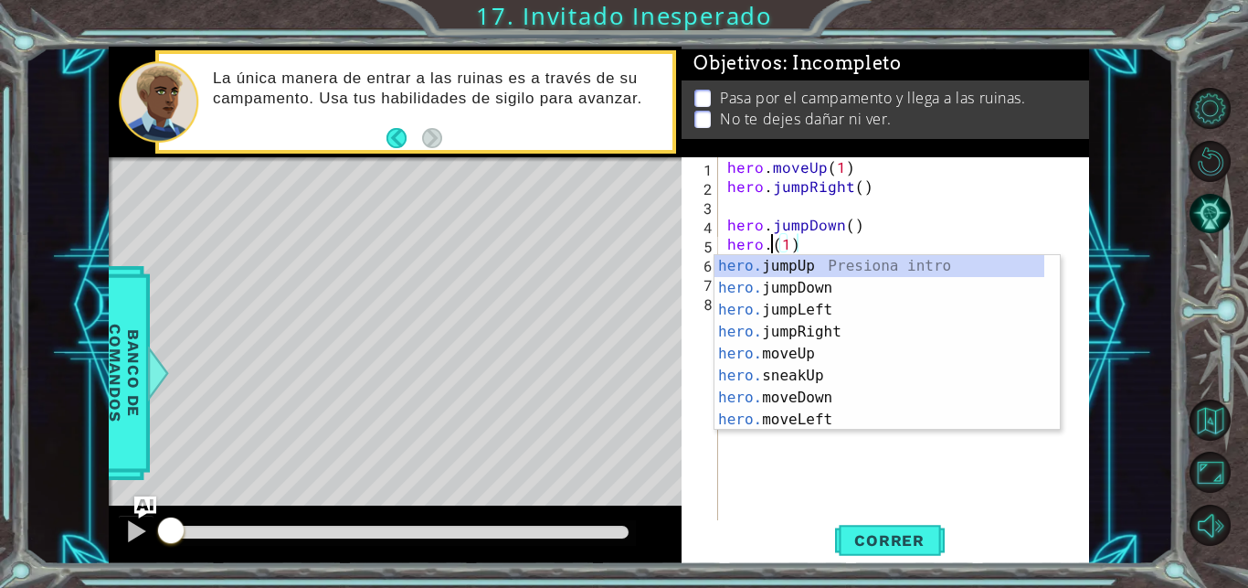
scroll to position [0, 0]
click at [815, 247] on div "hero . moveUp ( 1 ) hero . jumpRight ( ) hero . jumpDown ( ) hero . ( 1 ) hero …" at bounding box center [909, 358] width 370 height 403
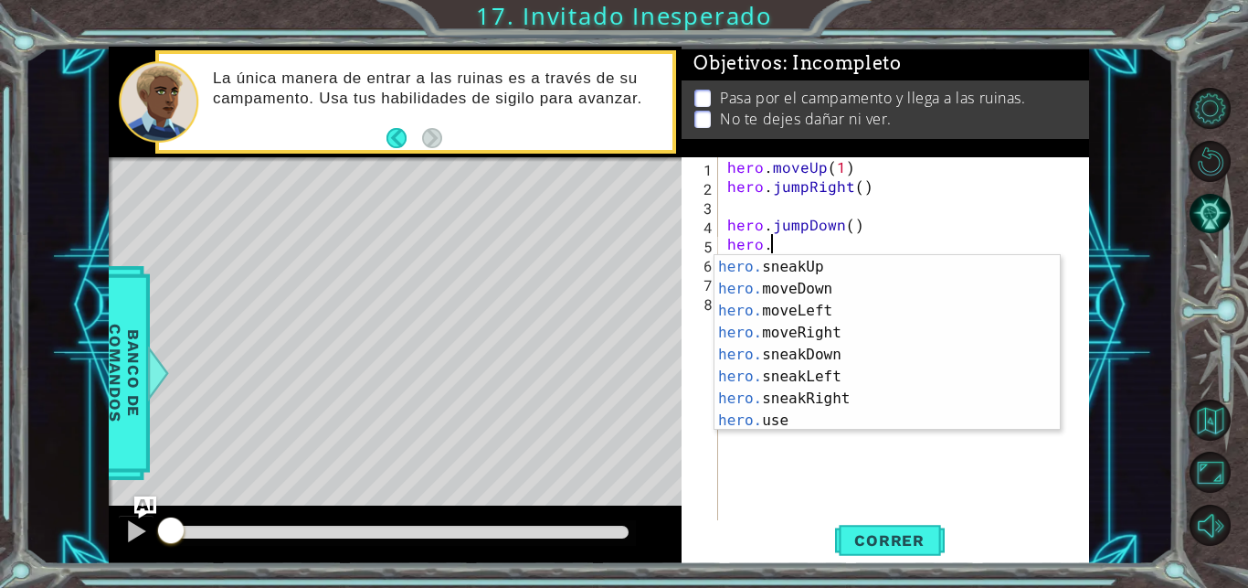
scroll to position [128, 0]
click at [849, 375] on div "hero. sneakUp Presiona intro hero. moveDown Presiona intro hero. moveLeft Presi…" at bounding box center [880, 346] width 330 height 219
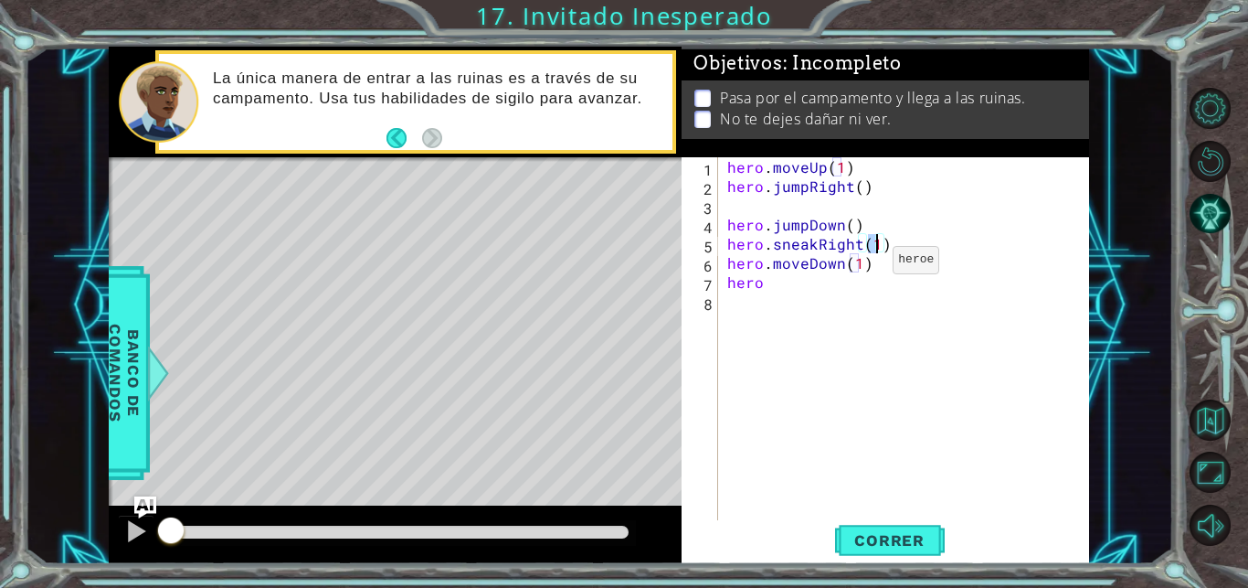
click at [862, 264] on div "hero . moveUp ( 1 ) hero . jumpRight ( ) hero . jumpDown ( ) hero . sneakRight …" at bounding box center [909, 358] width 370 height 403
click at [868, 265] on div "hero . moveUp ( 1 ) hero . jumpRight ( ) hero . jumpDown ( ) hero . sneakRight …" at bounding box center [909, 358] width 370 height 403
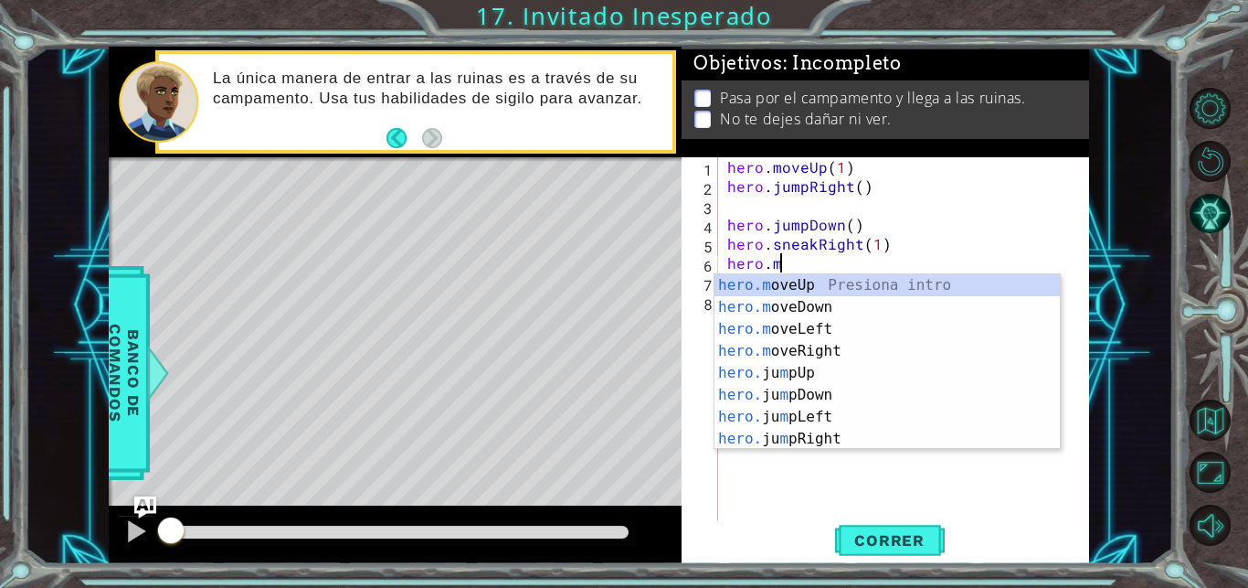
scroll to position [0, 0]
click at [1041, 312] on div at bounding box center [1050, 427] width 20 height 307
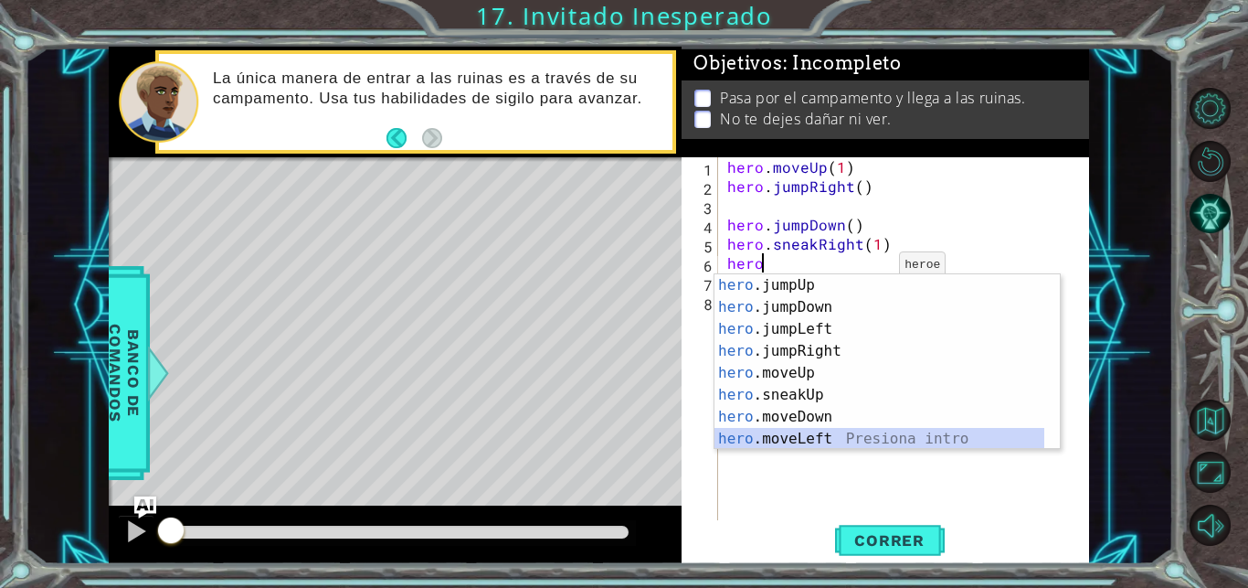
drag, startPoint x: 1041, startPoint y: 312, endPoint x: 1050, endPoint y: 342, distance: 30.6
click at [1050, 342] on div at bounding box center [1050, 361] width 20 height 174
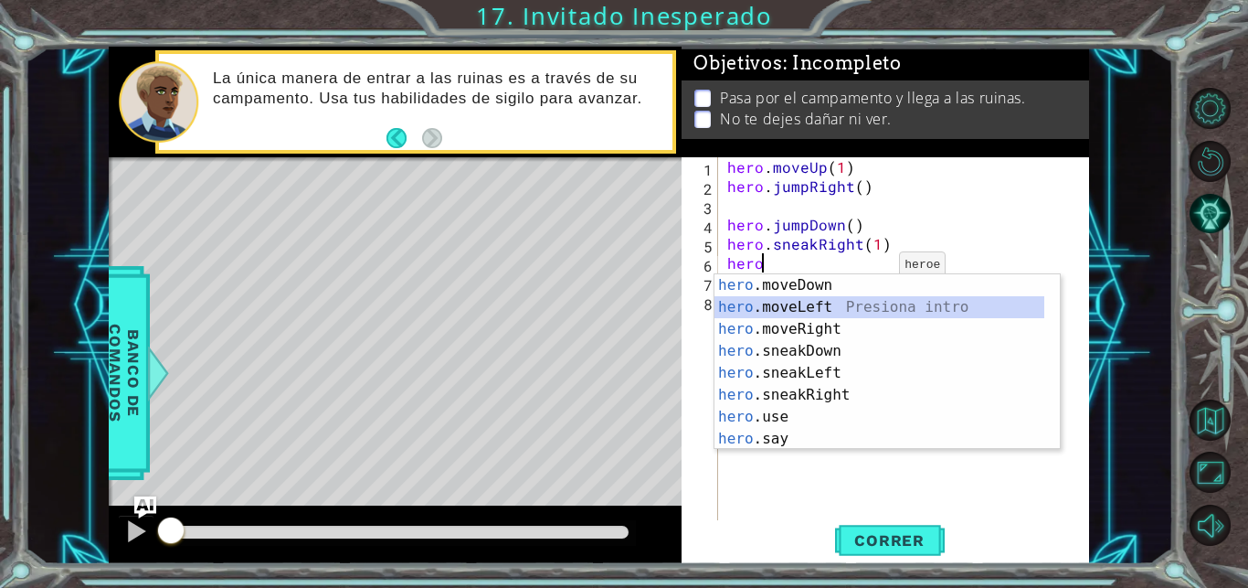
scroll to position [133, 0]
click at [843, 346] on div "hero .moveDown Presiona intro hero .moveLeft Presiona intro hero .moveRight Pre…" at bounding box center [880, 383] width 330 height 219
type textarea "hero.sneakDown(1)"
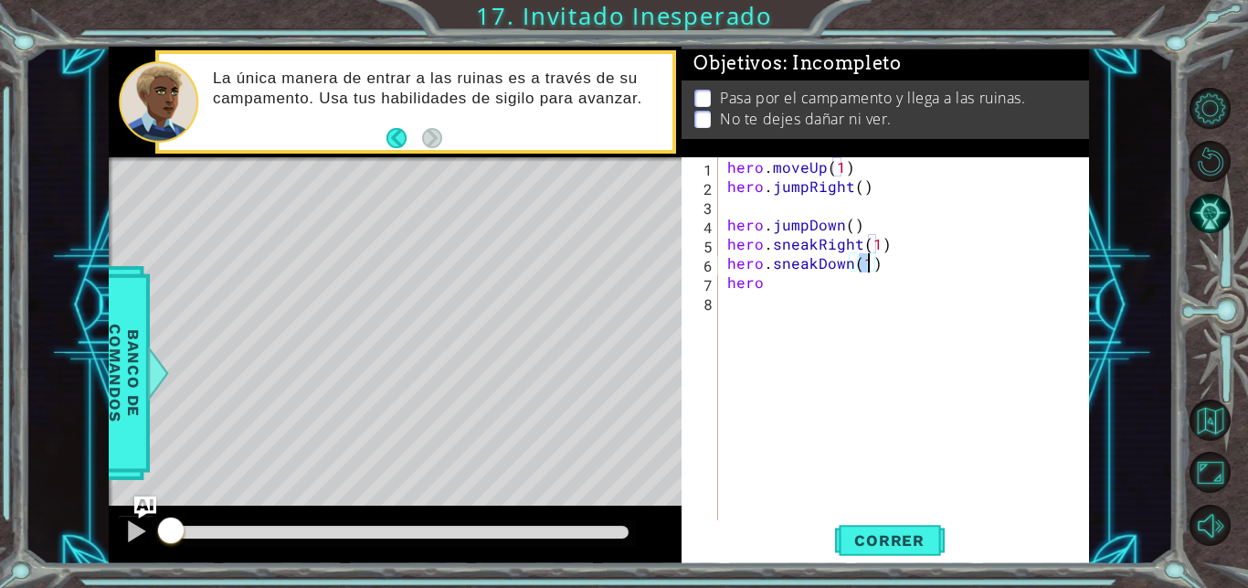
click at [807, 298] on div "hero . moveUp ( 1 ) hero . jumpRight ( ) hero . jumpDown ( ) hero . sneakRight …" at bounding box center [909, 358] width 370 height 403
click at [798, 284] on div "hero . moveUp ( 1 ) hero . jumpRight ( ) hero . jumpDown ( ) hero . sneakRight …" at bounding box center [909, 358] width 370 height 403
click at [798, 284] on div "hero . moveUp ( 1 ) hero . jumpRight ( ) hero . jumpDown ( ) hero . sneakRight …" at bounding box center [904, 339] width 361 height 365
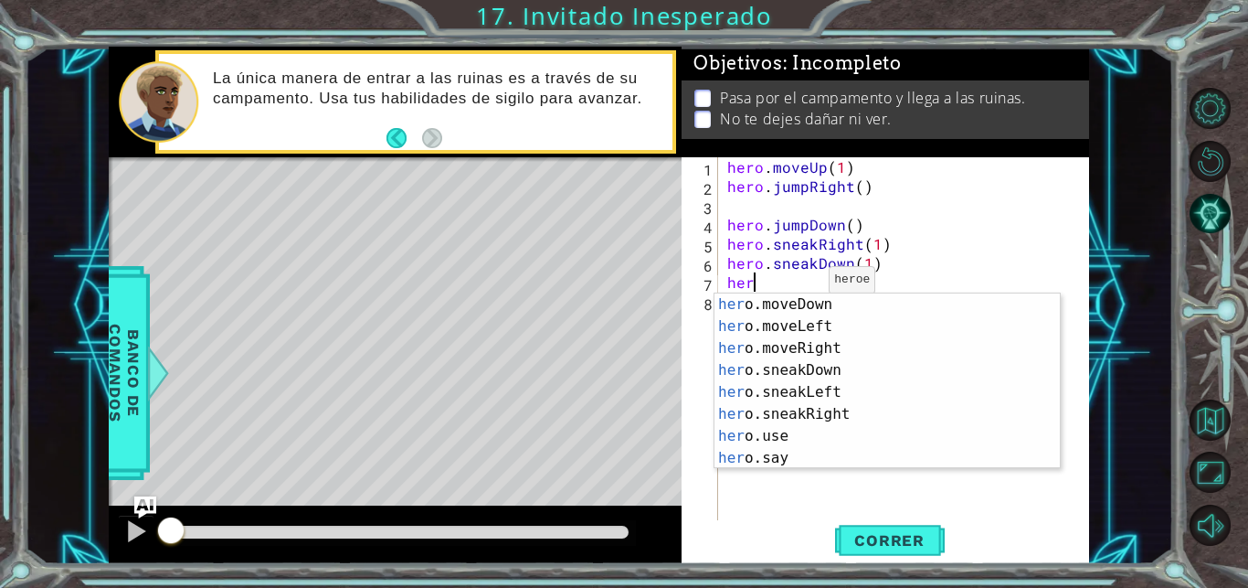
type textarea "hero"
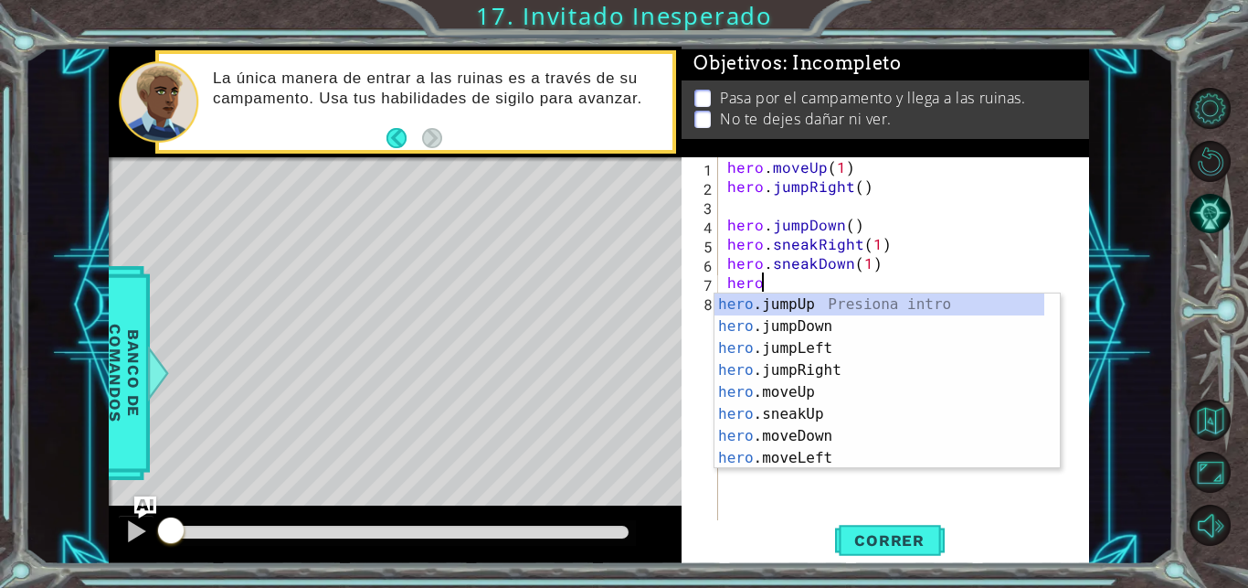
scroll to position [0, 0]
click at [829, 365] on div "hero .jumpUp Presiona intro hero .jumpDown Presiona intro hero .jumpLeft Presio…" at bounding box center [880, 402] width 330 height 219
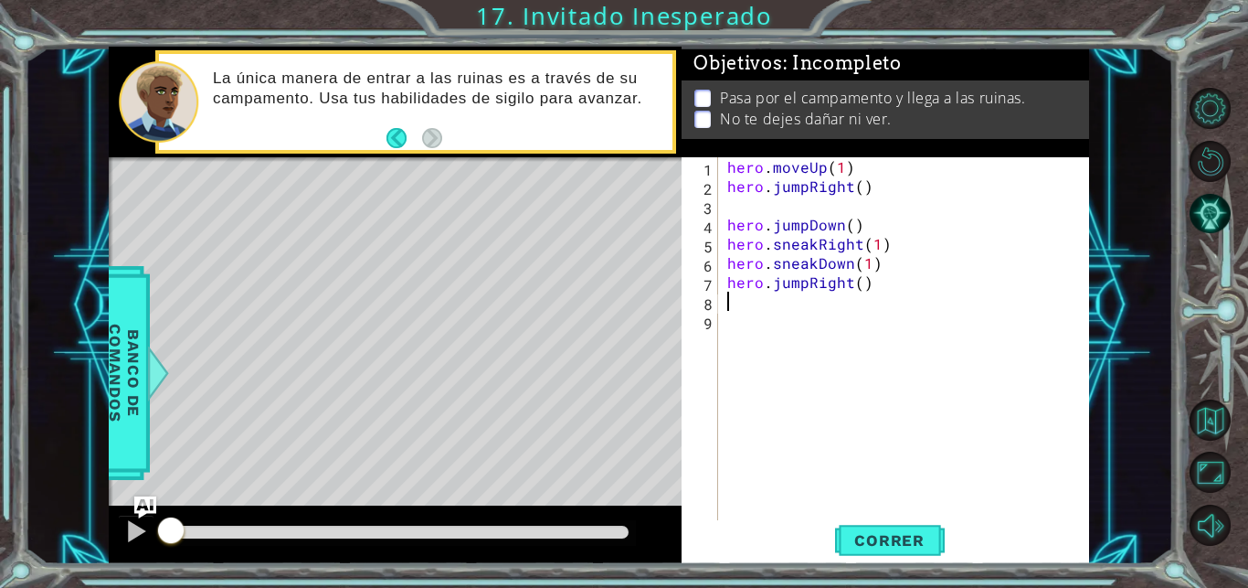
click at [759, 301] on div "hero . moveUp ( 1 ) hero . jumpRight ( ) hero . jumpDown ( ) hero . sneakRight …" at bounding box center [909, 358] width 370 height 403
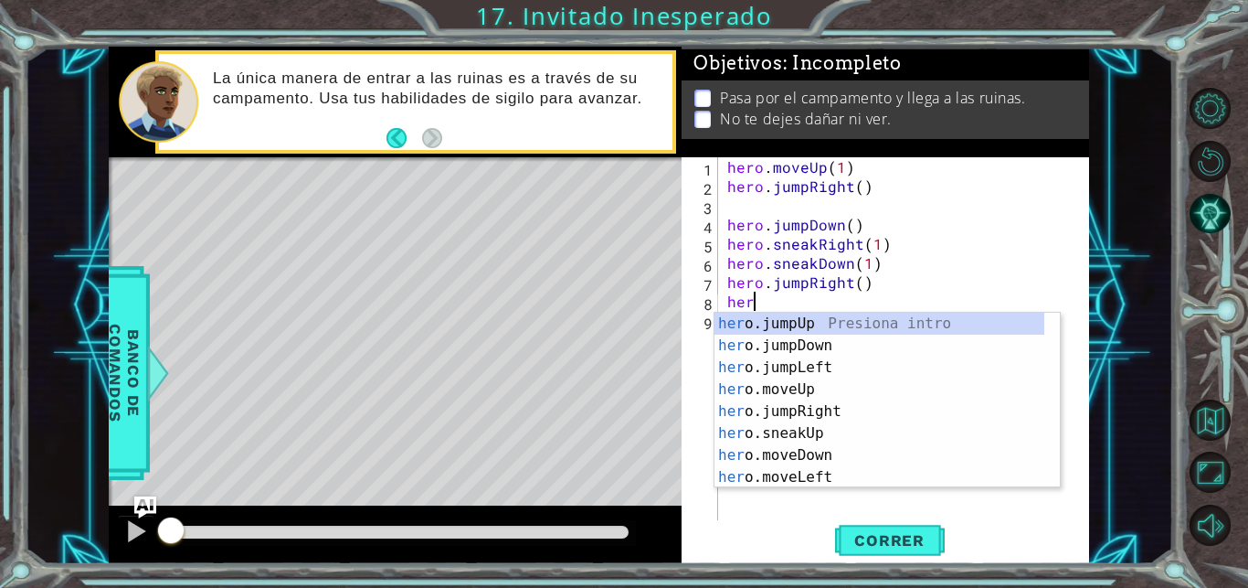
scroll to position [0, 2]
click at [819, 429] on div "hero .jumpUp Presiona intro hero .jumpDown Presiona intro hero .jumpLeft Presio…" at bounding box center [880, 421] width 330 height 219
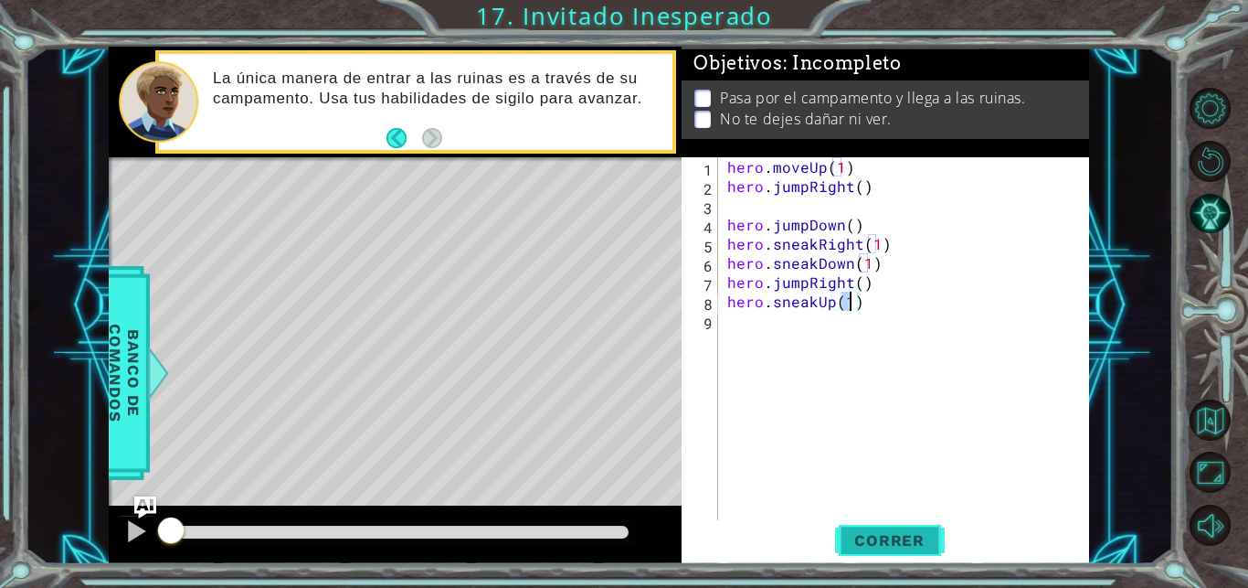
click at [894, 539] on span "Correr" at bounding box center [889, 540] width 107 height 18
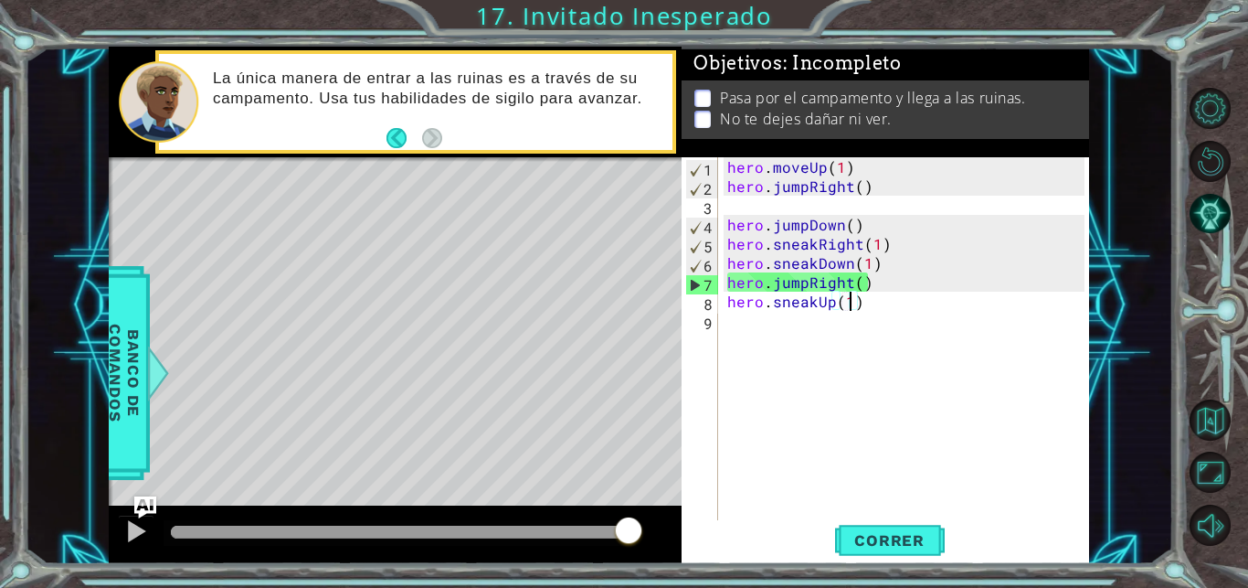
click at [873, 281] on div "hero . moveUp ( 1 ) hero . jumpRight ( ) hero . jumpDown ( ) hero . sneakRight …" at bounding box center [909, 358] width 370 height 403
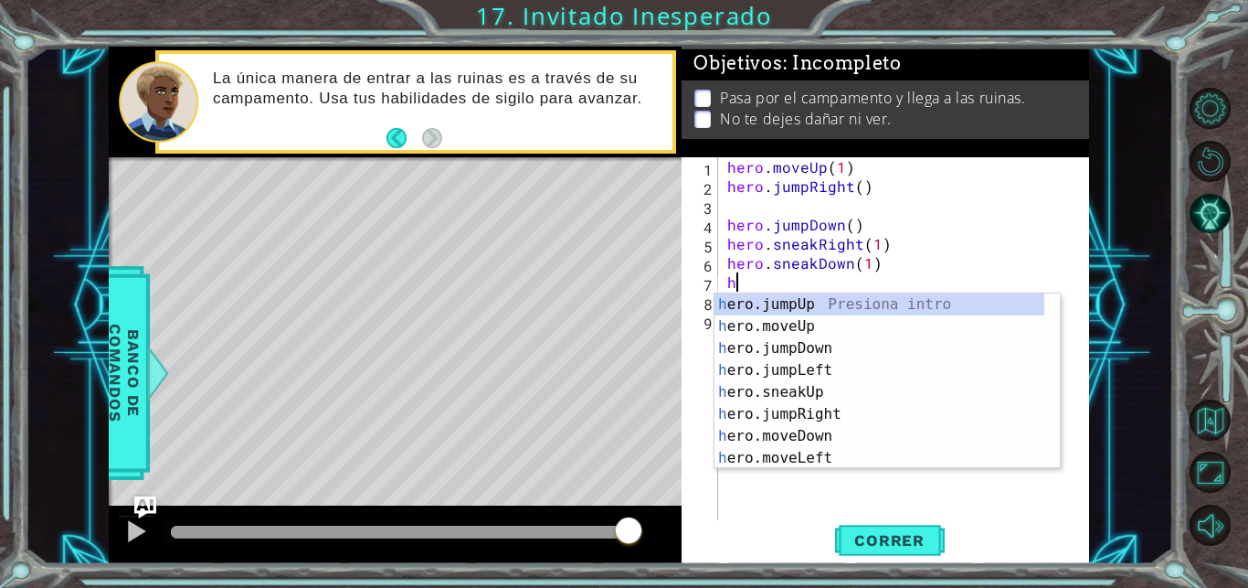
type textarea "h"
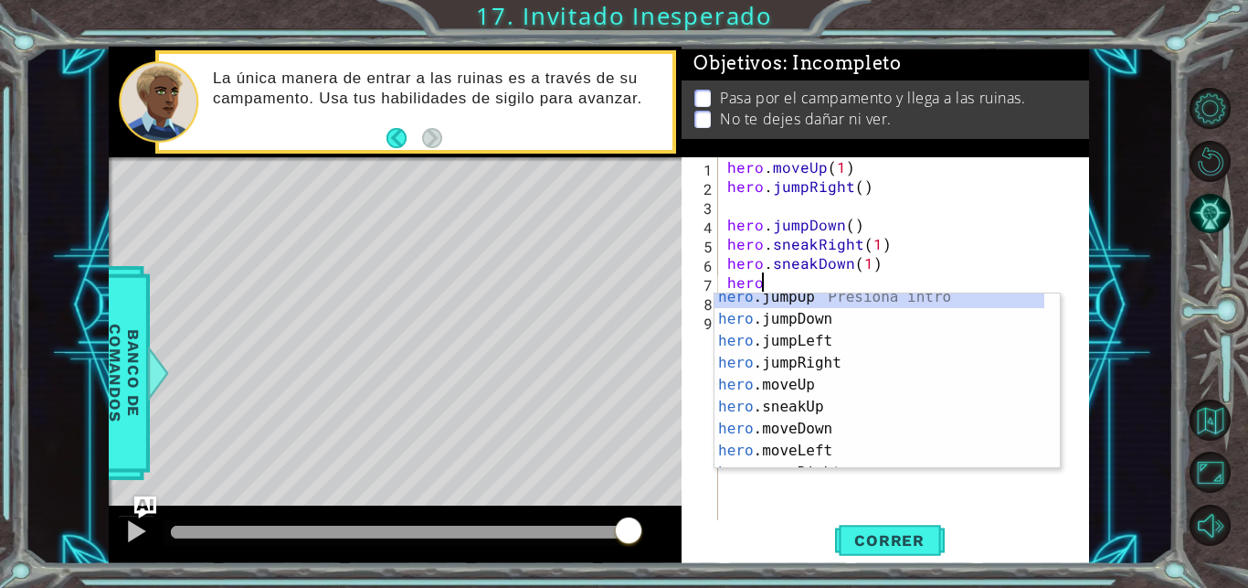
scroll to position [133, 0]
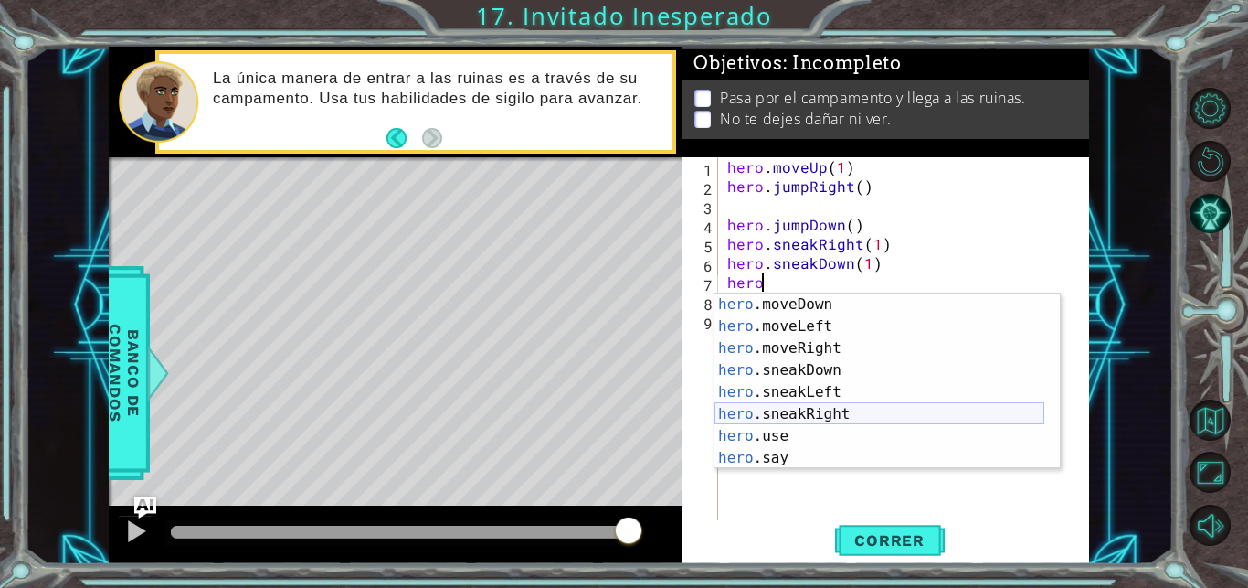
click at [867, 408] on div "hero .moveDown Presiona intro hero .moveLeft Presiona intro hero .moveRight Pre…" at bounding box center [880, 402] width 330 height 219
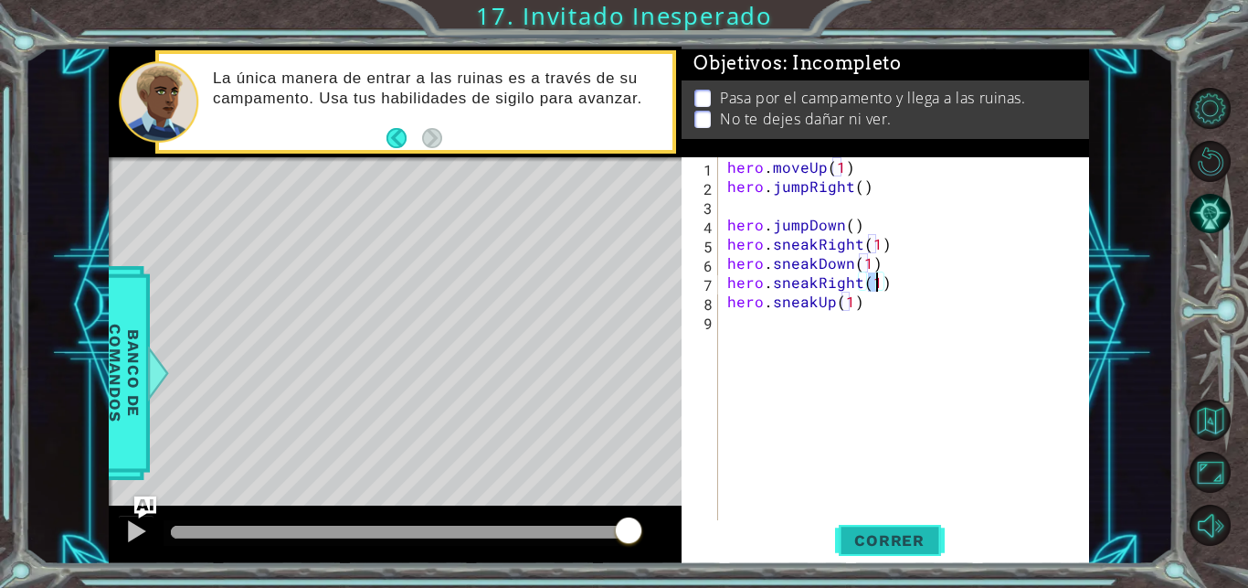
click at [904, 544] on span "Correr" at bounding box center [889, 540] width 107 height 18
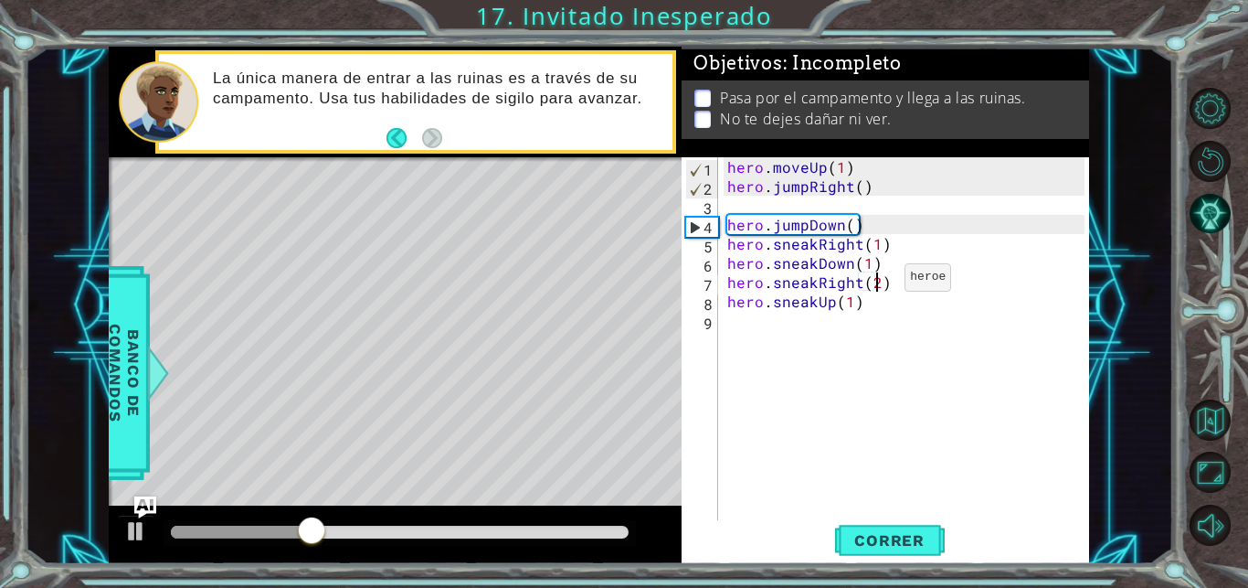
scroll to position [0, 9]
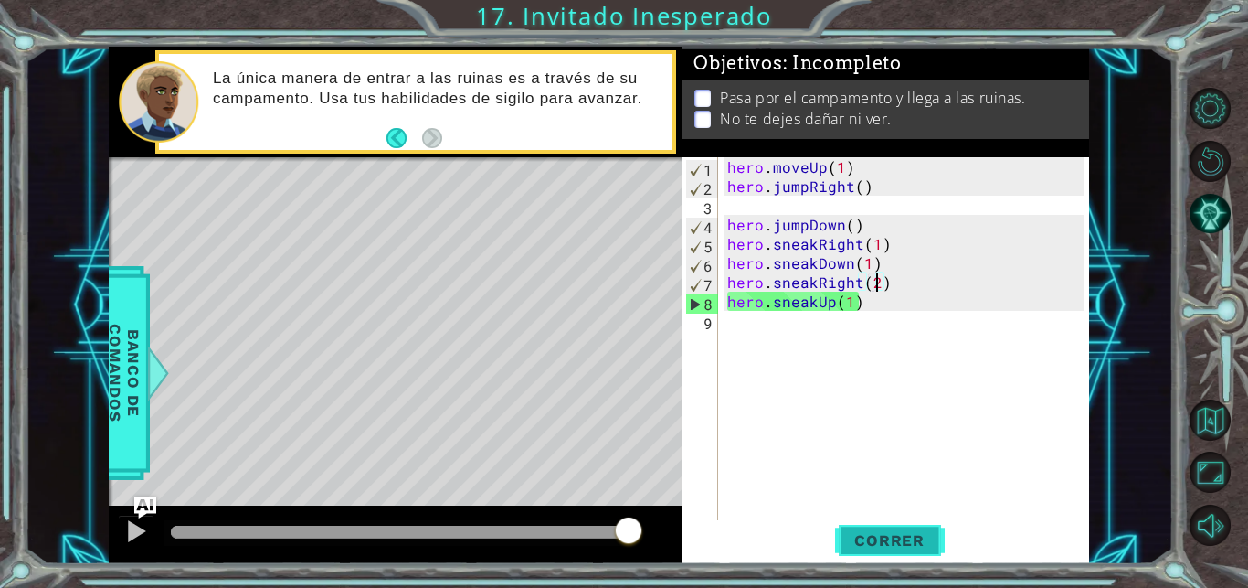
type textarea "hero.sneakRight(2)"
click at [910, 537] on span "Correr" at bounding box center [889, 540] width 107 height 18
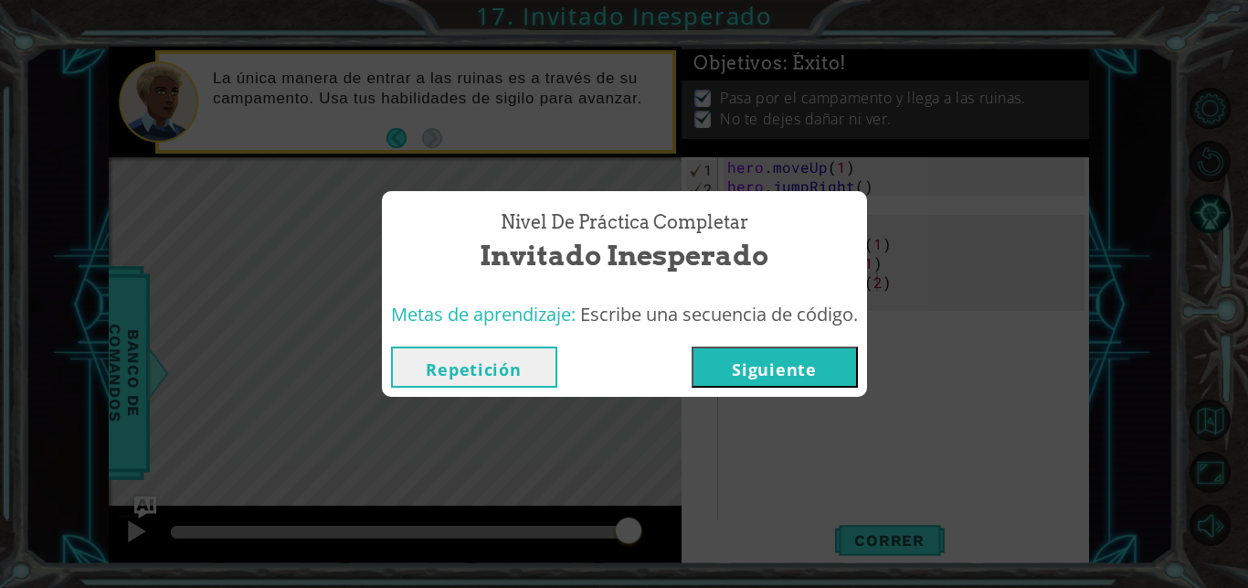
click at [791, 384] on button "Siguiente" at bounding box center [775, 366] width 166 height 41
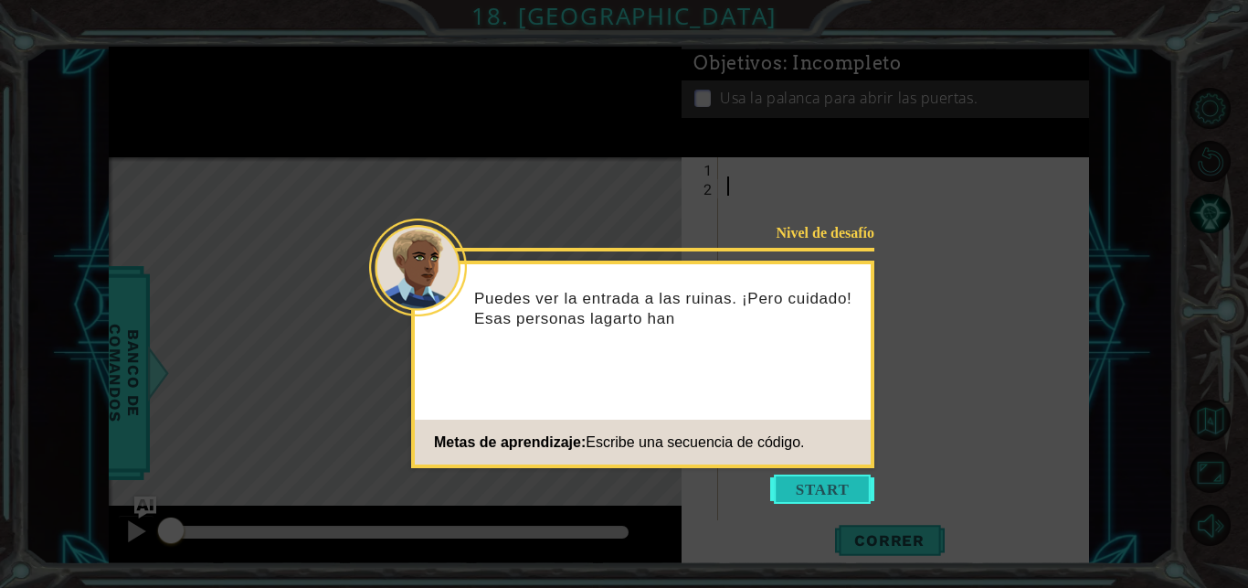
click at [840, 481] on button "Start" at bounding box center [822, 488] width 104 height 29
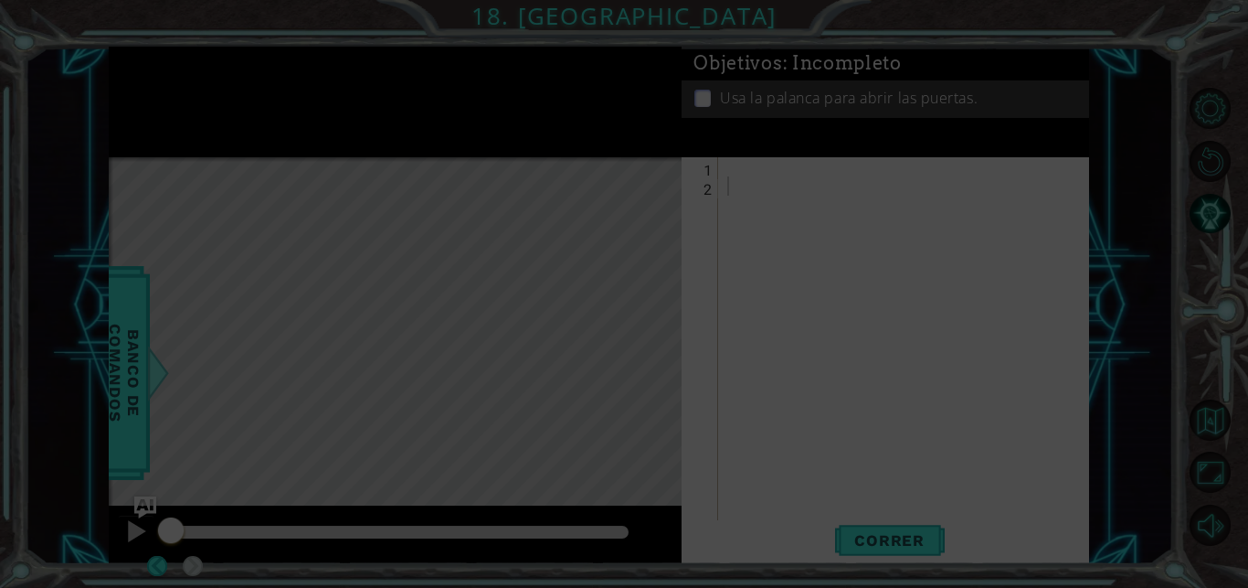
click at [840, 481] on div at bounding box center [909, 358] width 370 height 403
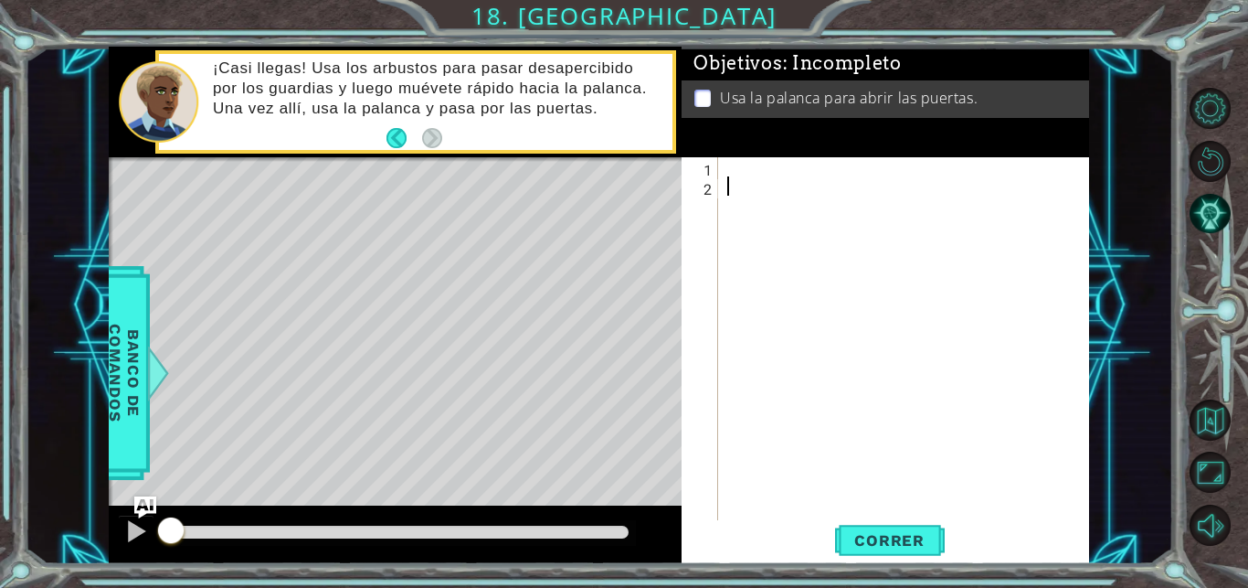
click at [751, 179] on div at bounding box center [909, 358] width 370 height 403
click at [745, 170] on div at bounding box center [909, 358] width 370 height 403
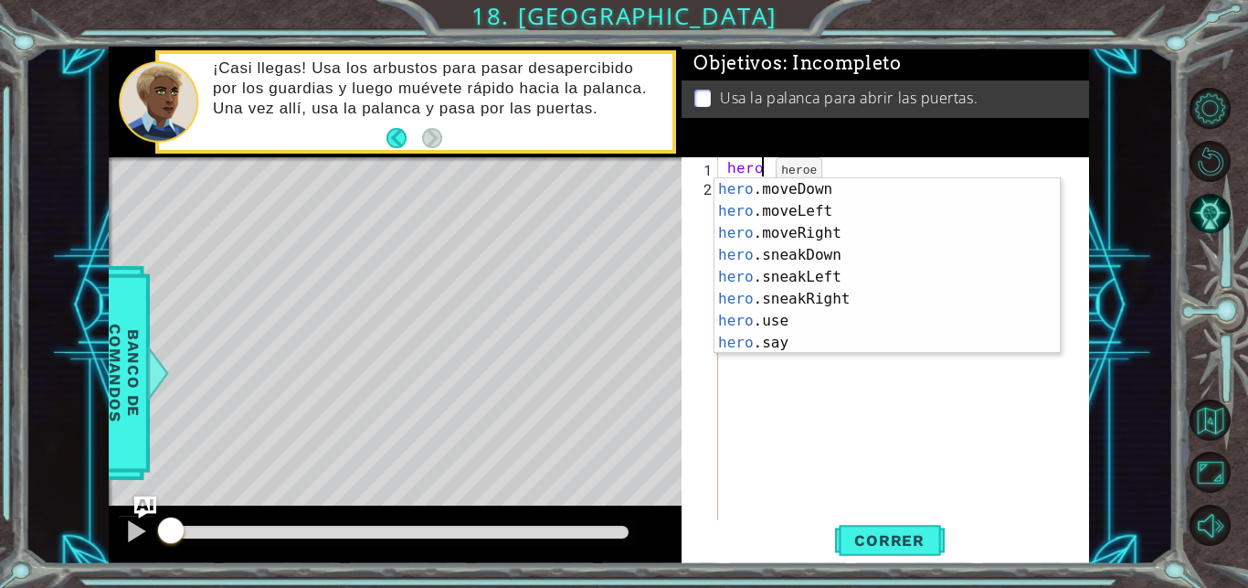
scroll to position [133, 0]
click at [818, 298] on div "hero .moveDown Presiona intro hero .moveLeft Presiona intro hero .moveRight Pre…" at bounding box center [880, 287] width 330 height 219
type textarea "hero.sneakRight(1)"
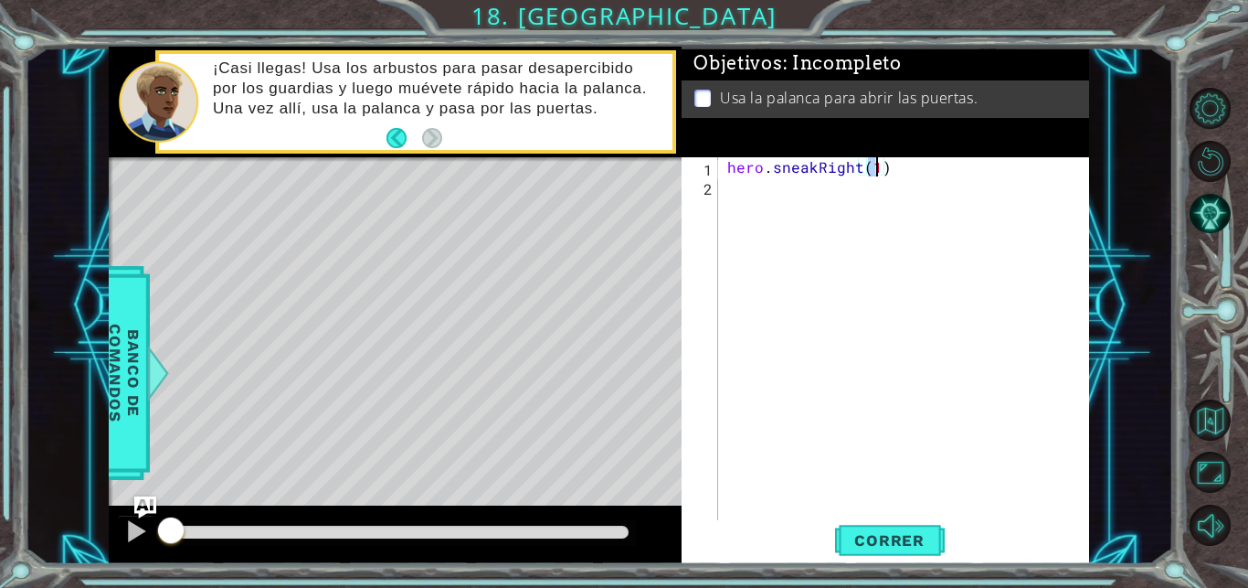
click at [776, 194] on div "hero . sneakRight ( 1 )" at bounding box center [909, 358] width 370 height 403
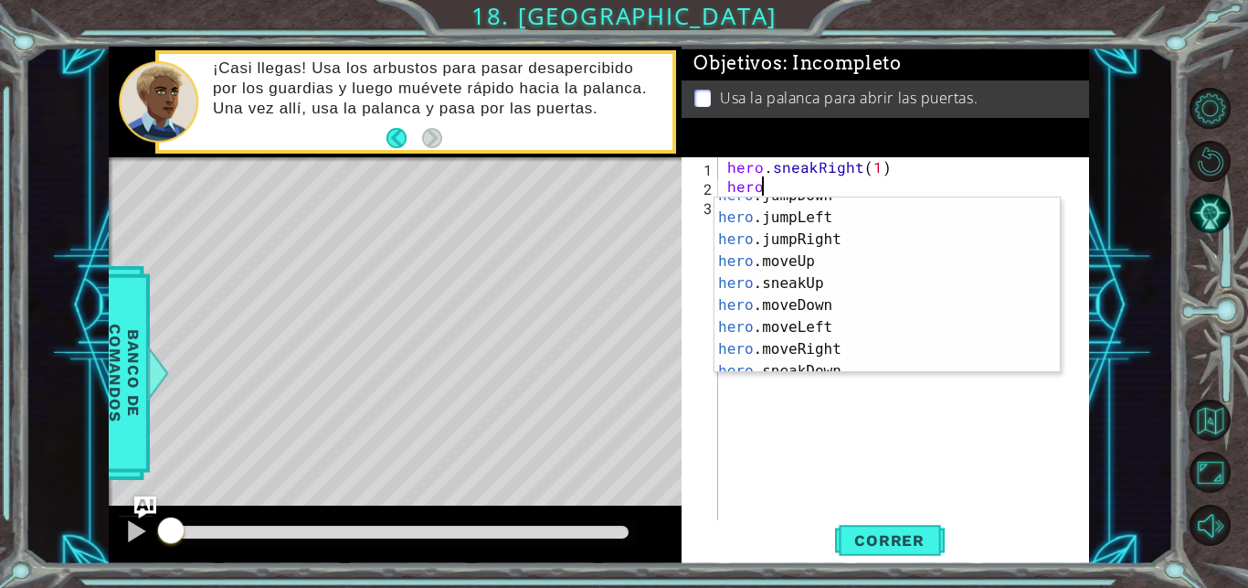
scroll to position [21, 0]
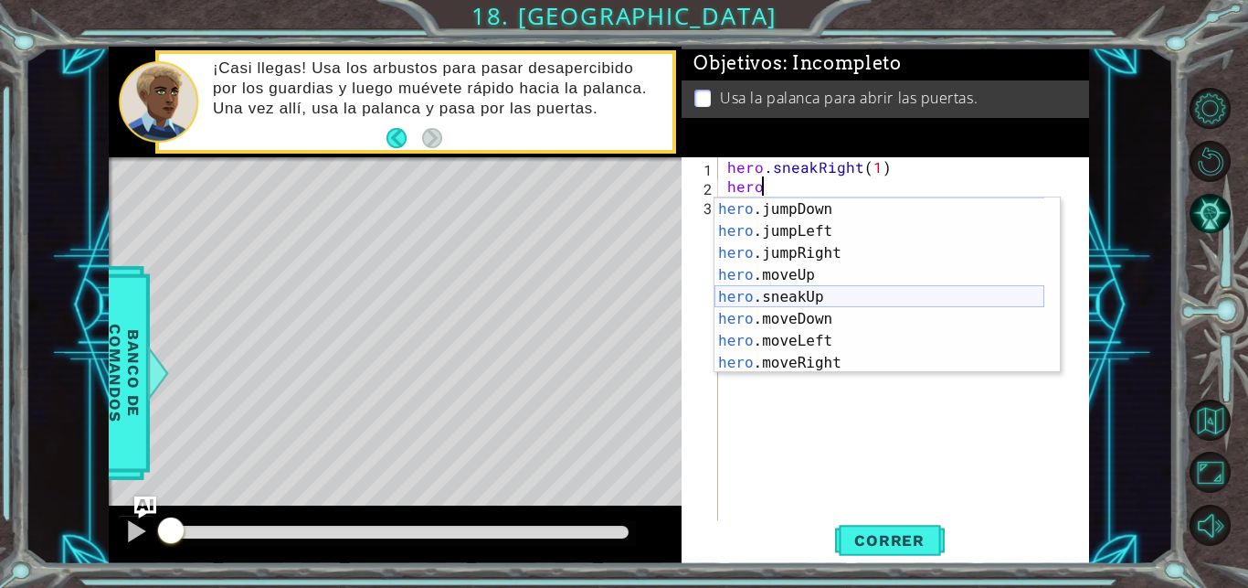
click at [816, 294] on div "hero .jumpUp Presiona intro hero .jumpDown Presiona intro hero .jumpLeft Presio…" at bounding box center [880, 285] width 330 height 219
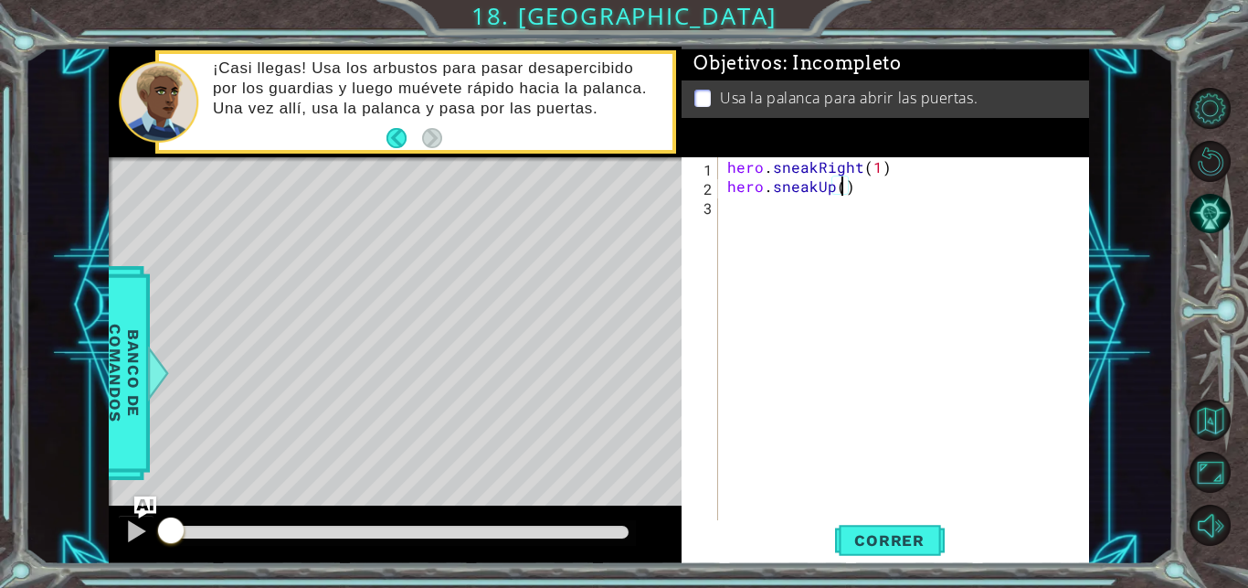
type textarea "hero.sneakUp(2)"
click at [740, 208] on div "hero . sneakRight ( 1 ) hero . sneakUp ( 2 )" at bounding box center [909, 358] width 370 height 403
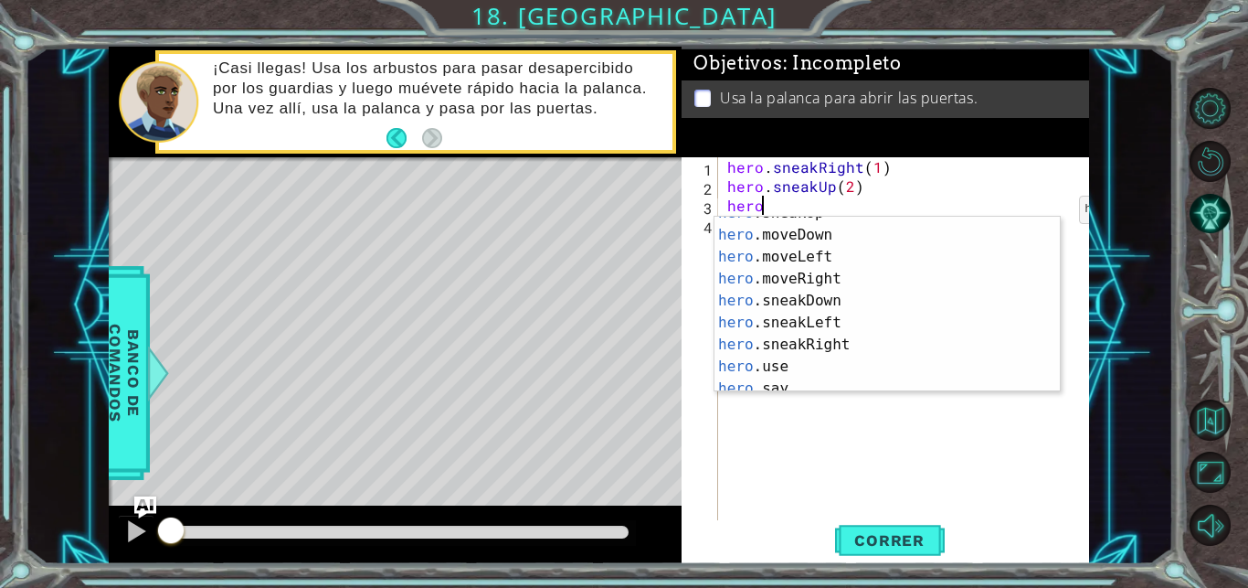
scroll to position [126, 0]
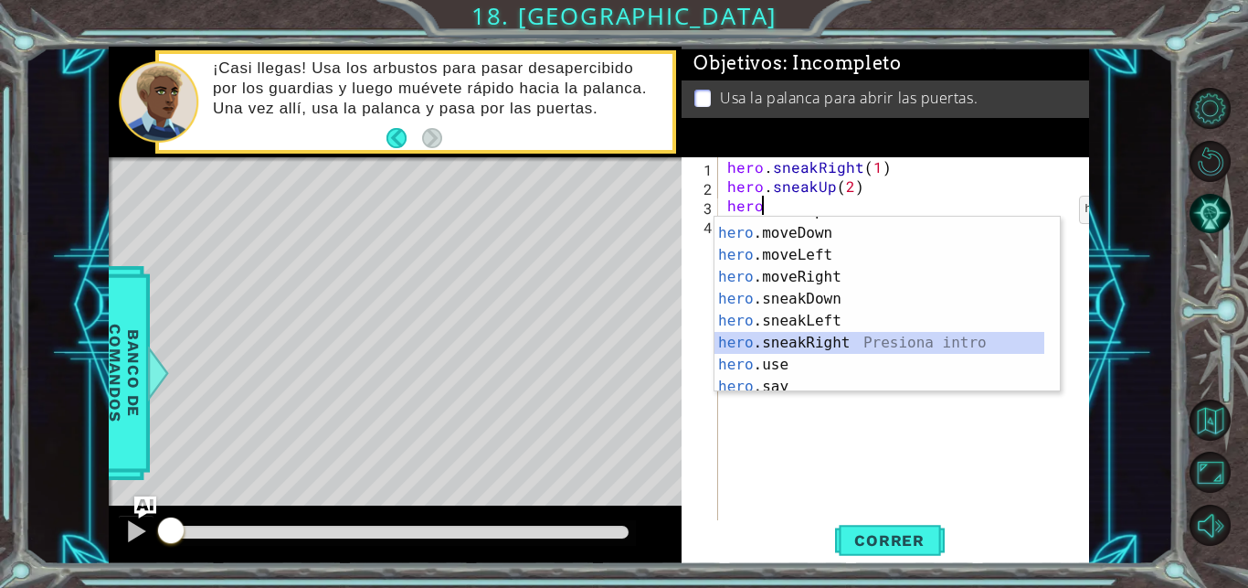
click at [838, 336] on div "hero .sneakUp Presiona intro hero .moveDown Presiona intro hero .moveLeft Presi…" at bounding box center [880, 309] width 330 height 219
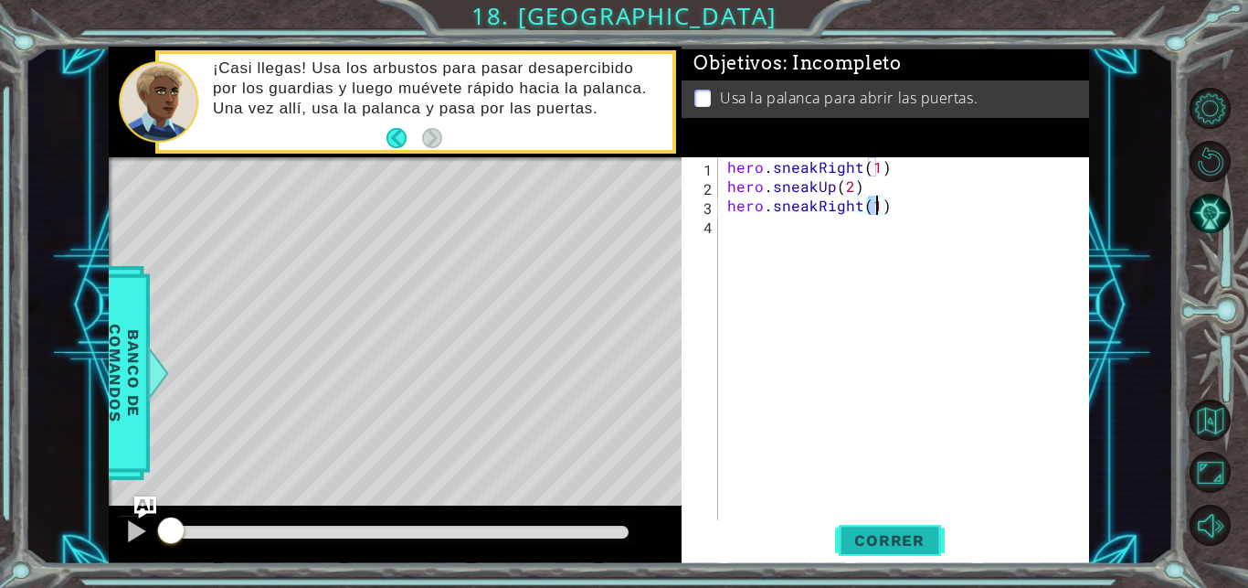
type textarea "hero.sneakRight(1)"
click at [879, 545] on span "Correr" at bounding box center [889, 540] width 107 height 18
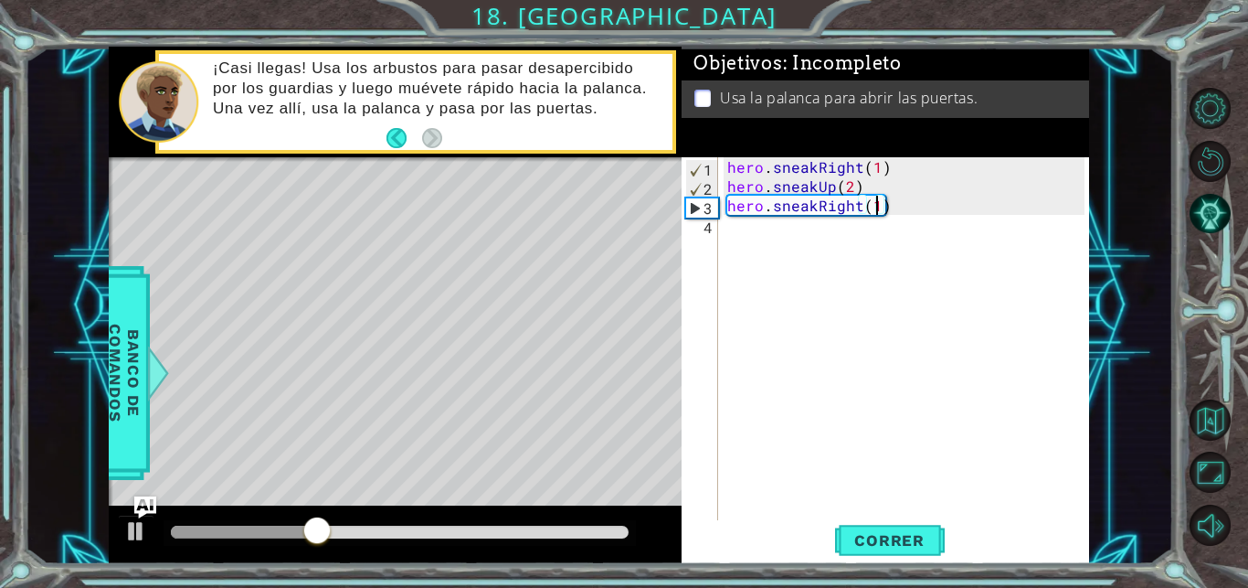
click at [766, 250] on div "hero . sneakRight ( 1 ) hero . sneakUp ( 2 ) hero . sneakRight ( 1 )" at bounding box center [909, 358] width 370 height 403
type textarea "j"
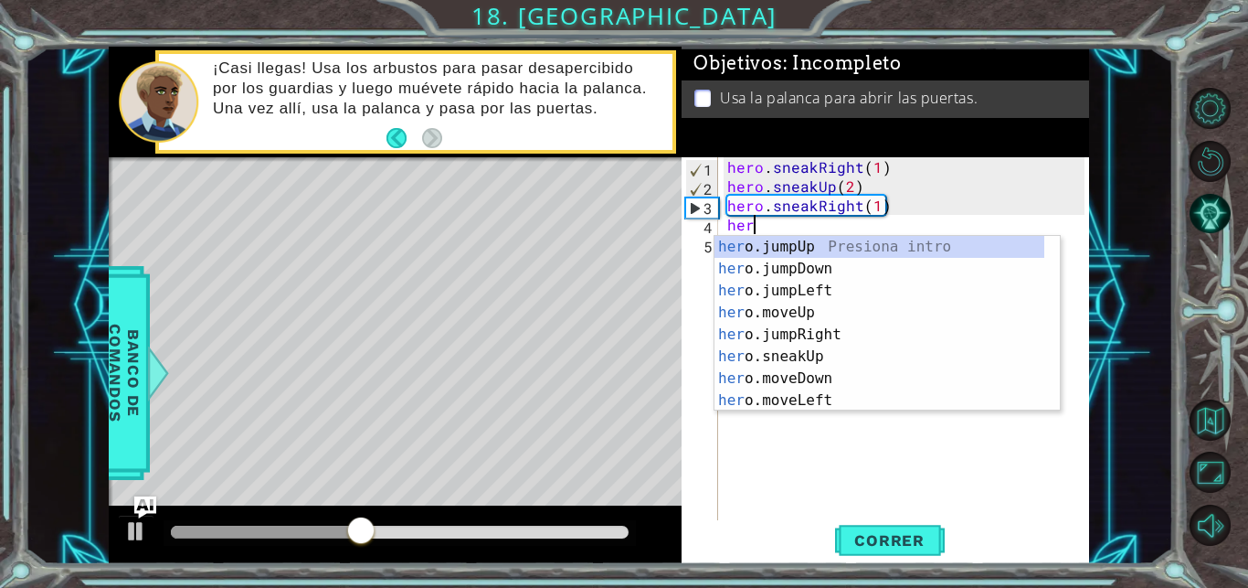
scroll to position [0, 2]
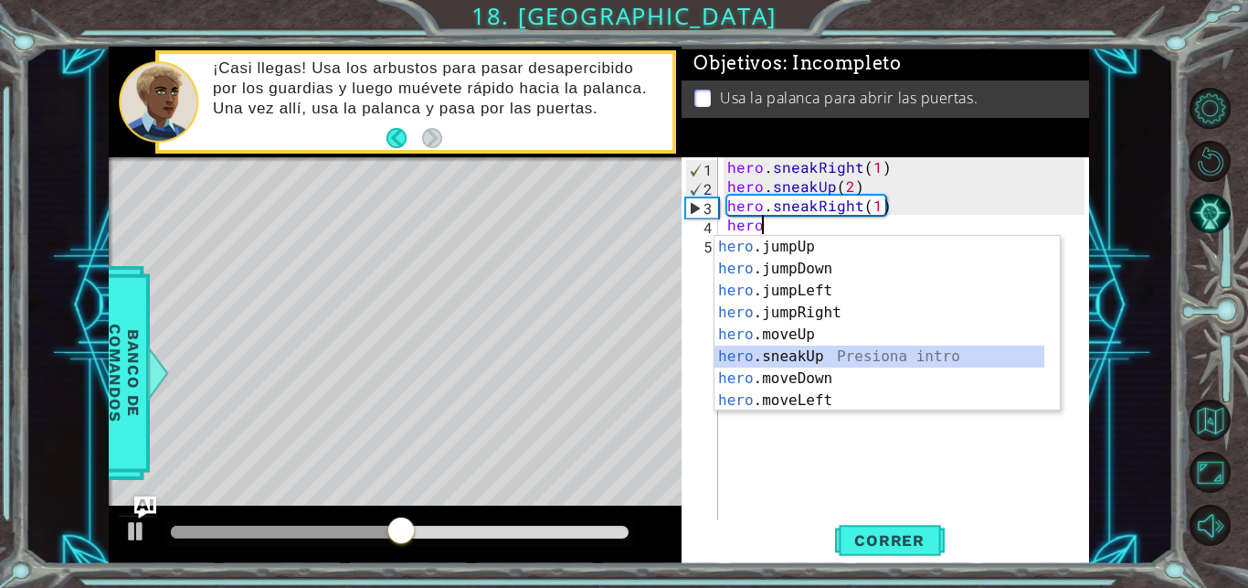
click at [829, 354] on div "hero .jumpUp Presiona intro hero .jumpDown Presiona intro hero .jumpLeft Presio…" at bounding box center [880, 345] width 330 height 219
type textarea "hero.sneakUp(1)"
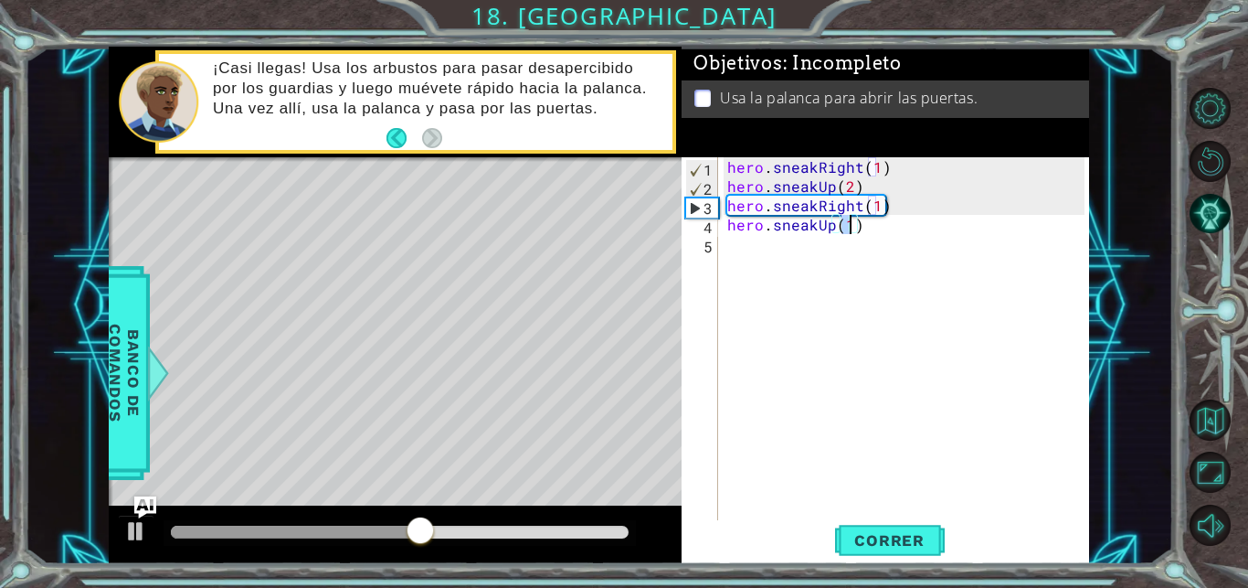
click at [741, 242] on div "hero . sneakRight ( 1 ) hero . sneakUp ( 2 ) hero . sneakRight ( 1 ) hero . sne…" at bounding box center [909, 358] width 370 height 403
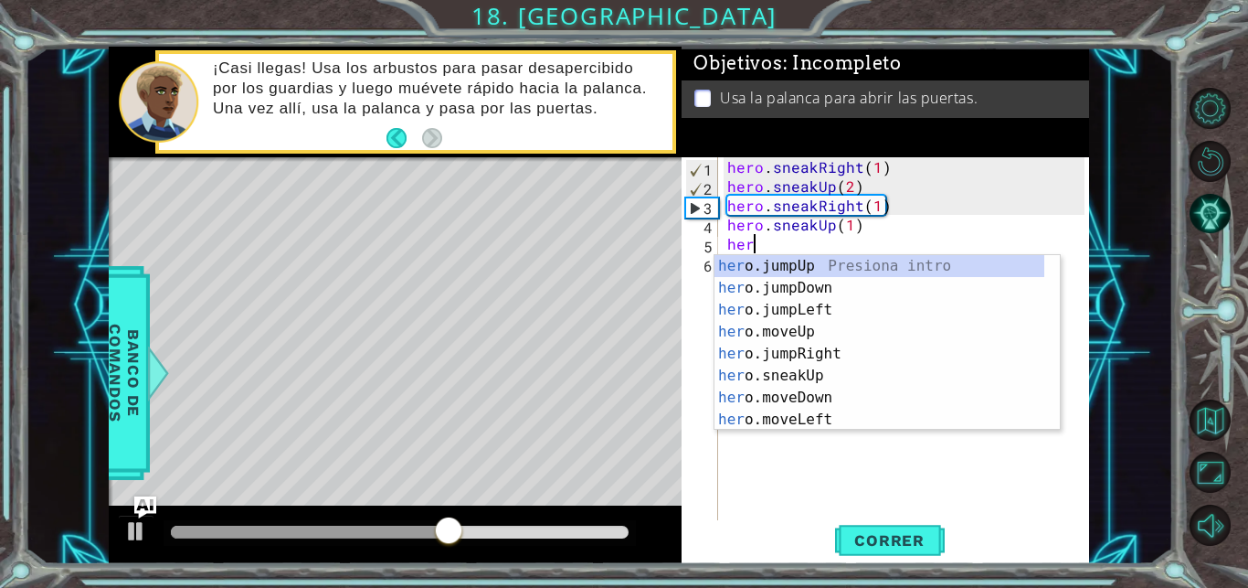
type textarea "hero"
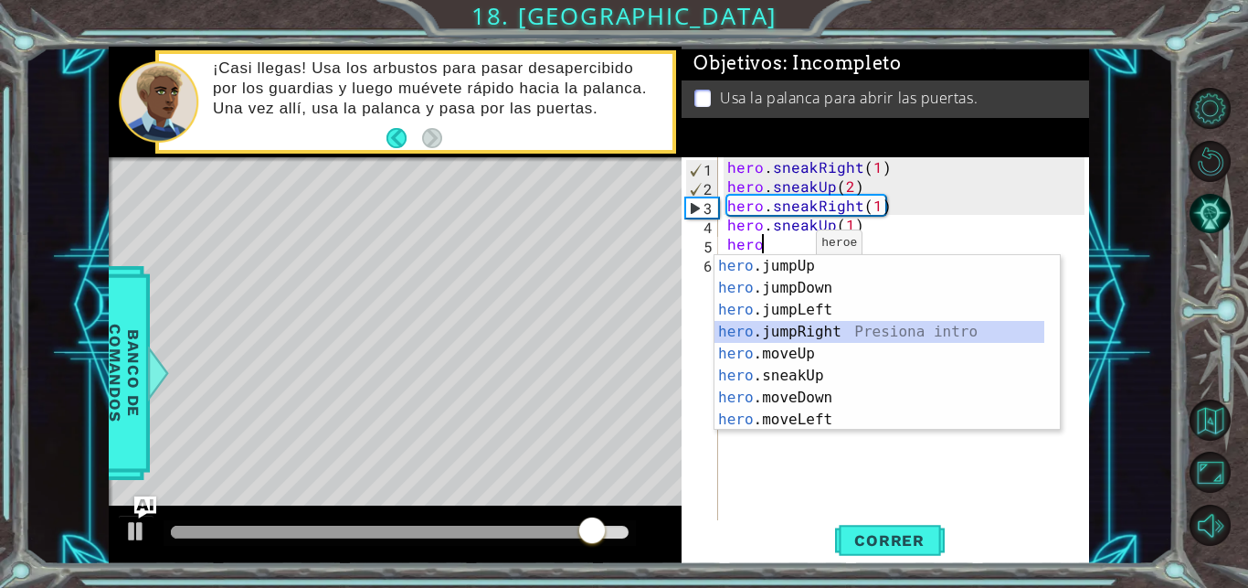
click at [810, 326] on div "hero .jumpUp Presiona intro hero .jumpDown Presiona intro hero .jumpLeft Presio…" at bounding box center [880, 364] width 330 height 219
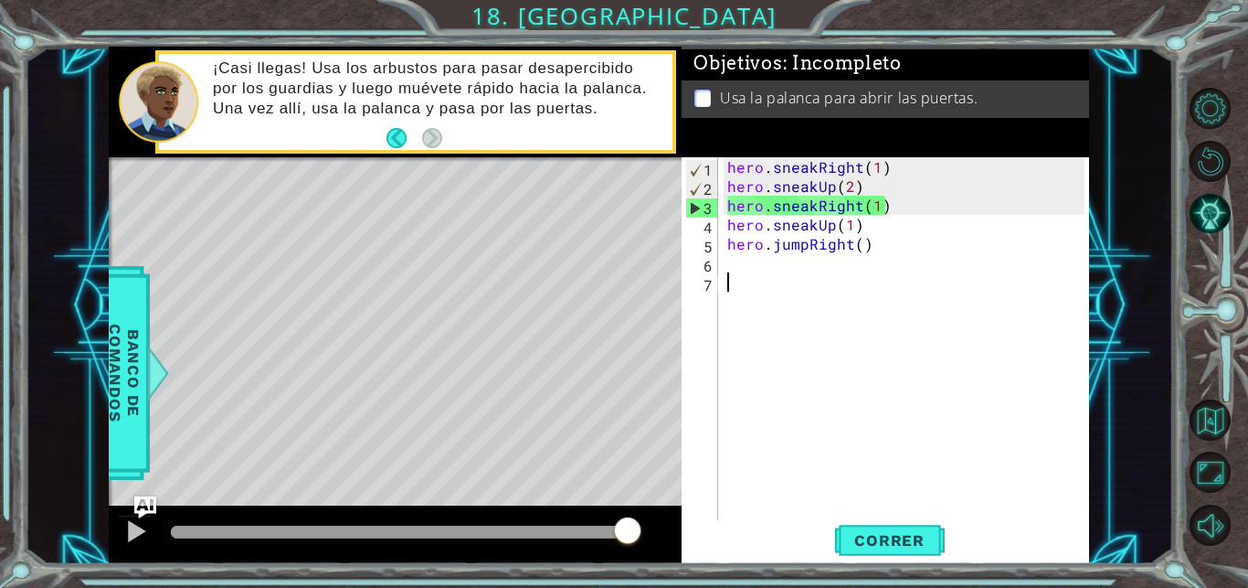
click at [749, 274] on div "hero . sneakRight ( 1 ) hero . sneakUp ( 2 ) hero . sneakRight ( 1 ) hero . sne…" at bounding box center [909, 358] width 370 height 403
click at [755, 268] on div "hero . sneakRight ( 1 ) hero . sneakUp ( 2 ) hero . sneakRight ( 1 ) hero . sne…" at bounding box center [909, 358] width 370 height 403
type textarea "j"
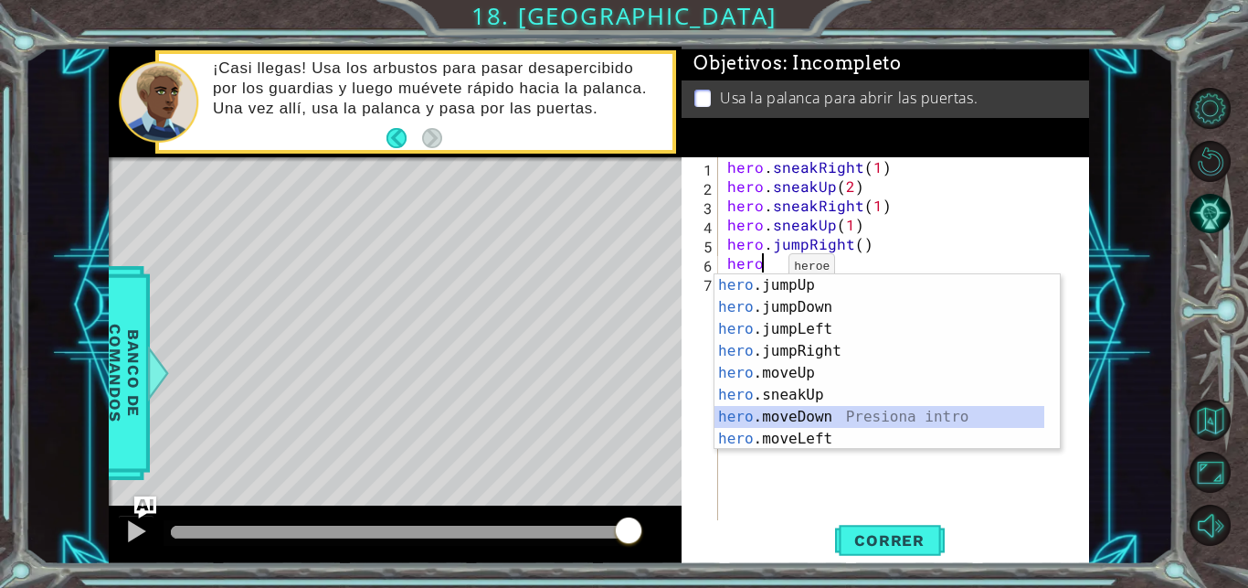
click at [843, 418] on div "hero .jumpUp Presiona intro hero .jumpDown Presiona intro hero .jumpLeft Presio…" at bounding box center [880, 383] width 330 height 219
type textarea "hero.moveDown(1)"
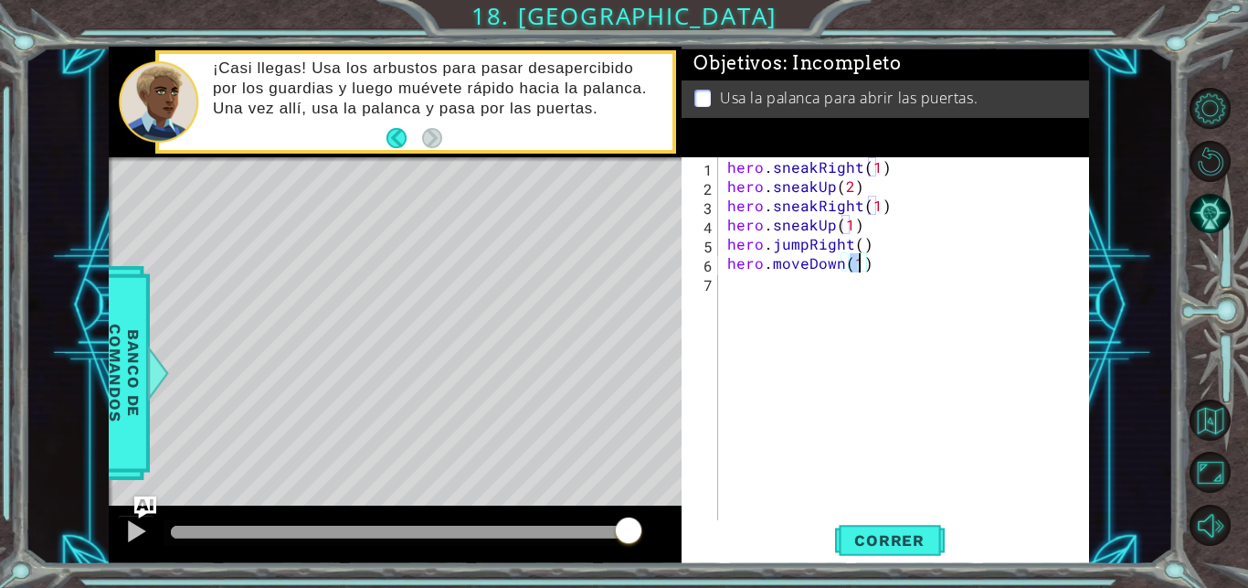
click at [738, 284] on div "hero . sneakRight ( 1 ) hero . sneakUp ( 2 ) hero . sneakRight ( 1 ) hero . sne…" at bounding box center [909, 358] width 370 height 403
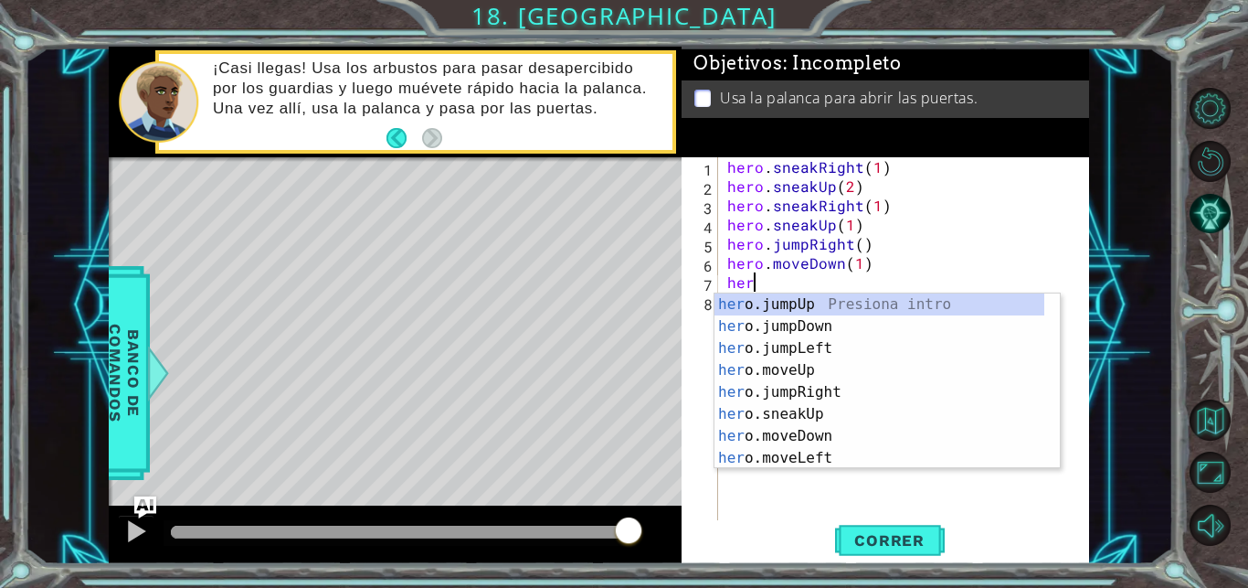
type textarea "hero"
click at [825, 329] on div "hero .jumpUp Presiona intro hero .jumpDown Presiona intro hero .jumpLeft Presio…" at bounding box center [880, 402] width 330 height 219
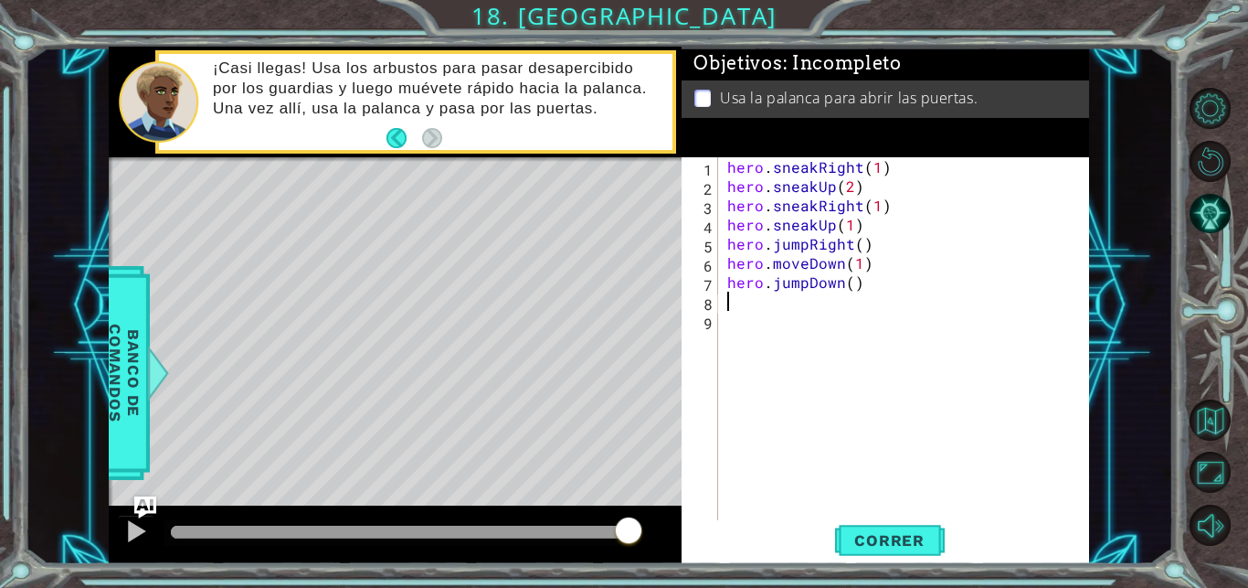
click at [790, 314] on div "hero . sneakRight ( 1 ) hero . sneakUp ( 2 ) hero . sneakRight ( 1 ) hero . sne…" at bounding box center [909, 358] width 370 height 403
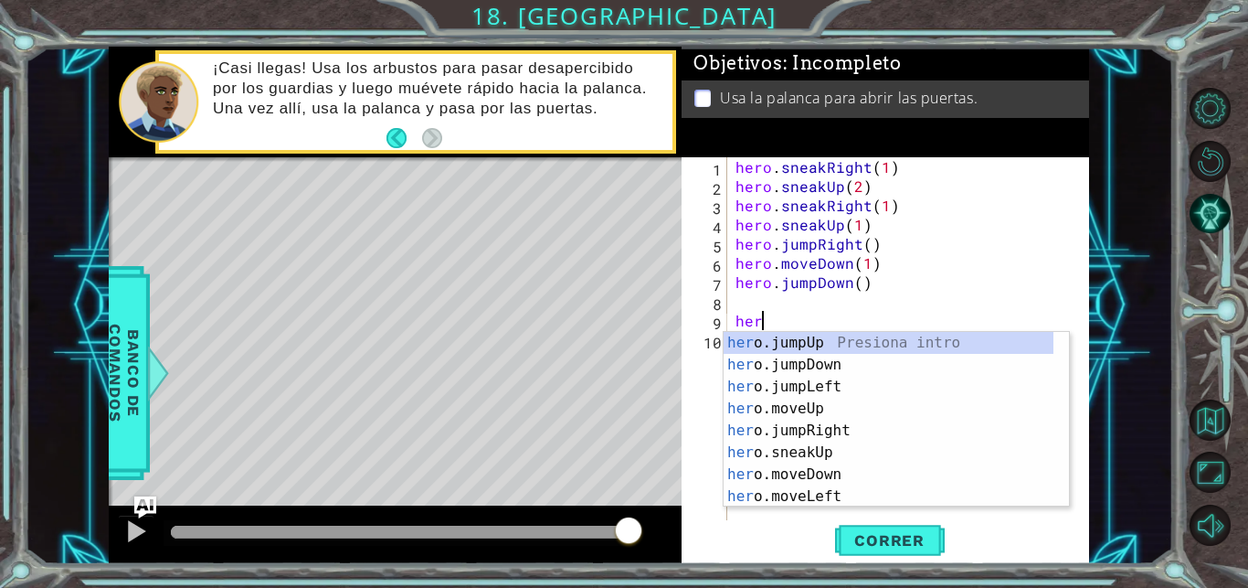
type textarea "hero"
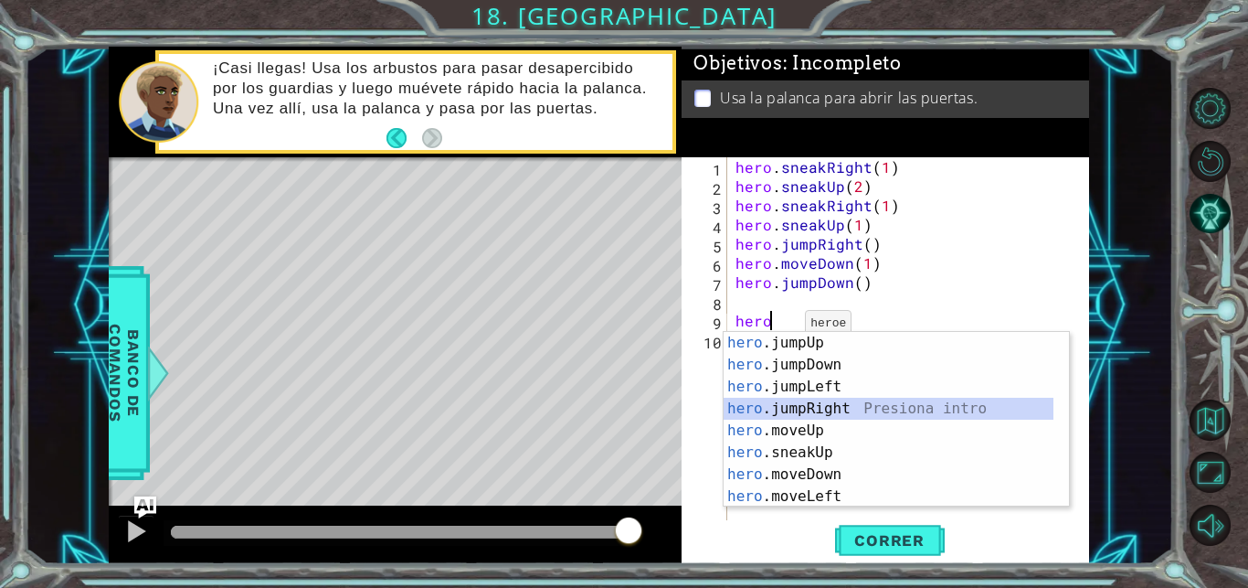
click at [832, 401] on div "hero .jumpUp Presiona intro hero .jumpDown Presiona intro hero .jumpLeft Presio…" at bounding box center [889, 441] width 330 height 219
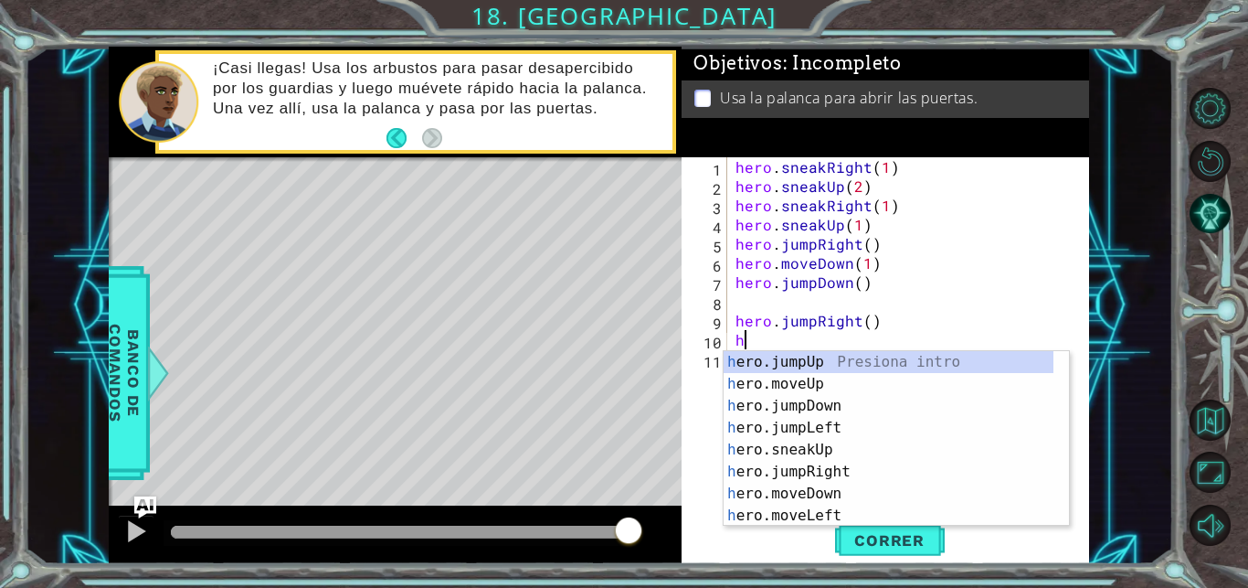
scroll to position [0, 0]
type textarea "hero"
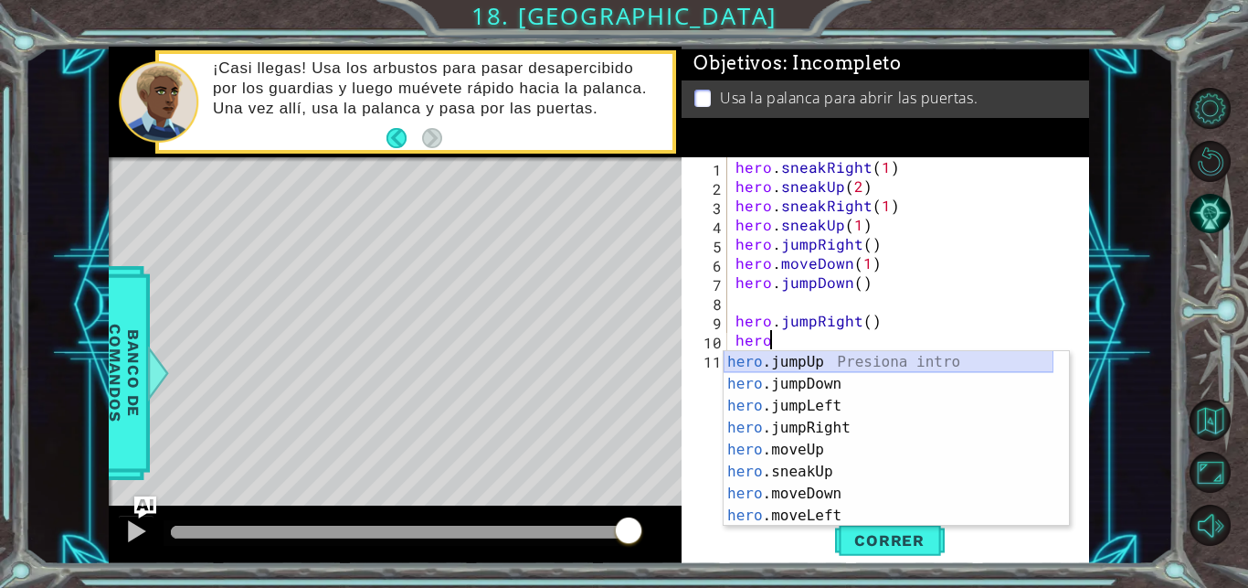
click at [815, 364] on div "hero .jumpUp Presiona intro hero .jumpDown Presiona intro hero .jumpLeft Presio…" at bounding box center [889, 460] width 330 height 219
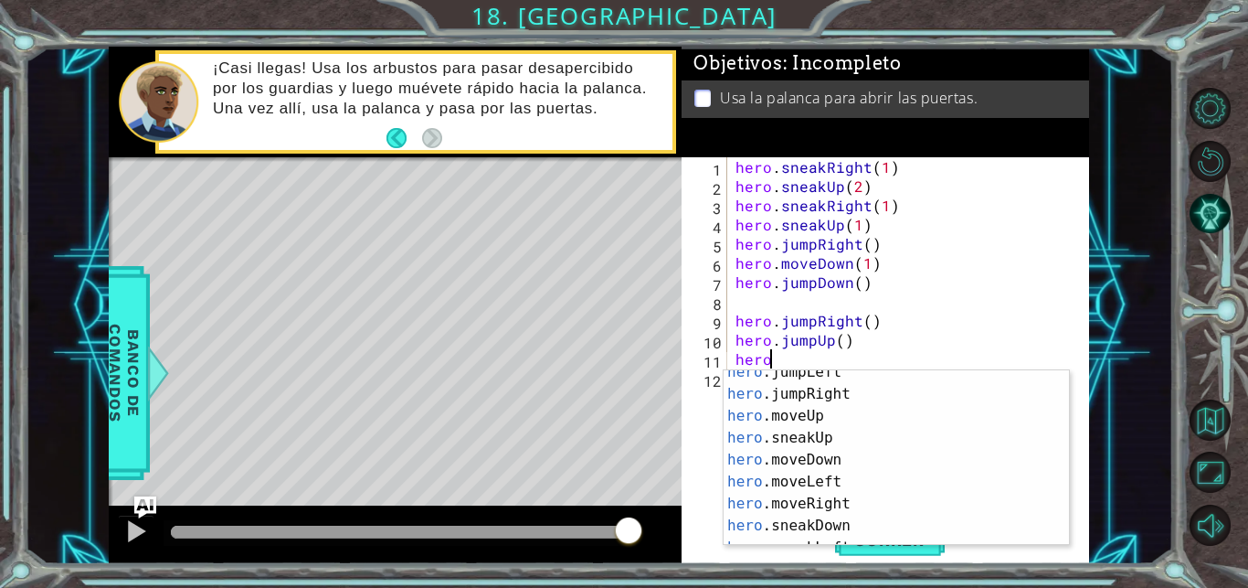
scroll to position [53, 0]
click at [813, 413] on div "hero .jumpLeft Presiona intro hero .jumpRight Presiona intro hero .moveUp Presi…" at bounding box center [889, 470] width 330 height 219
type textarea "hero.moveUp(1)"
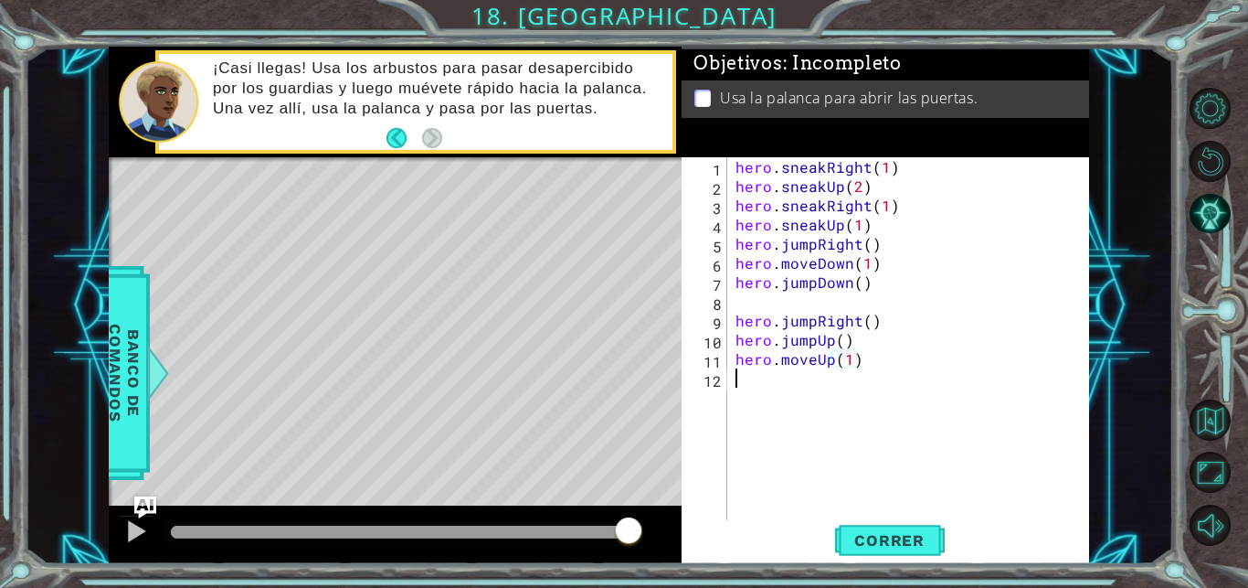
click at [777, 397] on div "hero . sneakRight ( 1 ) hero . sneakUp ( 2 ) hero . sneakRight ( 1 ) hero . sne…" at bounding box center [913, 358] width 362 height 403
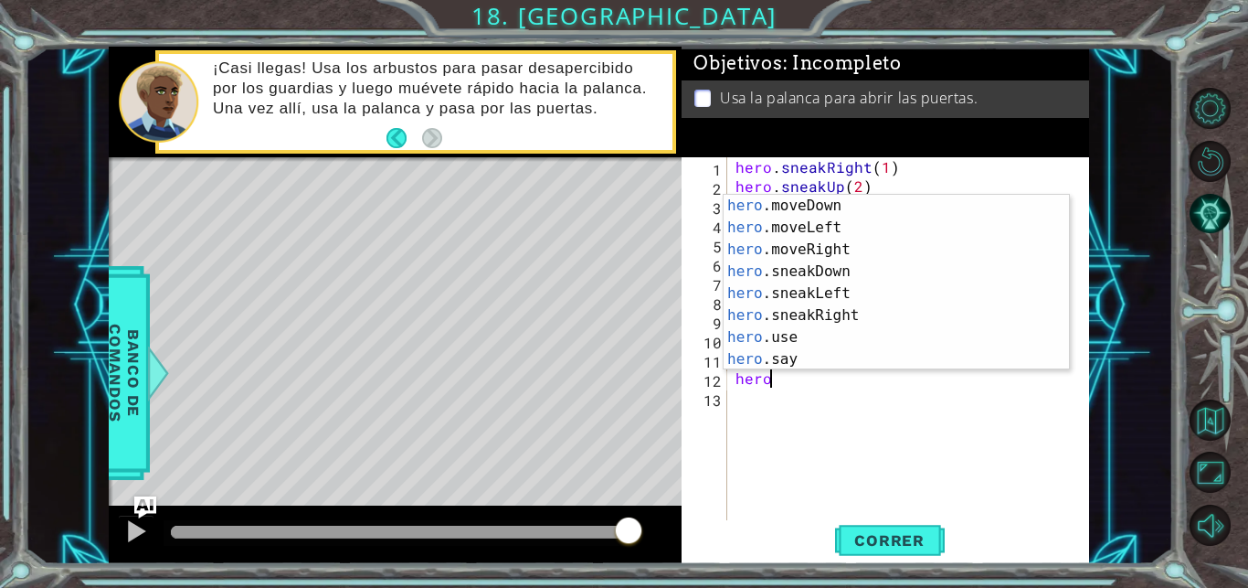
scroll to position [133, 0]
click at [820, 334] on div "hero .moveDown Presiona intro hero .moveLeft Presiona intro hero .moveRight Pre…" at bounding box center [889, 304] width 330 height 219
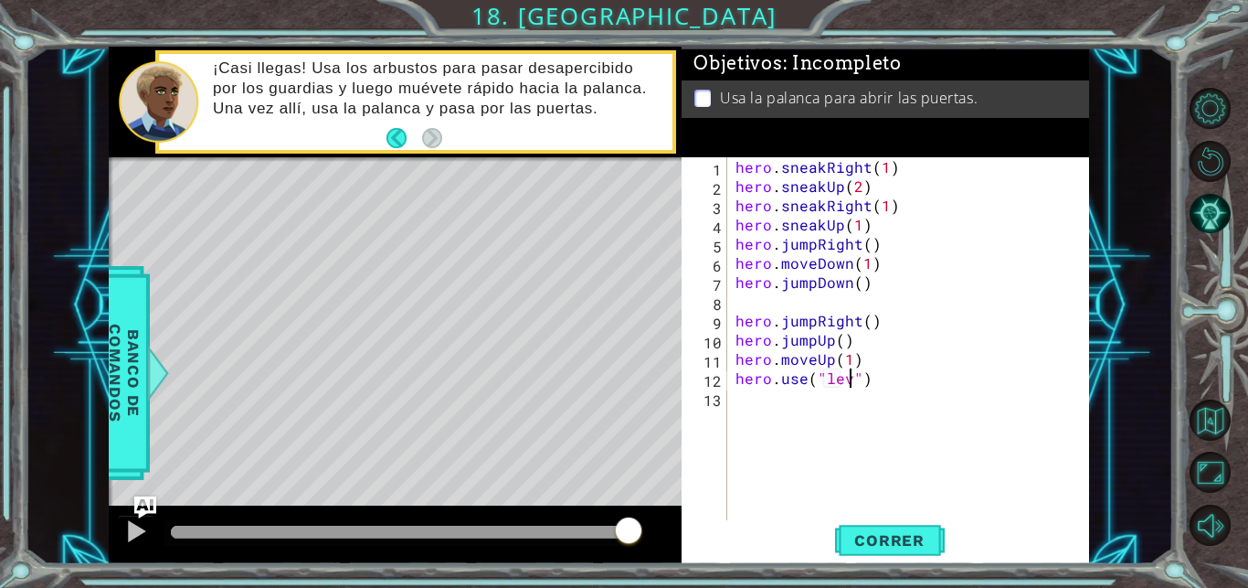
scroll to position [0, 7]
type textarea "hero.use("lever")"
click at [763, 407] on div "hero . sneakRight ( 1 ) hero . sneakUp ( 2 ) hero . sneakRight ( 1 ) hero . sne…" at bounding box center [913, 358] width 362 height 403
click at [895, 535] on span "Correr" at bounding box center [889, 540] width 107 height 18
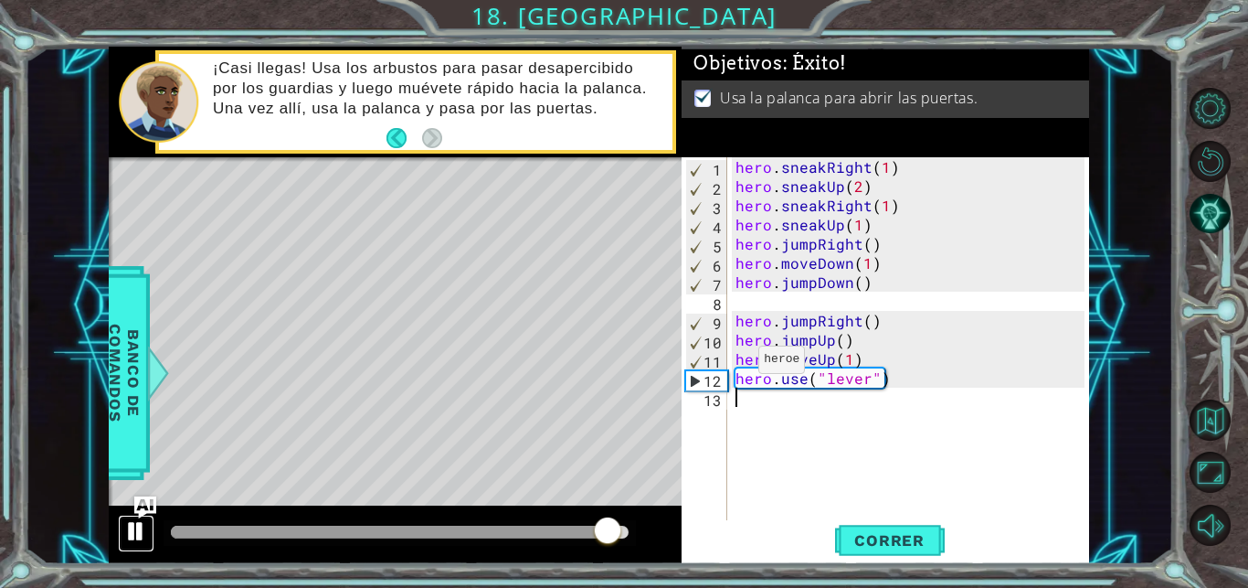
click at [138, 532] on div at bounding box center [136, 531] width 24 height 24
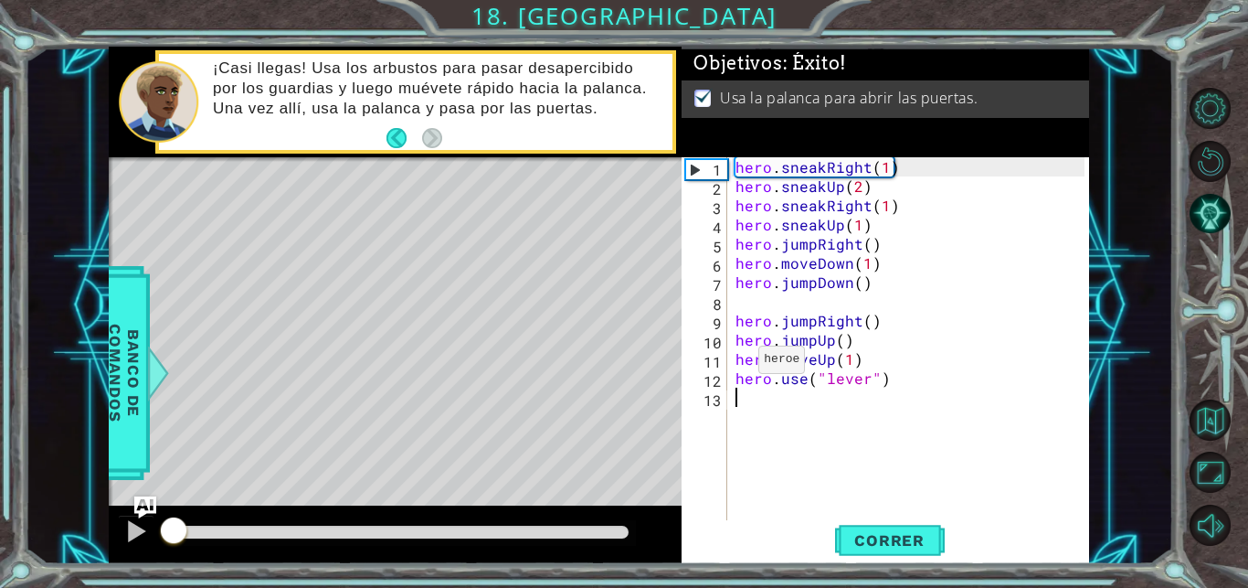
drag, startPoint x: 618, startPoint y: 531, endPoint x: 143, endPoint y: 556, distance: 475.8
click at [143, 556] on div at bounding box center [395, 534] width 573 height 58
click at [879, 548] on span "Correr" at bounding box center [889, 540] width 107 height 18
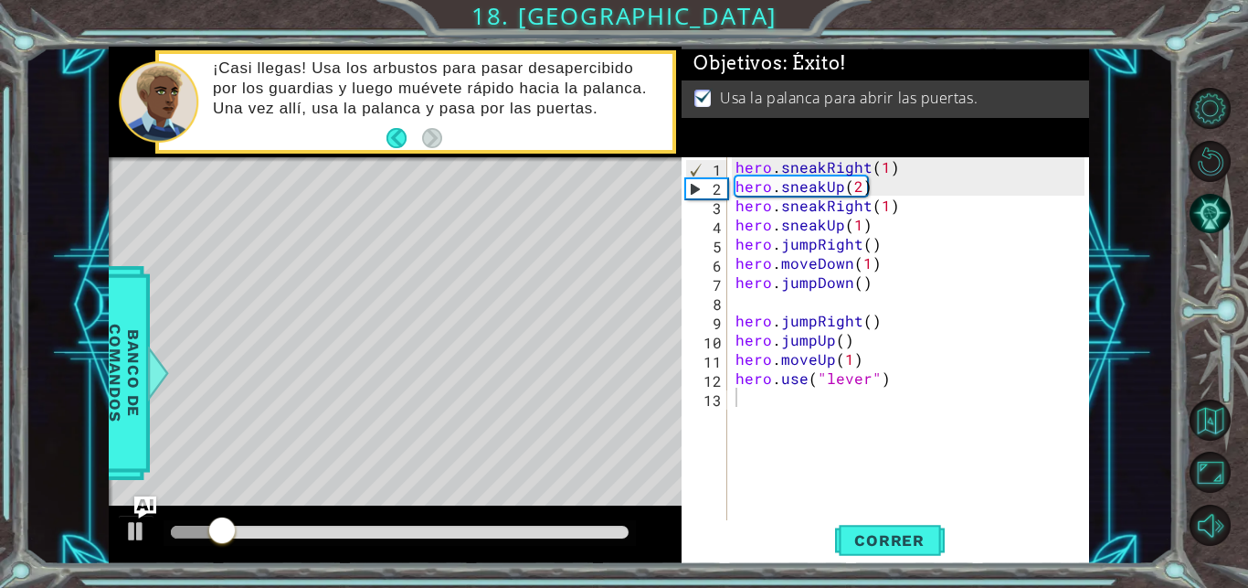
click at [503, 523] on div at bounding box center [400, 533] width 472 height 26
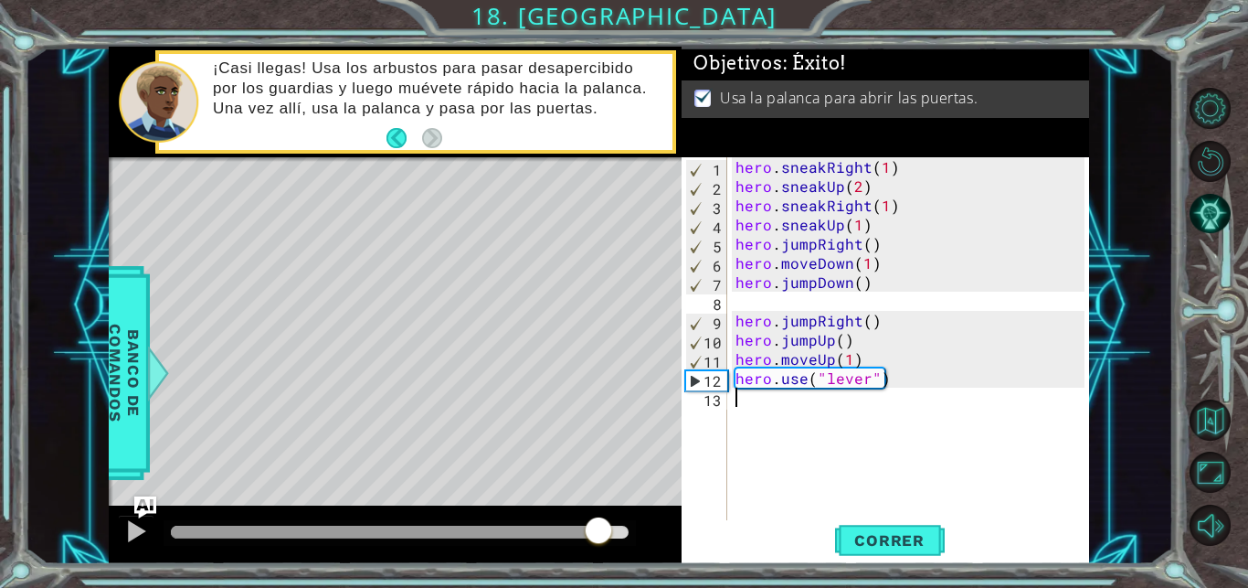
drag, startPoint x: 262, startPoint y: 528, endPoint x: 598, endPoint y: 546, distance: 335.8
click at [598, 546] on div at bounding box center [598, 531] width 33 height 33
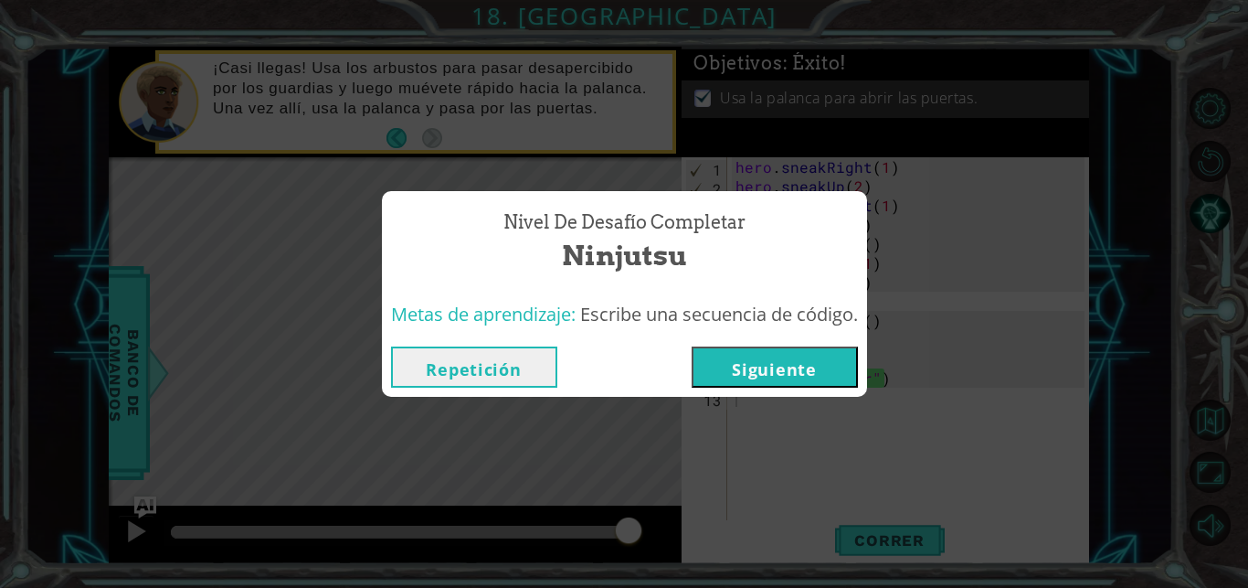
click at [804, 379] on button "Siguiente" at bounding box center [775, 366] width 166 height 41
